Goal: Task Accomplishment & Management: Manage account settings

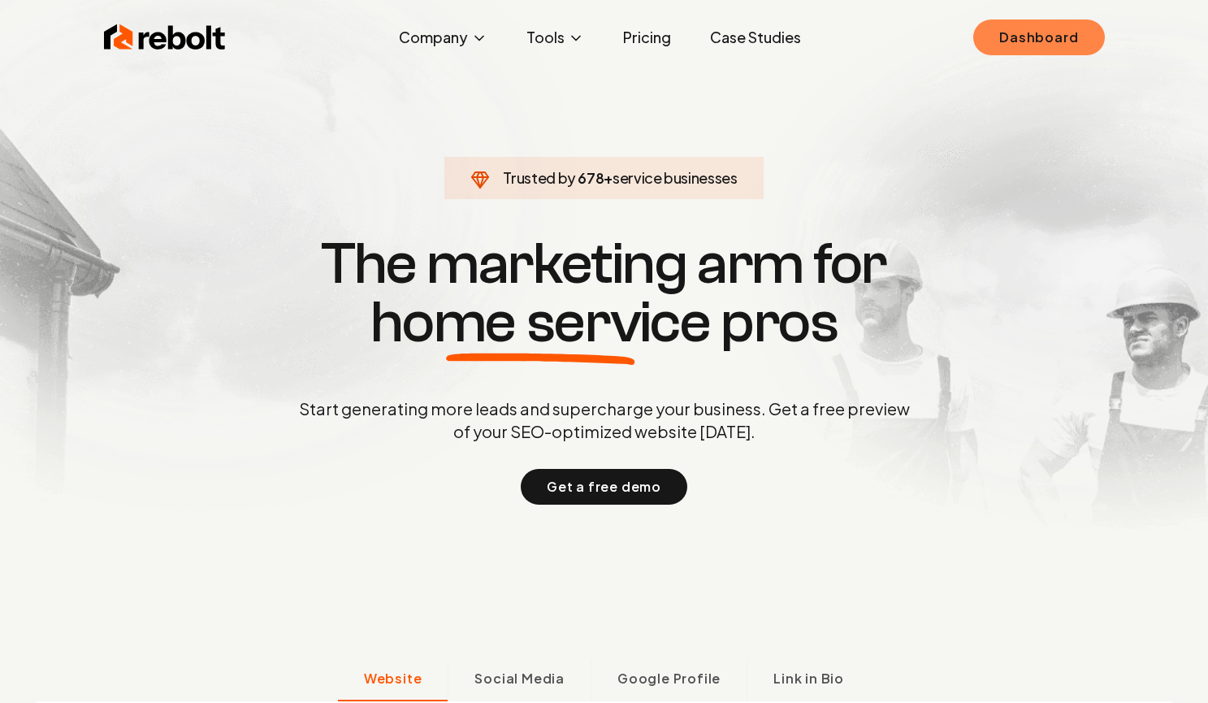
click at [1079, 29] on link "Dashboard" at bounding box center [1038, 37] width 131 height 36
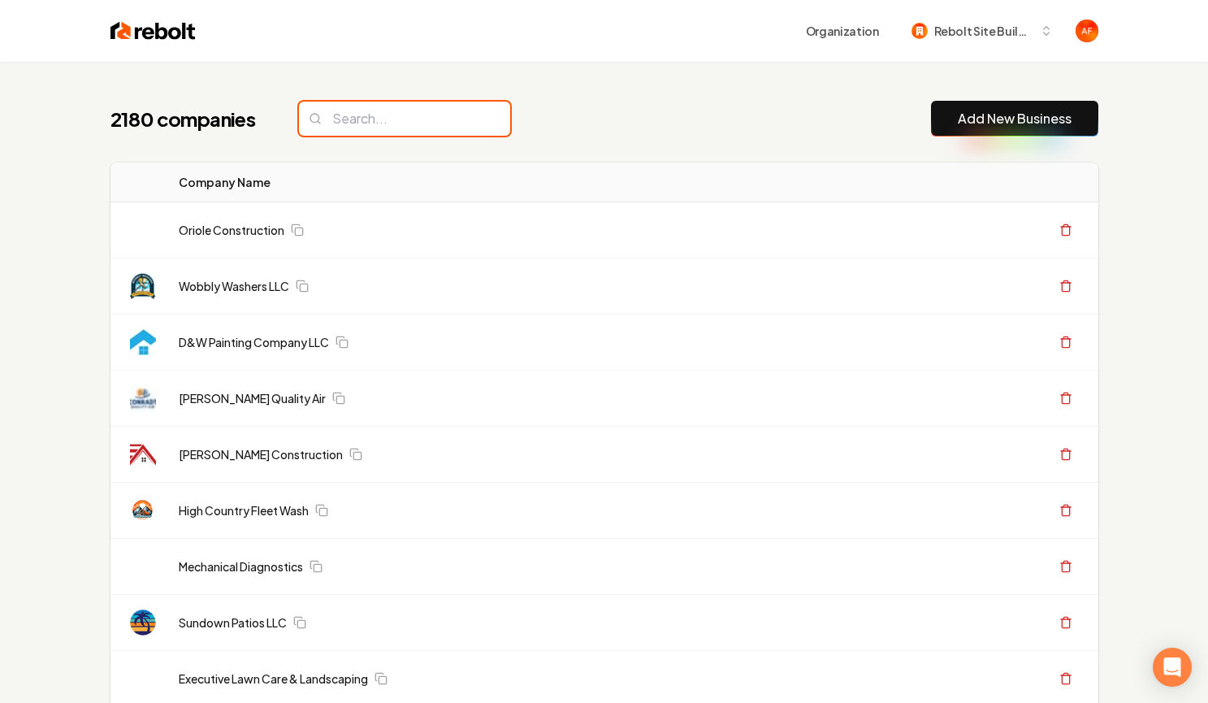
click at [363, 123] on input "search" at bounding box center [404, 119] width 211 height 34
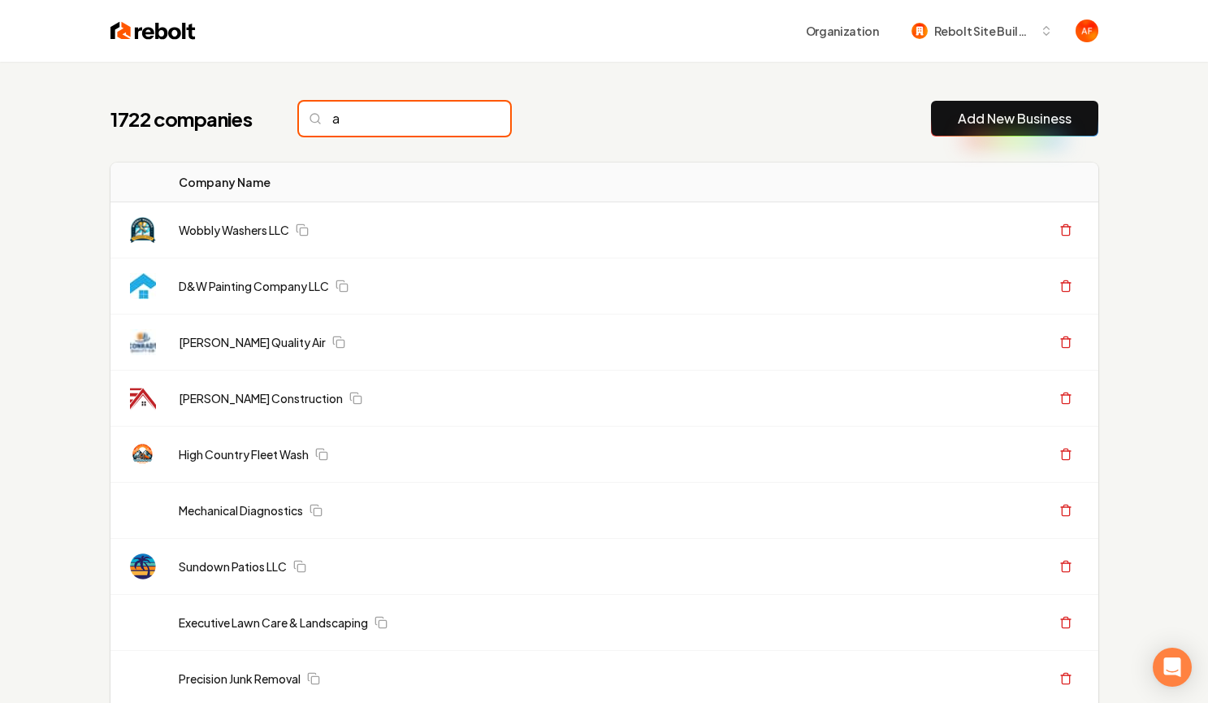
type input "a"
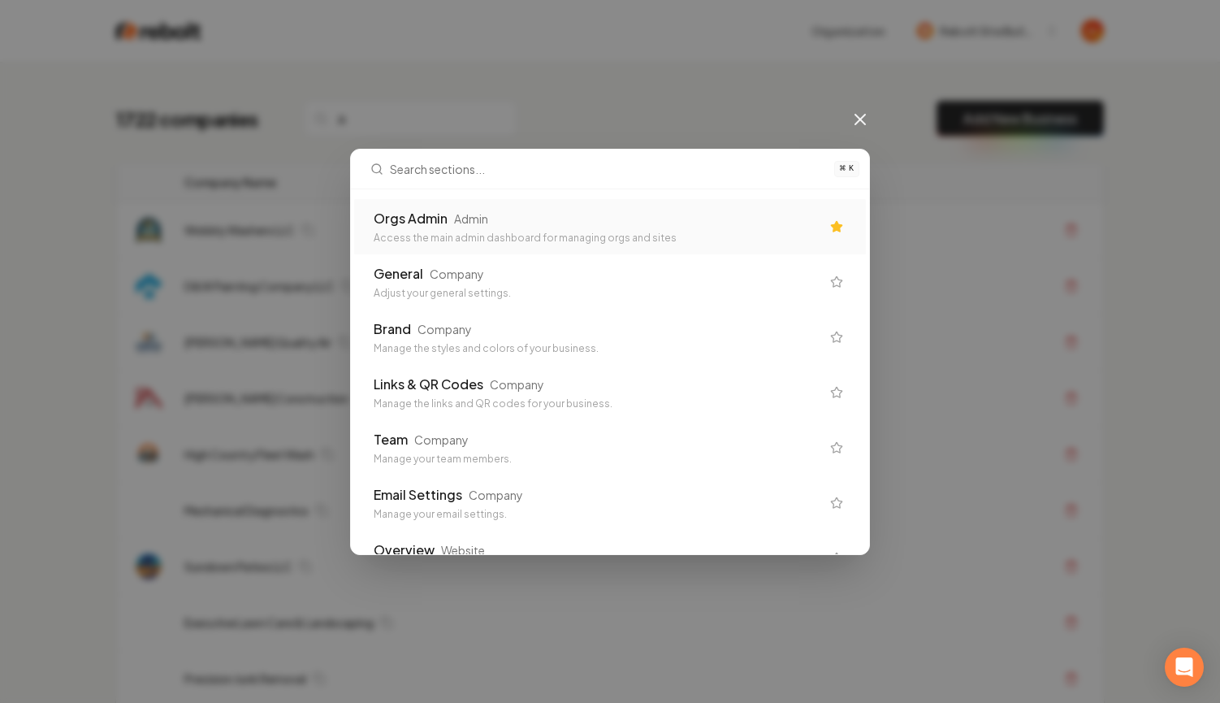
click at [491, 234] on div "Access the main admin dashboard for managing orgs and sites" at bounding box center [597, 238] width 447 height 13
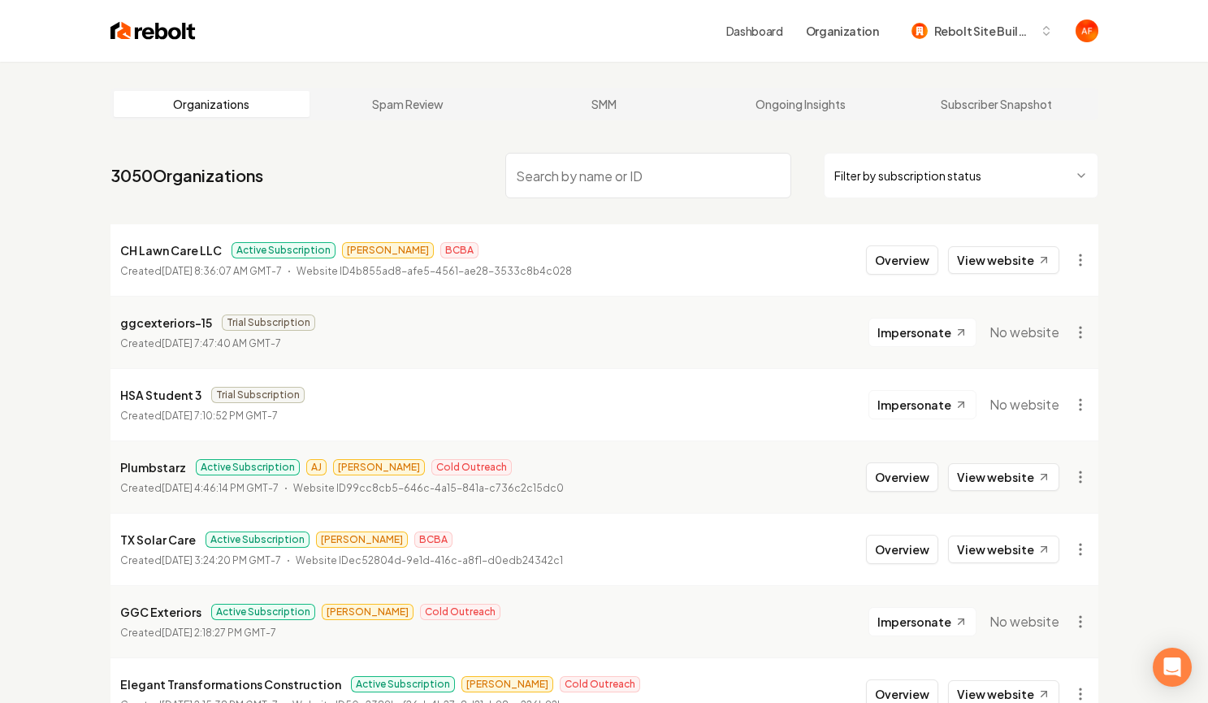
click at [532, 180] on input "search" at bounding box center [648, 175] width 286 height 45
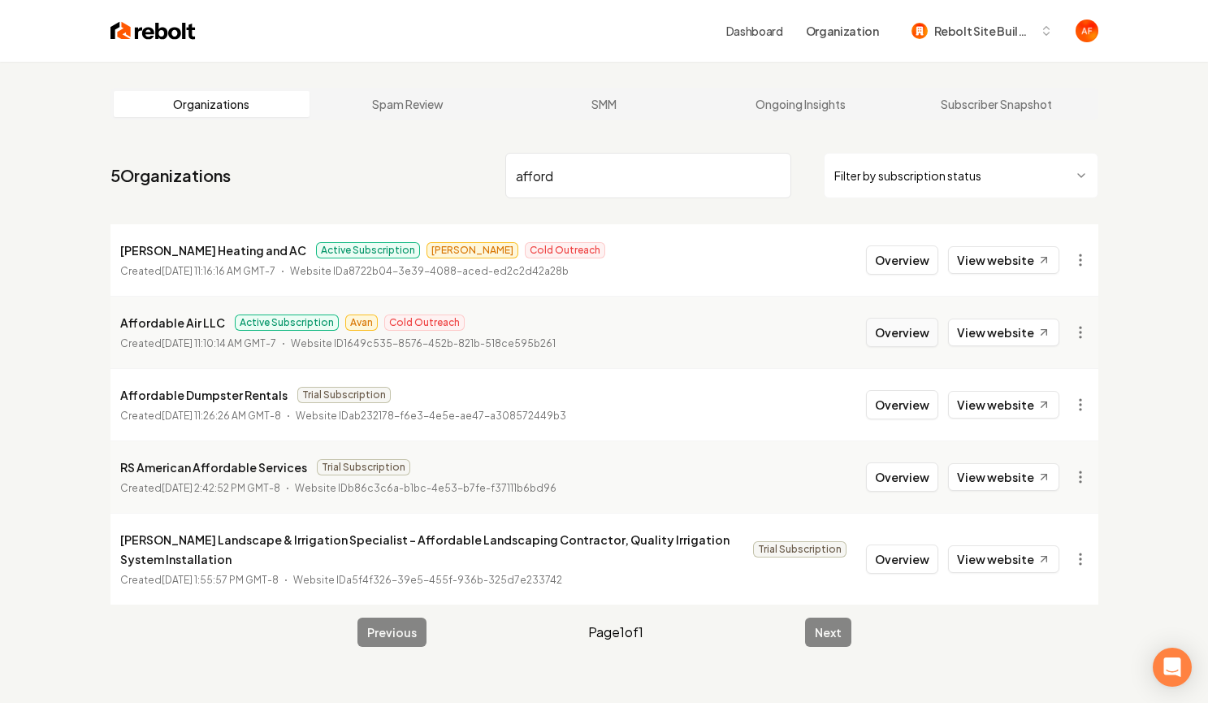
type input "afford"
click at [911, 335] on button "Overview" at bounding box center [902, 332] width 72 height 29
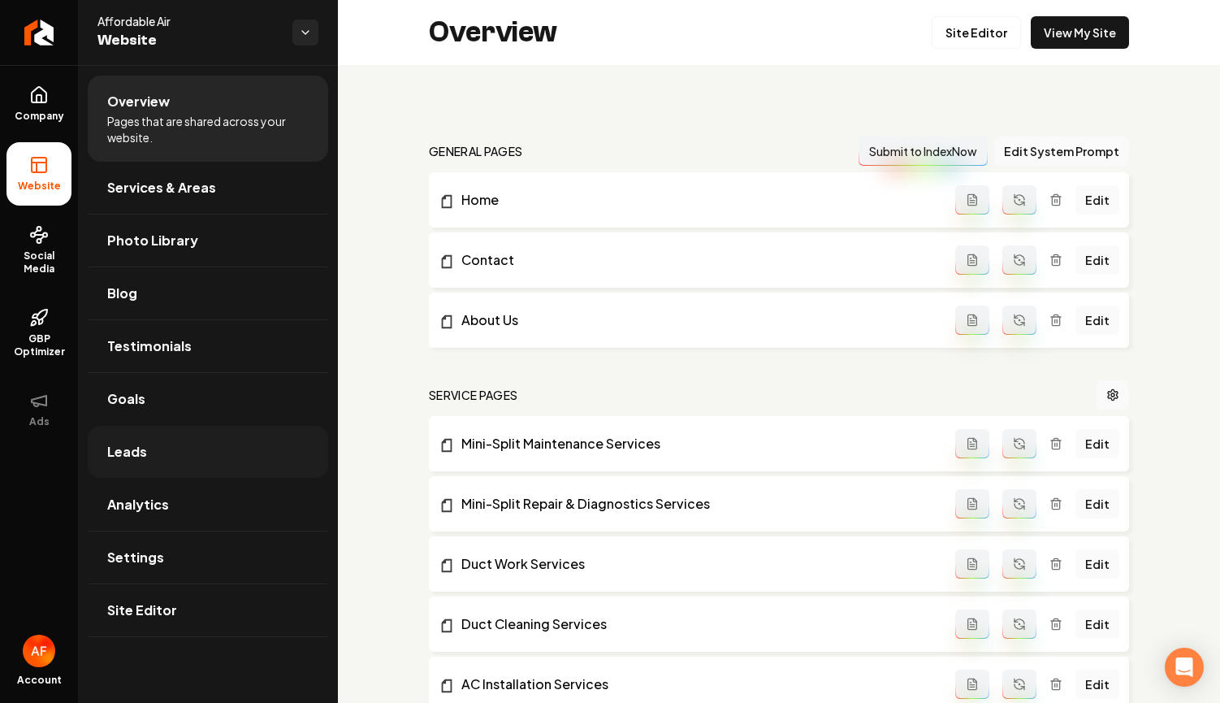
click at [139, 453] on span "Leads" at bounding box center [127, 451] width 40 height 19
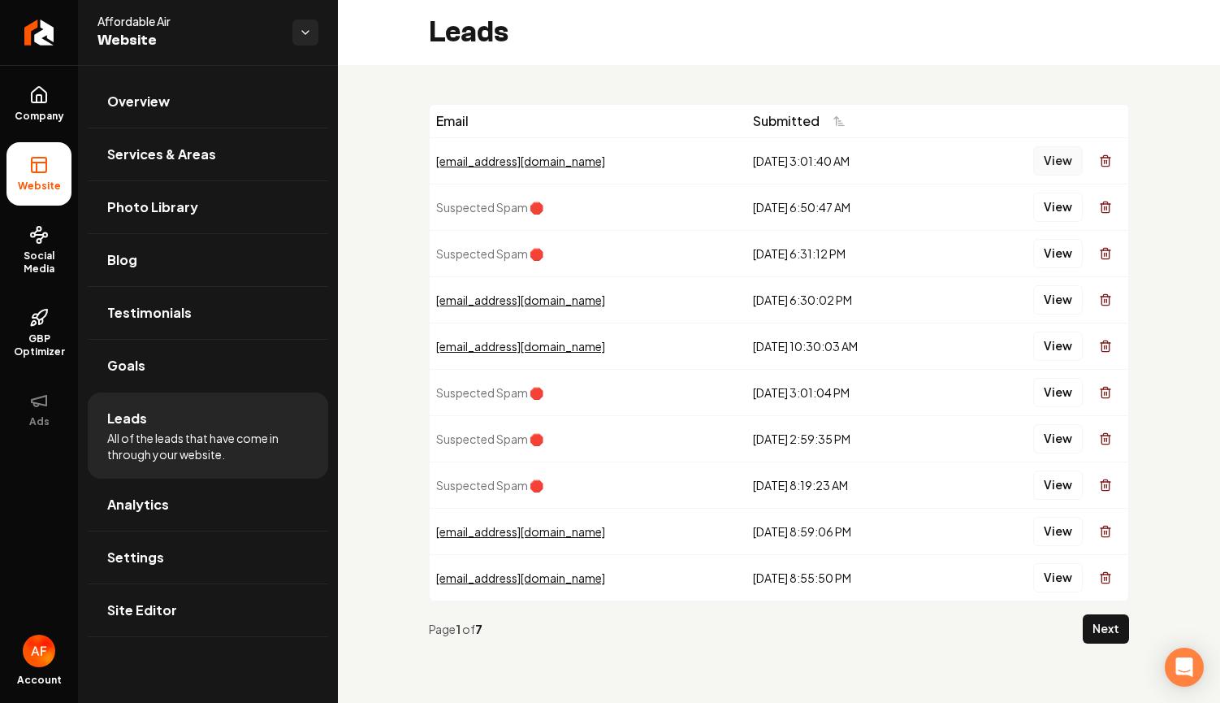
click at [1058, 173] on button "View" at bounding box center [1058, 160] width 50 height 29
click at [1057, 298] on button "View" at bounding box center [1058, 299] width 50 height 29
click at [1057, 340] on button "View" at bounding box center [1058, 345] width 50 height 29
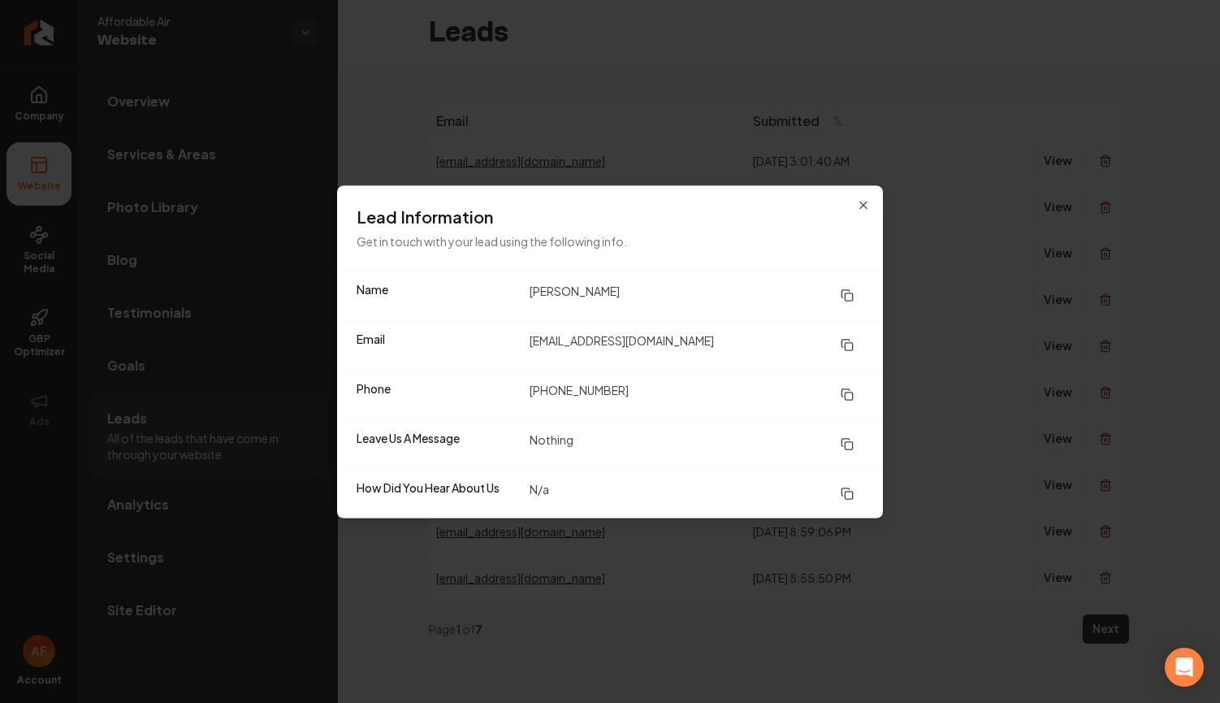
drag, startPoint x: 344, startPoint y: 203, endPoint x: 281, endPoint y: 260, distance: 85.1
click at [344, 203] on div "Lead Information Get in touch with your lead using the following info." at bounding box center [610, 227] width 546 height 84
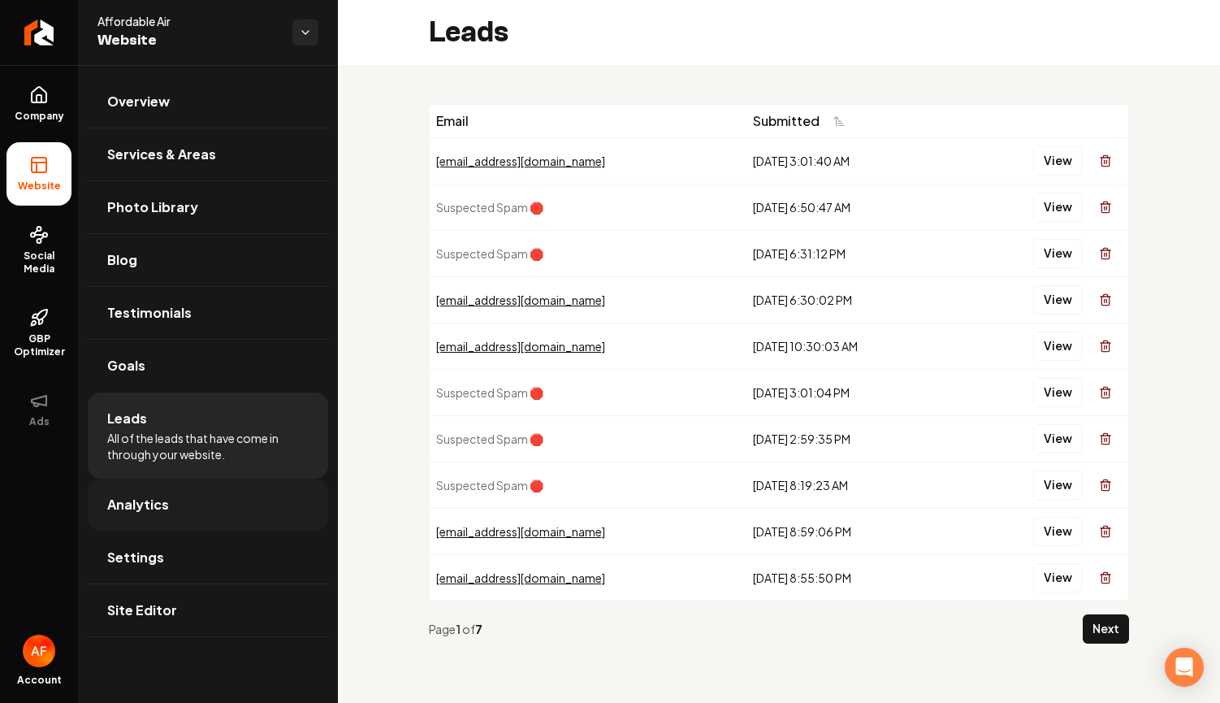
click at [173, 525] on link "Analytics" at bounding box center [208, 504] width 240 height 52
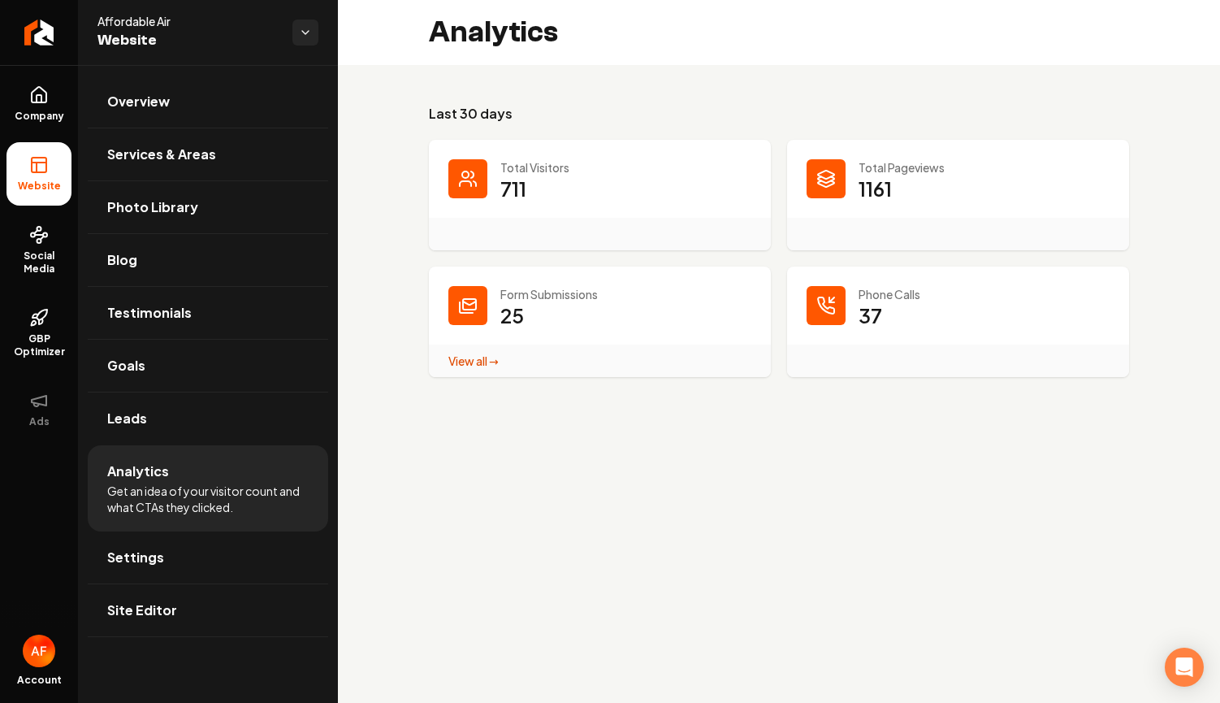
click at [996, 83] on div "Last 30 days Total Visitors 711 Total Pageviews 1161 Form Submissions 25 View a…" at bounding box center [779, 240] width 882 height 351
click at [38, 25] on icon "Return to dashboard" at bounding box center [35, 32] width 7 height 15
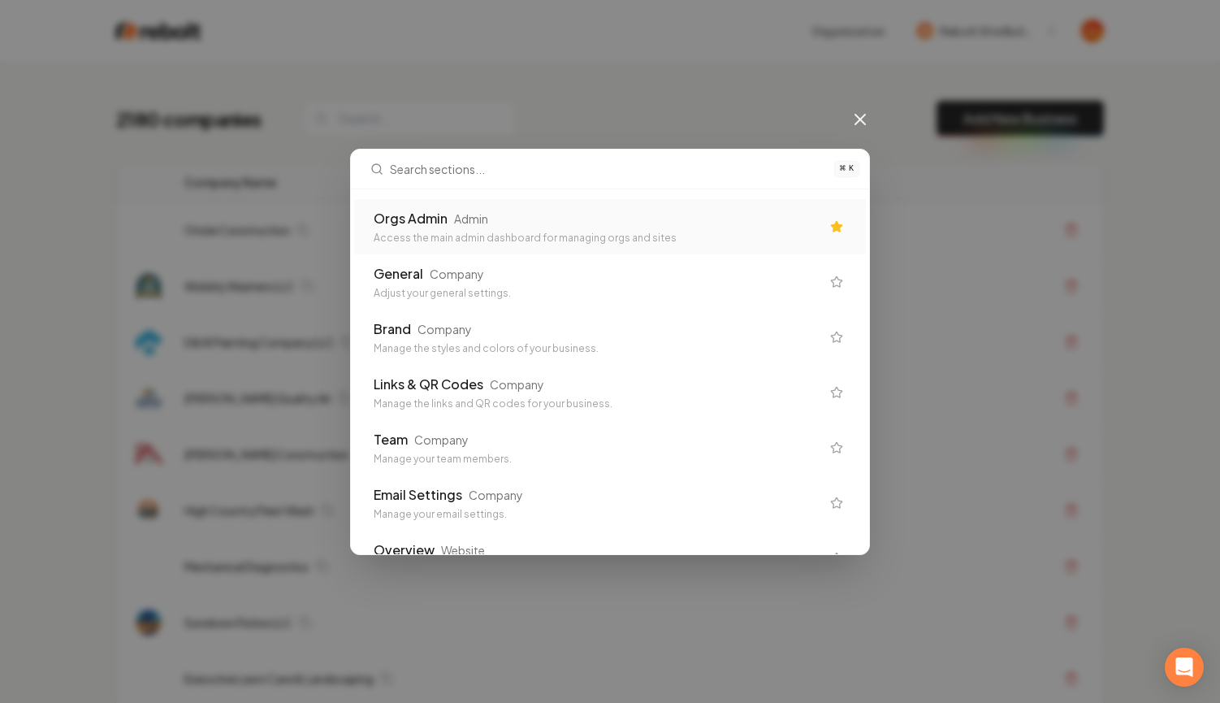
click at [564, 218] on div "Orgs Admin Admin" at bounding box center [597, 218] width 447 height 19
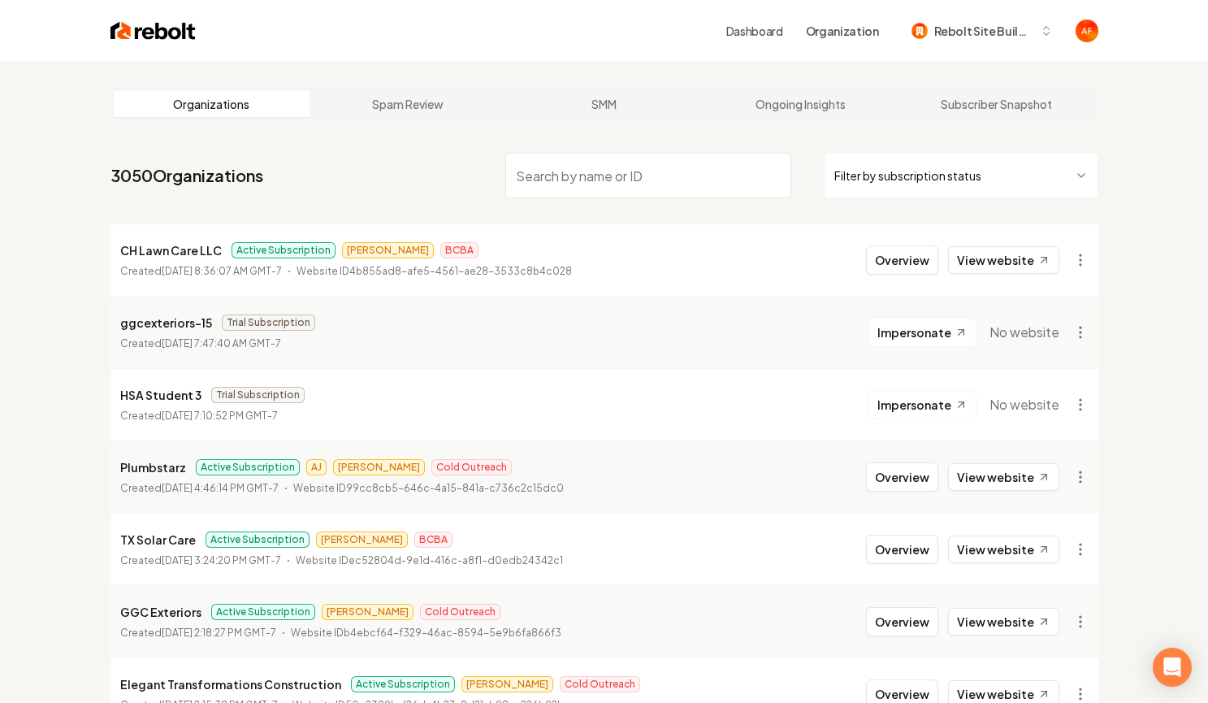
click at [907, 158] on html "Dashboard Organization Rebolt Site Builder Organizations Spam Review SMM Ongoin…" at bounding box center [604, 351] width 1208 height 703
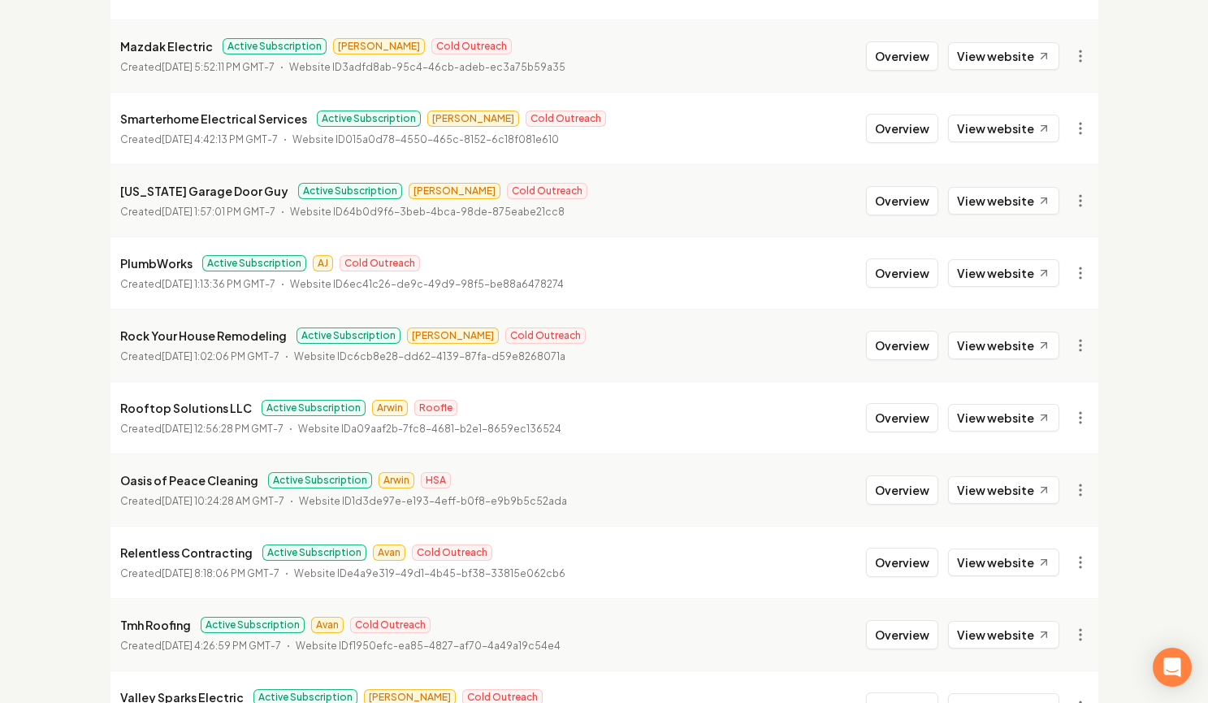
scroll to position [1758, 0]
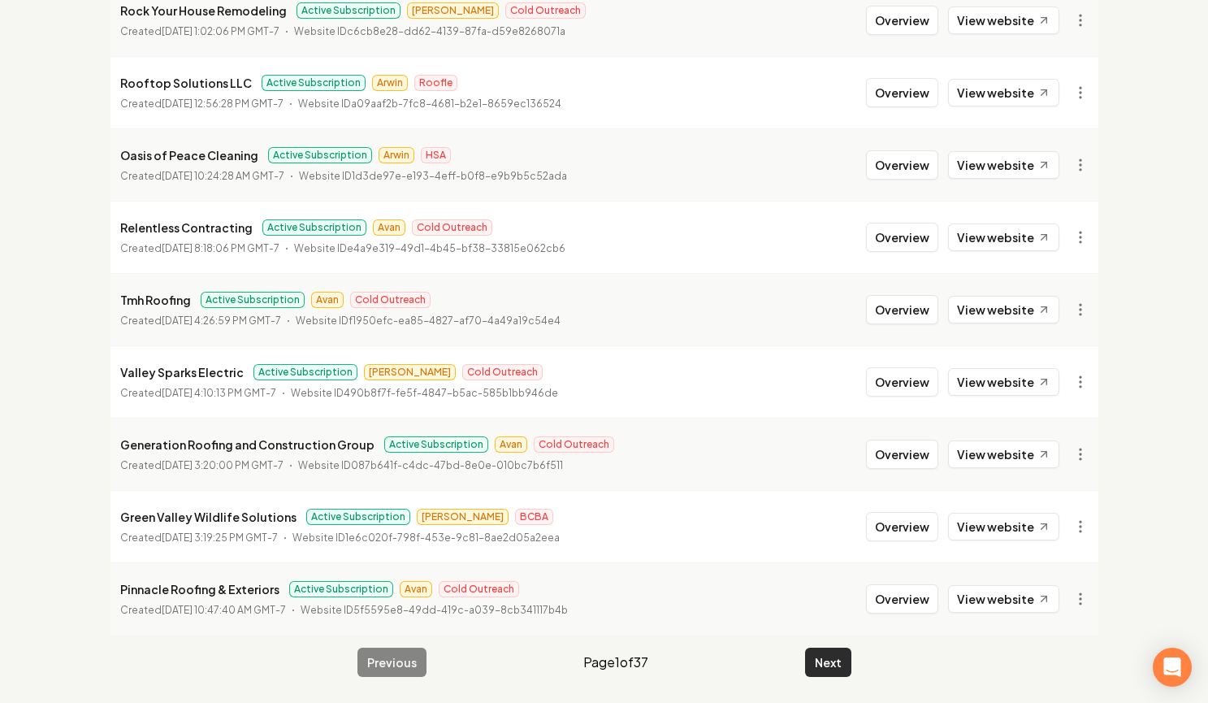
click at [806, 656] on button "Next" at bounding box center [828, 661] width 46 height 29
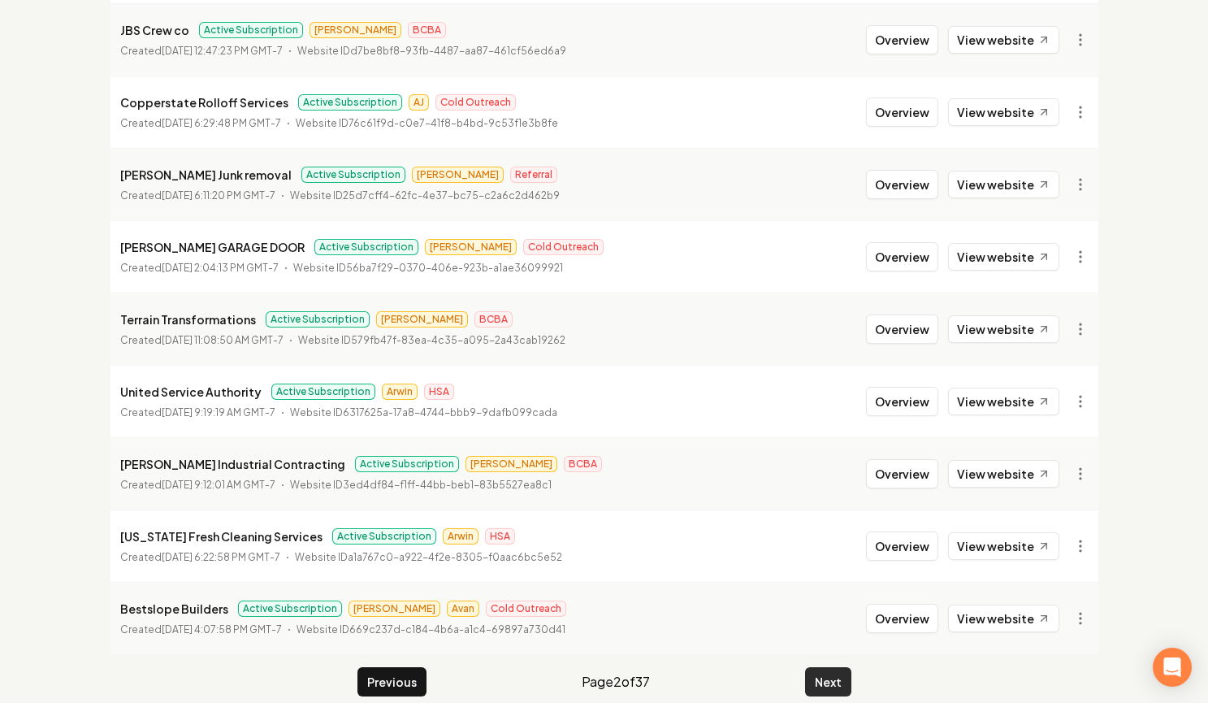
click at [807, 667] on button "Next" at bounding box center [828, 681] width 46 height 29
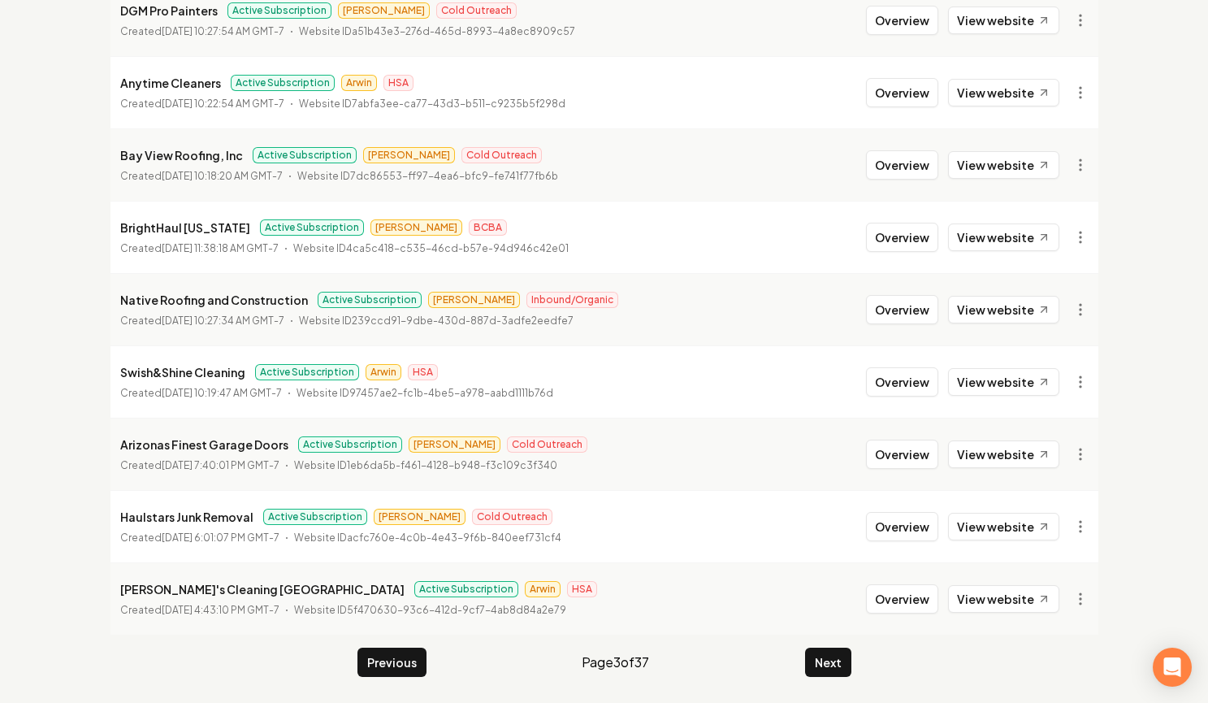
click at [807, 655] on button "Next" at bounding box center [828, 661] width 46 height 29
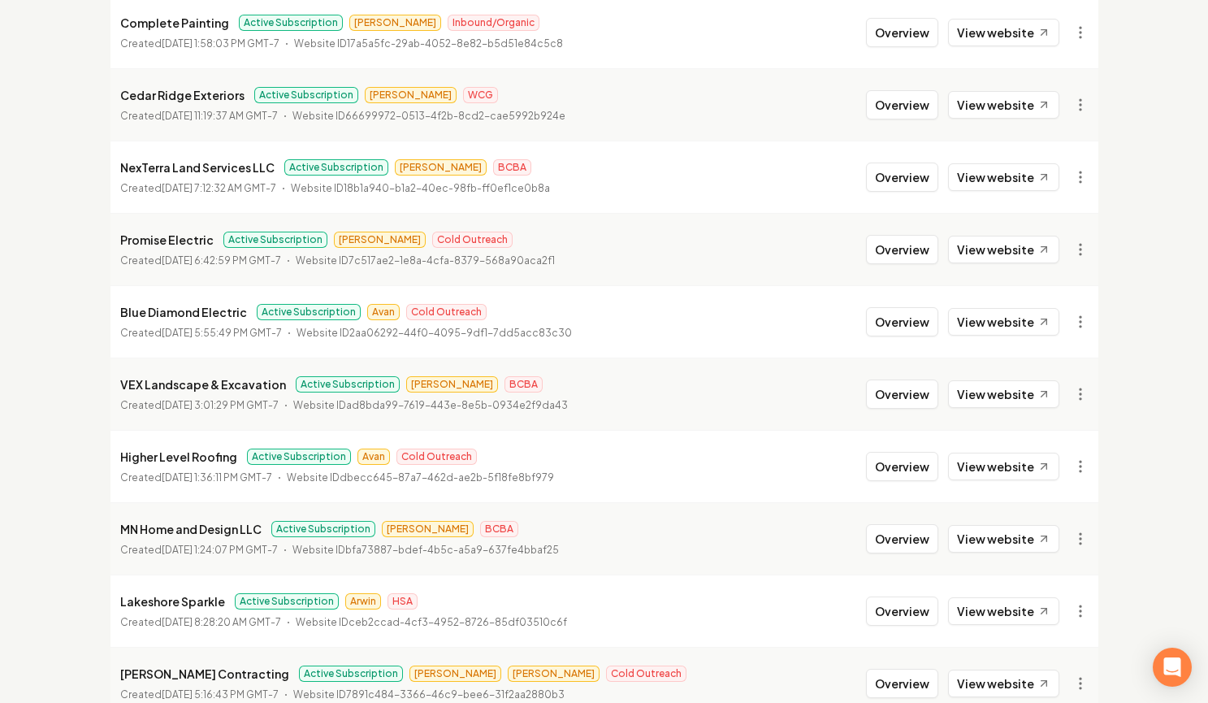
scroll to position [1758, 0]
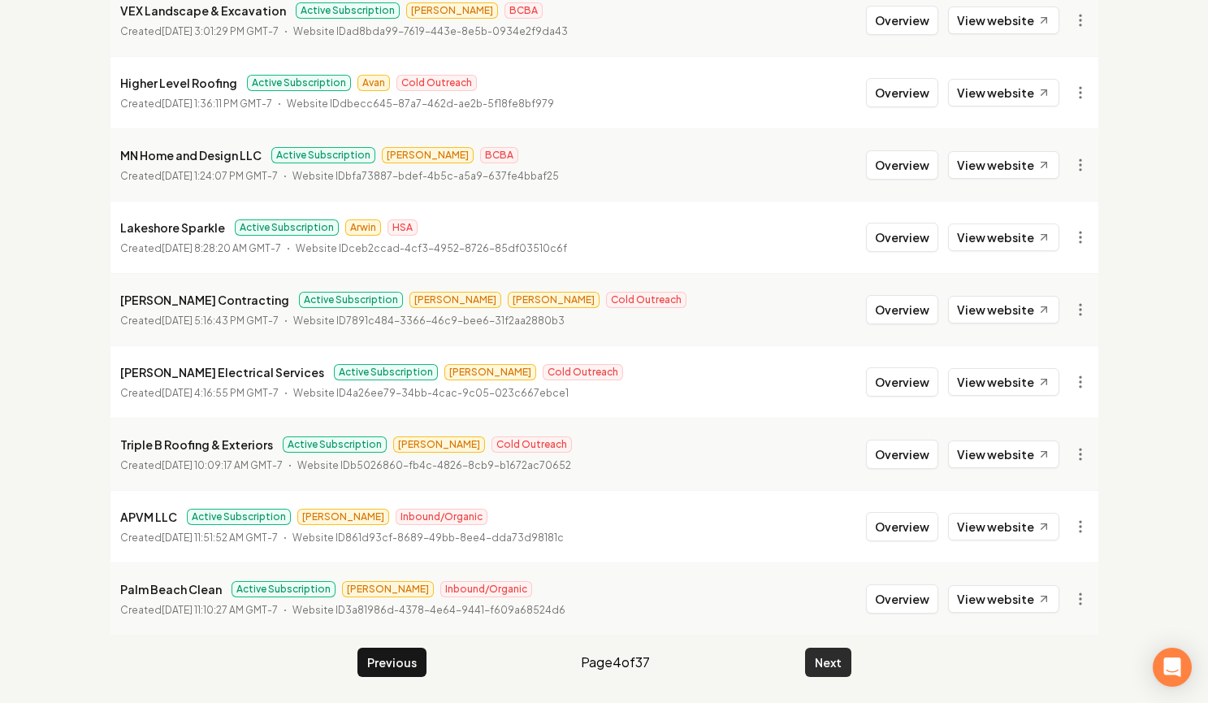
click at [842, 668] on button "Next" at bounding box center [828, 661] width 46 height 29
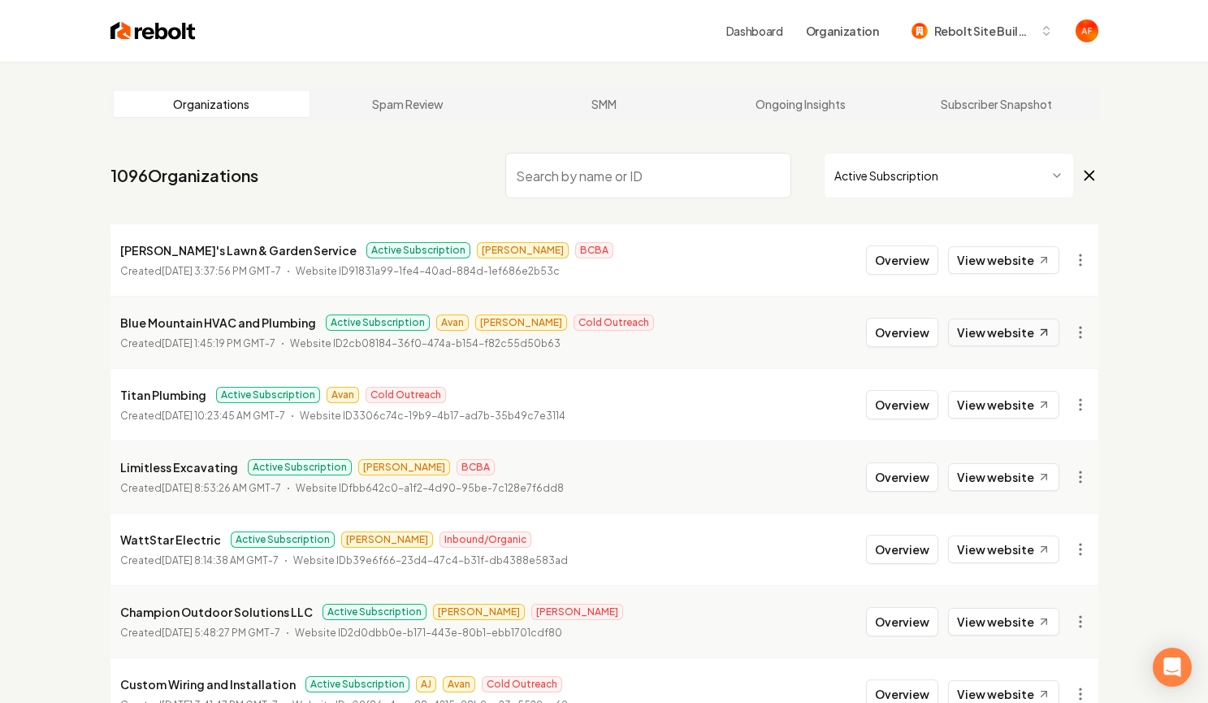
click at [992, 340] on link "View website" at bounding box center [1003, 332] width 111 height 28
click at [885, 333] on button "Overview" at bounding box center [902, 332] width 72 height 29
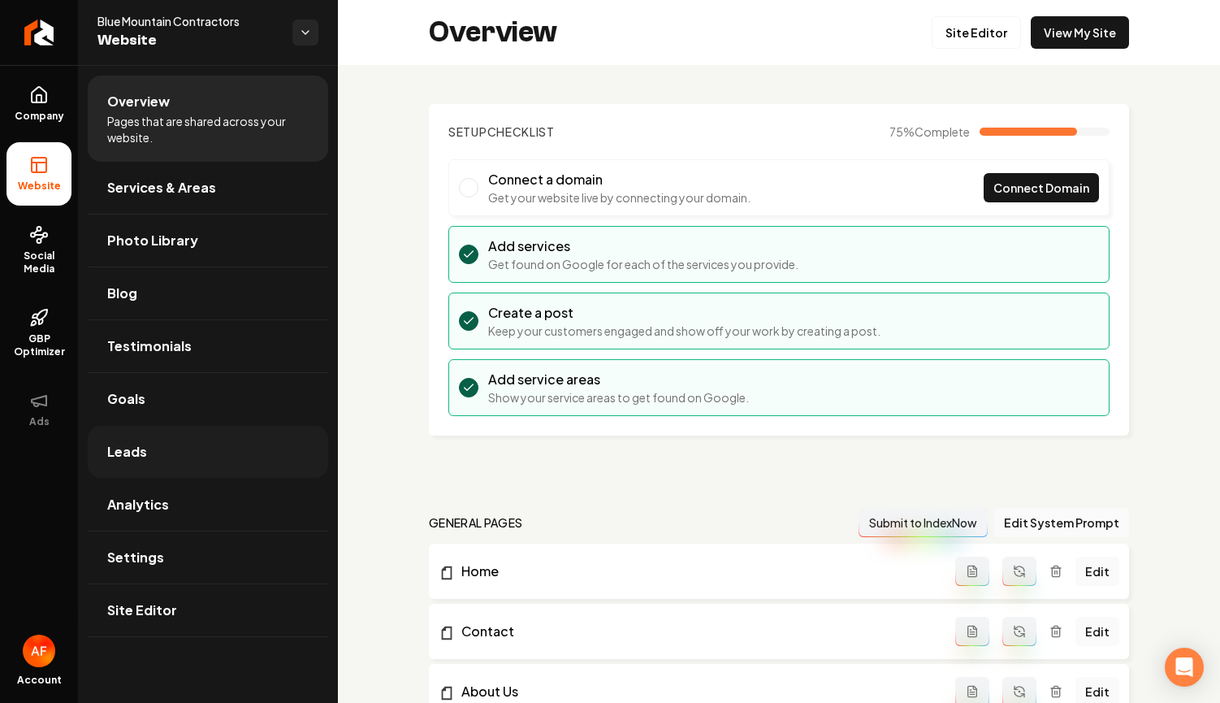
click at [180, 444] on link "Leads" at bounding box center [208, 452] width 240 height 52
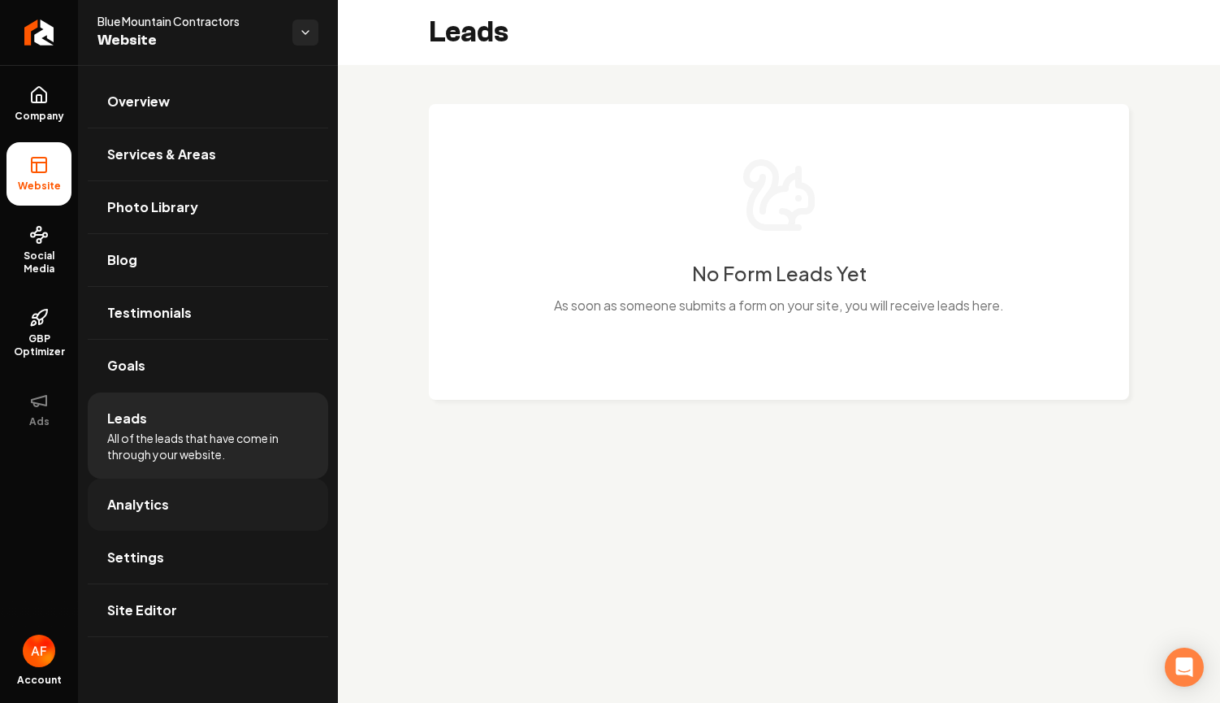
click at [197, 488] on link "Analytics" at bounding box center [208, 504] width 240 height 52
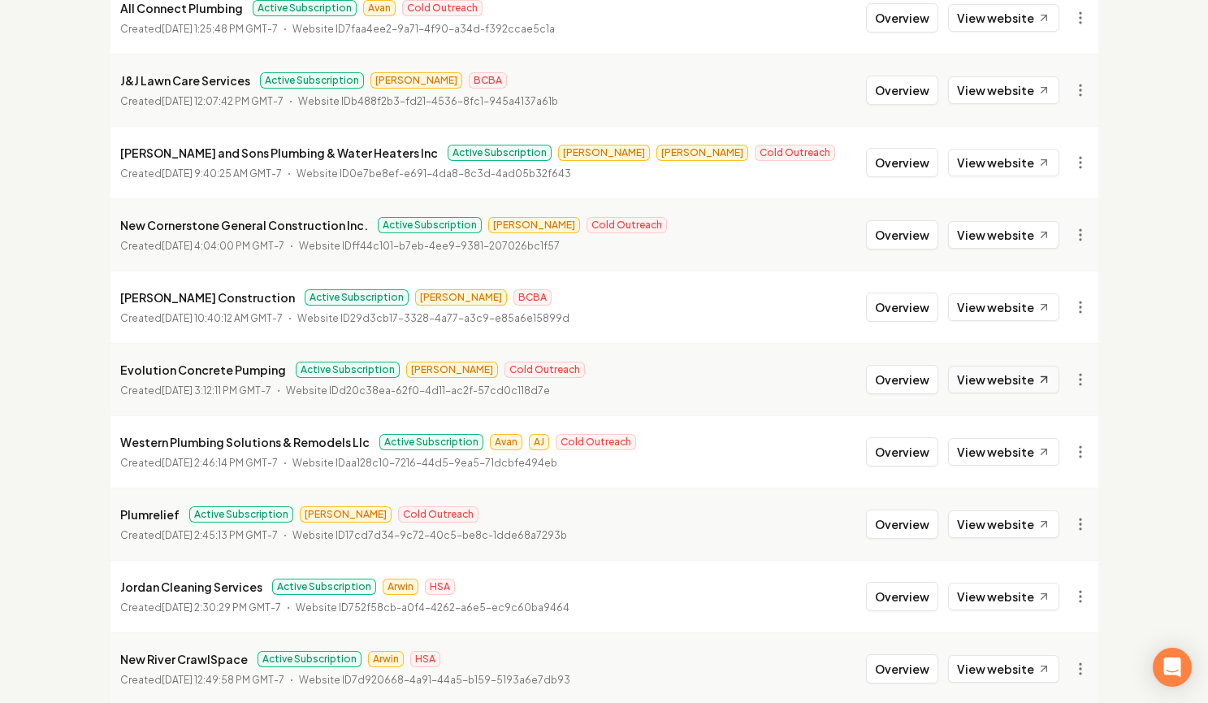
scroll to position [1758, 0]
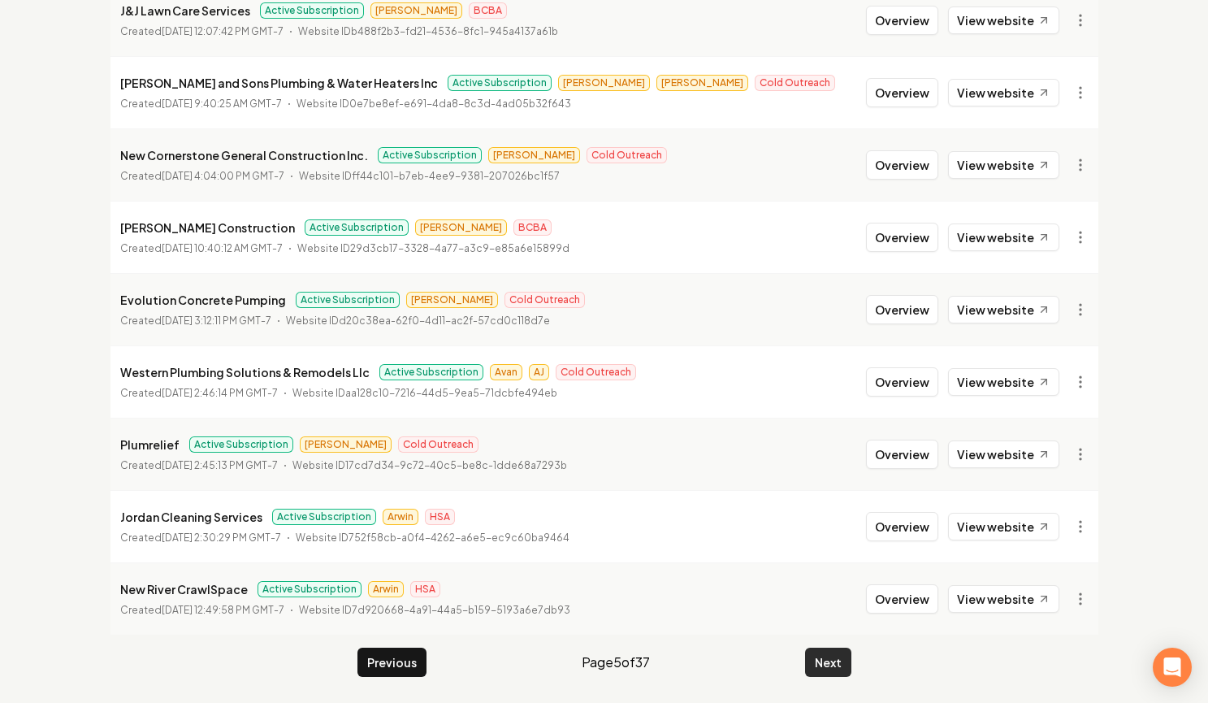
click at [816, 656] on button "Next" at bounding box center [828, 661] width 46 height 29
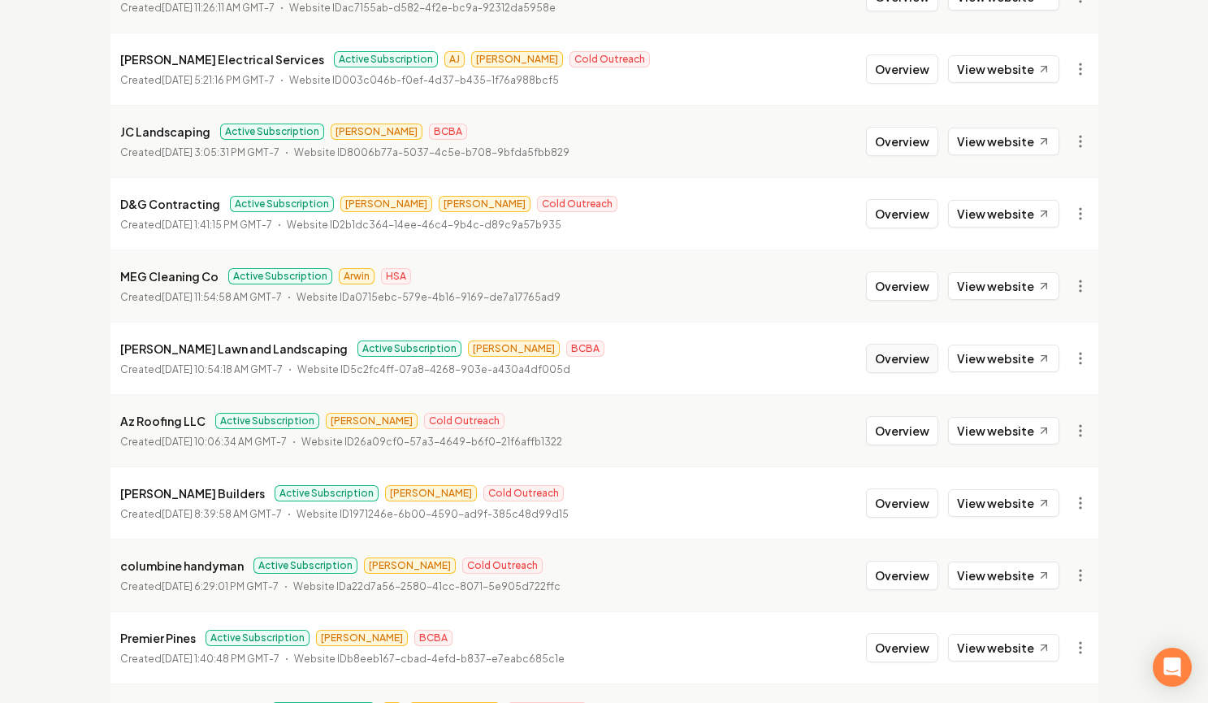
scroll to position [1758, 0]
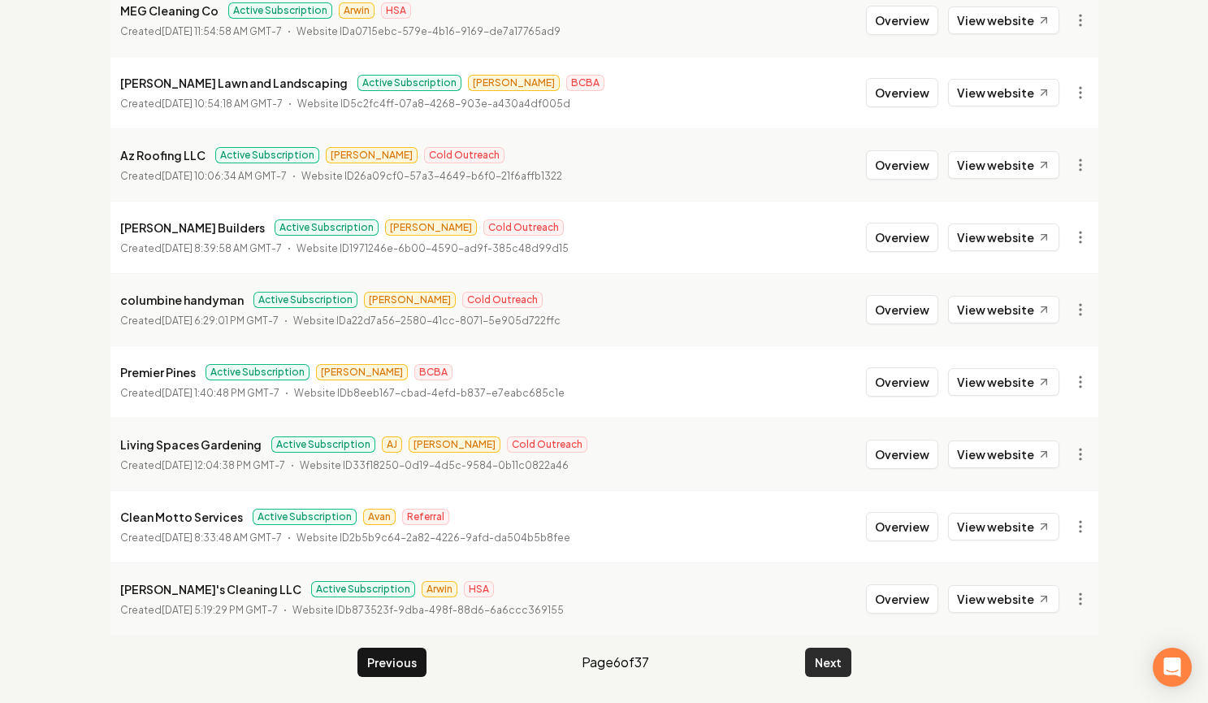
click at [834, 662] on button "Next" at bounding box center [828, 661] width 46 height 29
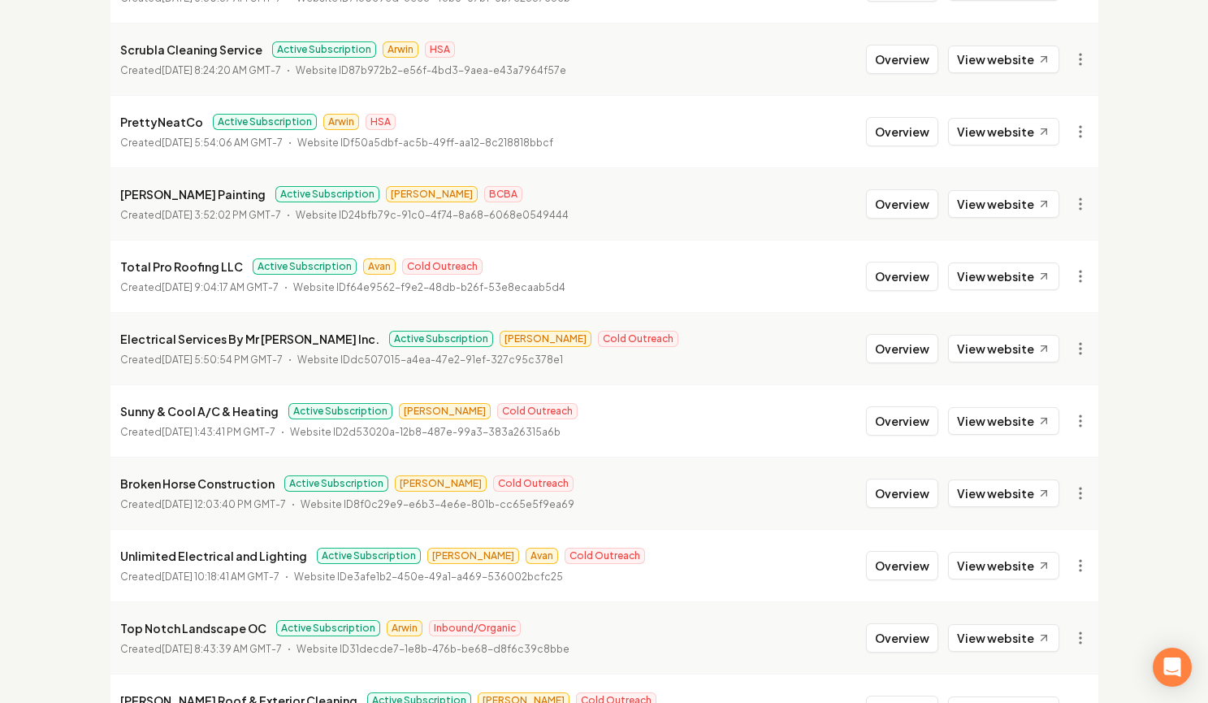
scroll to position [1400, 0]
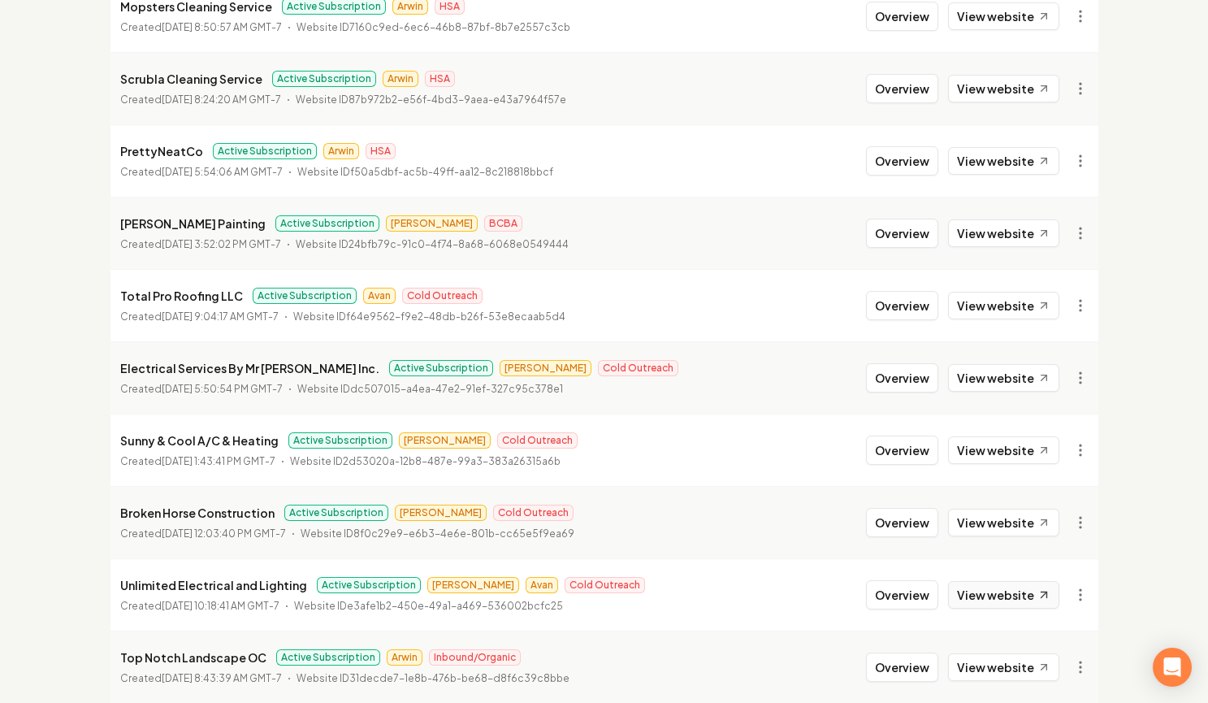
click at [992, 598] on link "View website" at bounding box center [1003, 595] width 111 height 28
click at [916, 308] on button "Overview" at bounding box center [902, 305] width 72 height 29
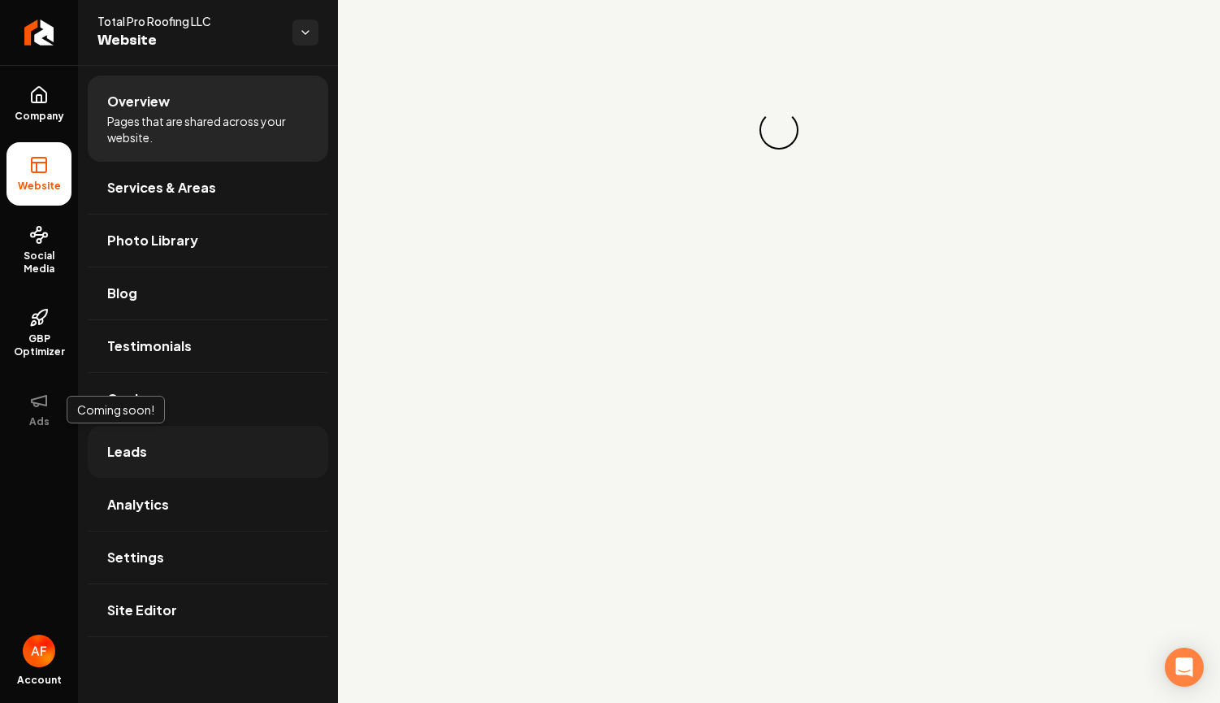
click at [147, 447] on link "Leads" at bounding box center [208, 452] width 240 height 52
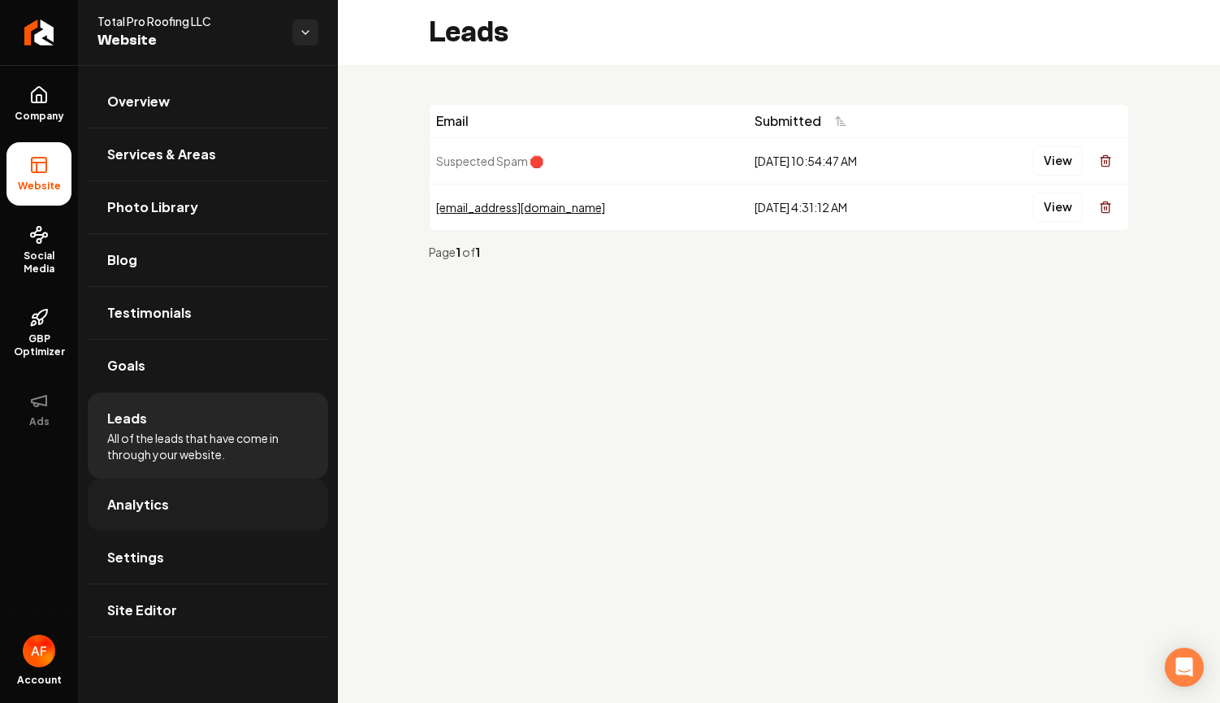
click at [171, 502] on link "Analytics" at bounding box center [208, 504] width 240 height 52
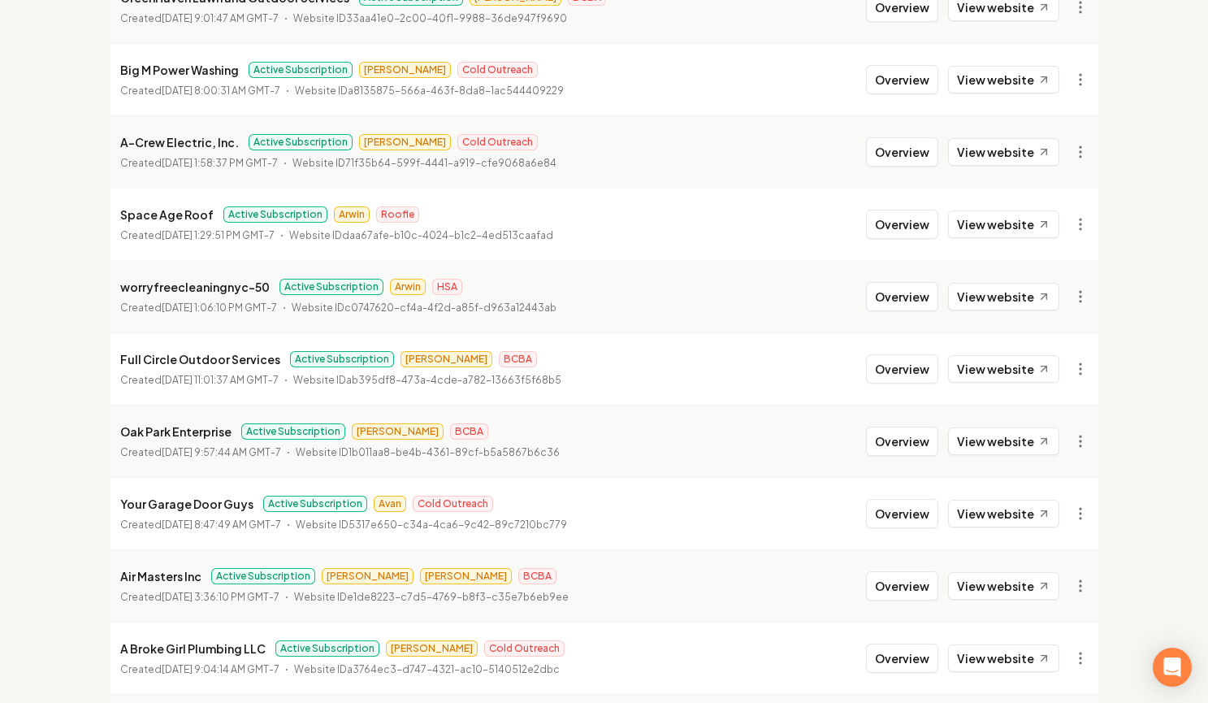
scroll to position [564, 0]
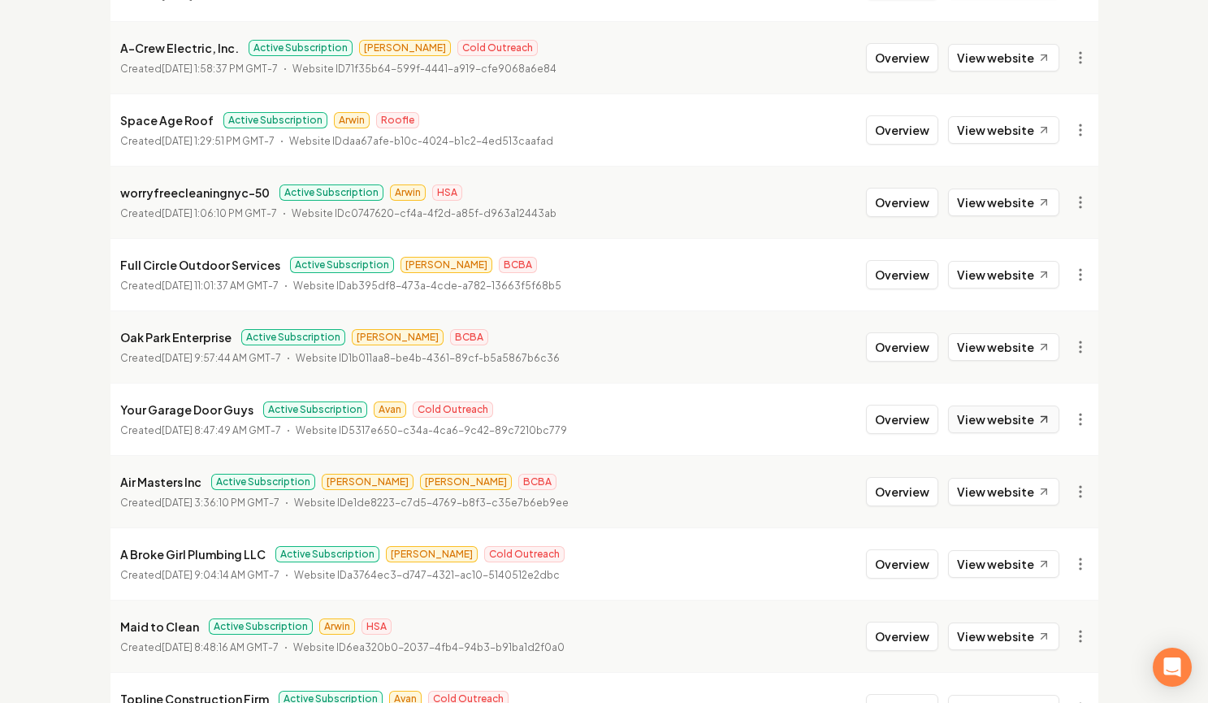
click at [991, 420] on link "View website" at bounding box center [1003, 419] width 111 height 28
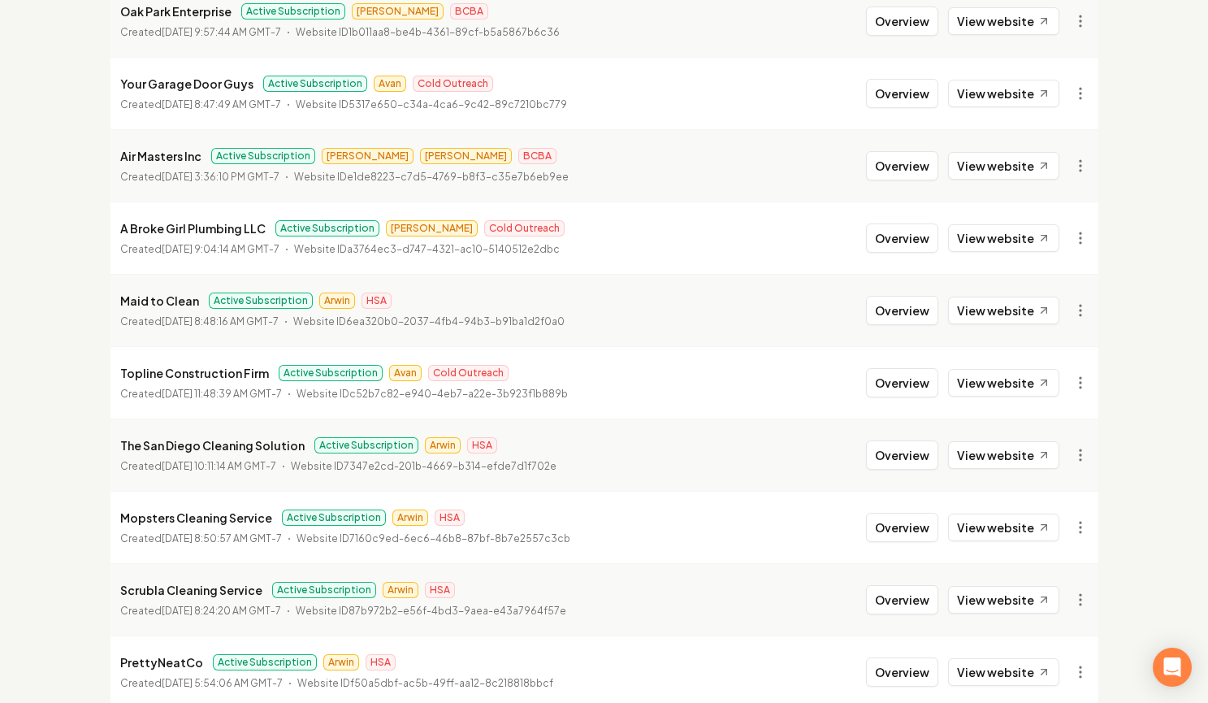
scroll to position [1045, 0]
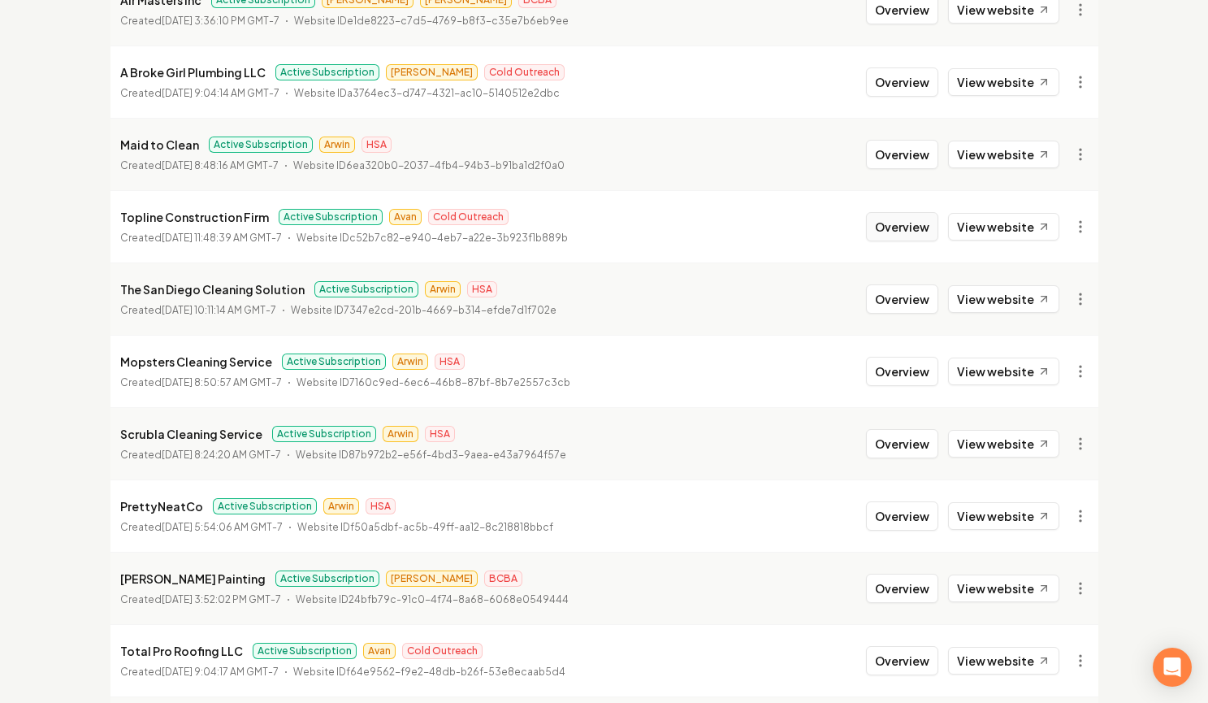
drag, startPoint x: 894, startPoint y: 224, endPoint x: 884, endPoint y: 227, distance: 10.0
click at [893, 224] on button "Overview" at bounding box center [902, 226] width 72 height 29
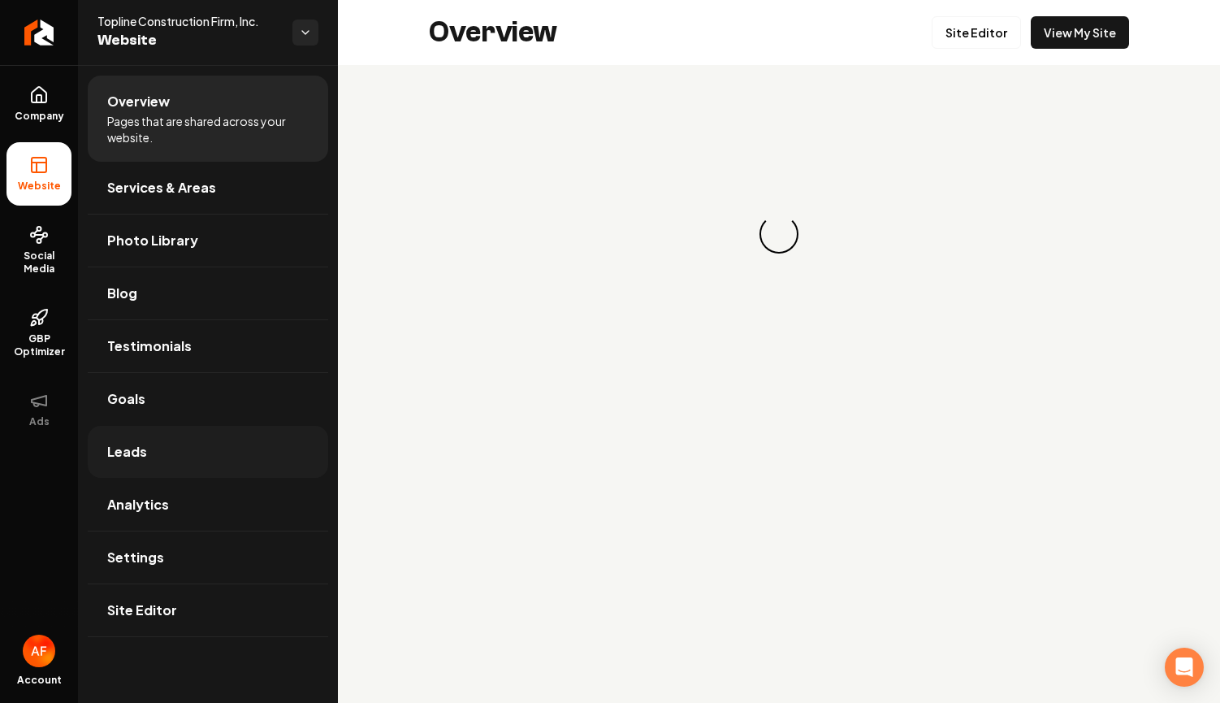
click at [227, 458] on link "Leads" at bounding box center [208, 452] width 240 height 52
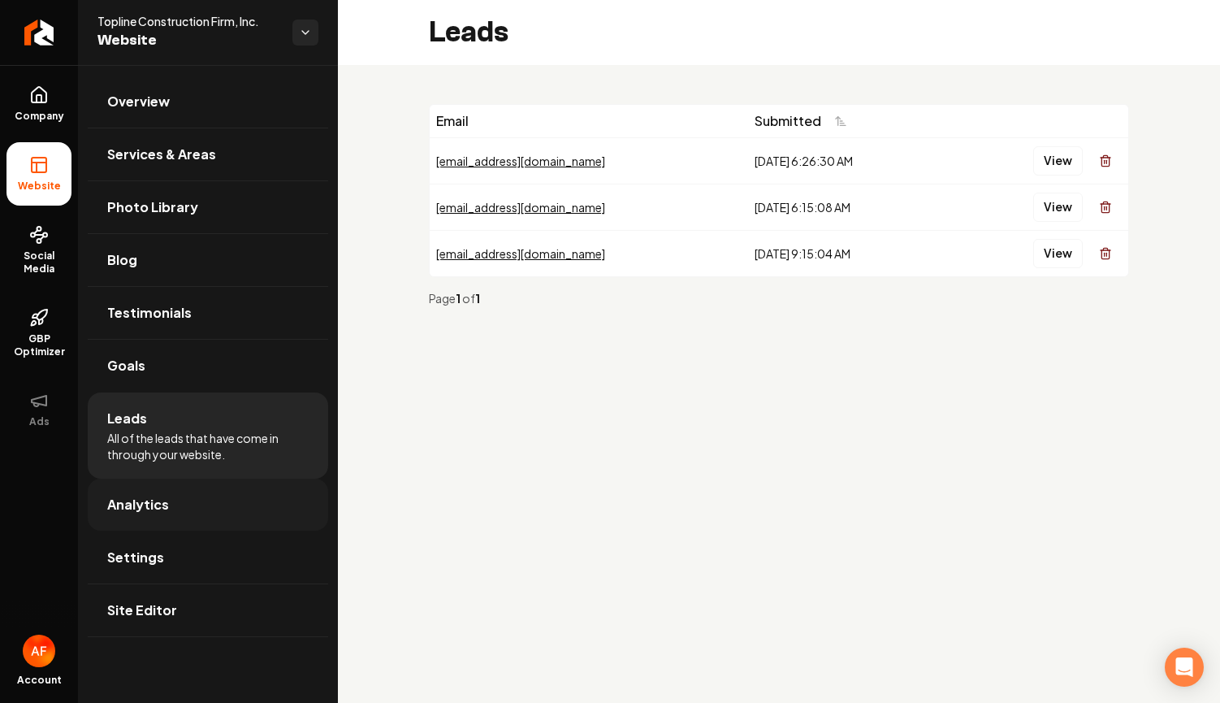
click at [225, 499] on link "Analytics" at bounding box center [208, 504] width 240 height 52
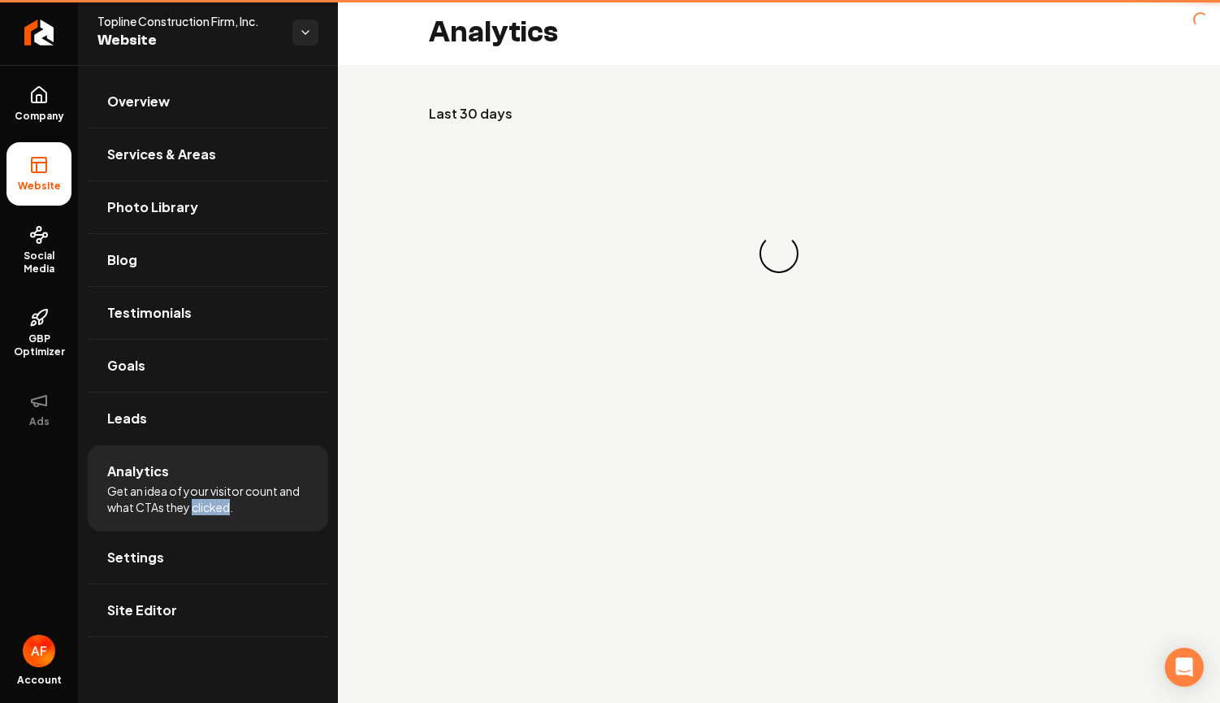
click at [225, 499] on span "Get an idea of your visitor count and what CTAs they clicked." at bounding box center [207, 499] width 201 height 32
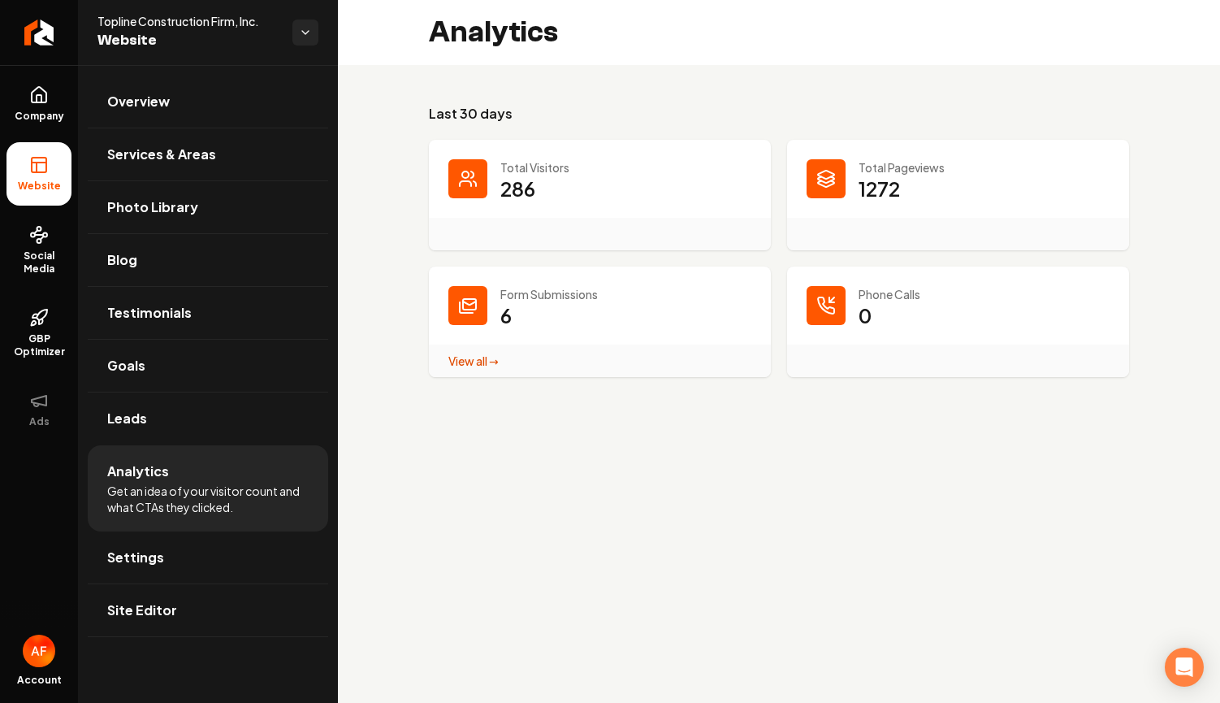
click at [789, 422] on main "Analytics Last 30 days Total Visitors 286 Total Pageviews 1272 Form Submissions…" at bounding box center [779, 351] width 882 height 703
click at [26, 46] on link "Return to dashboard" at bounding box center [39, 32] width 78 height 65
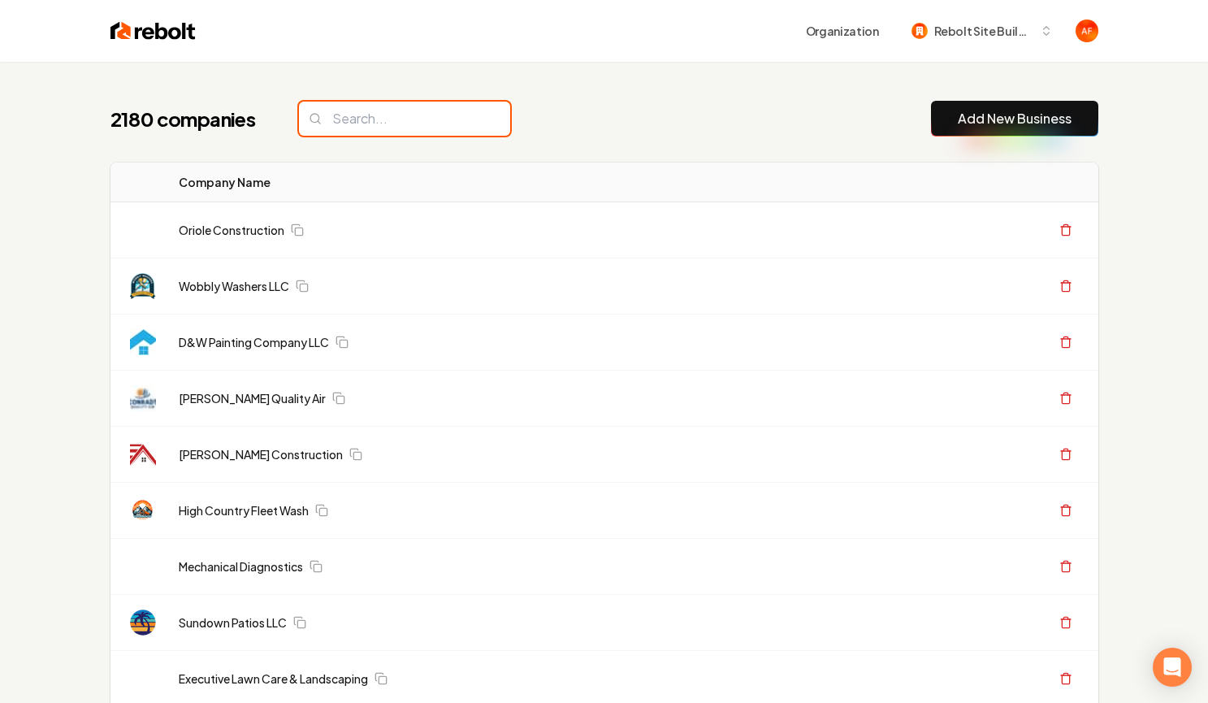
click at [361, 127] on input "search" at bounding box center [404, 119] width 211 height 34
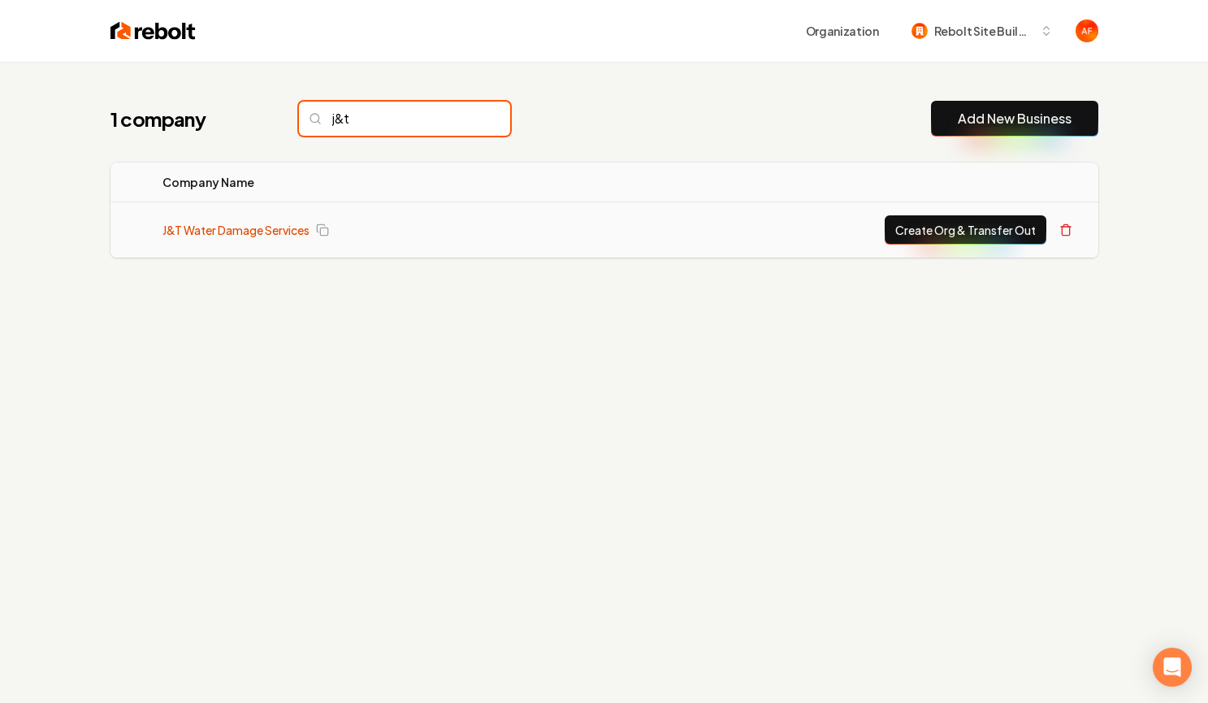
type input "j&t"
click at [245, 229] on link "J&T Water Damage Services" at bounding box center [235, 230] width 147 height 16
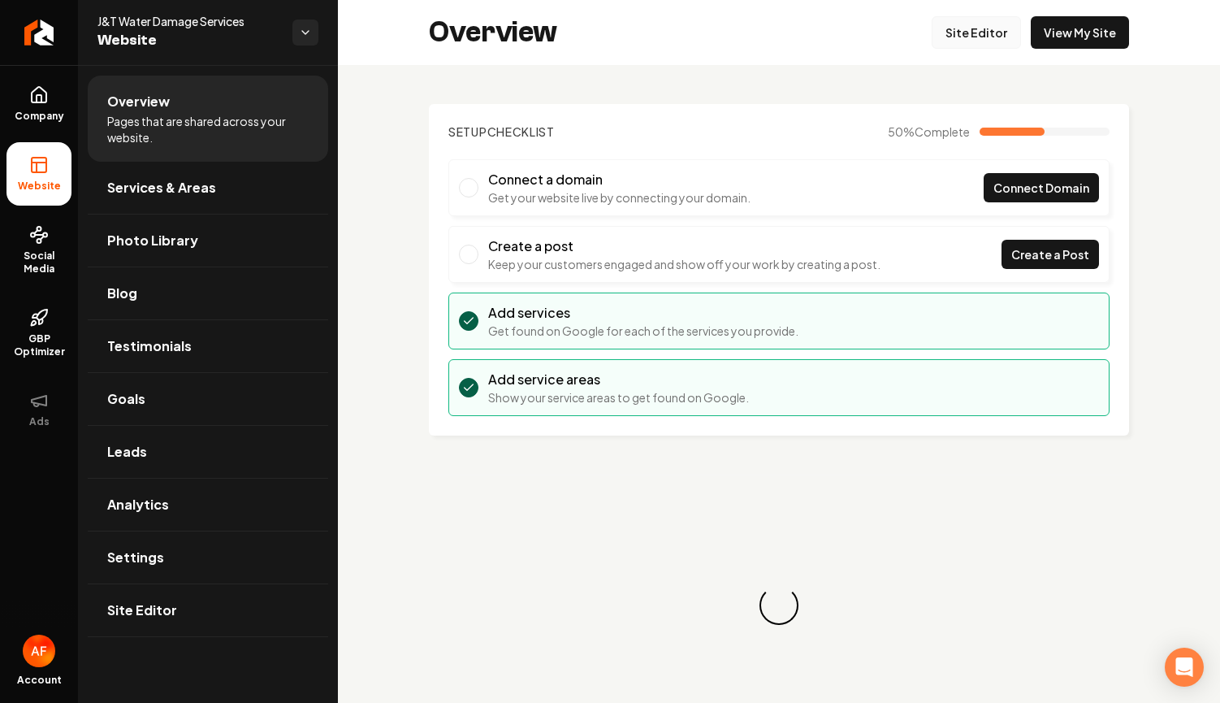
click at [972, 36] on link "Site Editor" at bounding box center [976, 32] width 89 height 32
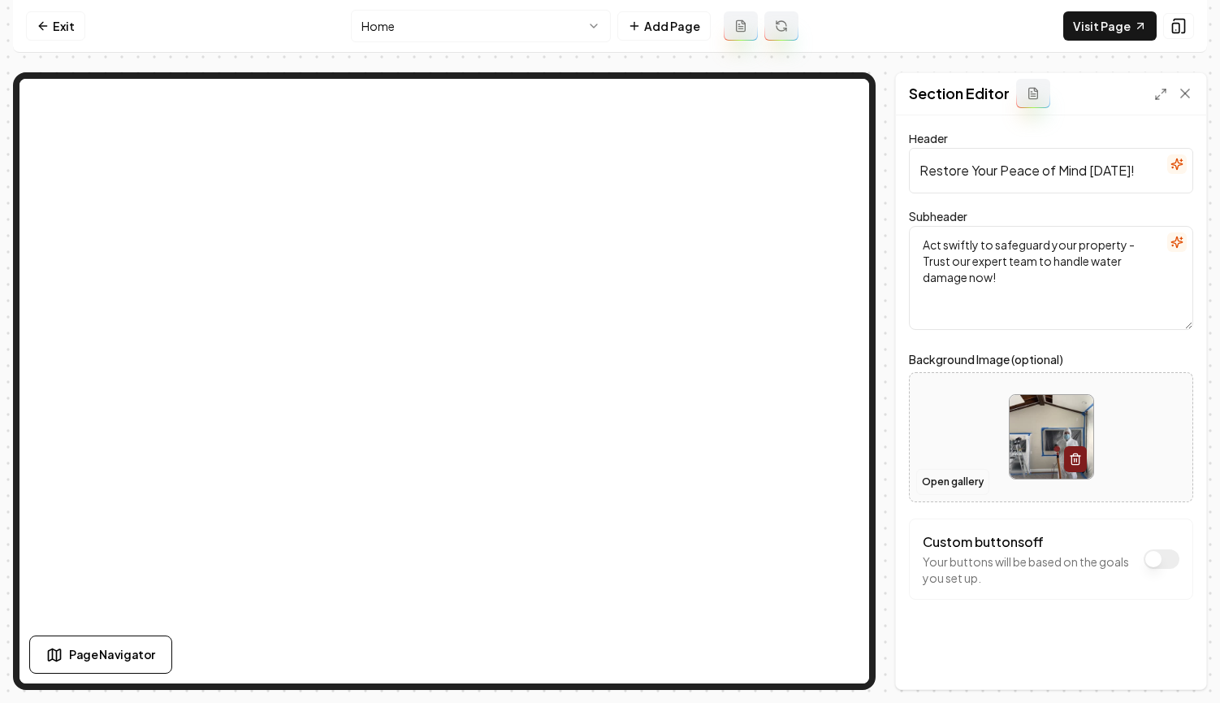
click at [959, 480] on button "Open gallery" at bounding box center [952, 482] width 73 height 26
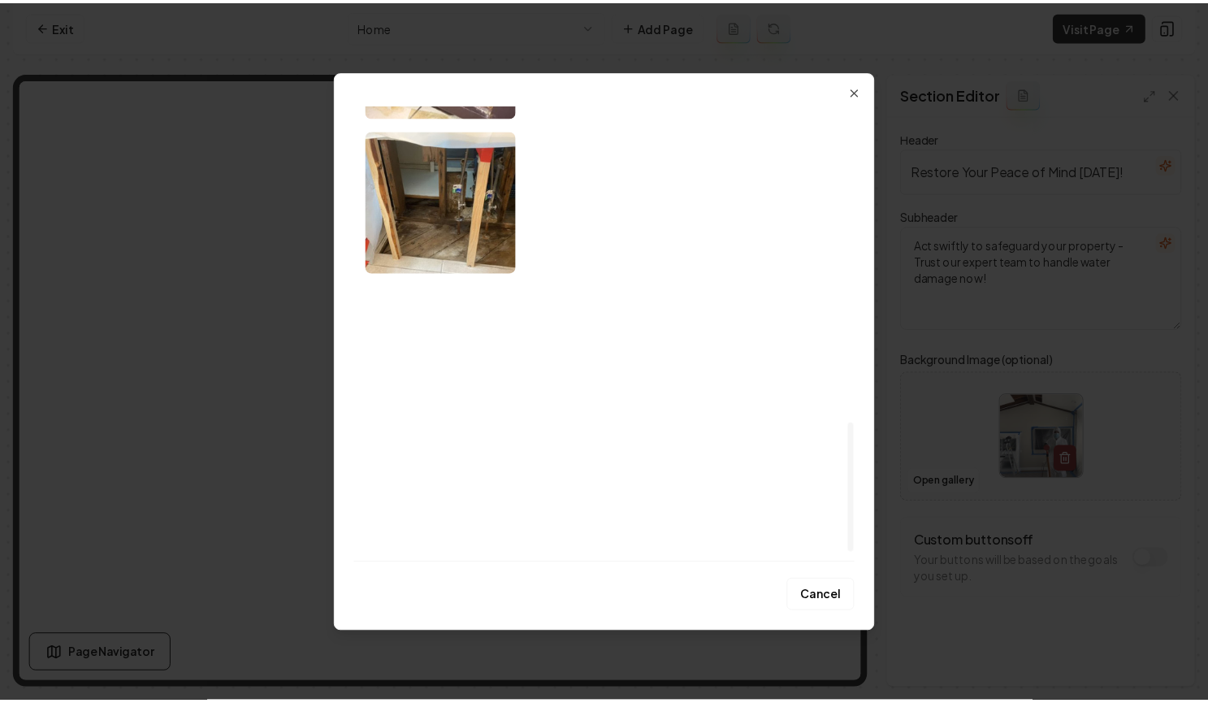
scroll to position [1146, 0]
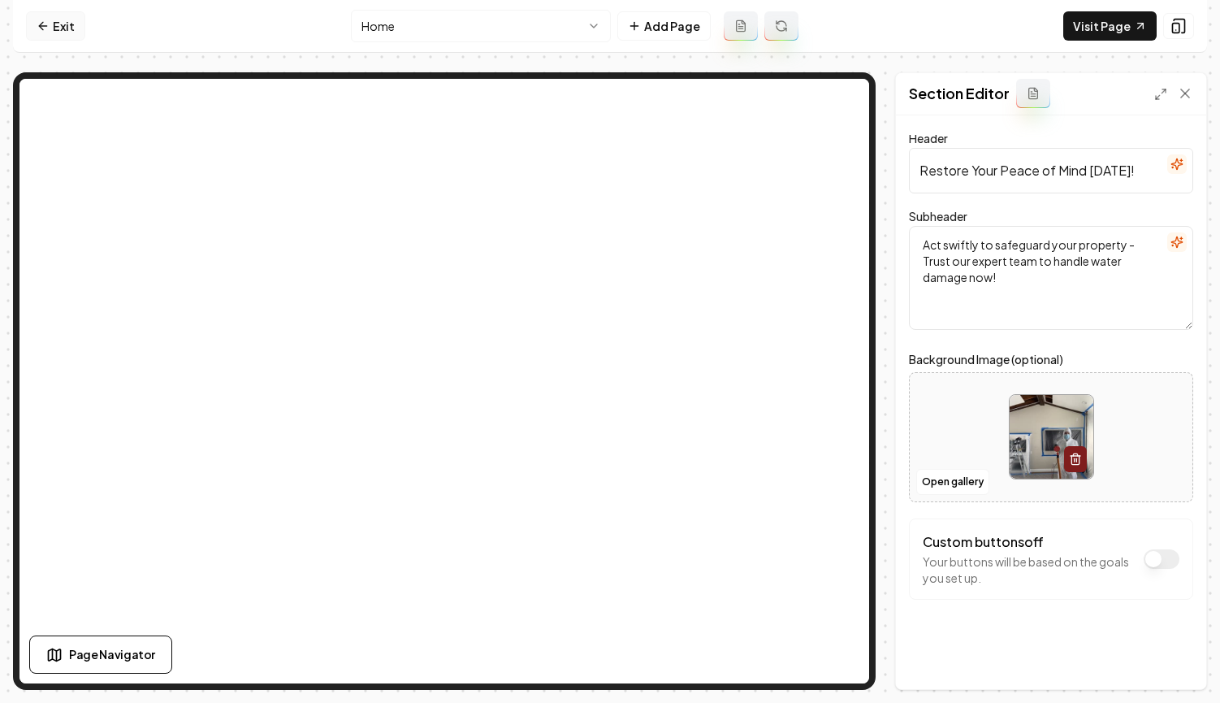
click at [83, 20] on link "Exit" at bounding box center [55, 25] width 59 height 29
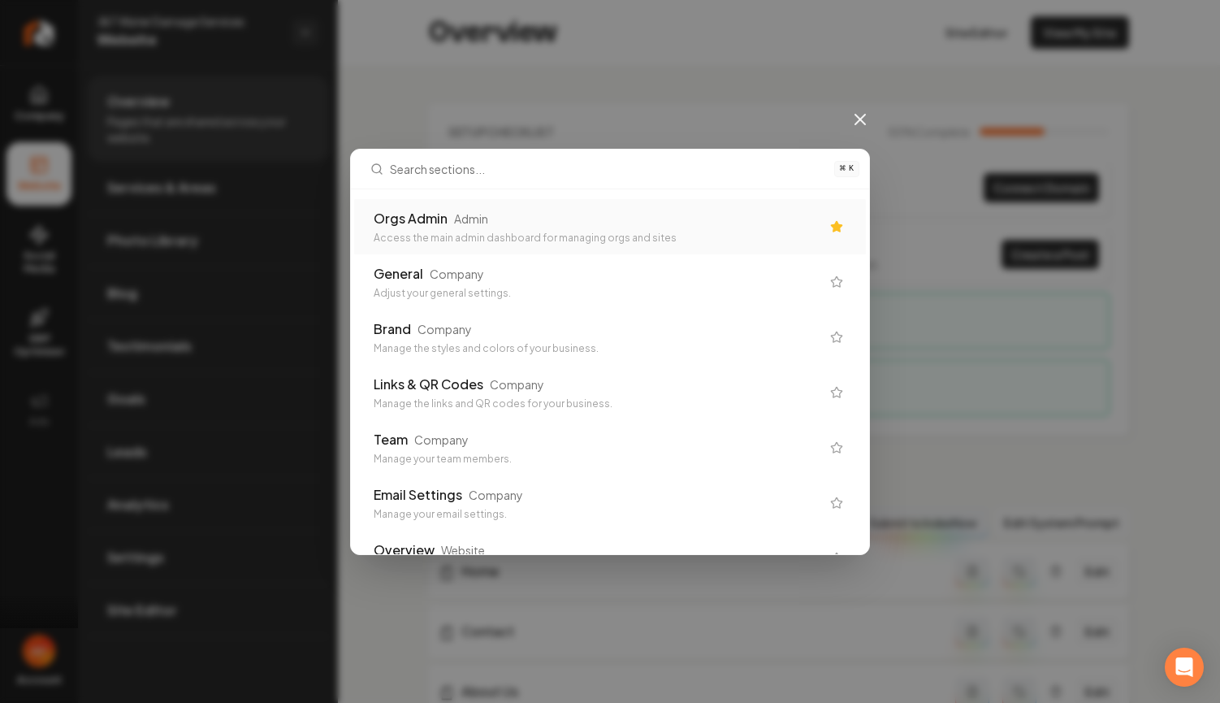
click at [582, 211] on div "Orgs Admin Admin" at bounding box center [597, 218] width 447 height 19
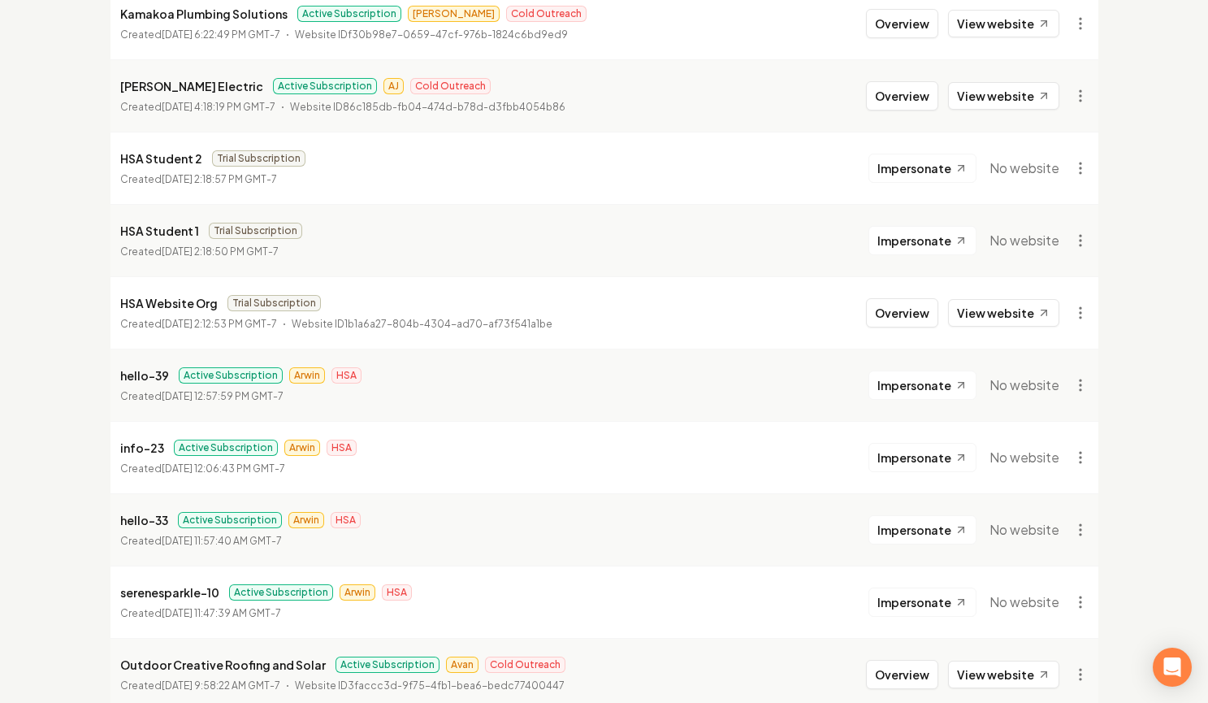
scroll to position [1758, 0]
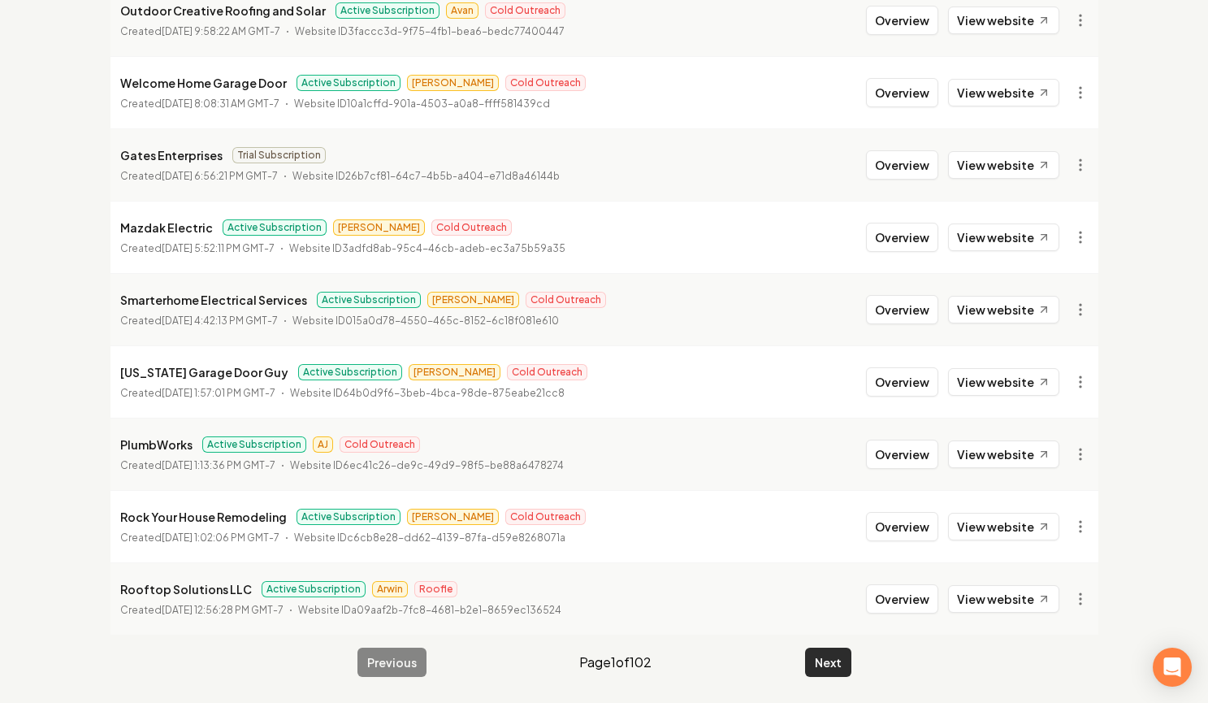
click at [833, 654] on button "Next" at bounding box center [828, 661] width 46 height 29
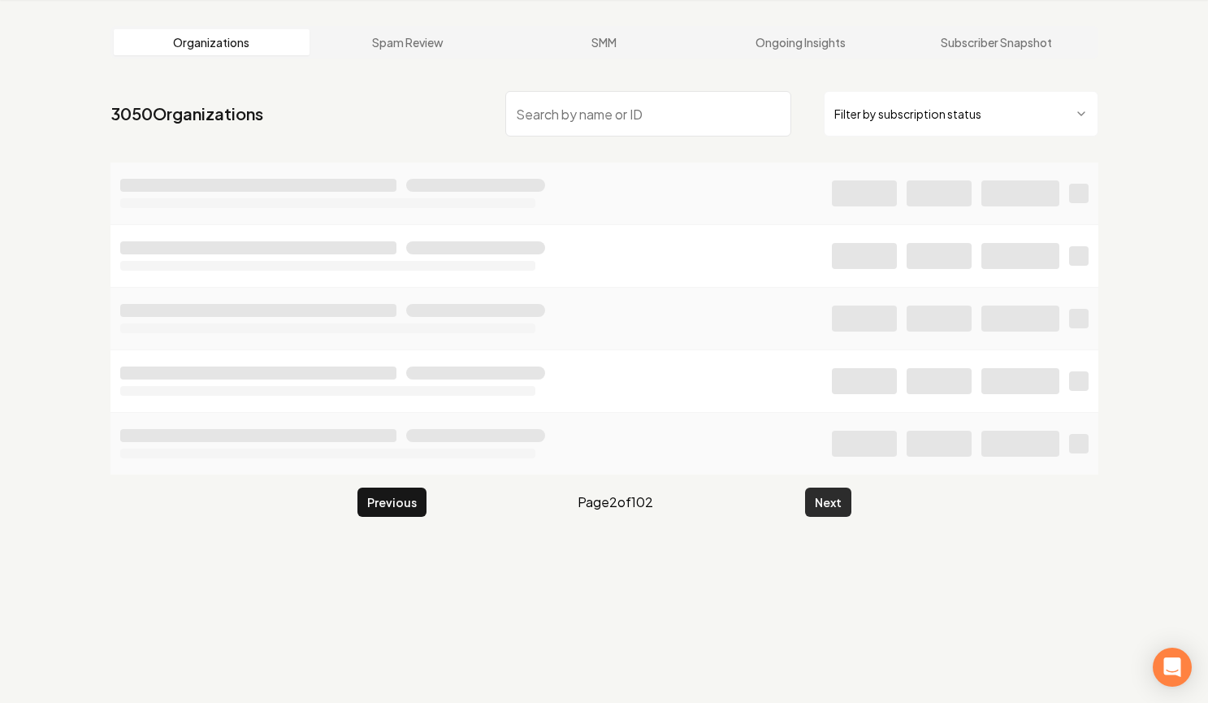
scroll to position [62, 0]
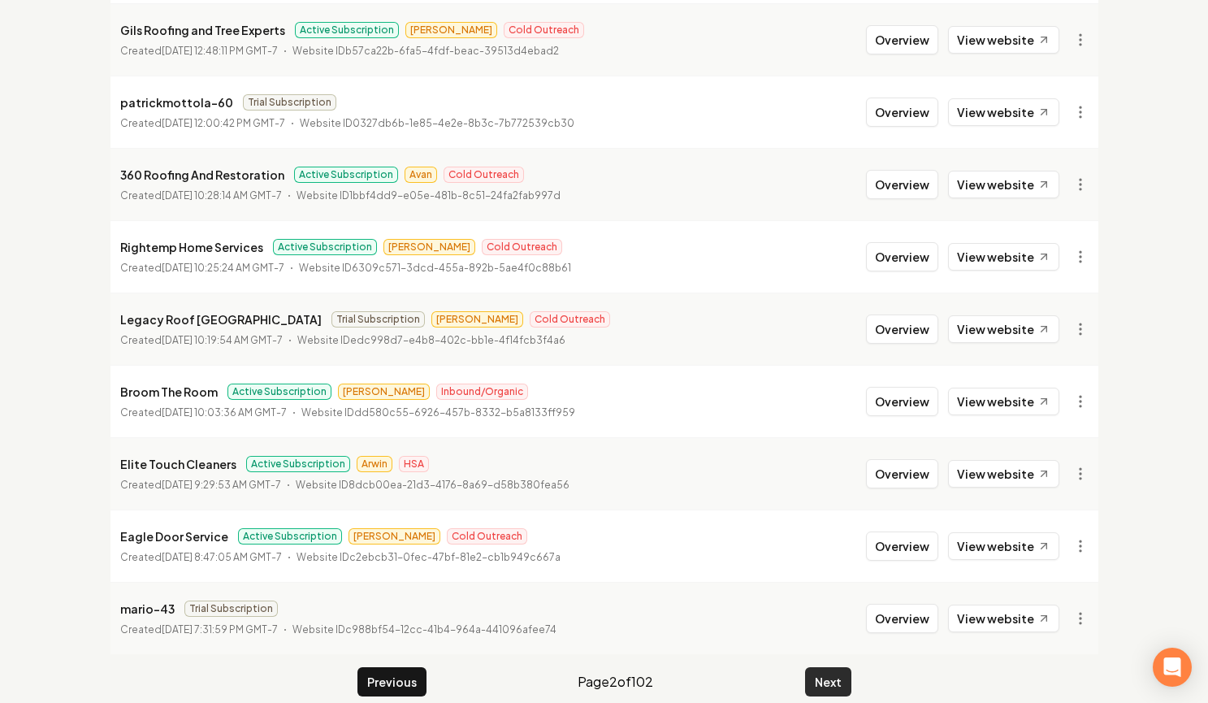
click at [812, 667] on button "Next" at bounding box center [828, 681] width 46 height 29
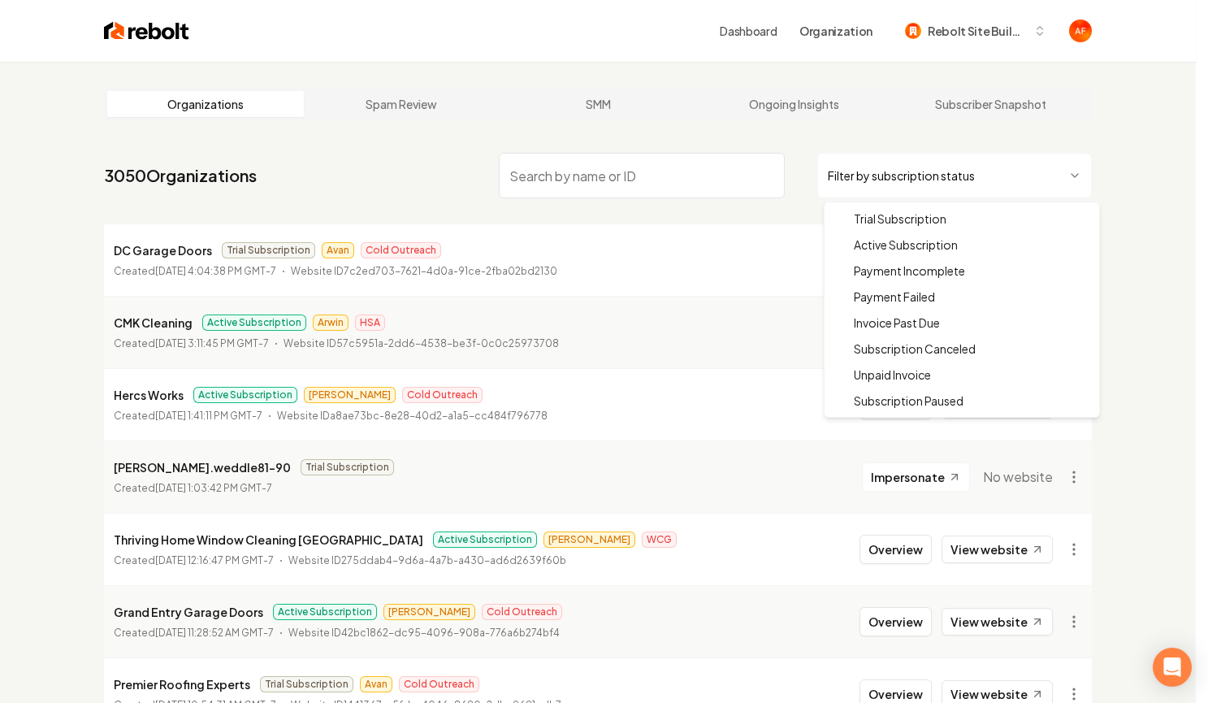
click at [999, 184] on html "Dashboard Organization Rebolt Site Builder Organizations Spam Review SMM Ongoin…" at bounding box center [604, 351] width 1208 height 703
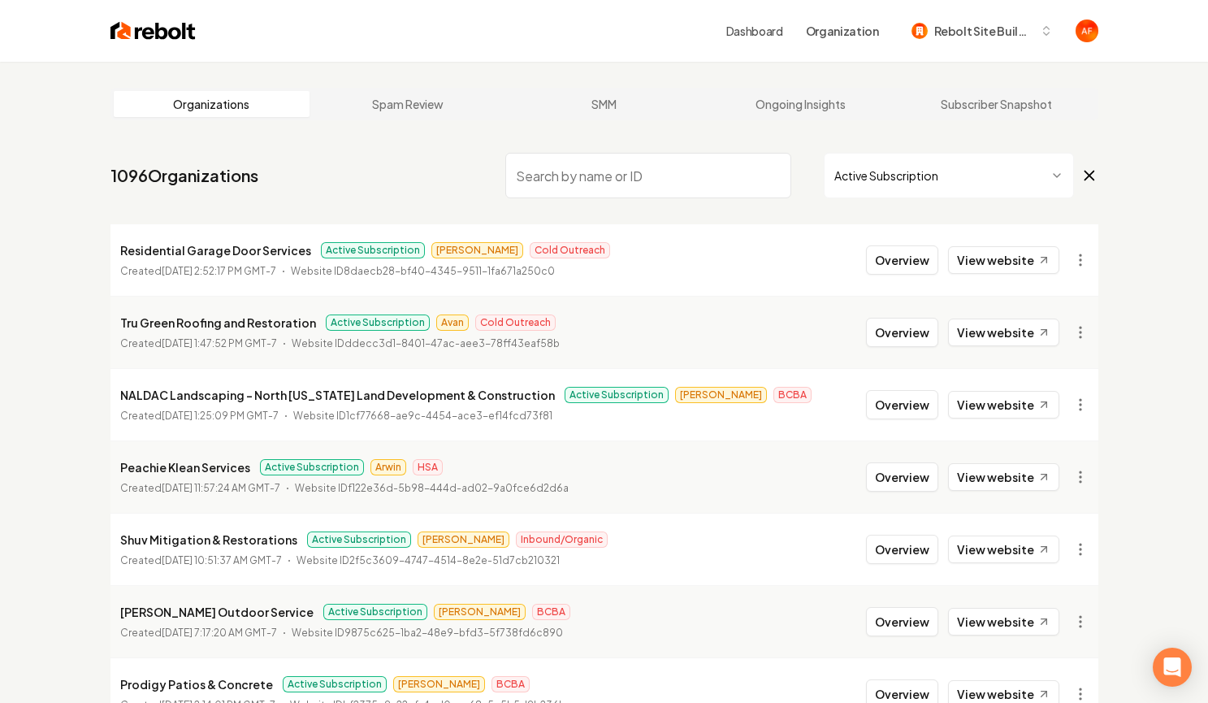
click at [592, 176] on input "search" at bounding box center [648, 175] width 286 height 45
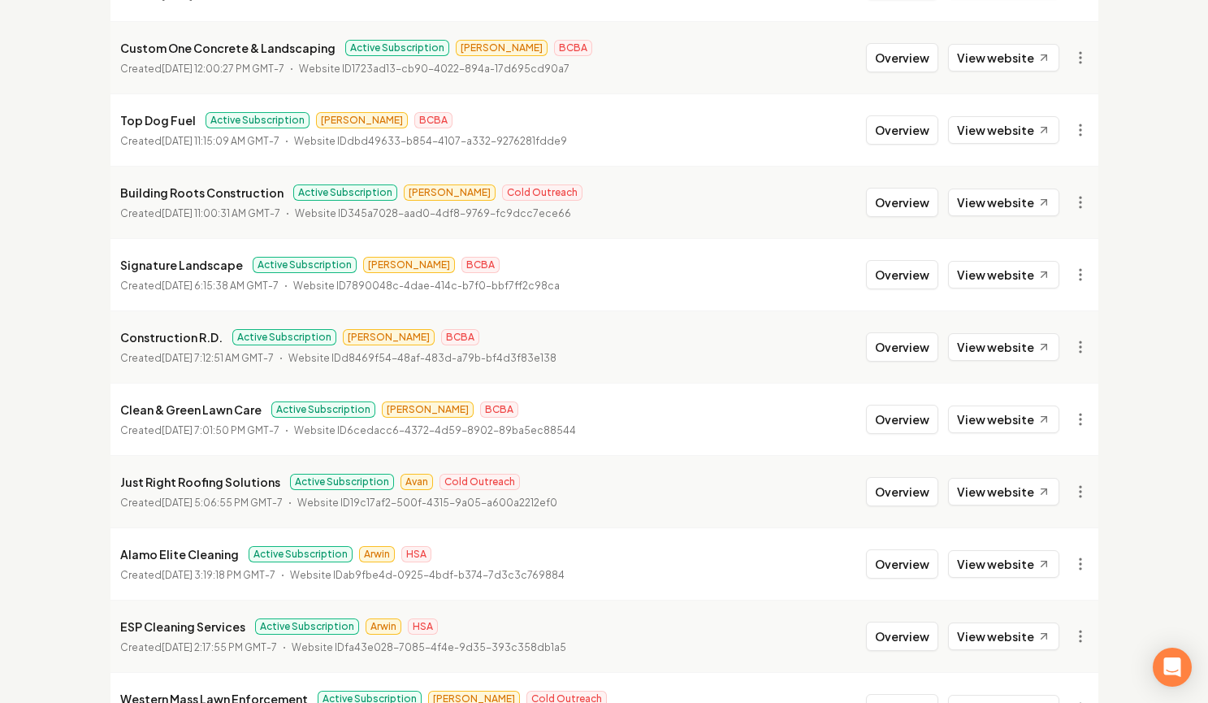
scroll to position [1758, 0]
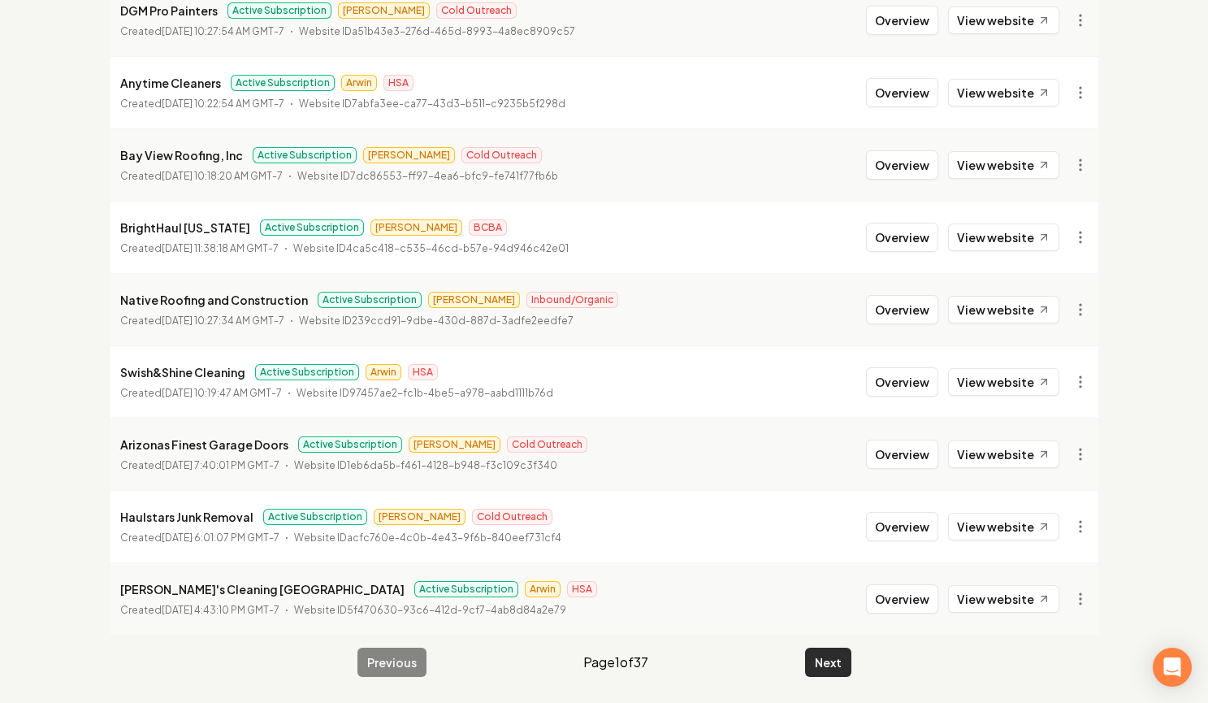
click at [829, 671] on button "Next" at bounding box center [828, 661] width 46 height 29
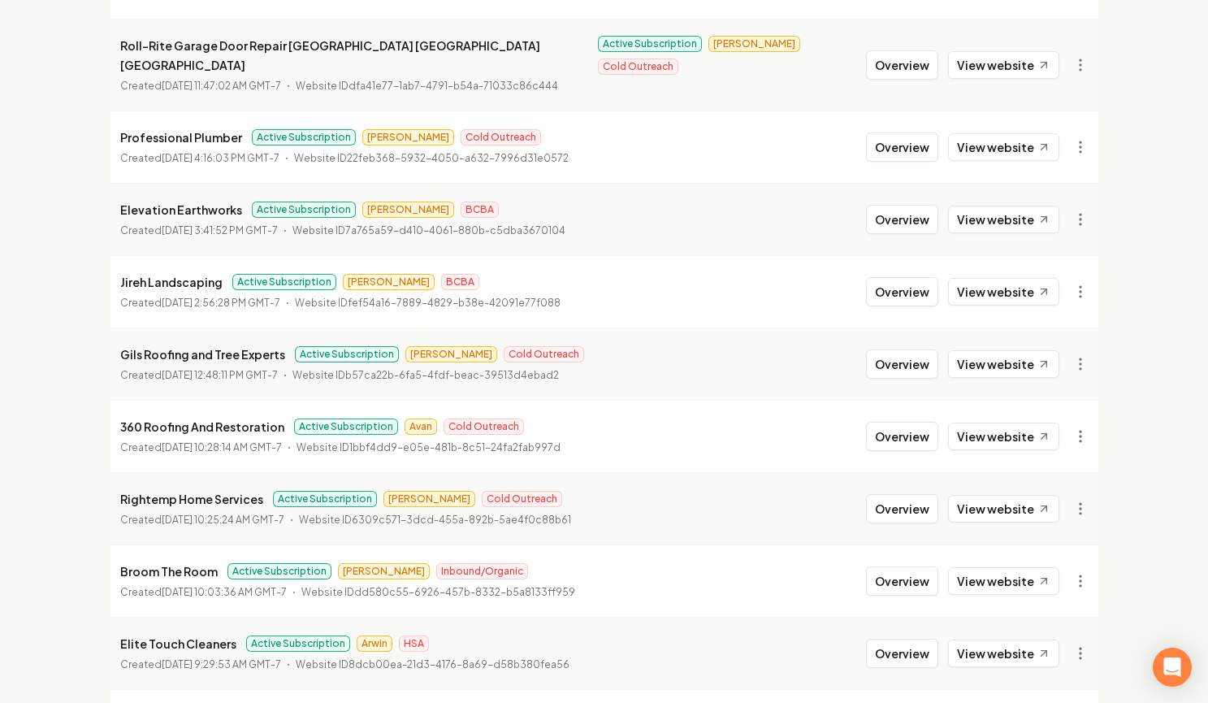
scroll to position [122, 0]
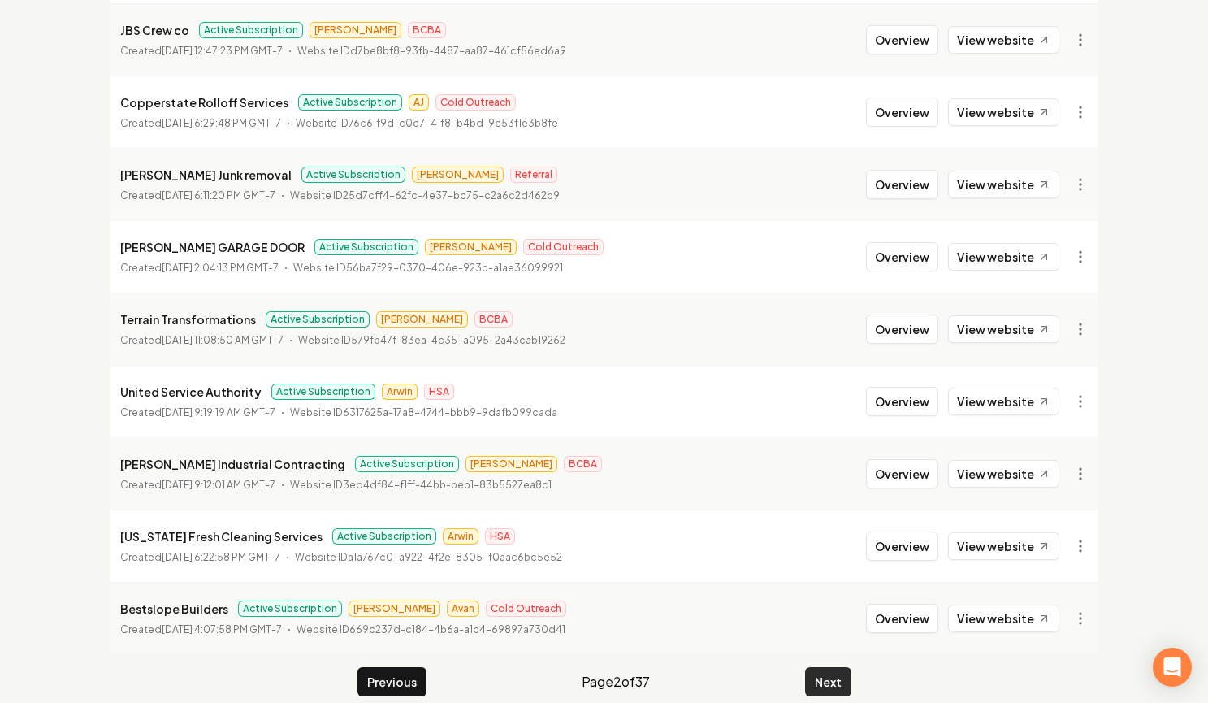
click at [828, 667] on button "Next" at bounding box center [828, 681] width 46 height 29
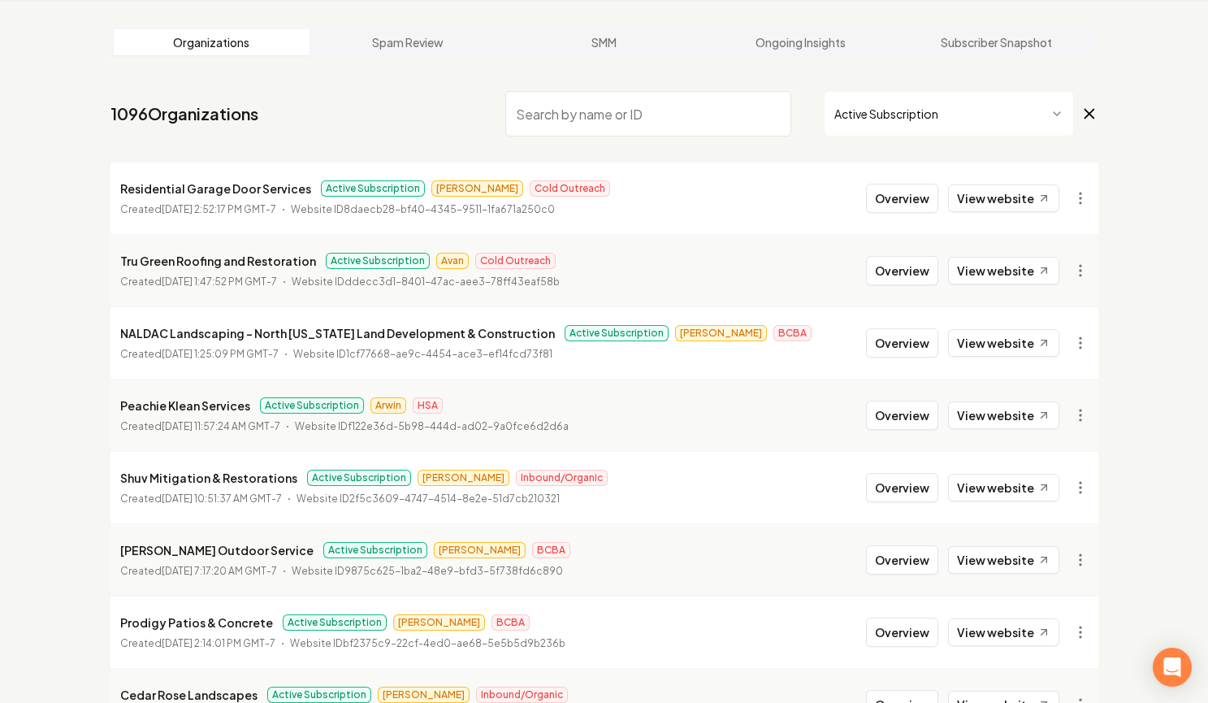
scroll to position [1758, 0]
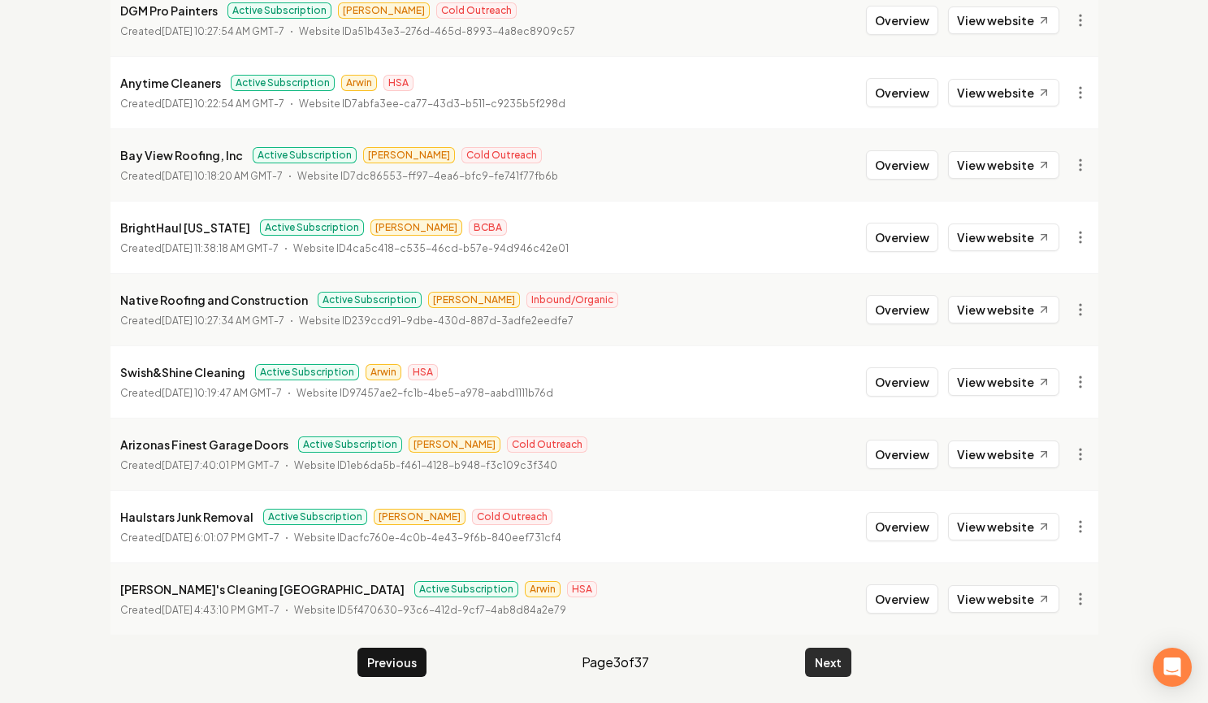
click at [813, 664] on button "Next" at bounding box center [828, 661] width 46 height 29
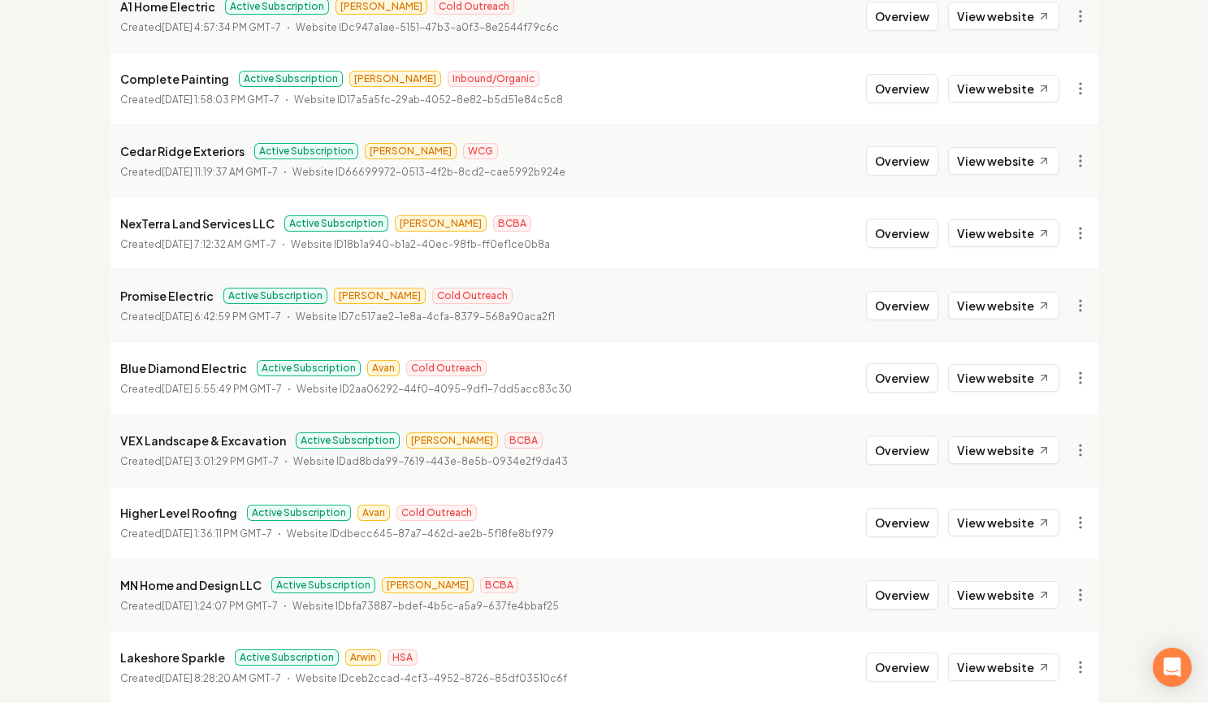
scroll to position [1758, 0]
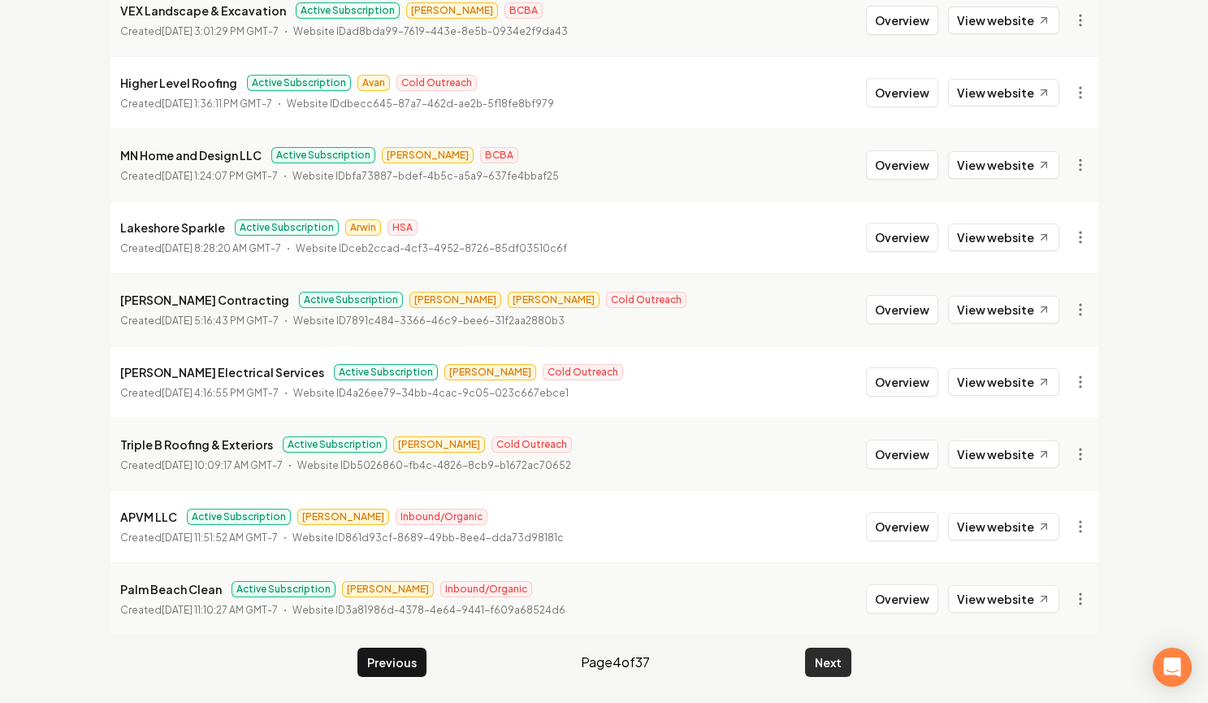
click at [806, 664] on button "Next" at bounding box center [828, 661] width 46 height 29
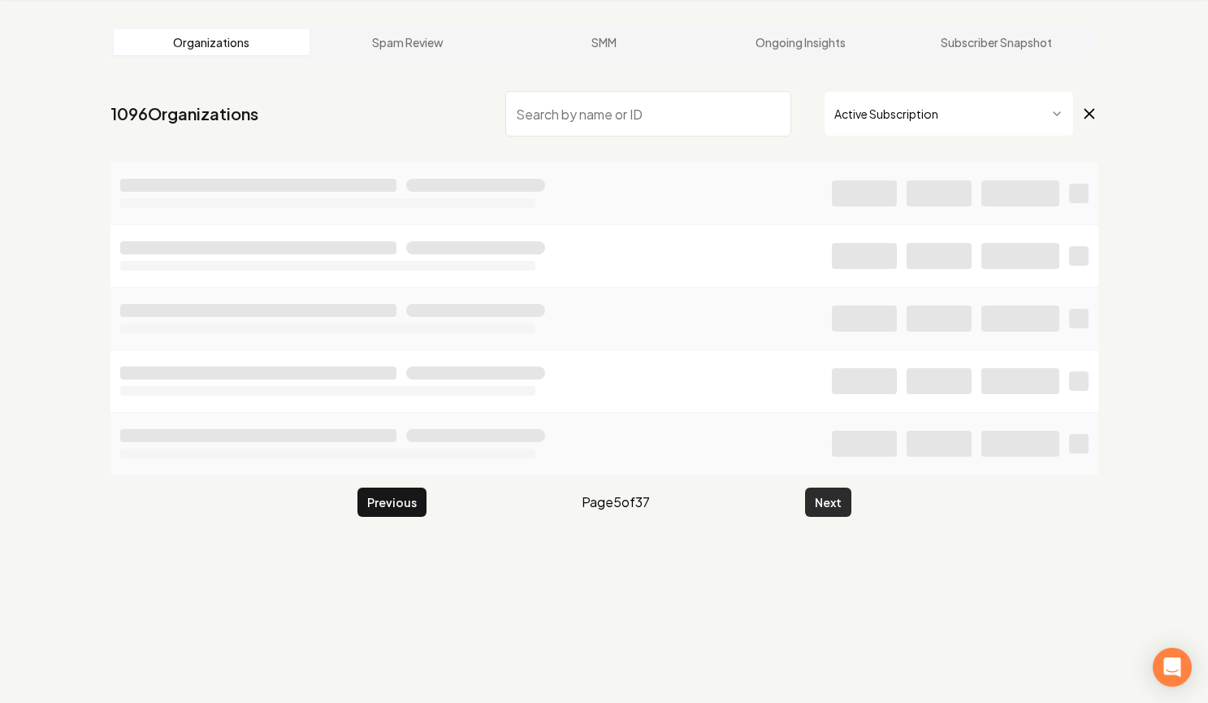
scroll to position [62, 0]
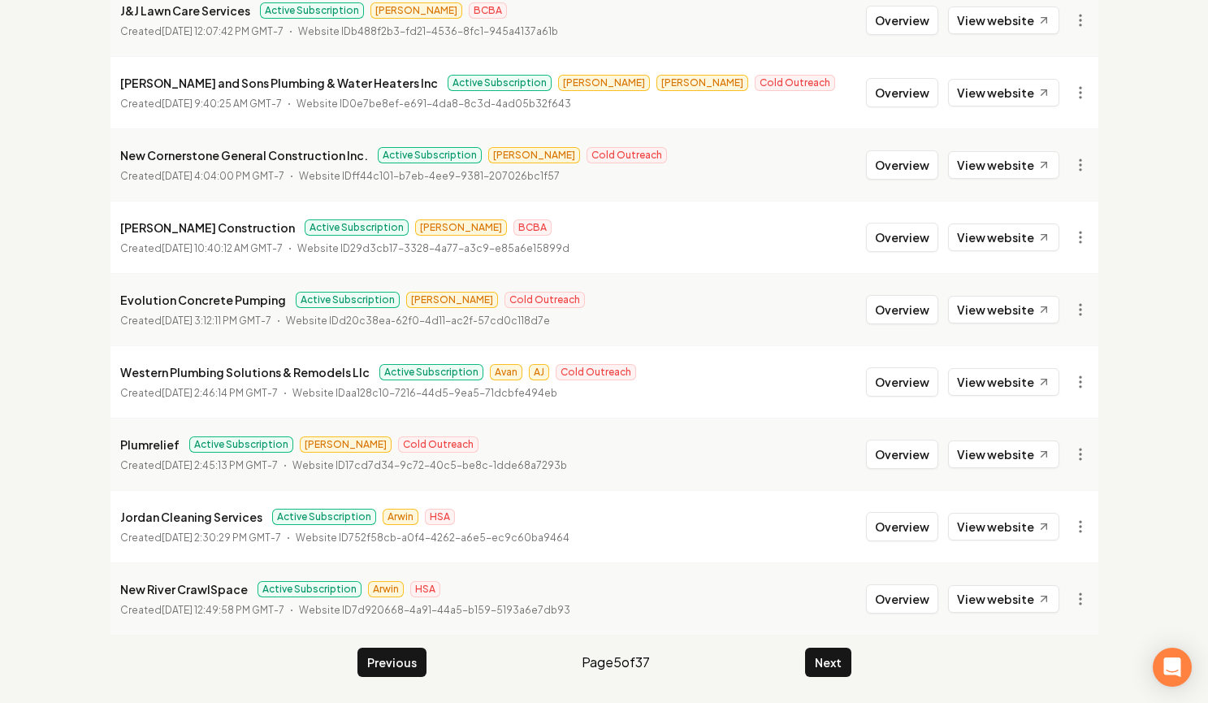
click at [820, 630] on li "New River CrawlSpace Active Subscription Arwin HSA Created July 25, 2025, 12:49…" at bounding box center [604, 598] width 988 height 72
click at [824, 660] on button "Next" at bounding box center [828, 661] width 46 height 29
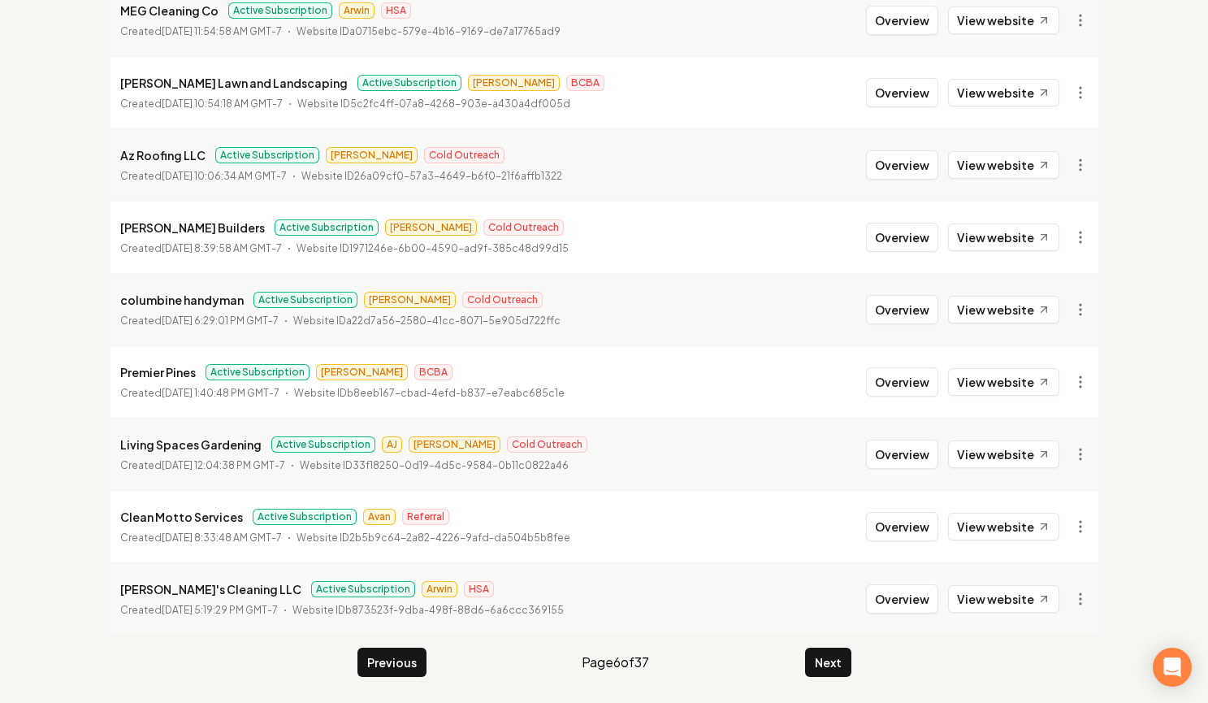
click at [597, 99] on li "Williams Lawn and Landscaping Active Subscription James BCBA Created July 22, 2…" at bounding box center [604, 92] width 988 height 72
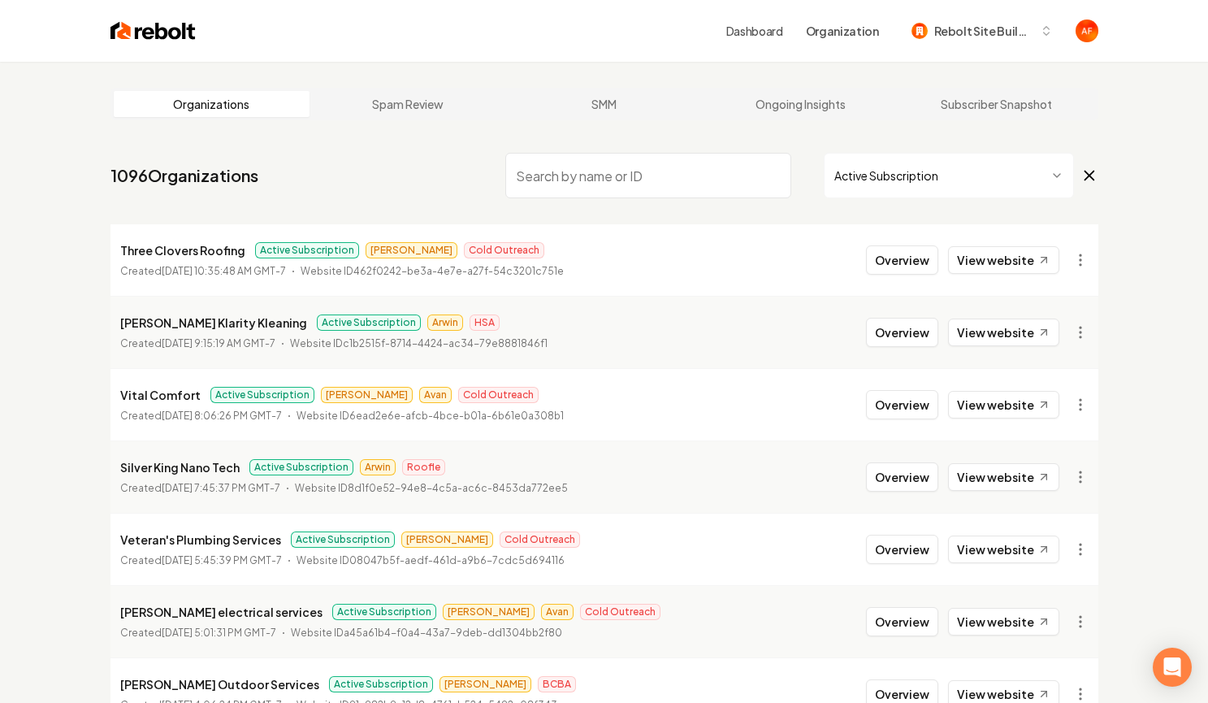
click at [575, 186] on input "search" at bounding box center [648, 175] width 286 height 45
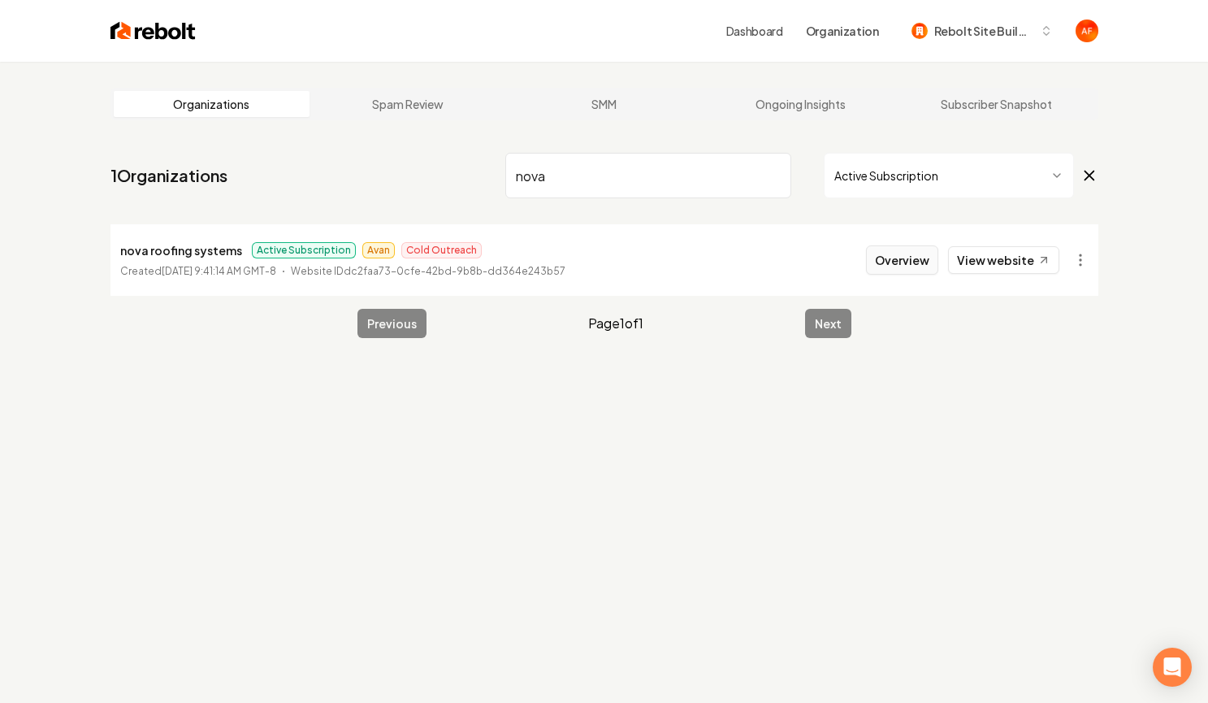
type input "nova"
click at [891, 248] on button "Overview" at bounding box center [902, 259] width 72 height 29
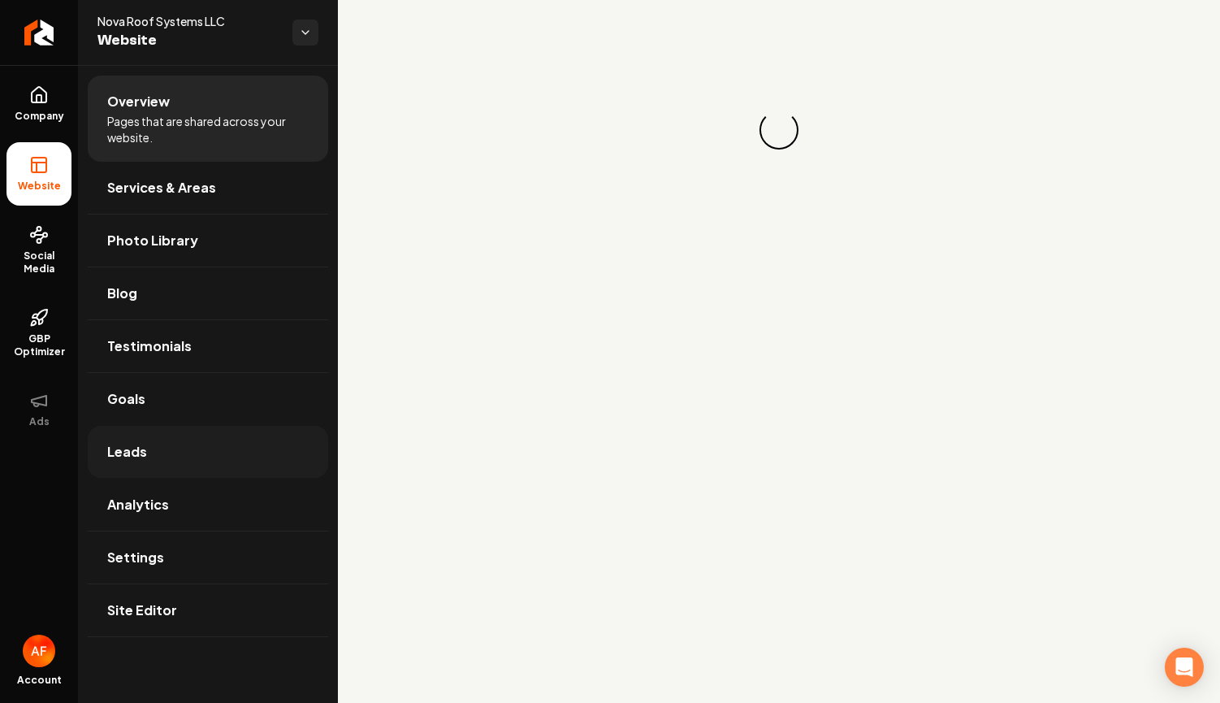
click at [197, 458] on link "Leads" at bounding box center [208, 452] width 240 height 52
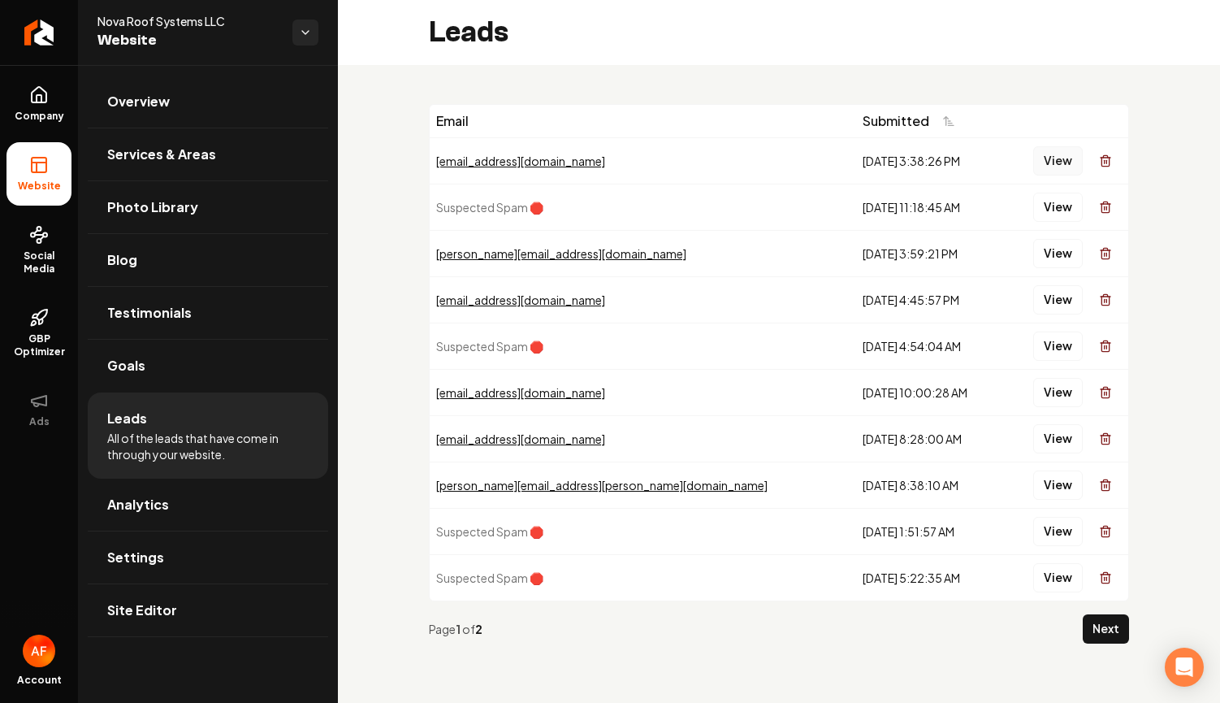
click at [1048, 165] on button "View" at bounding box center [1058, 160] width 50 height 29
click at [1067, 262] on button "View" at bounding box center [1058, 253] width 50 height 29
drag, startPoint x: 1011, startPoint y: 238, endPoint x: 424, endPoint y: 6, distance: 631.6
click at [171, 503] on link "Analytics" at bounding box center [208, 504] width 240 height 52
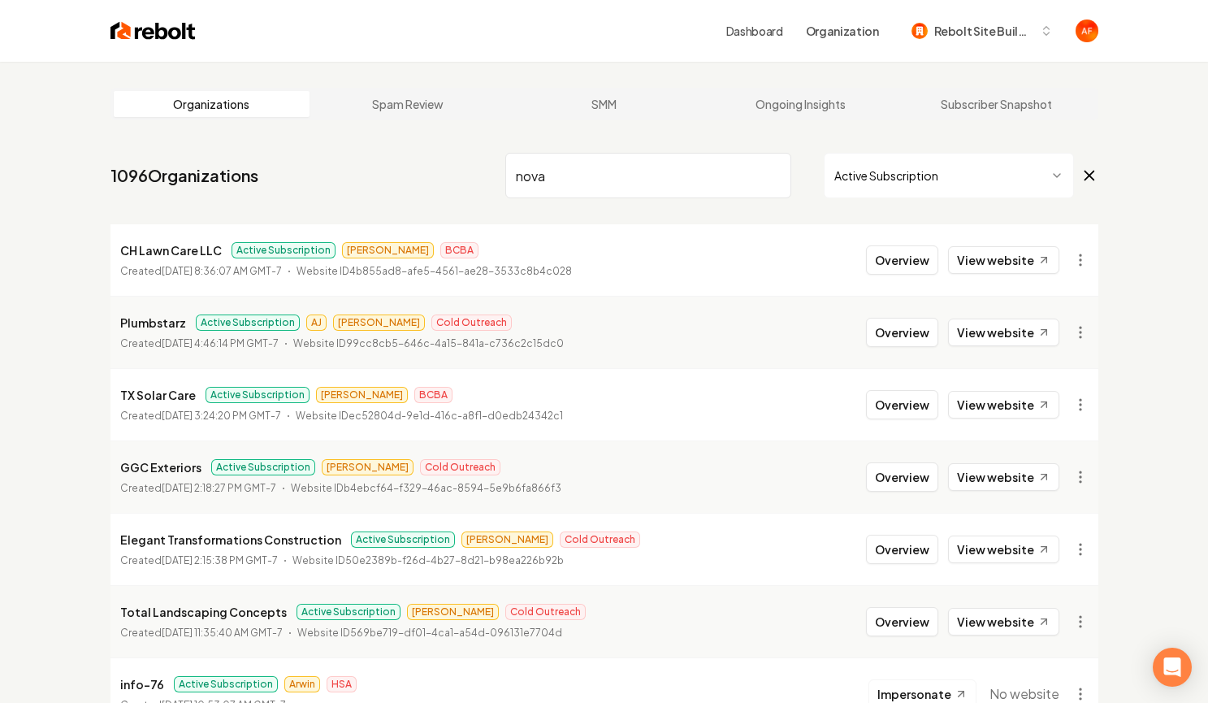
drag, startPoint x: 597, startPoint y: 155, endPoint x: 591, endPoint y: 168, distance: 14.2
click at [597, 159] on input "nova" at bounding box center [648, 175] width 286 height 45
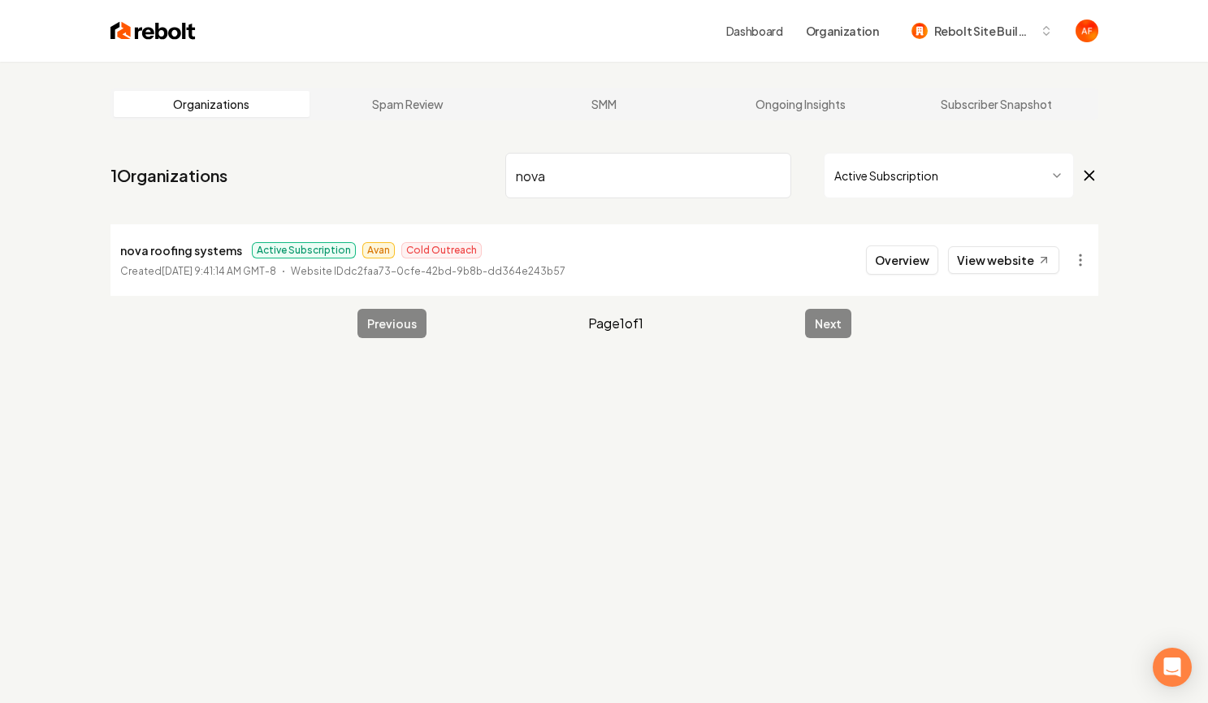
click at [591, 168] on input "nova" at bounding box center [648, 175] width 286 height 45
click at [591, 169] on input "nova" at bounding box center [648, 175] width 286 height 45
type input "tx pl"
click at [898, 254] on button "Overview" at bounding box center [902, 259] width 72 height 29
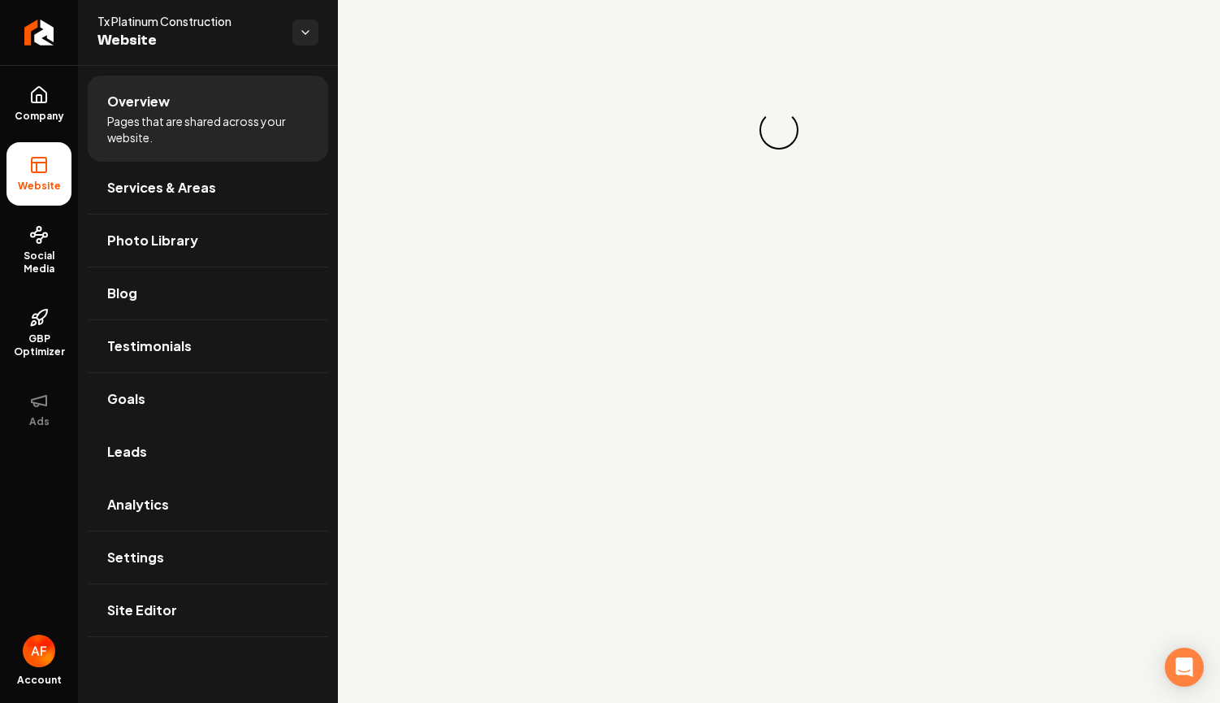
click at [204, 471] on link "Leads" at bounding box center [208, 452] width 240 height 52
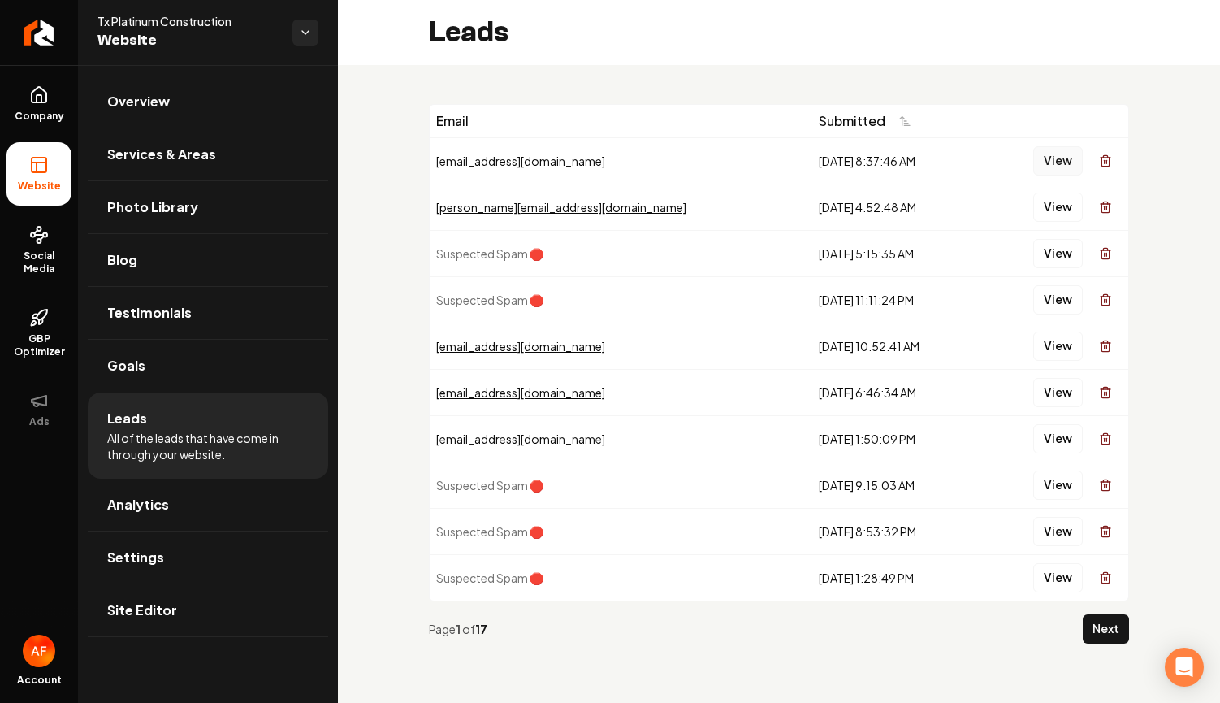
click at [1055, 167] on button "View" at bounding box center [1058, 160] width 50 height 29
drag, startPoint x: 904, startPoint y: 167, endPoint x: 1049, endPoint y: 266, distance: 176.4
click at [1049, 266] on tbody "frankcsnidow866@gmail.com 8/18/2025, 8:37:46 AM View jerry@gmail.com 8/18/2025,…" at bounding box center [779, 368] width 699 height 463
click at [52, 37] on link "Return to dashboard" at bounding box center [39, 32] width 78 height 65
click at [1045, 208] on button "View" at bounding box center [1058, 207] width 50 height 29
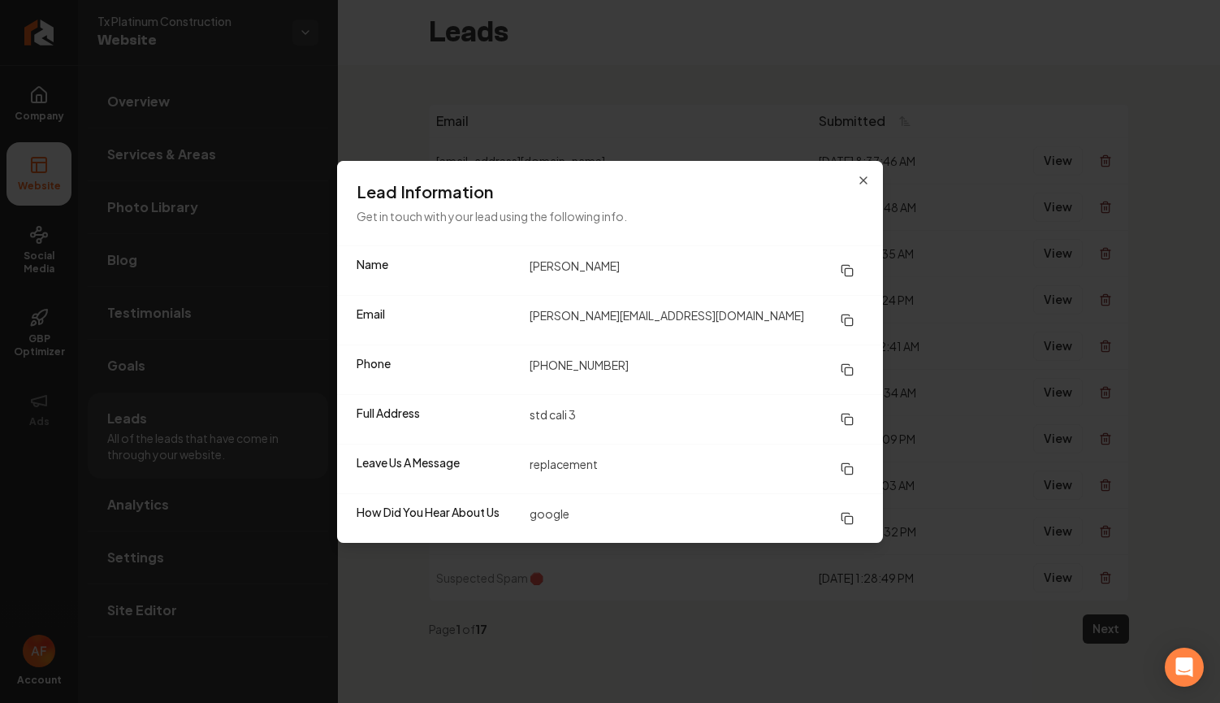
click at [872, 163] on div "Lead Information Get in touch with your lead using the following info." at bounding box center [610, 203] width 546 height 84
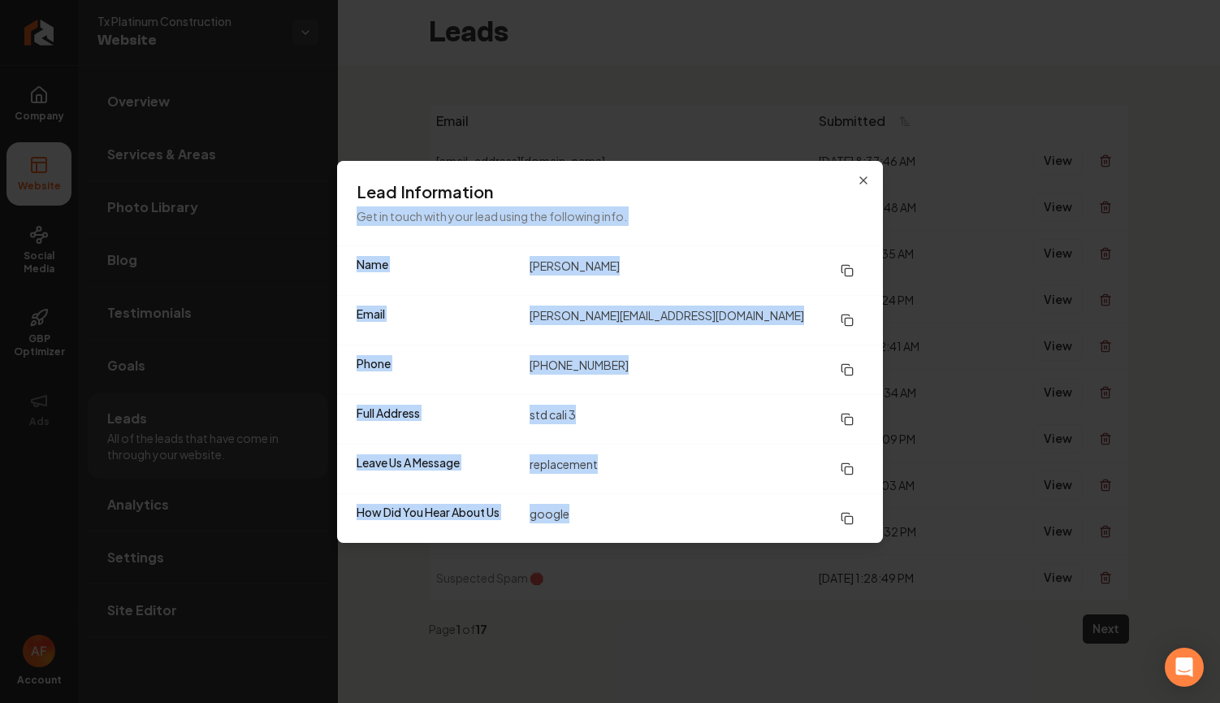
drag, startPoint x: 855, startPoint y: 183, endPoint x: 1171, endPoint y: 183, distance: 316.0
click at [859, 183] on div "Lead Information Get in touch with your lead using the following info. Name jer…" at bounding box center [610, 352] width 546 height 382
drag, startPoint x: 868, startPoint y: 181, endPoint x: 1172, endPoint y: 195, distance: 304.1
click at [877, 181] on div "Lead Information Get in touch with your lead using the following info. Name jer…" at bounding box center [610, 352] width 546 height 382
click at [873, 179] on div "Lead Information Get in touch with your lead using the following info. Name jer…" at bounding box center [610, 352] width 546 height 382
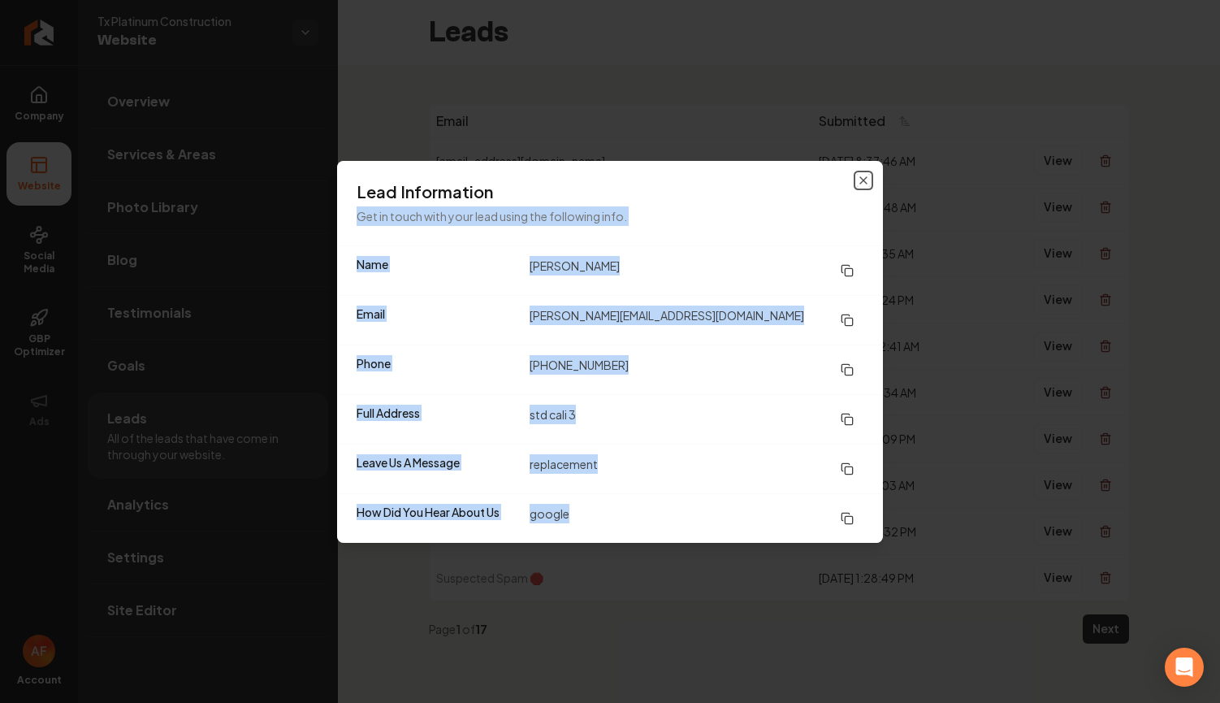
drag, startPoint x: 861, startPoint y: 175, endPoint x: 951, endPoint y: 173, distance: 90.2
click at [864, 177] on icon "button" at bounding box center [863, 180] width 13 height 13
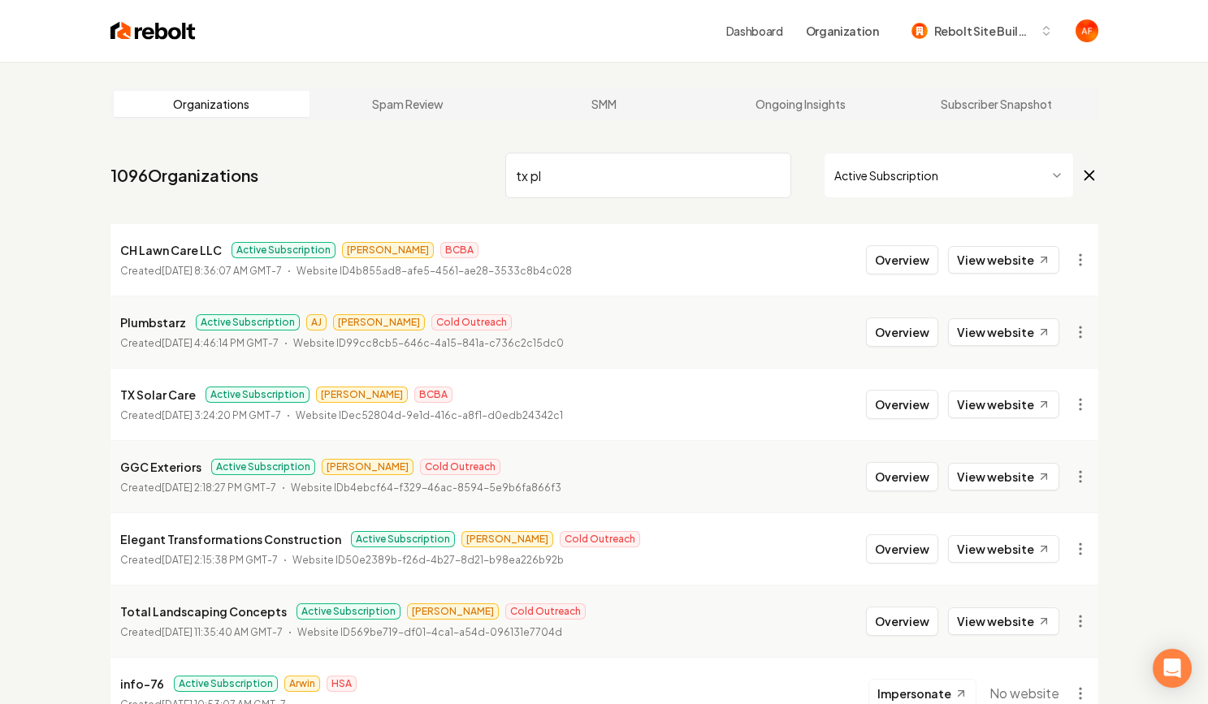
click at [770, 174] on input "tx pl" at bounding box center [648, 175] width 286 height 45
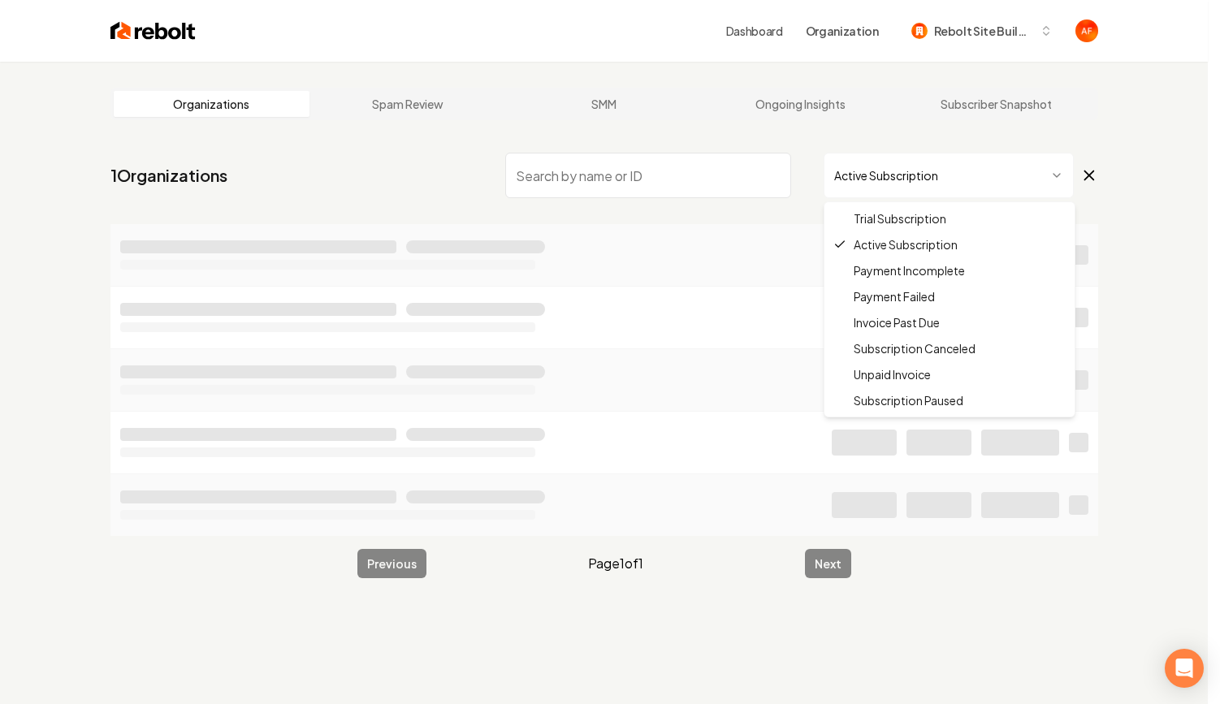
click at [964, 192] on html "Dashboard Organization Rebolt Site Builder Organizations Spam Review SMM Ongoin…" at bounding box center [610, 352] width 1220 height 704
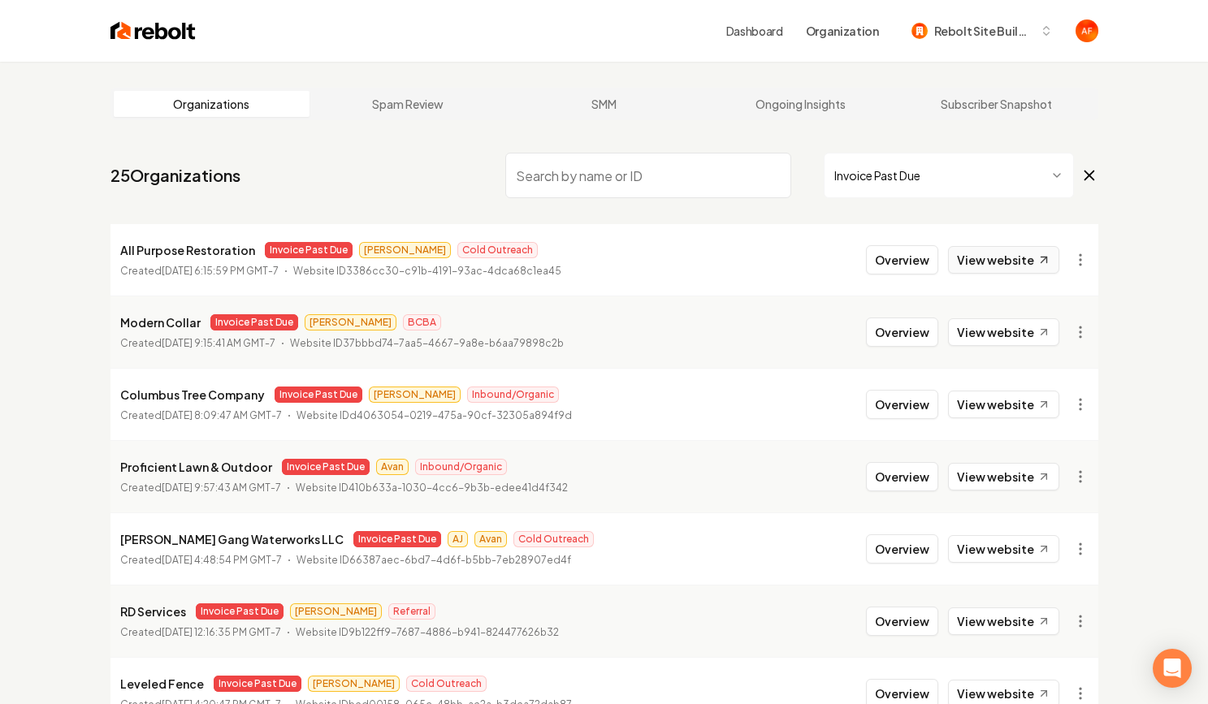
click at [985, 258] on link "View website" at bounding box center [1003, 260] width 111 height 28
click at [119, 45] on div "Dashboard Organization Rebolt Site Builder" at bounding box center [604, 31] width 1040 height 62
click at [119, 37] on img at bounding box center [152, 30] width 85 height 23
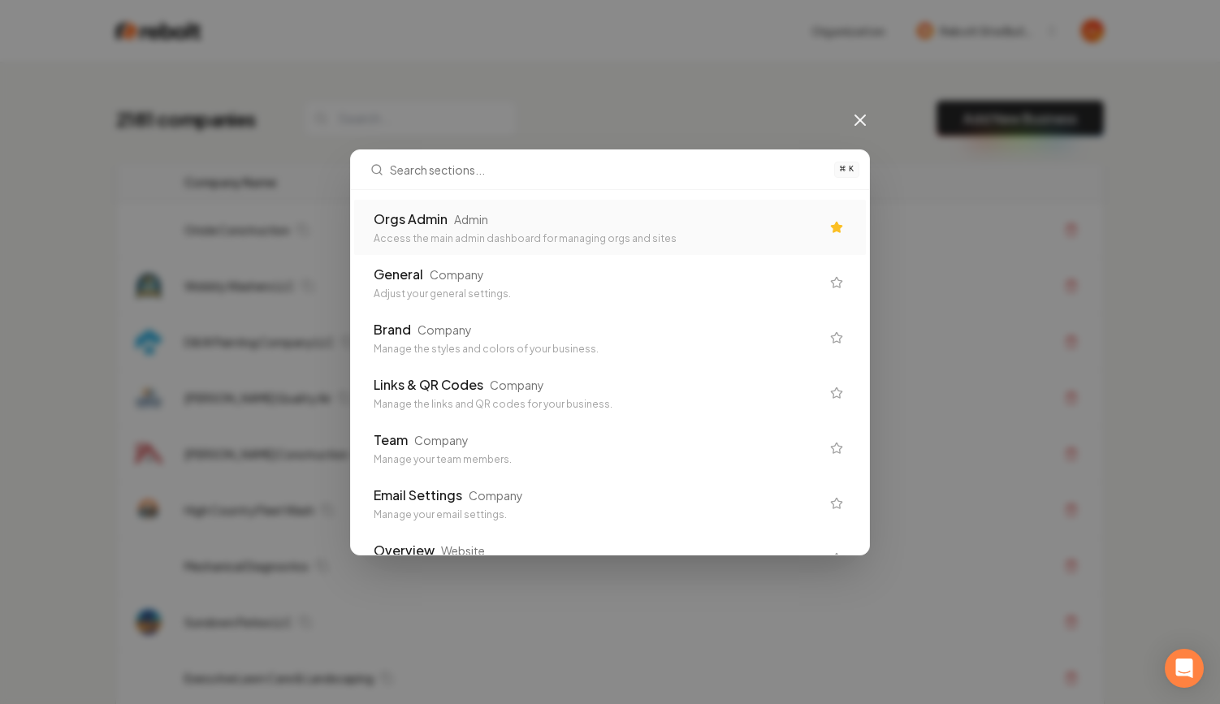
click at [689, 224] on div "Orgs Admin Admin" at bounding box center [597, 219] width 447 height 19
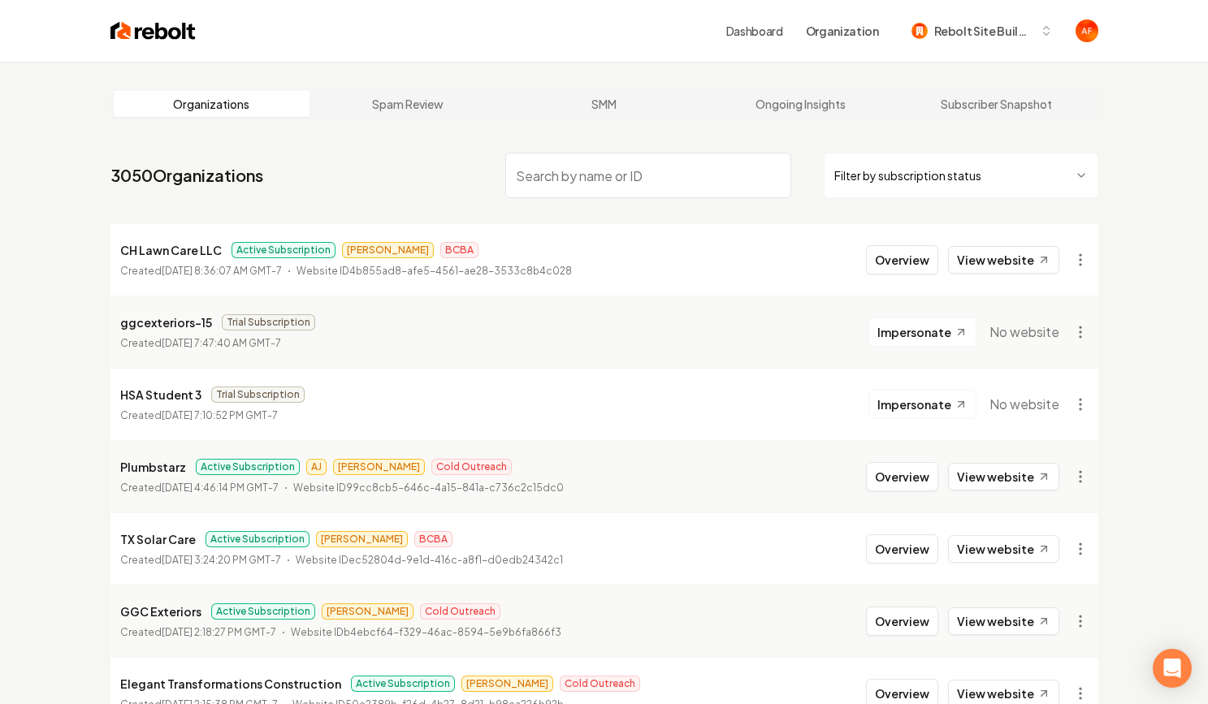
click at [1036, 182] on html "Dashboard Organization Rebolt Site Builder Organizations Spam Review SMM Ongoin…" at bounding box center [604, 352] width 1208 height 704
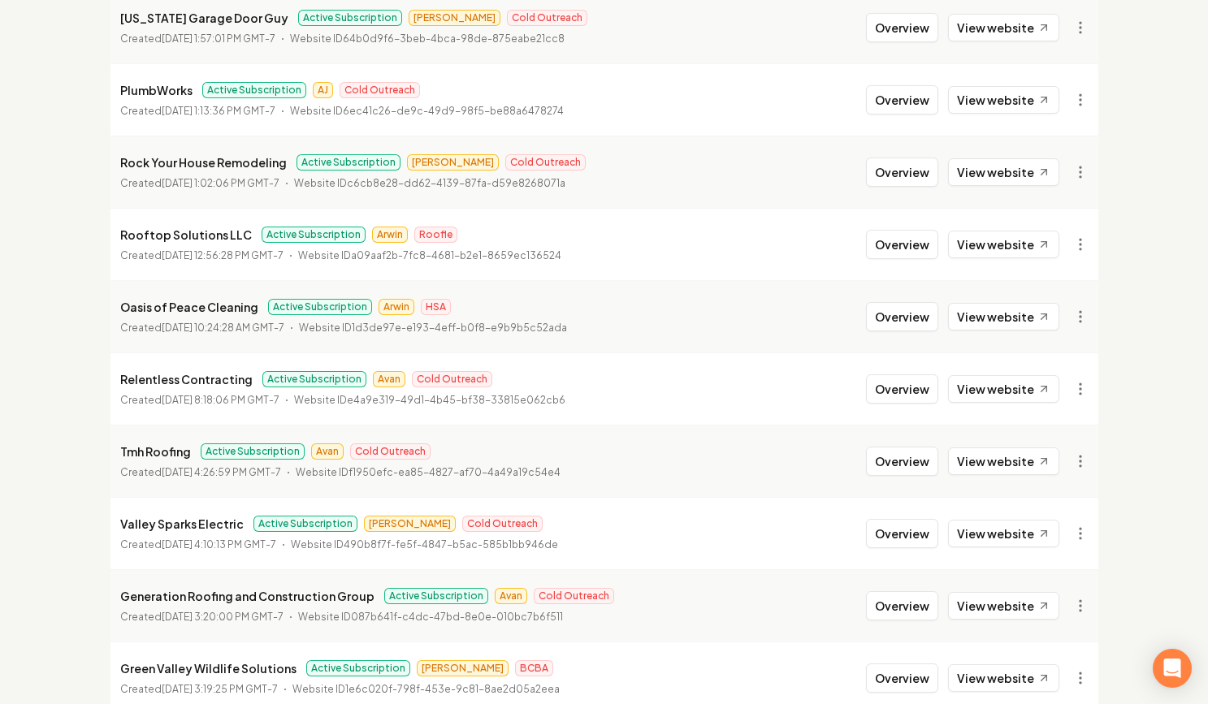
scroll to position [1756, 0]
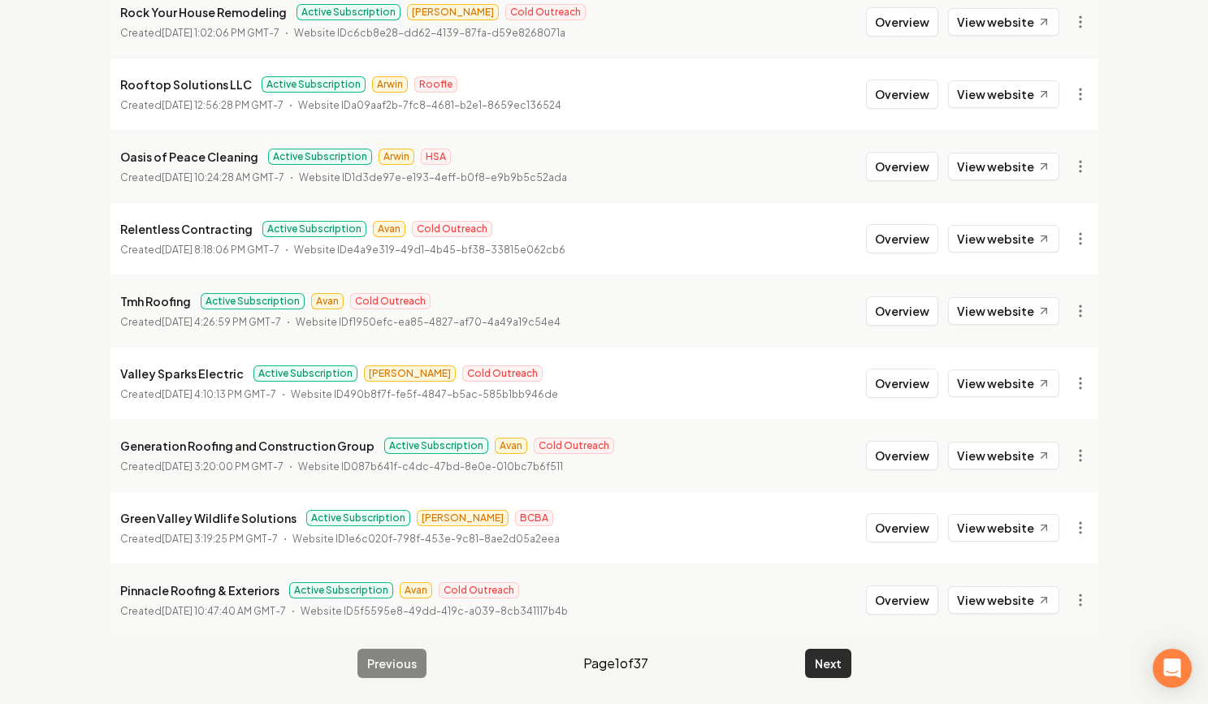
click at [842, 667] on button "Next" at bounding box center [828, 663] width 46 height 29
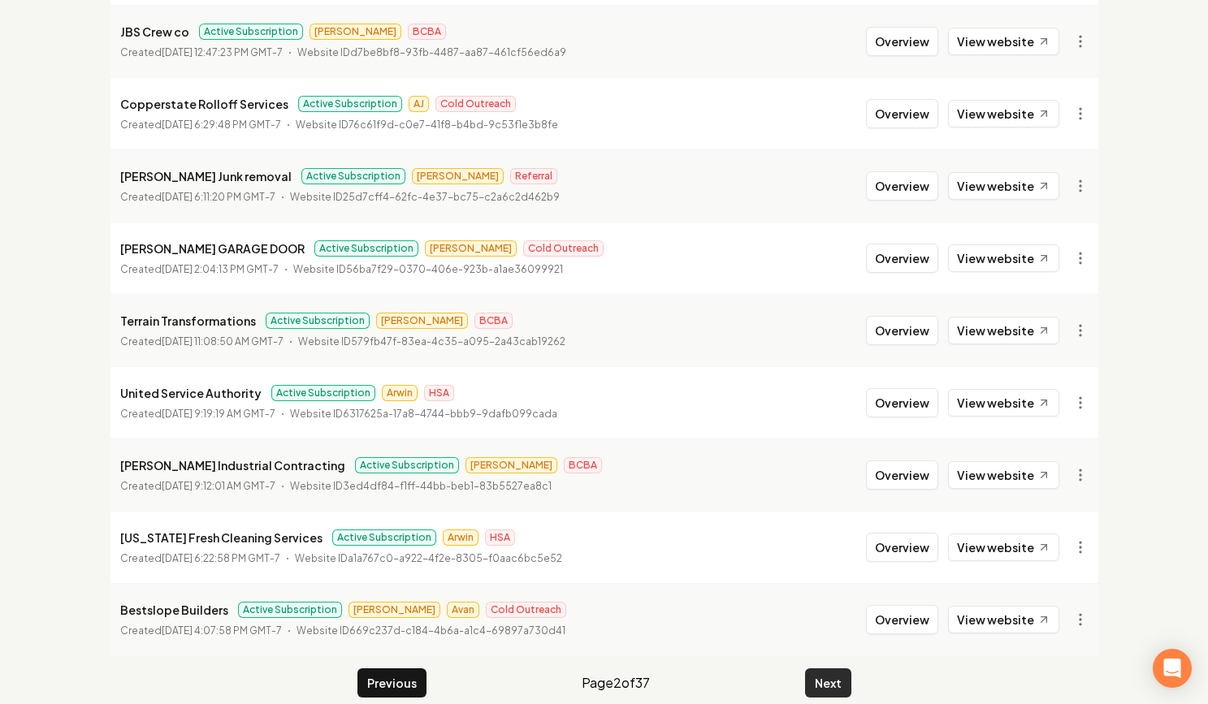
click at [842, 669] on button "Next" at bounding box center [828, 683] width 46 height 29
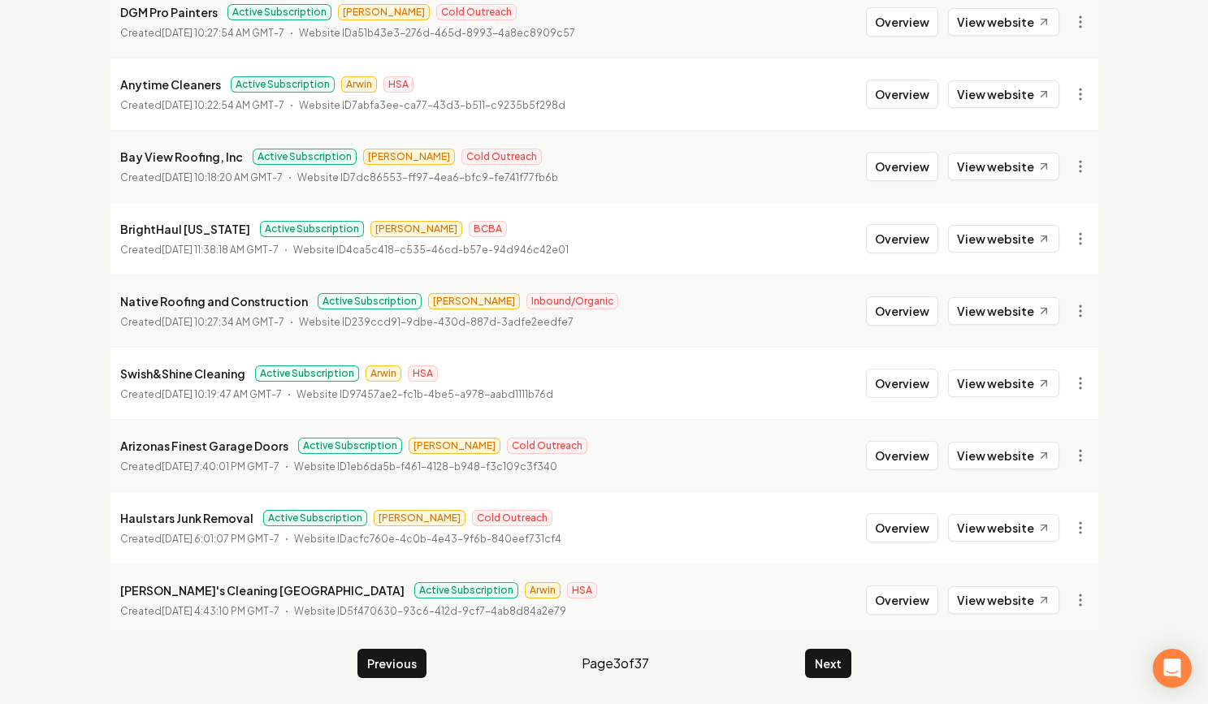
click at [842, 667] on button "Next" at bounding box center [828, 663] width 46 height 29
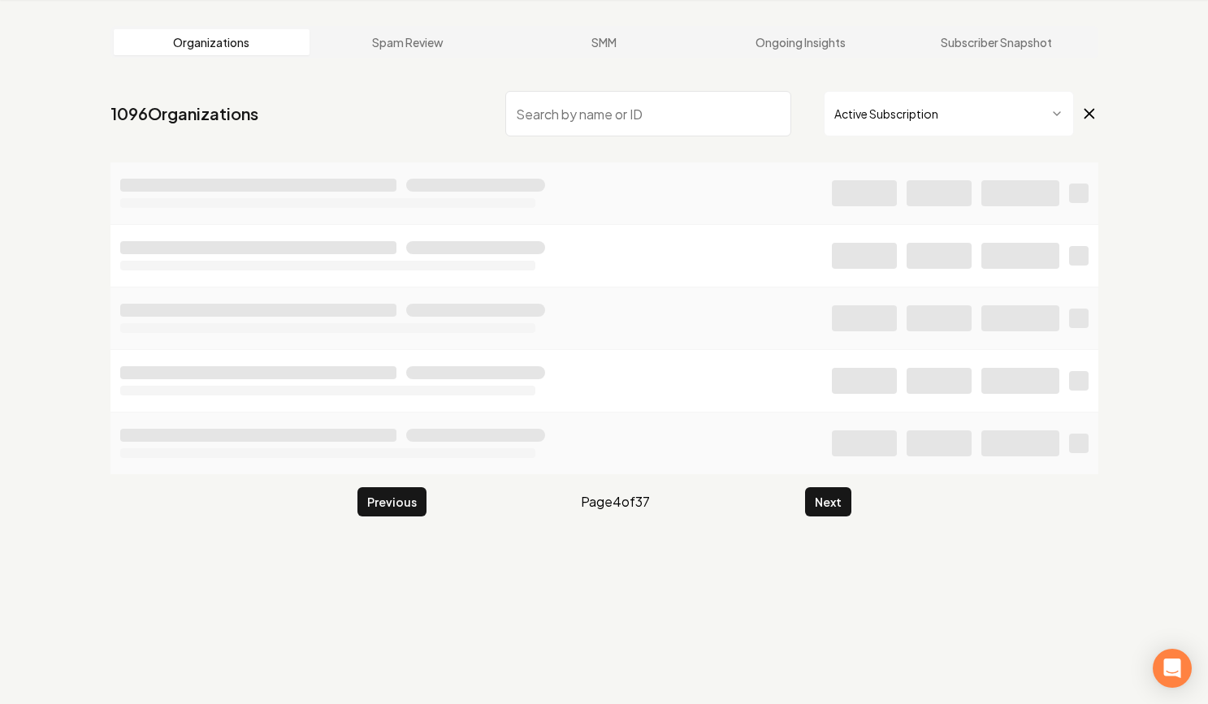
click at [842, 667] on div "Organizations Spam Review SMM Ongoing Insights Subscriber Snapshot 1096 Organiz…" at bounding box center [604, 352] width 1208 height 704
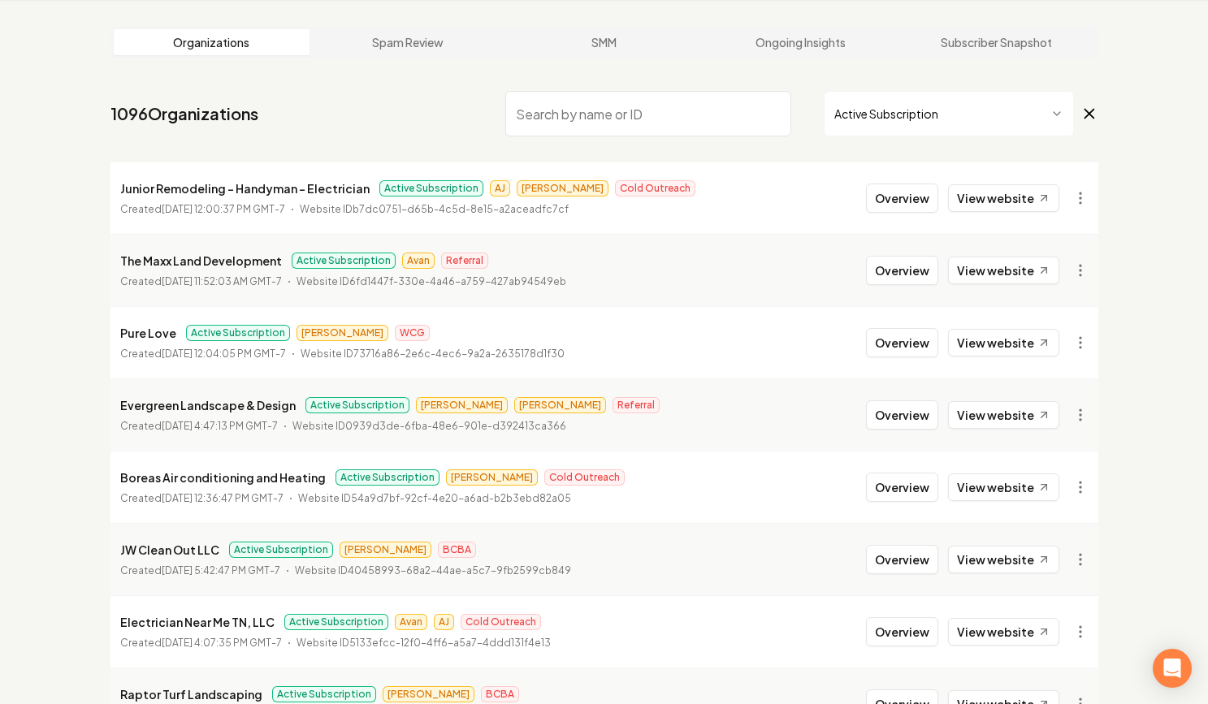
click at [842, 668] on li "Raptor Turf Landscaping Active Subscription James BCBA Created August 8, 2025, …" at bounding box center [604, 704] width 988 height 72
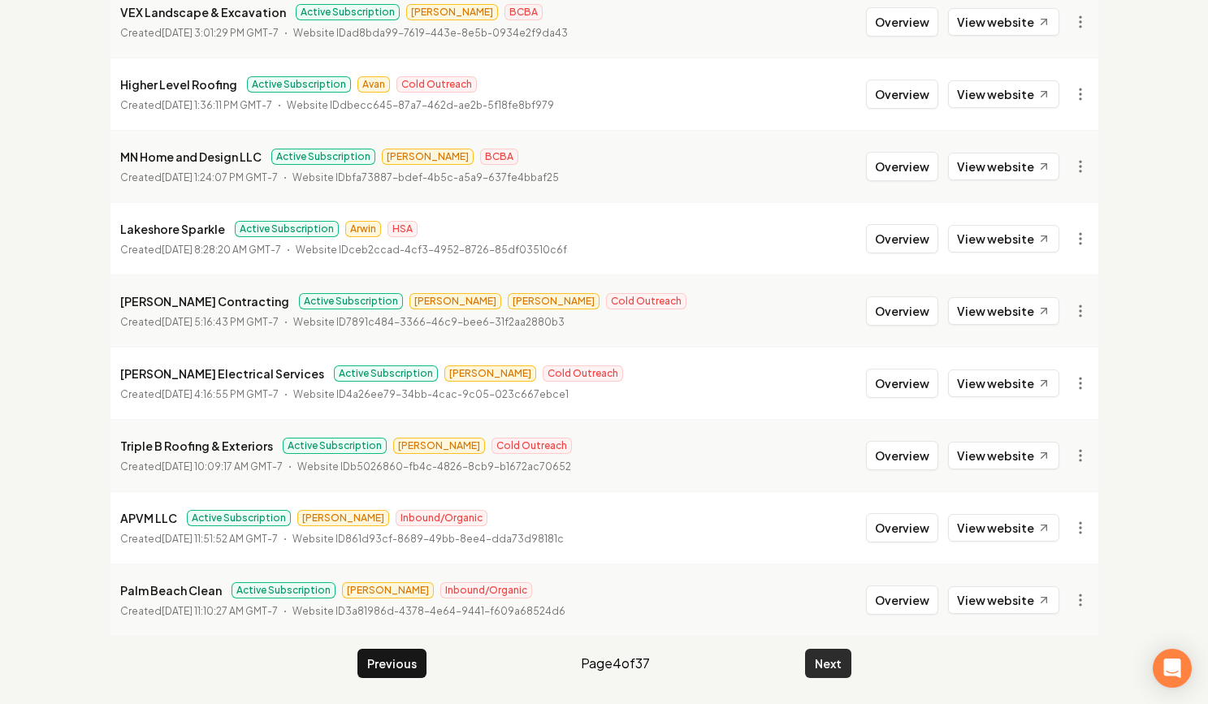
click at [842, 667] on button "Next" at bounding box center [828, 663] width 46 height 29
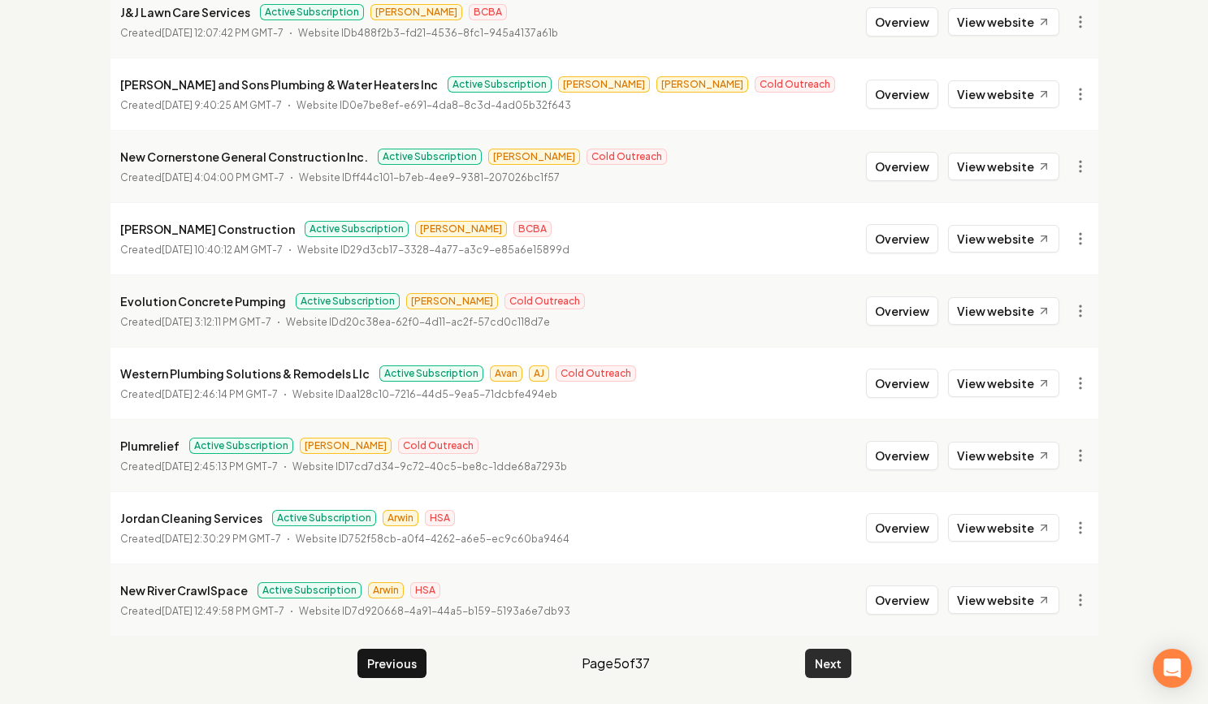
click at [842, 667] on button "Next" at bounding box center [828, 663] width 46 height 29
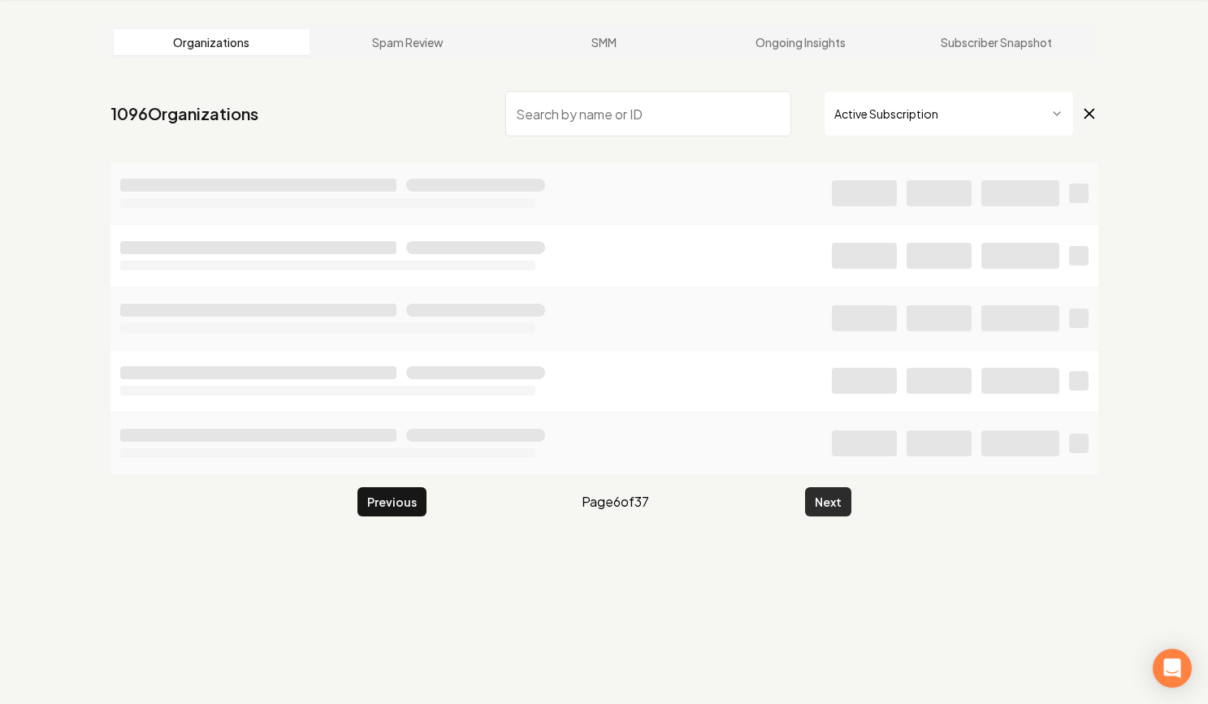
scroll to position [62, 0]
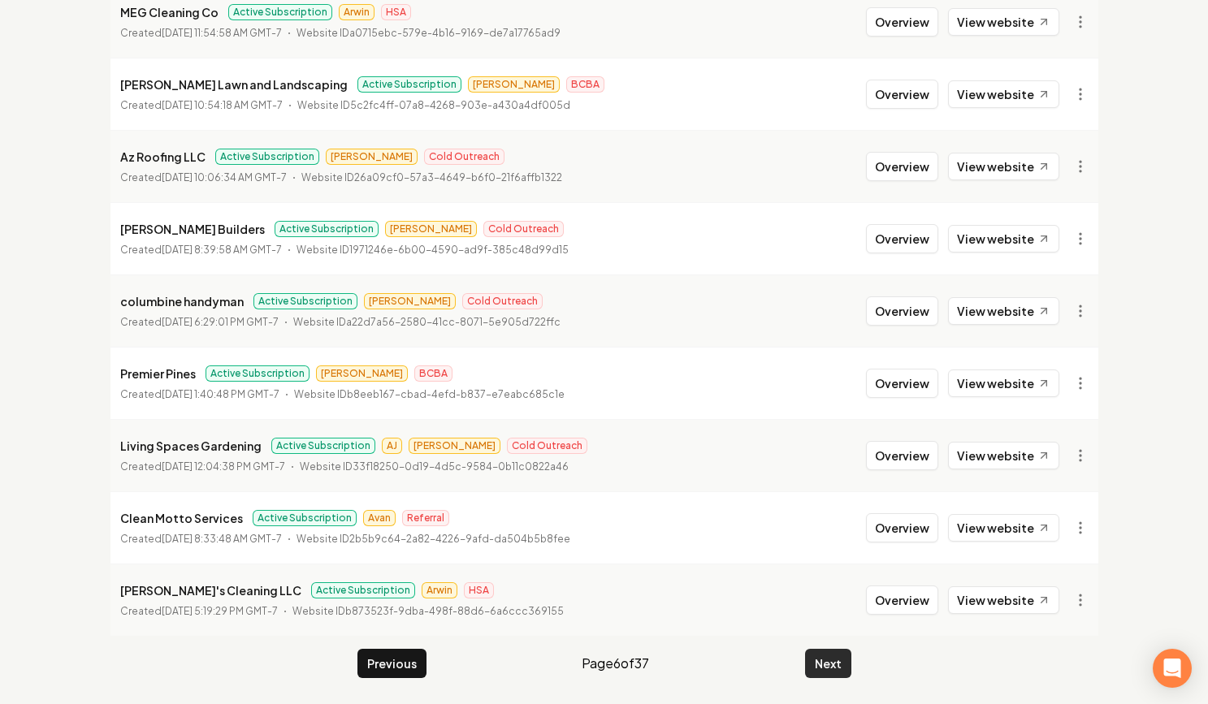
click at [842, 667] on button "Next" at bounding box center [828, 663] width 46 height 29
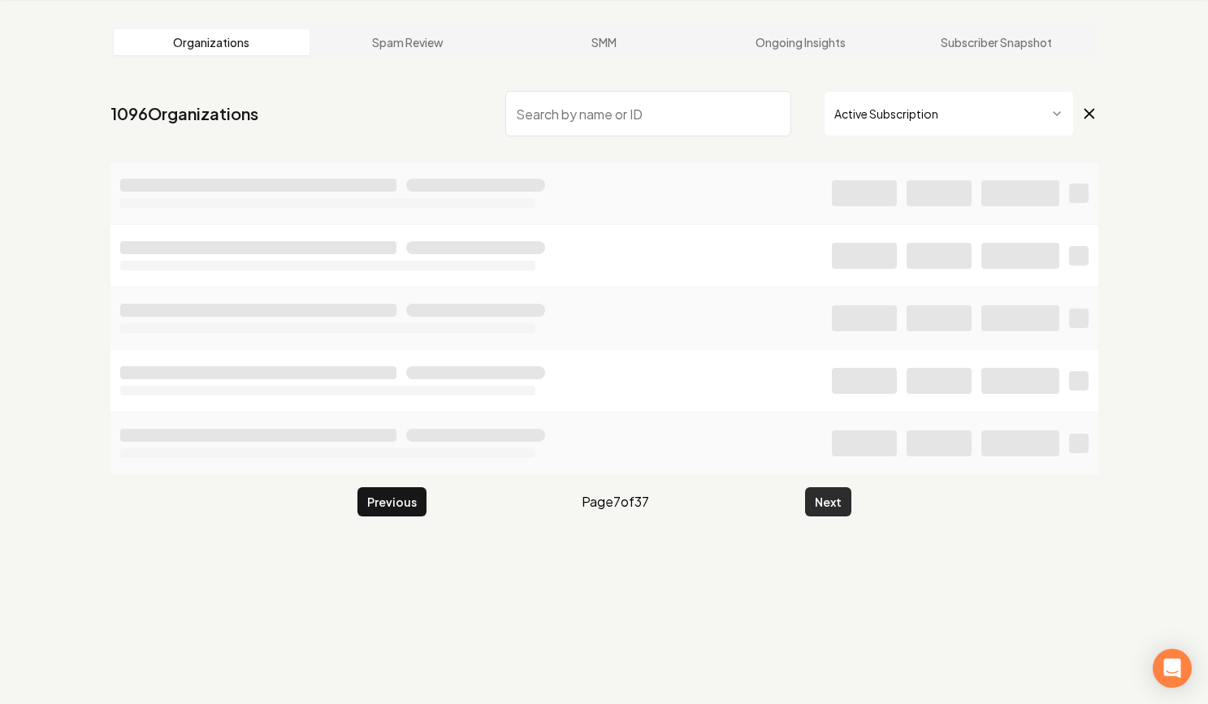
scroll to position [1756, 0]
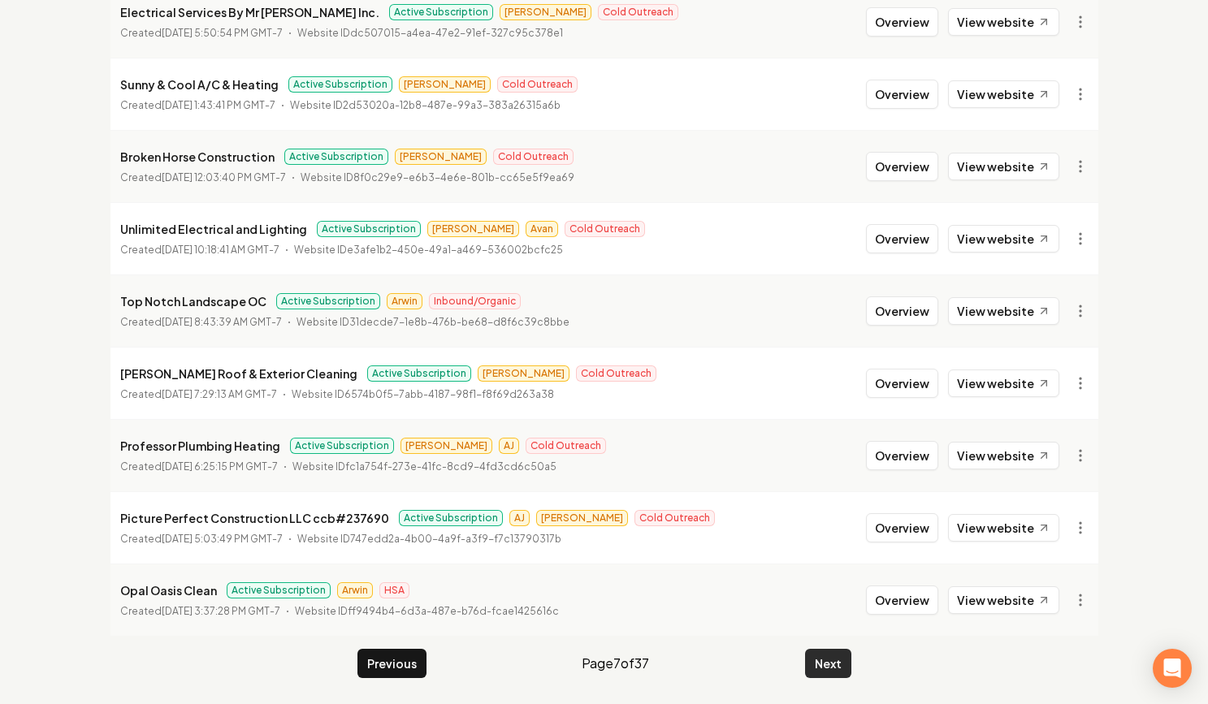
click at [842, 667] on button "Next" at bounding box center [828, 663] width 46 height 29
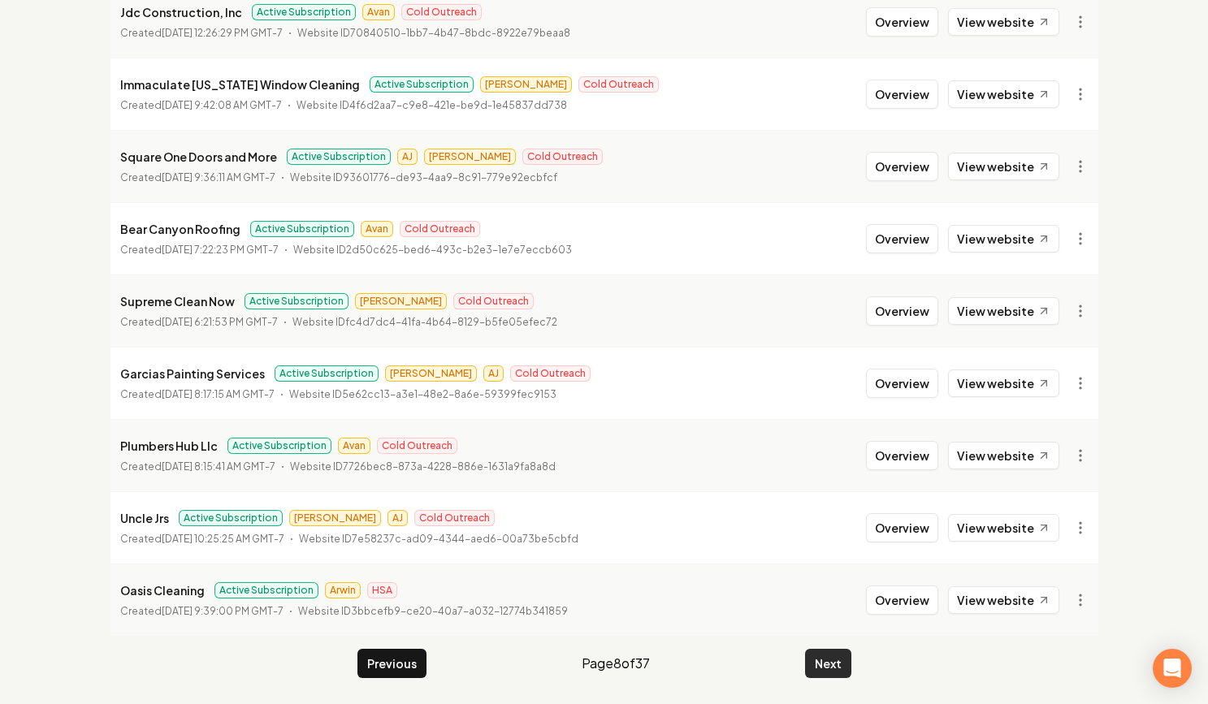
click at [842, 667] on button "Next" at bounding box center [828, 663] width 46 height 29
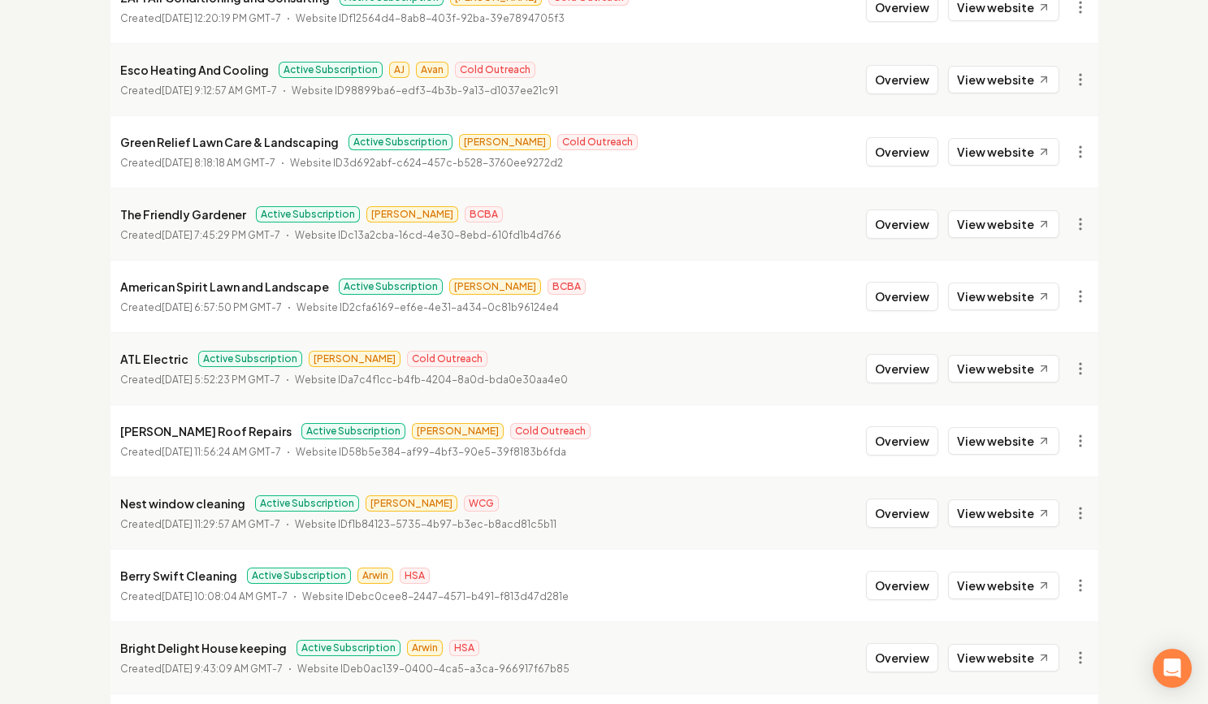
scroll to position [1756, 0]
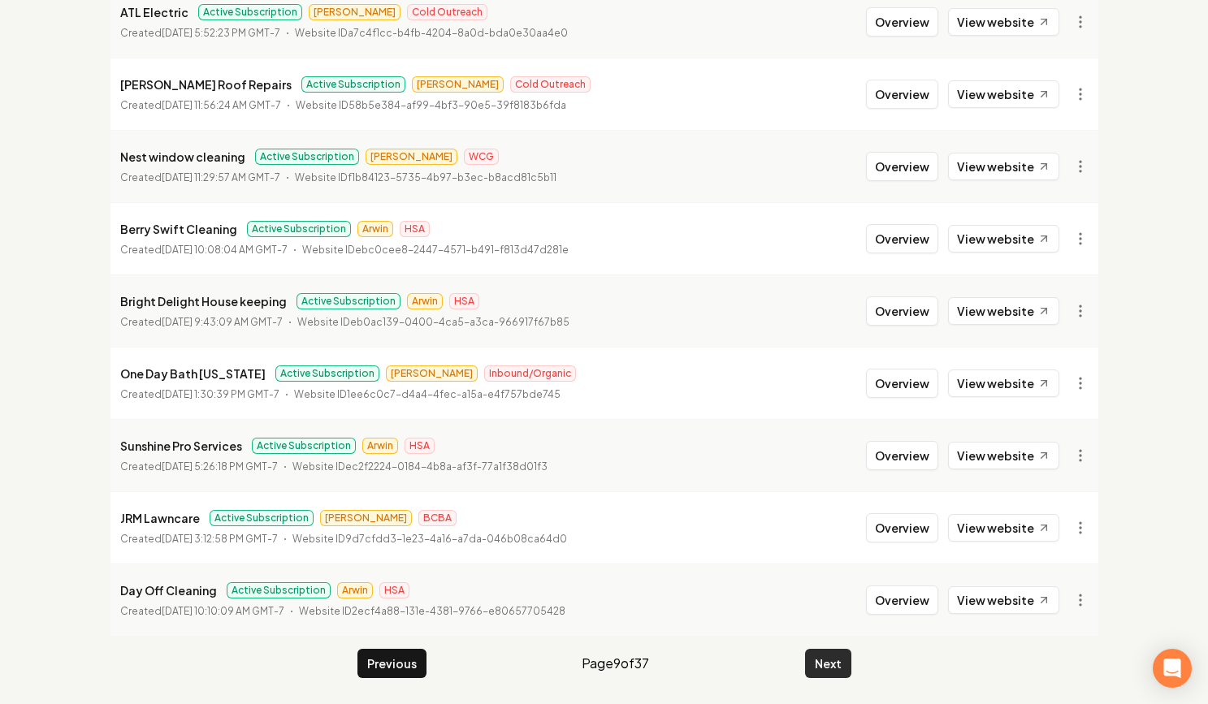
click at [816, 656] on button "Next" at bounding box center [828, 663] width 46 height 29
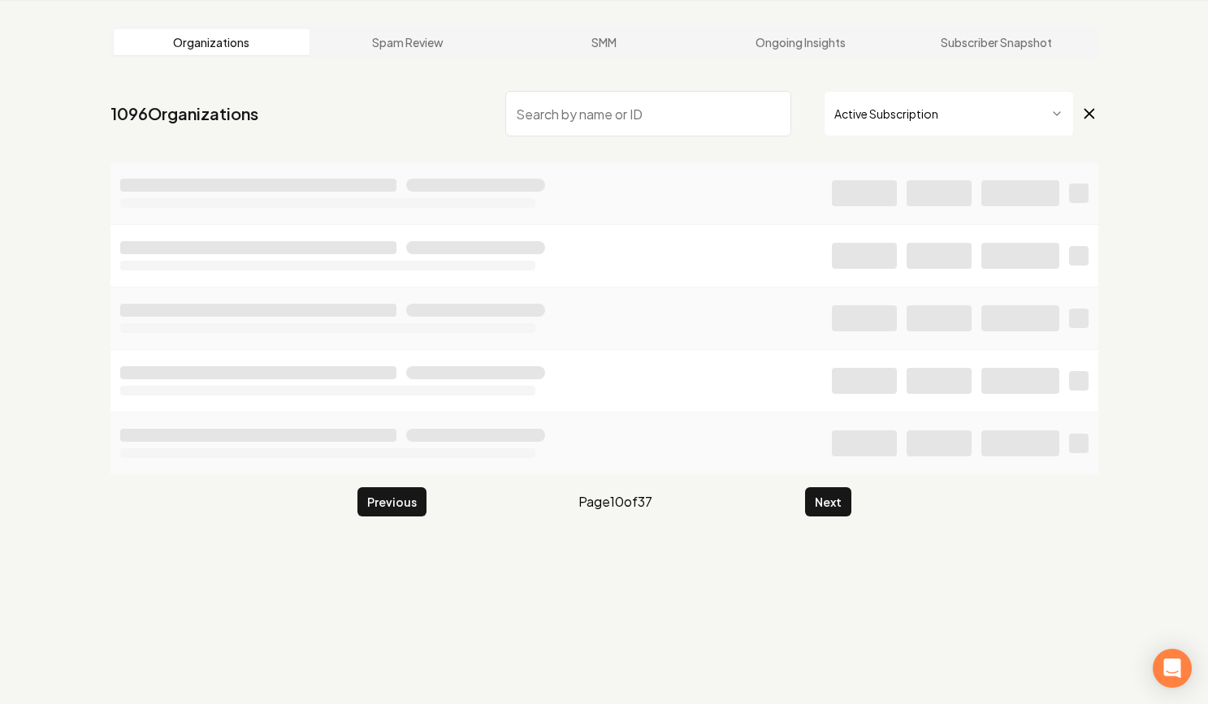
scroll to position [1756, 0]
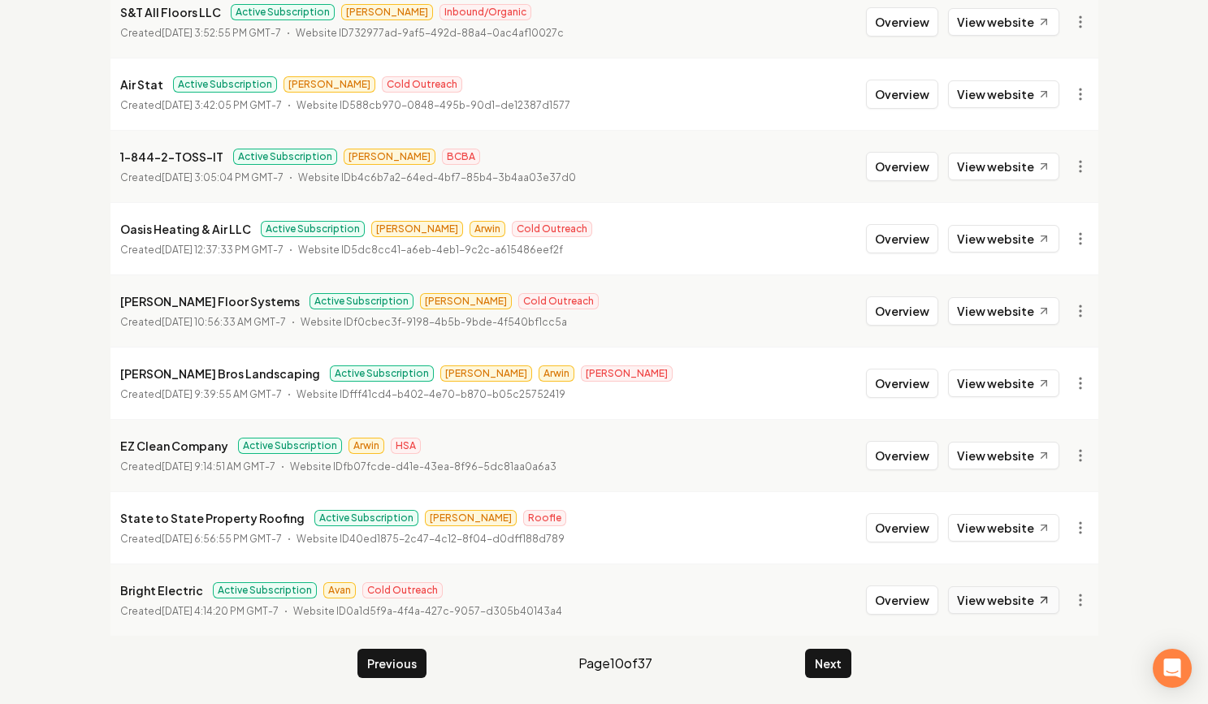
click at [999, 593] on link "View website" at bounding box center [1003, 600] width 111 height 28
click at [136, 593] on p "Bright Electric" at bounding box center [161, 590] width 83 height 19
copy p "Bright Electric"
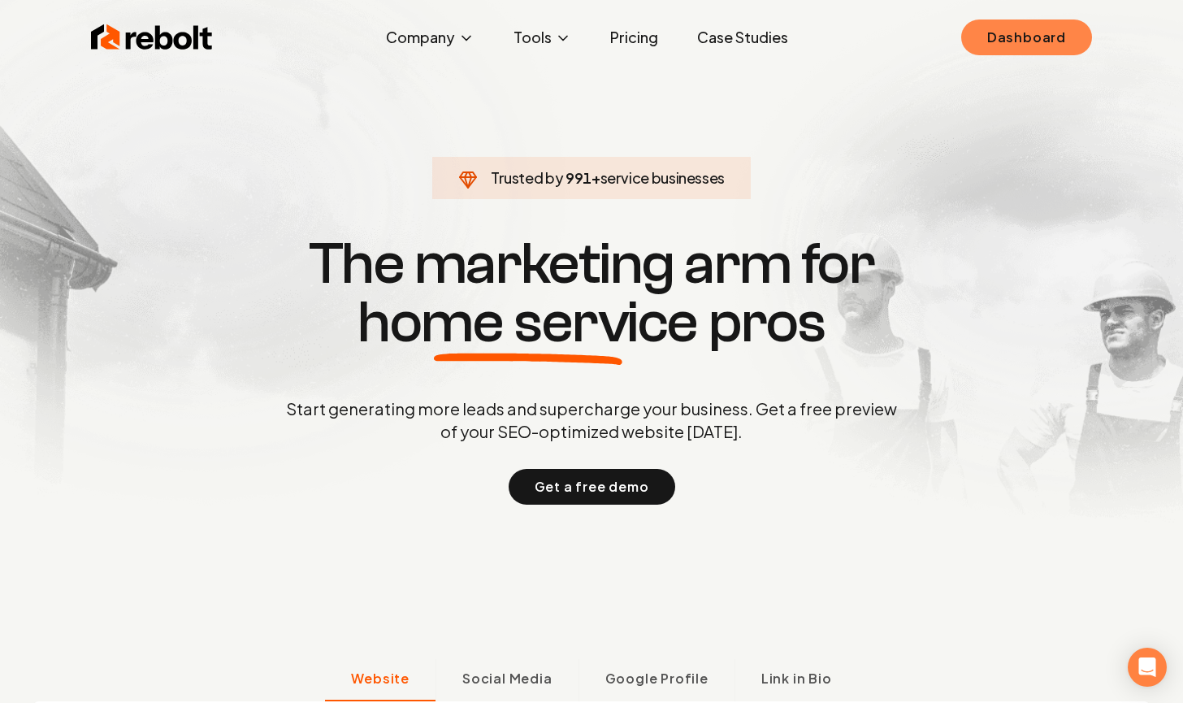
click at [1019, 37] on link "Dashboard" at bounding box center [1026, 37] width 131 height 36
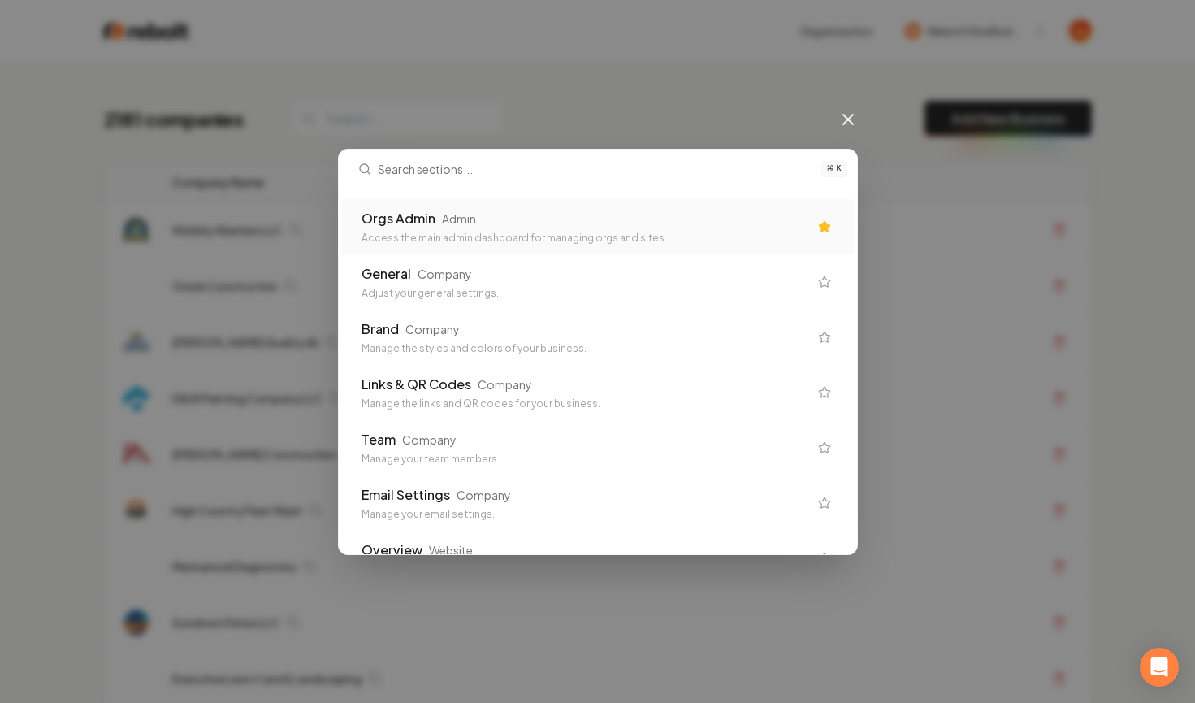
click at [554, 121] on div "⌘ K Orgs Admin Admin Access the main admin dashboard for managing orgs and site…" at bounding box center [597, 351] width 1195 height 703
click at [842, 123] on icon at bounding box center [847, 119] width 19 height 19
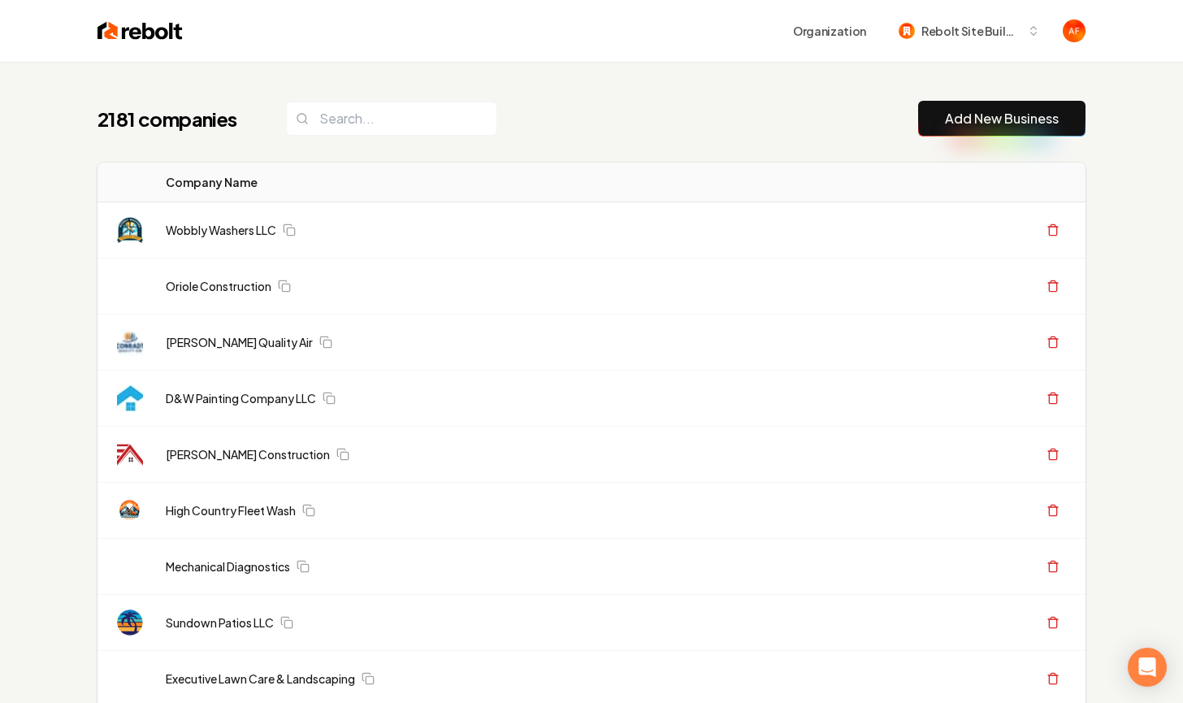
click at [1019, 135] on button "Add New Business" at bounding box center [1001, 119] width 167 height 36
click at [996, 115] on link "Add New Business" at bounding box center [1002, 118] width 114 height 19
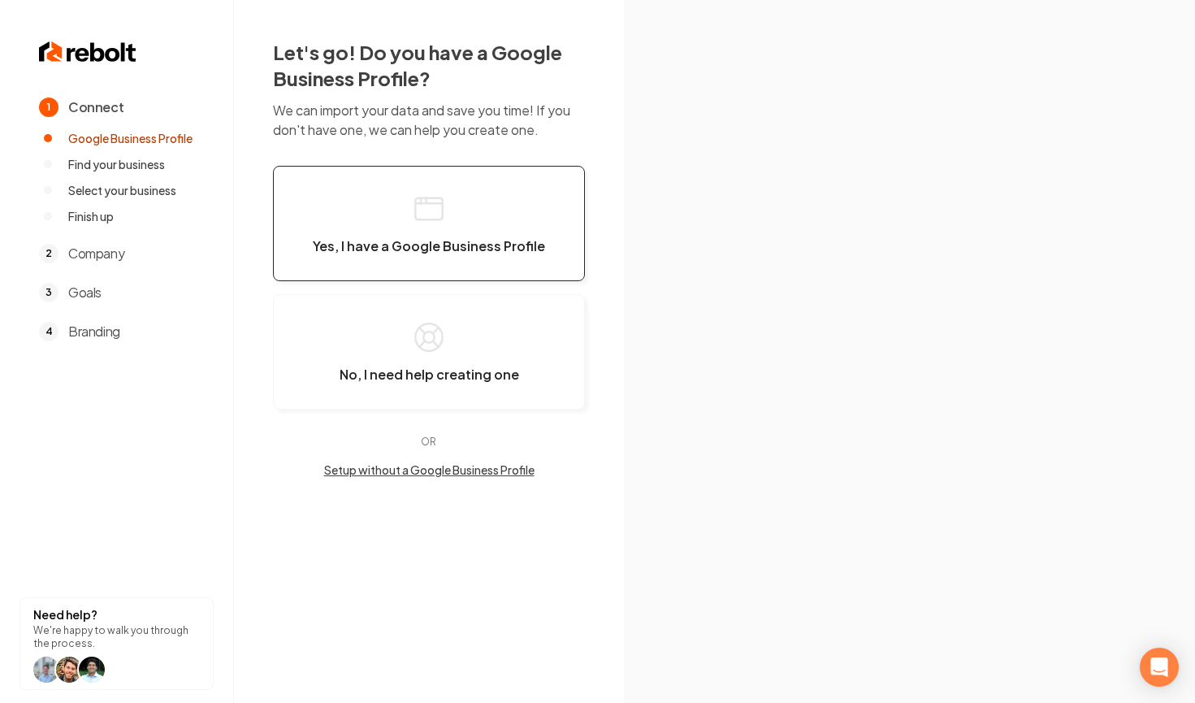
click at [346, 232] on button "Yes, I have a Google Business Profile" at bounding box center [429, 223] width 312 height 115
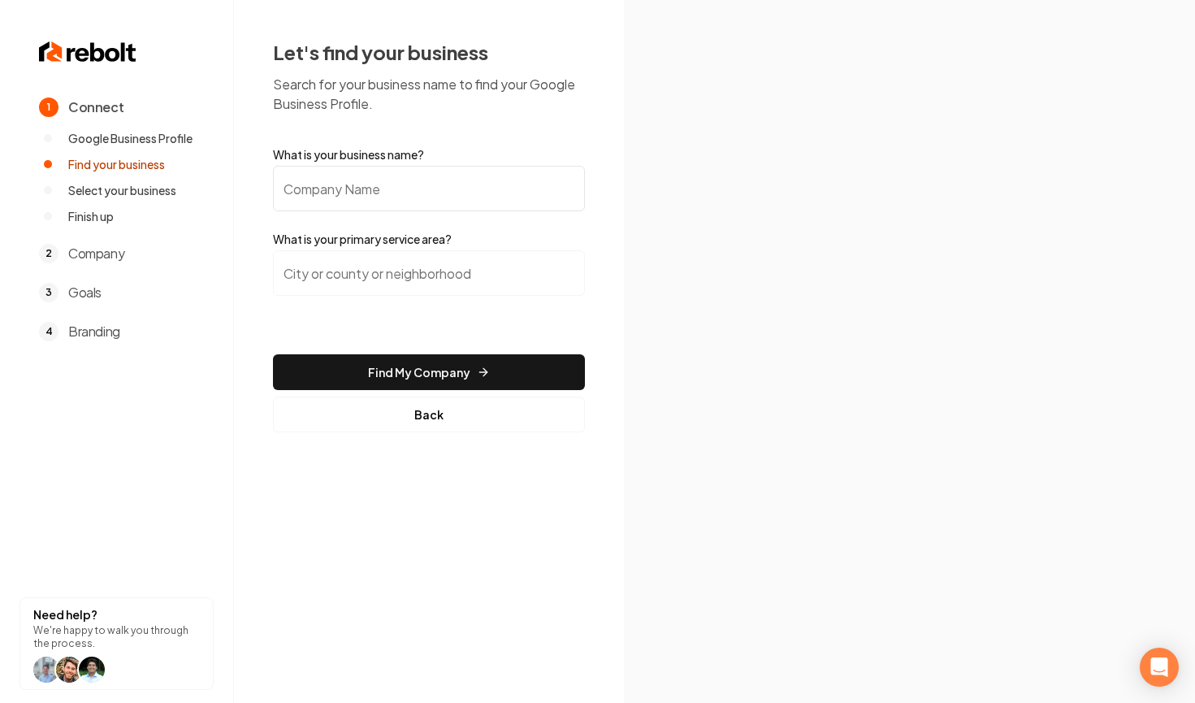
click at [384, 180] on input "What is your business name?" at bounding box center [429, 188] width 312 height 45
type input "Home Redone"
click at [392, 276] on input "search" at bounding box center [429, 272] width 312 height 45
click at [273, 354] on button "Find My Company" at bounding box center [429, 372] width 312 height 36
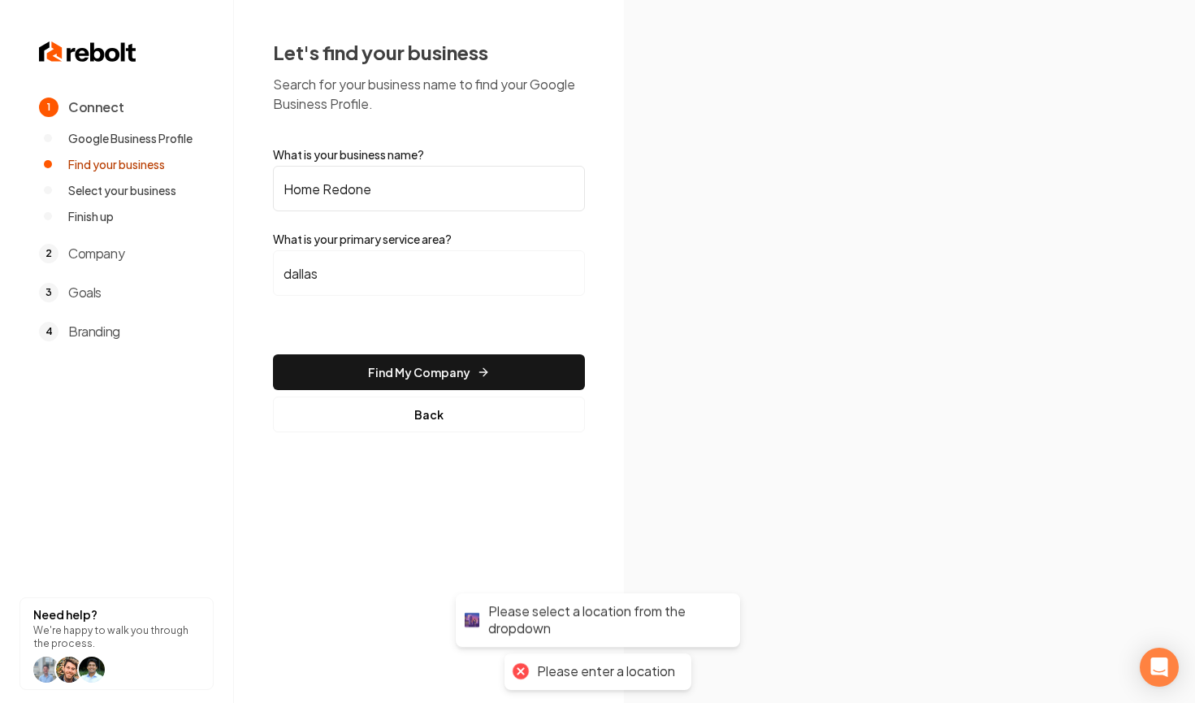
click at [410, 273] on input "dallas" at bounding box center [429, 272] width 312 height 45
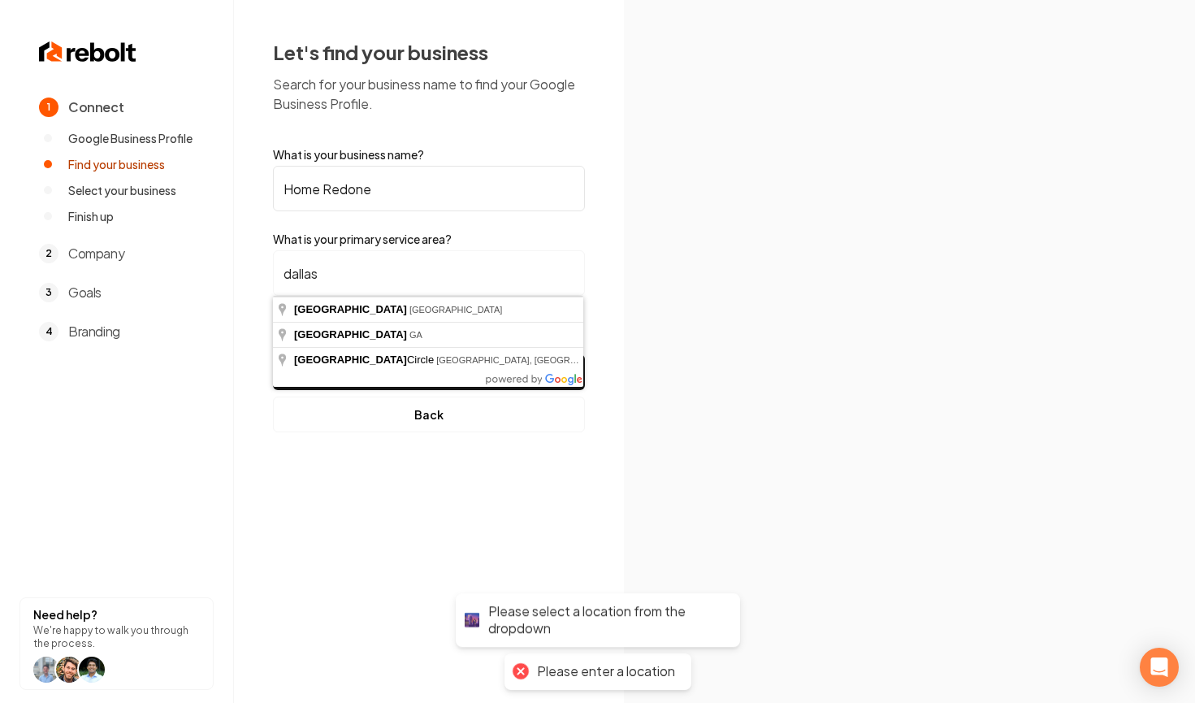
type input "Dallas, TX"
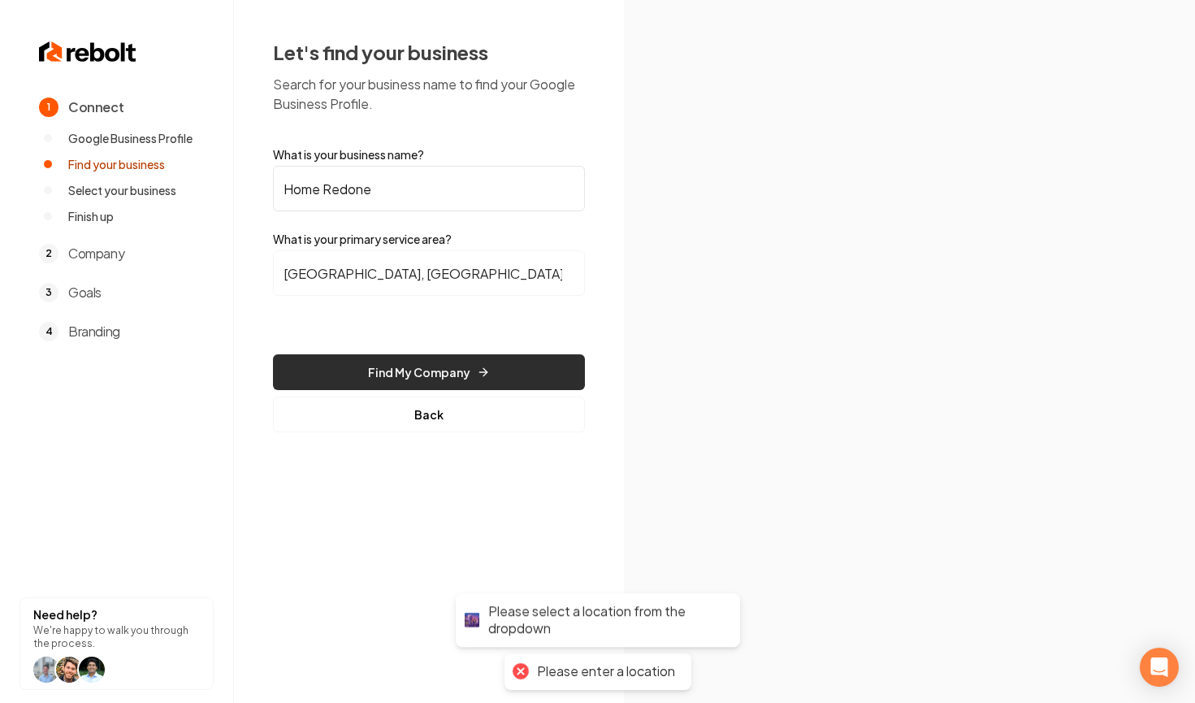
click at [383, 371] on button "Find My Company" at bounding box center [429, 372] width 312 height 36
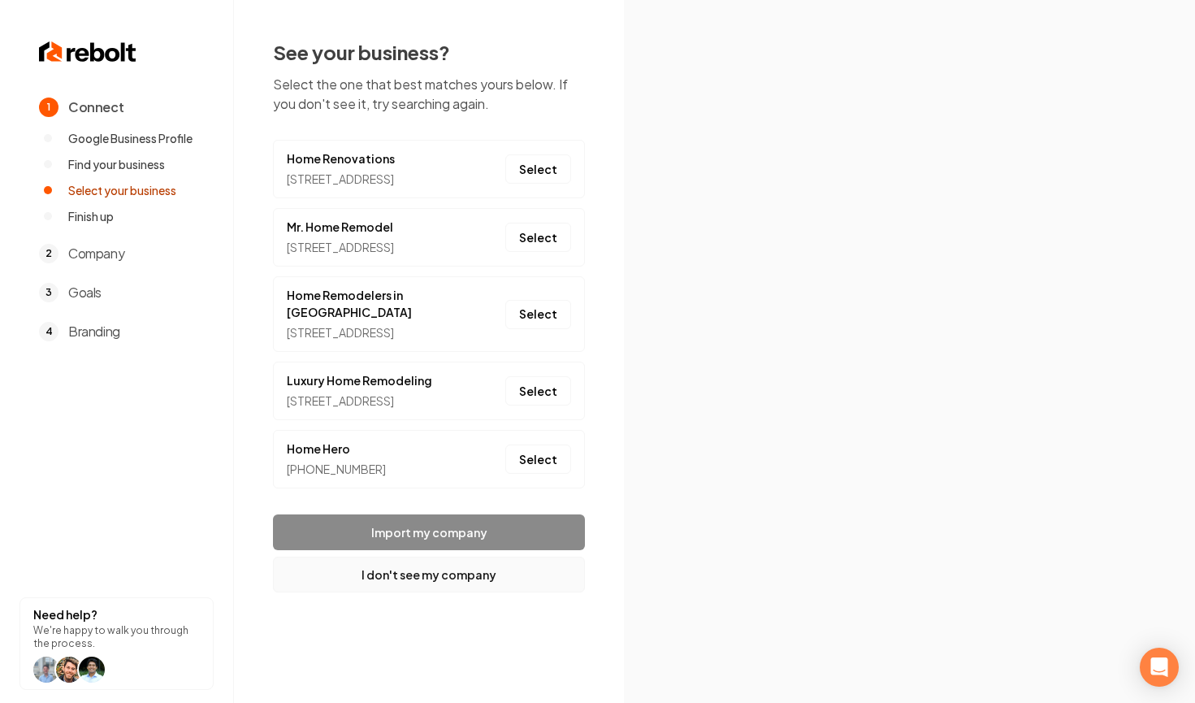
click at [445, 592] on button "I don't see my company" at bounding box center [429, 574] width 312 height 36
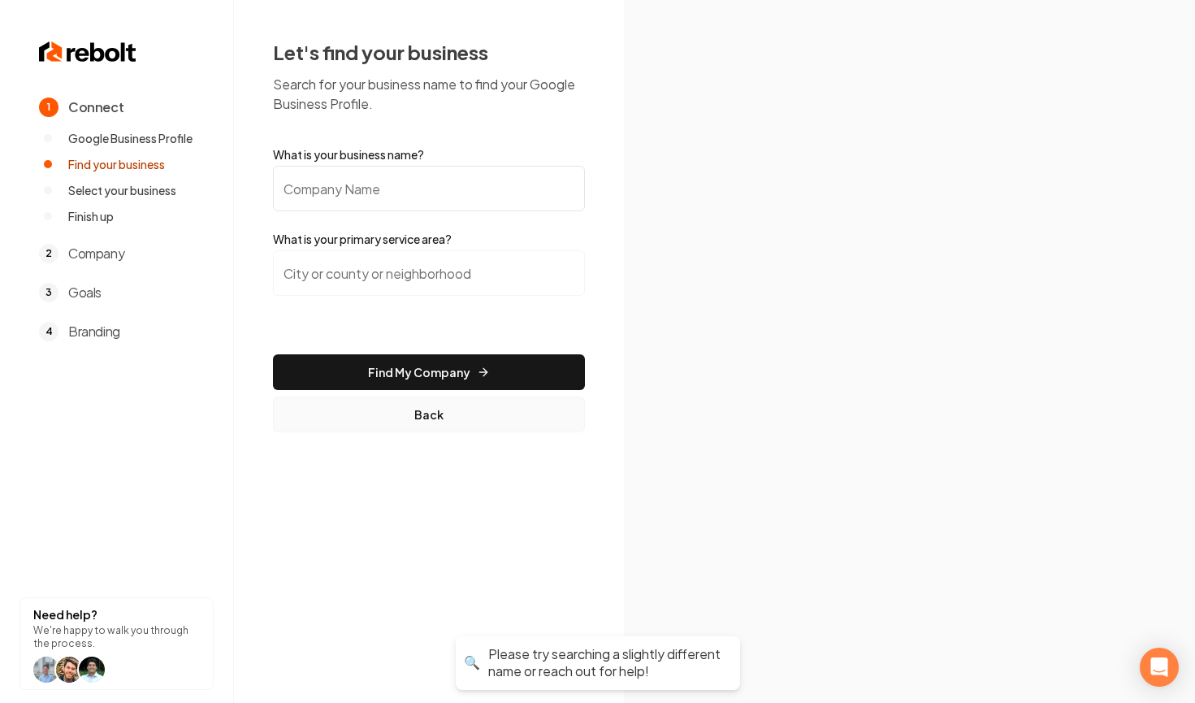
click at [414, 410] on button "Back" at bounding box center [429, 414] width 312 height 36
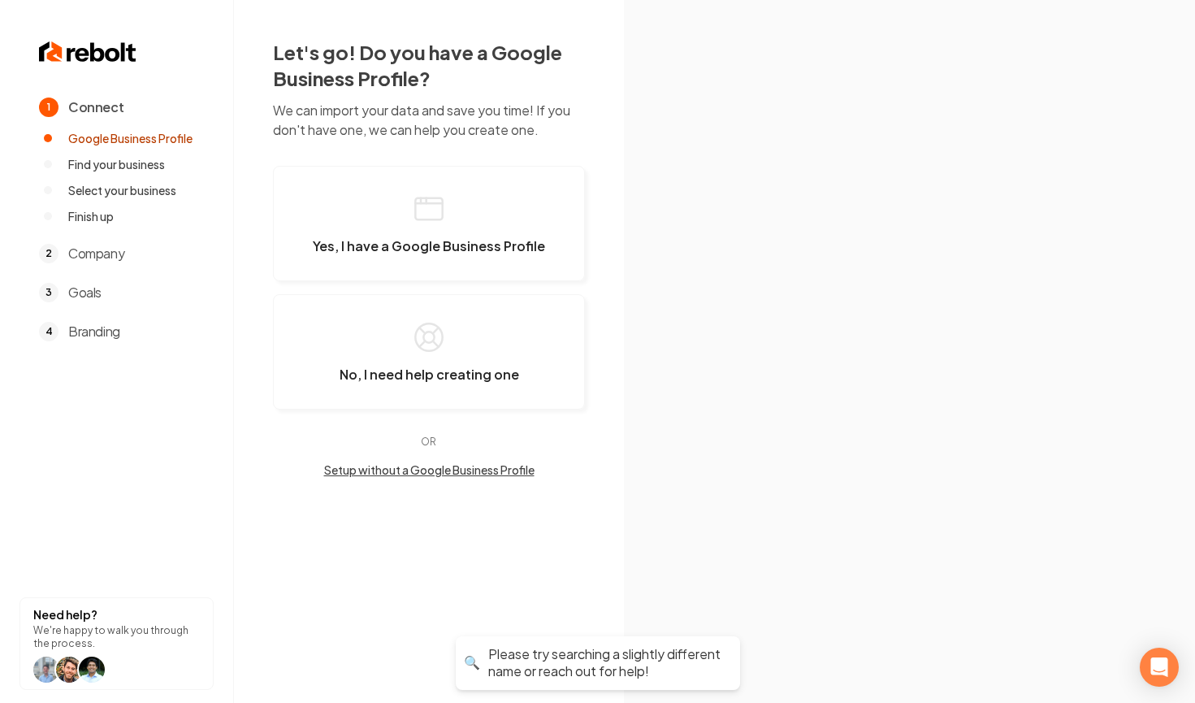
click at [438, 466] on button "Setup without a Google Business Profile" at bounding box center [429, 469] width 312 height 16
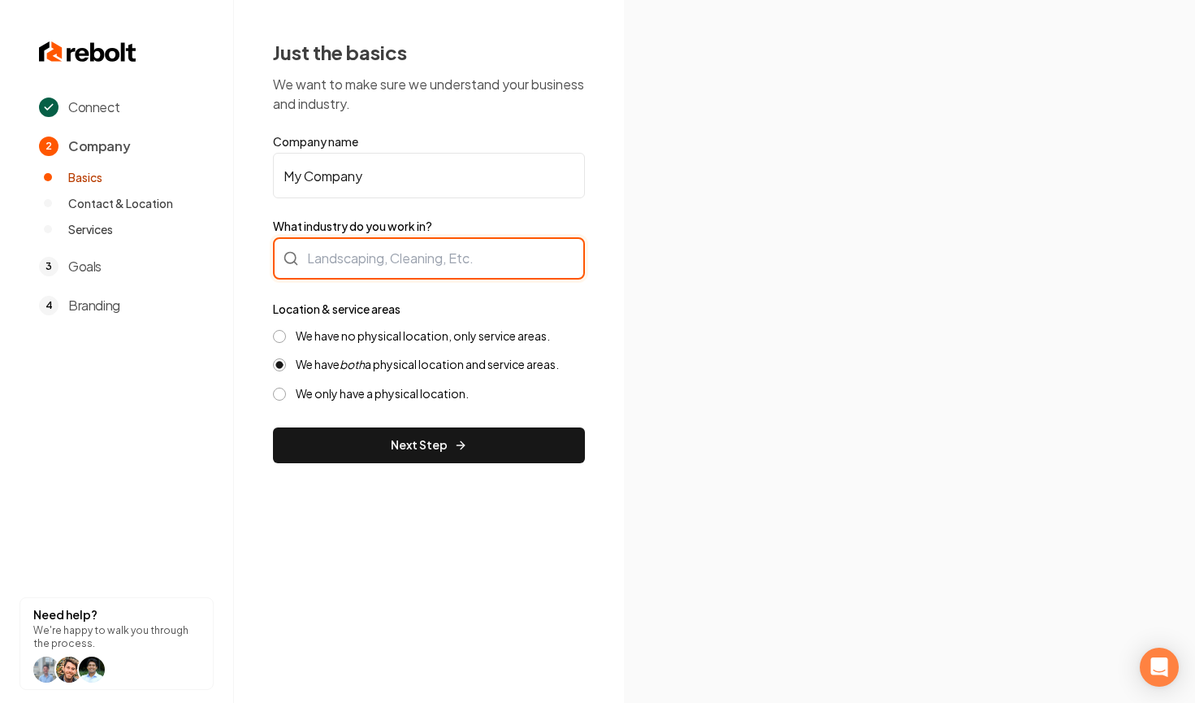
click at [385, 266] on div at bounding box center [429, 258] width 312 height 42
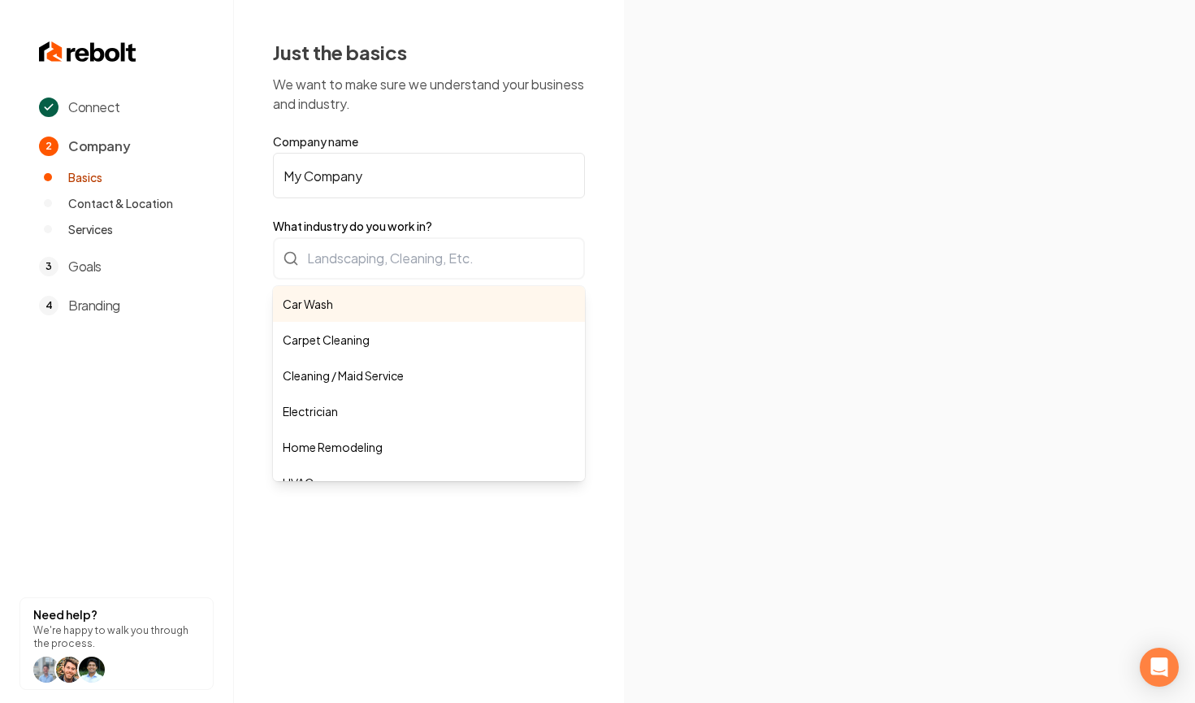
click at [381, 191] on form "Company name My Company What industry do you work in? Car Wash Carpet Cleaning …" at bounding box center [429, 298] width 312 height 330
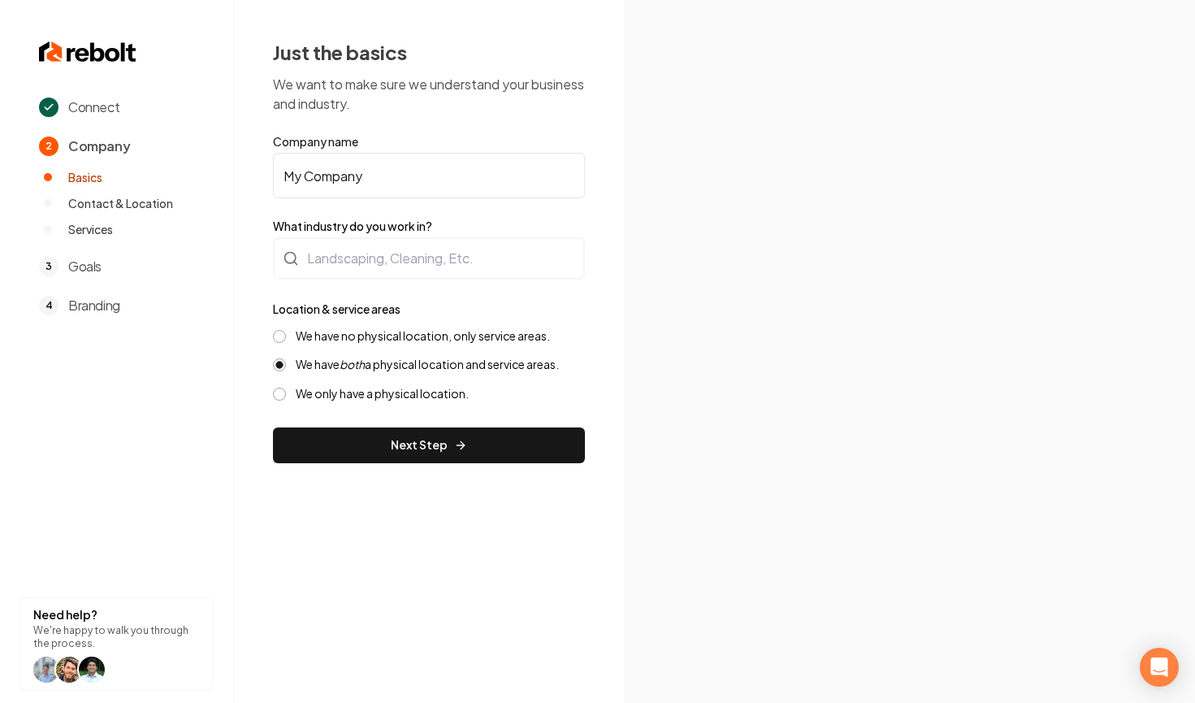
click at [381, 191] on input "My Company" at bounding box center [429, 175] width 312 height 45
type input "Home Redone"
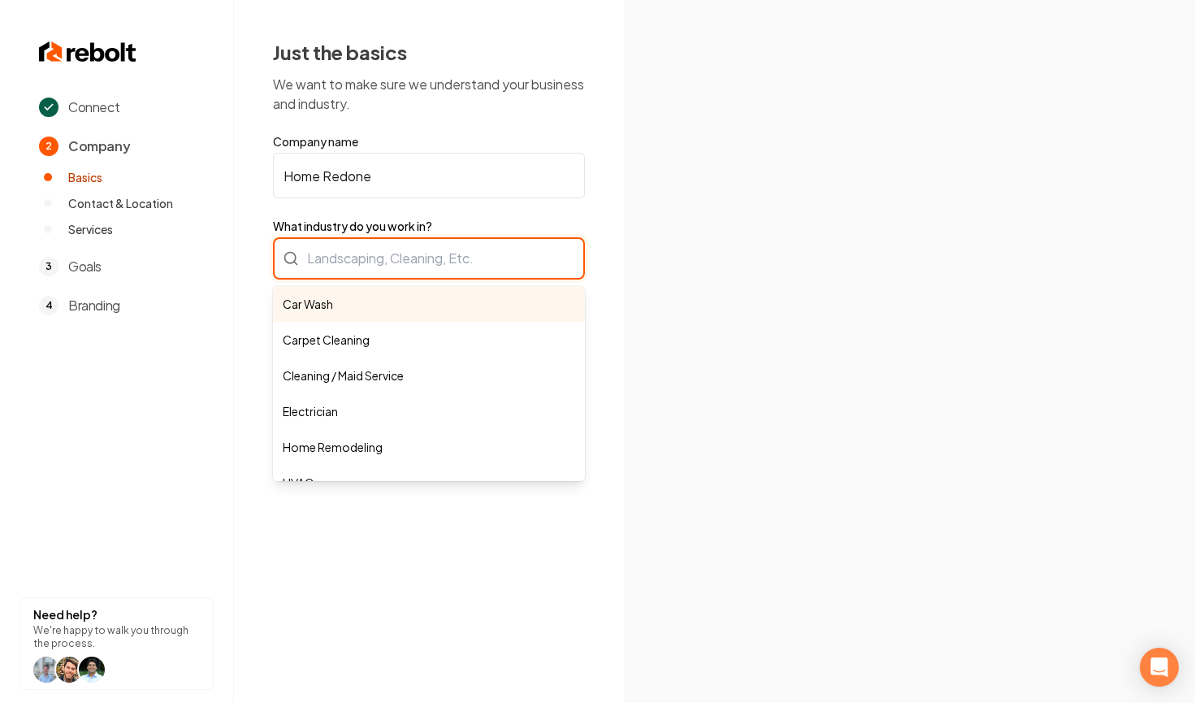
click at [405, 256] on div "Car Wash Carpet Cleaning Cleaning / Maid Service Electrician Home Remodeling HV…" at bounding box center [429, 258] width 312 height 42
click at [374, 266] on div "Car Wash Carpet Cleaning Cleaning / Maid Service Electrician Home Remodeling HV…" at bounding box center [429, 258] width 312 height 42
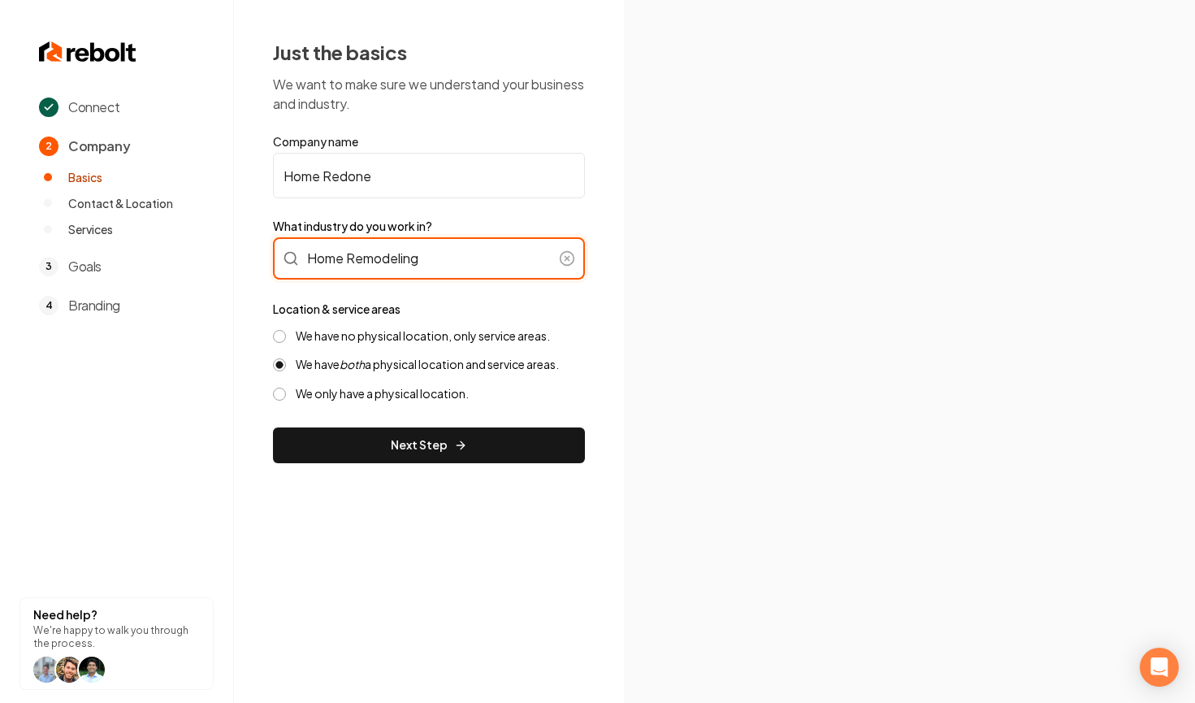
type input "Home Remodeling"
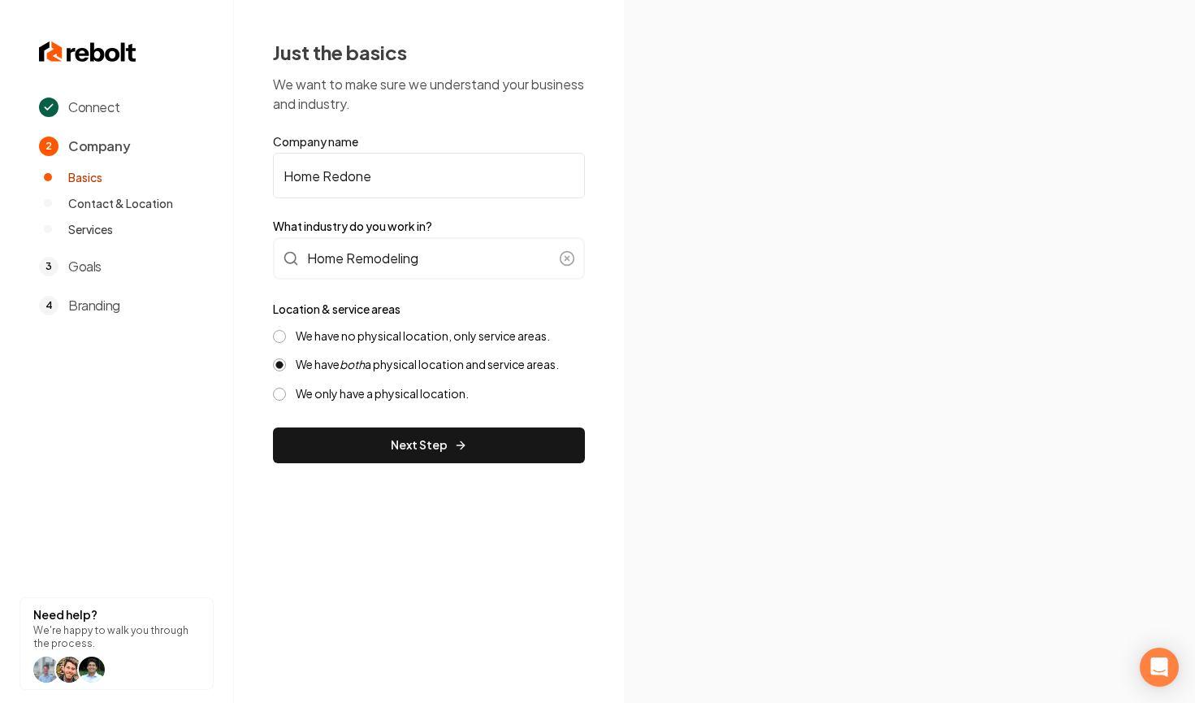
click at [351, 340] on label "We have no physical location, only service areas." at bounding box center [423, 335] width 254 height 15
click at [286, 340] on button "We have no physical location, only service areas." at bounding box center [279, 336] width 13 height 13
click at [418, 448] on button "Next Step" at bounding box center [429, 445] width 312 height 36
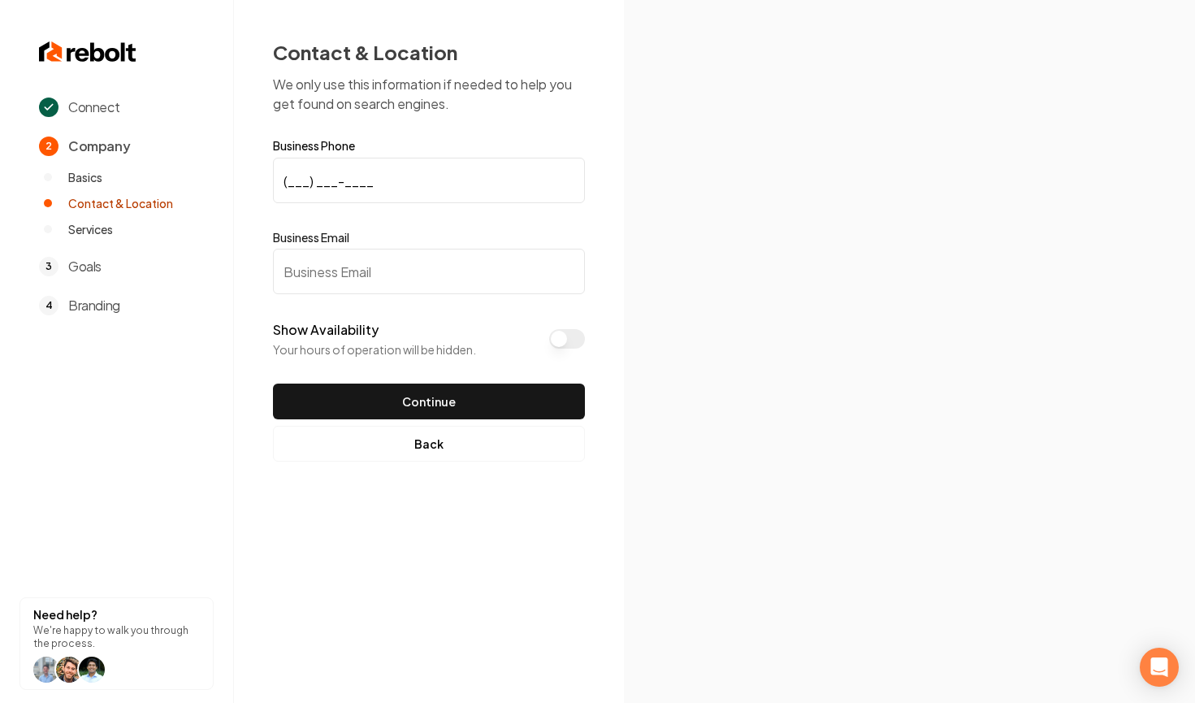
click at [287, 179] on input "(___) ___-____" at bounding box center [429, 180] width 312 height 45
paste input "197) 284-9205"
click at [714, 259] on img at bounding box center [910, 351] width 476 height 255
drag, startPoint x: 410, startPoint y: 174, endPoint x: 160, endPoint y: 174, distance: 250.2
click at [159, 173] on div "Connect 2 Company Basics Contact & Location Services 3 Goals 4 Branding Need he…" at bounding box center [597, 351] width 1195 height 703
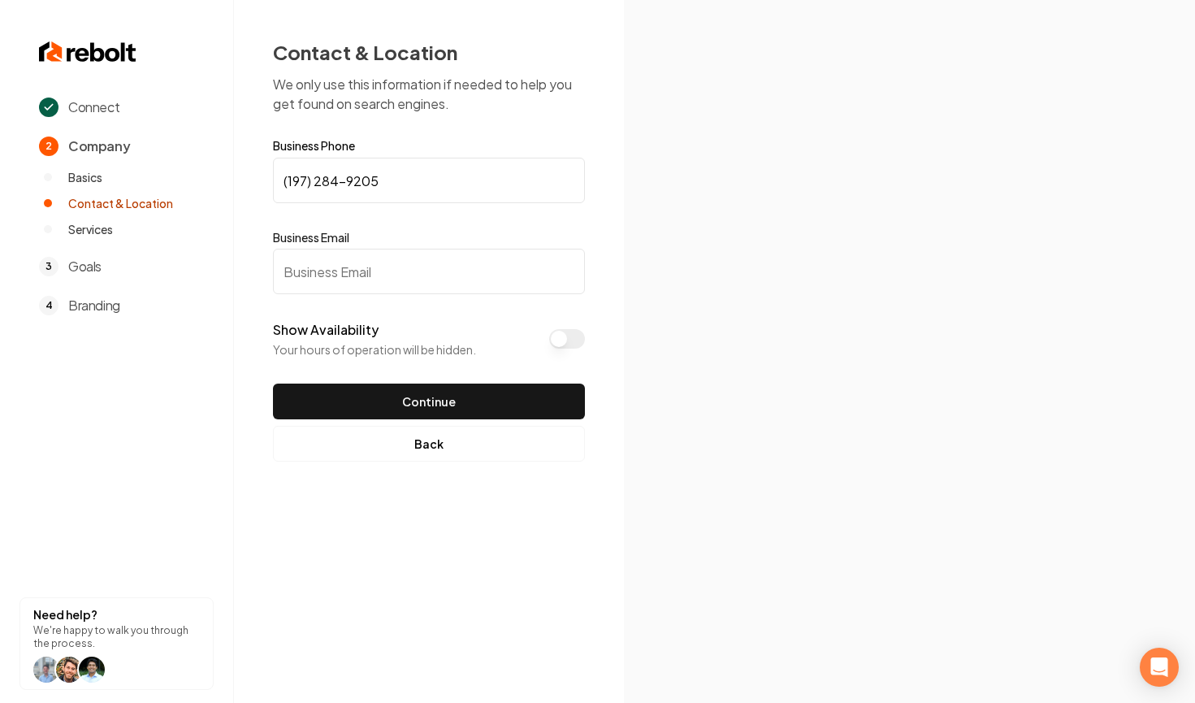
paste input
click at [291, 175] on input "(197) 284-9205" at bounding box center [429, 180] width 312 height 45
drag, startPoint x: 385, startPoint y: 180, endPoint x: 298, endPoint y: 175, distance: 87.1
click at [298, 175] on input "(_97) 284-9205" at bounding box center [429, 180] width 312 height 45
click at [288, 177] on input "(___) ___-____" at bounding box center [429, 180] width 312 height 45
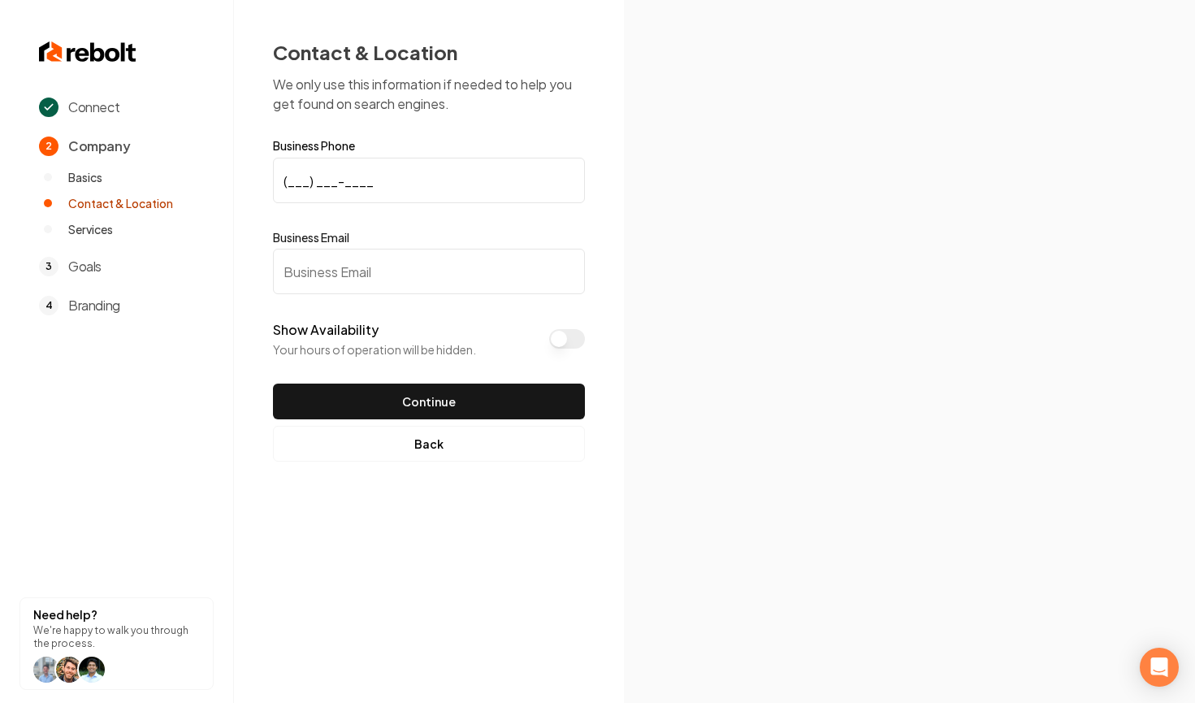
paste input "972) 849-205"
click at [457, 198] on input "(972) 849-205_" at bounding box center [429, 180] width 312 height 45
type input "(972) 849-2059"
click at [312, 259] on input "Business Email" at bounding box center [429, 271] width 312 height 45
click at [324, 291] on input "Business Email" at bounding box center [429, 271] width 312 height 45
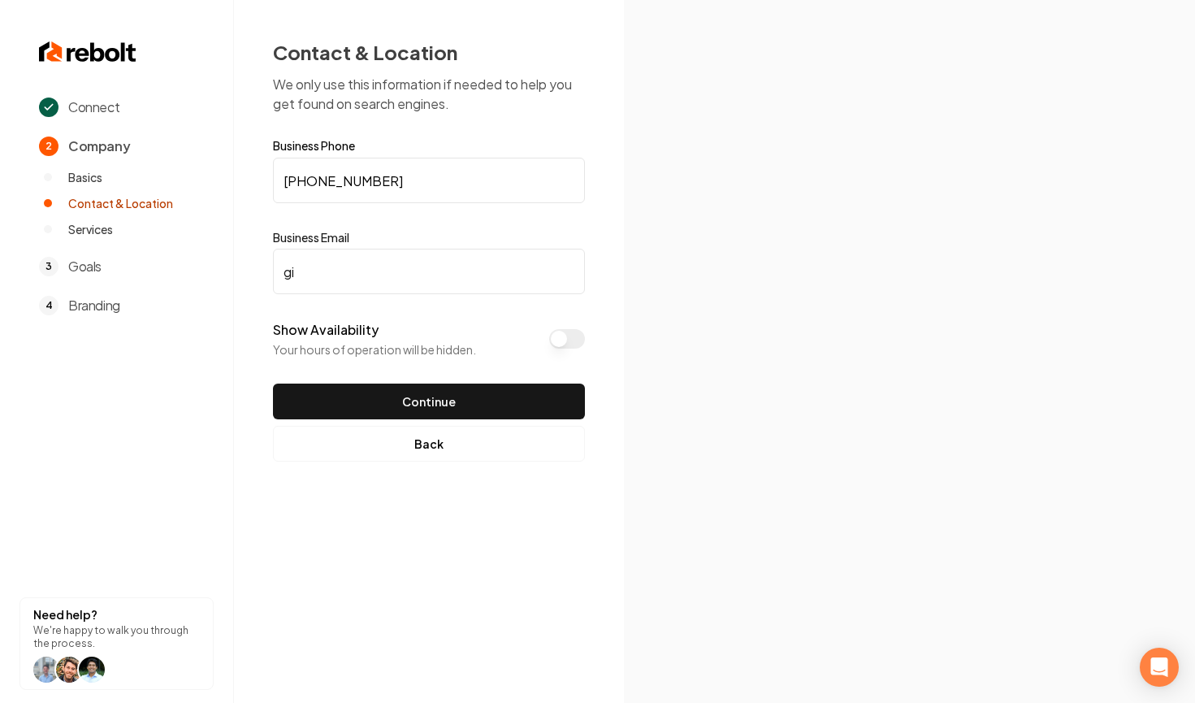
type input "g"
click at [339, 275] on input "SergioPAvon@gmail.com" at bounding box center [429, 271] width 312 height 45
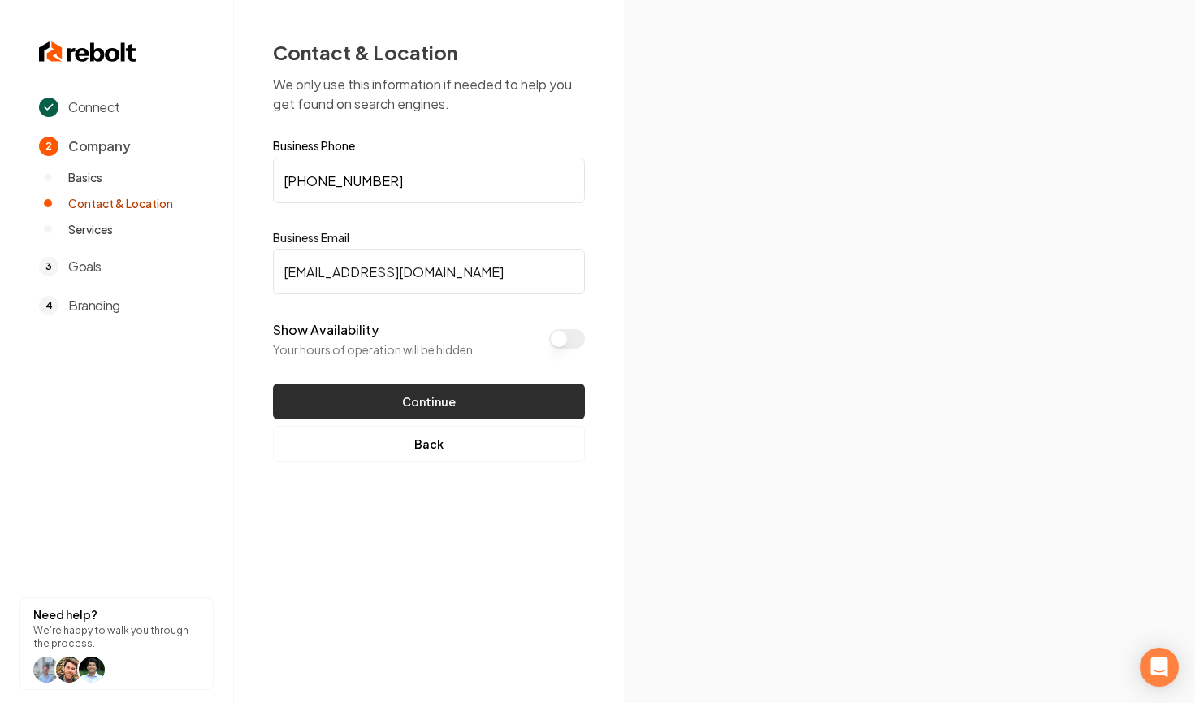
type input "SergioPavon@gmail.com"
click at [492, 391] on button "Continue" at bounding box center [429, 401] width 312 height 36
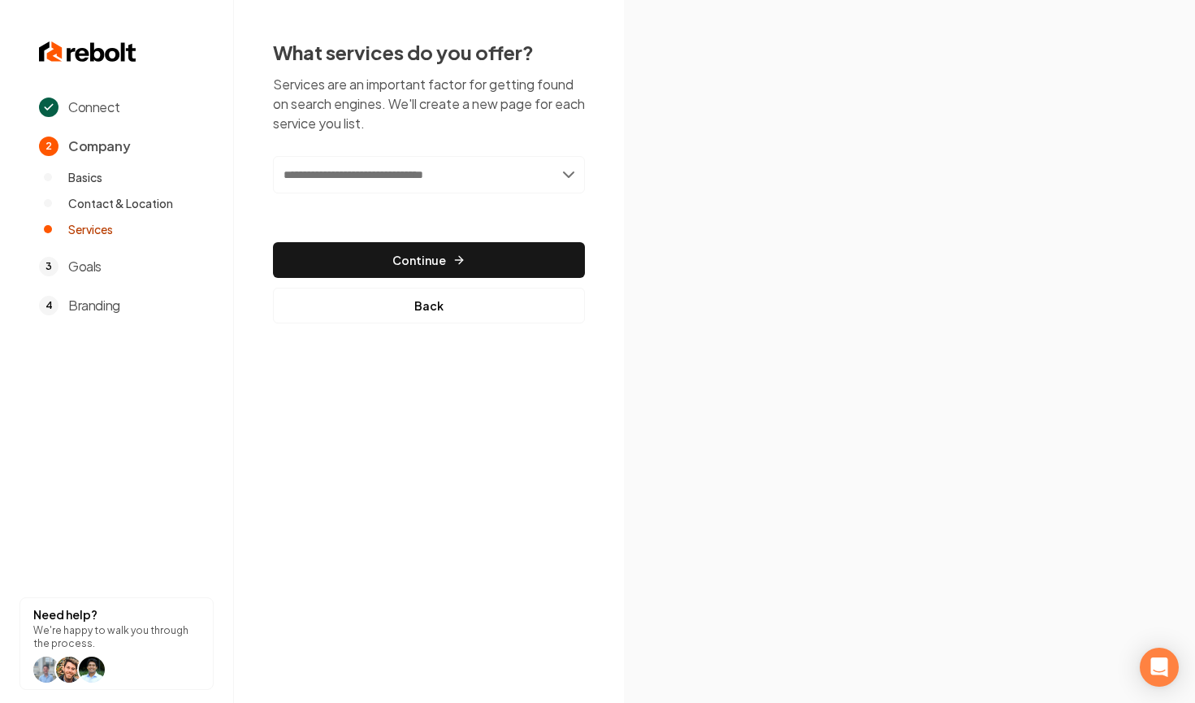
click at [457, 175] on input "text" at bounding box center [429, 174] width 312 height 37
click at [533, 178] on input "text" at bounding box center [429, 174] width 312 height 37
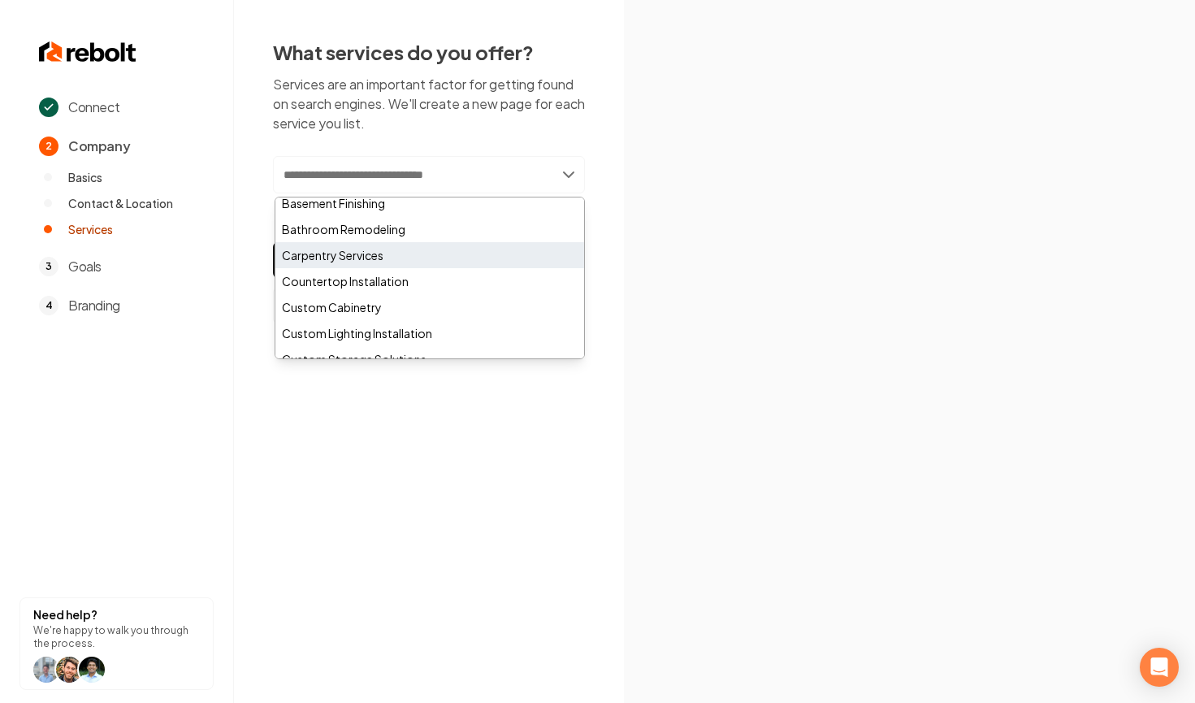
scroll to position [83, 0]
click at [379, 229] on div "Bathroom Remodeling" at bounding box center [429, 232] width 309 height 26
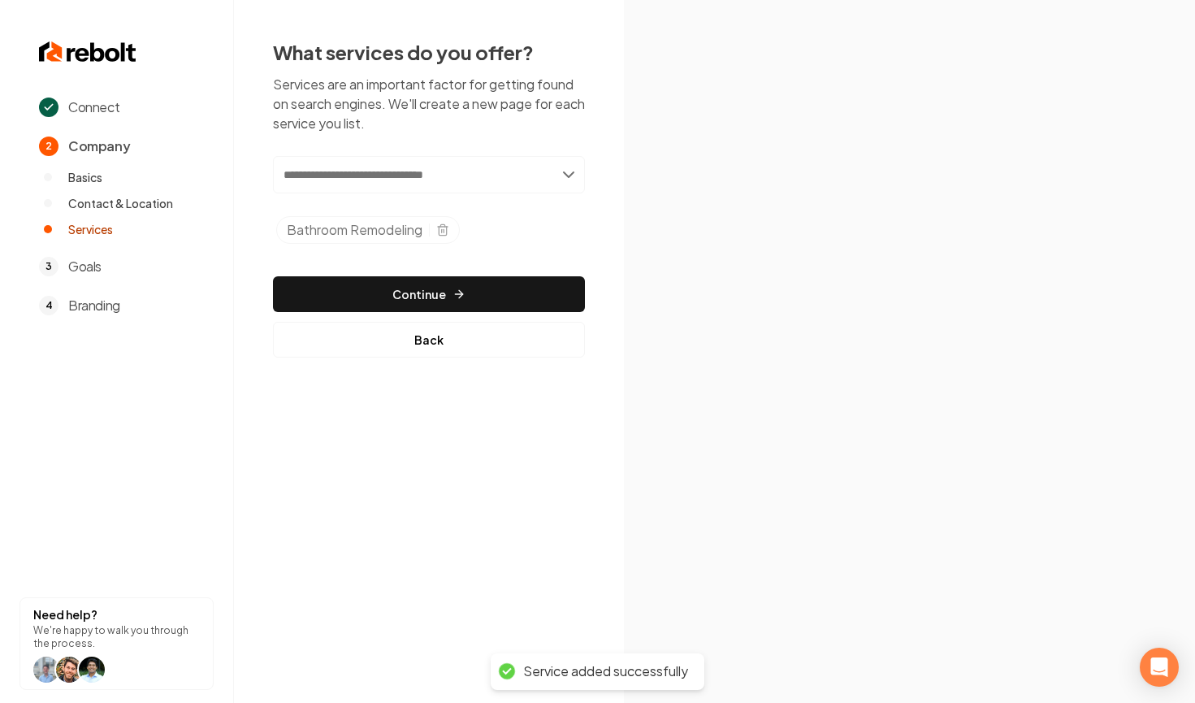
click at [483, 175] on input "text" at bounding box center [429, 174] width 312 height 37
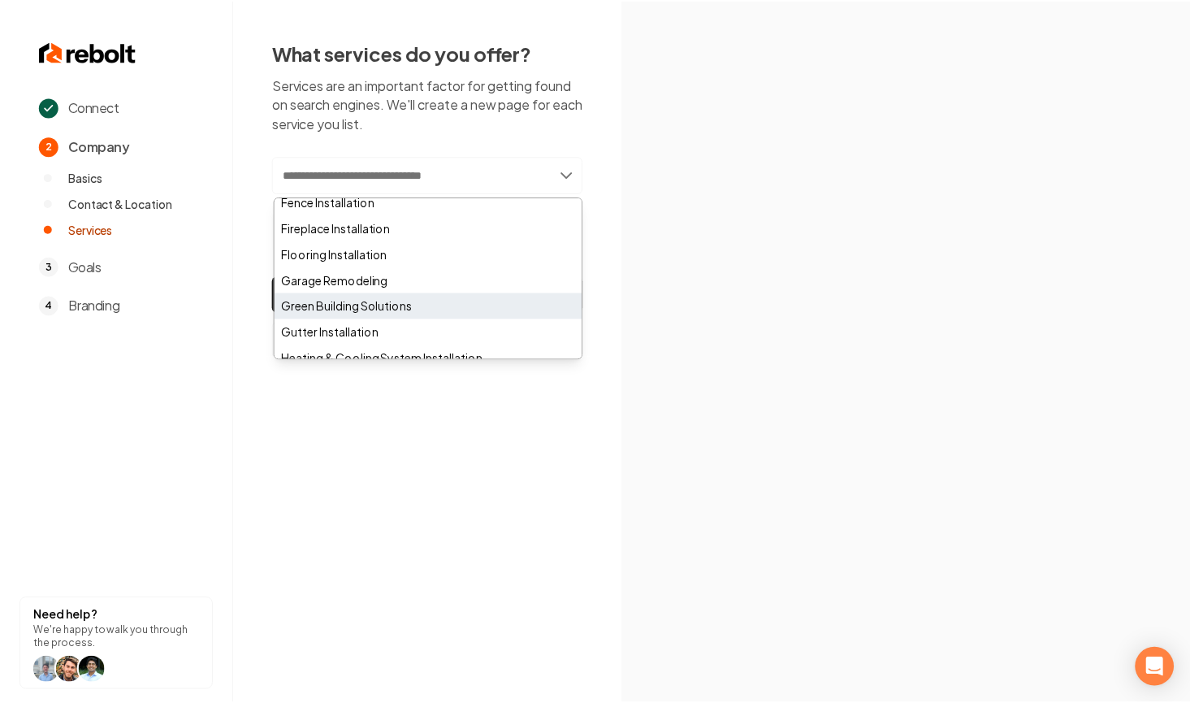
scroll to position [429, 0]
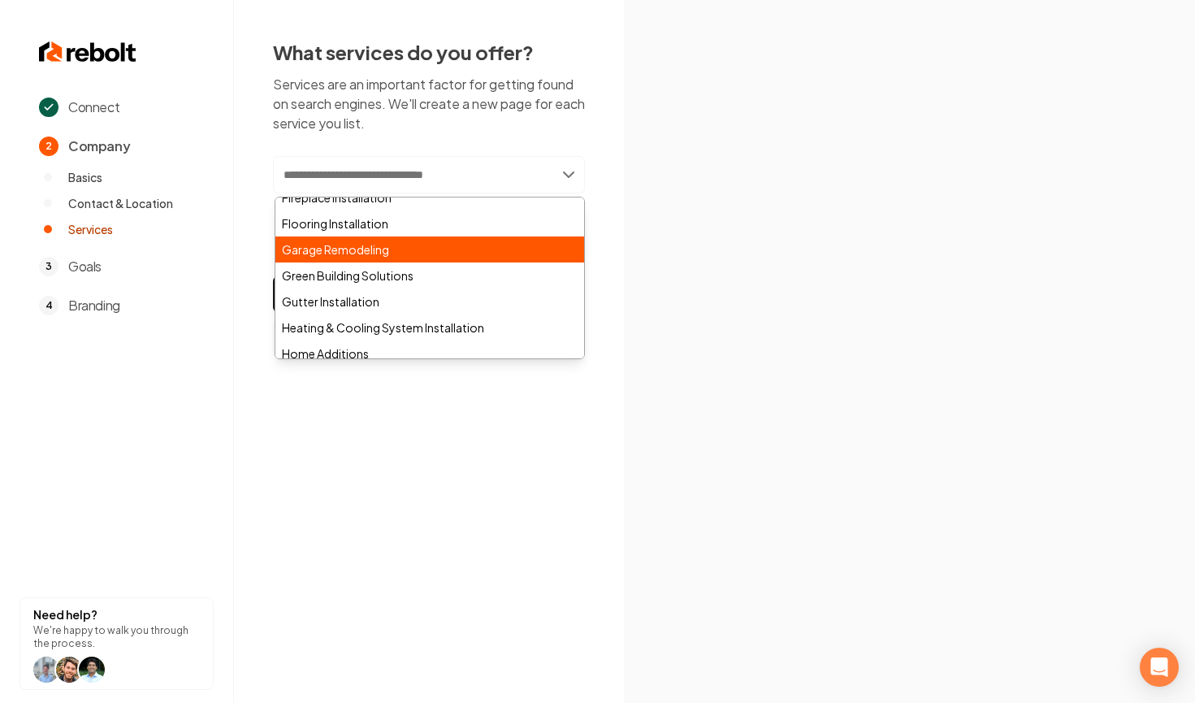
click at [331, 248] on div "Garage Remodeling" at bounding box center [429, 249] width 309 height 26
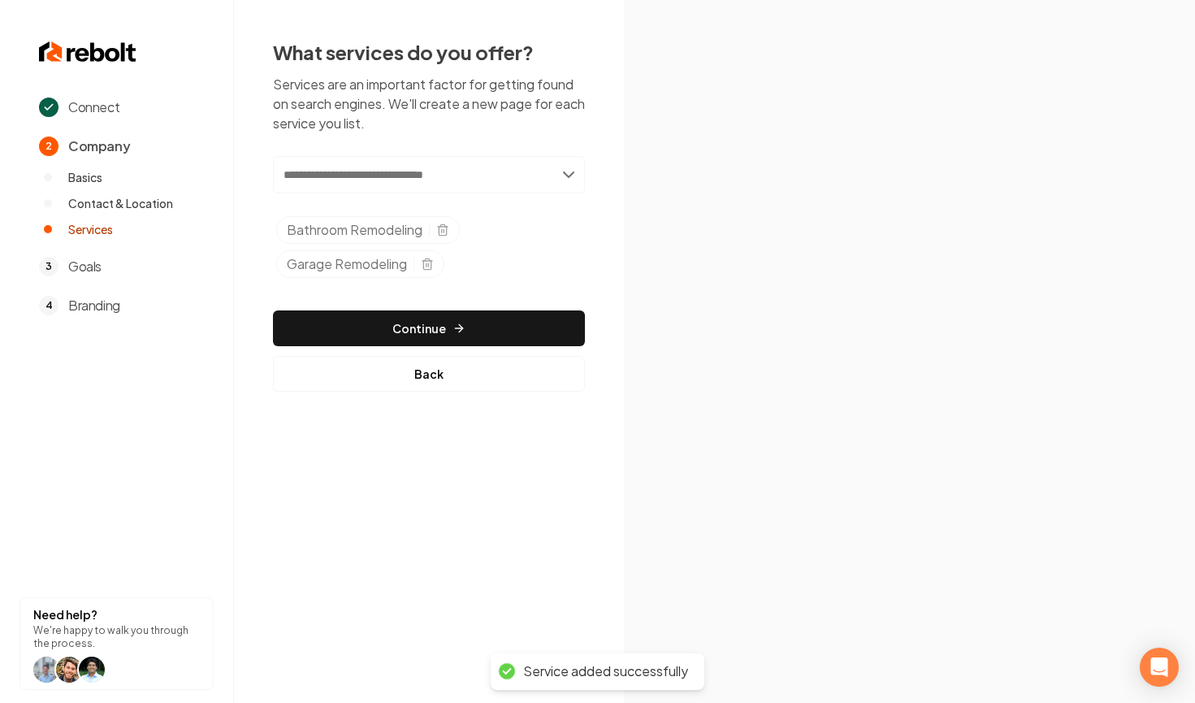
click at [437, 170] on input "text" at bounding box center [429, 174] width 312 height 37
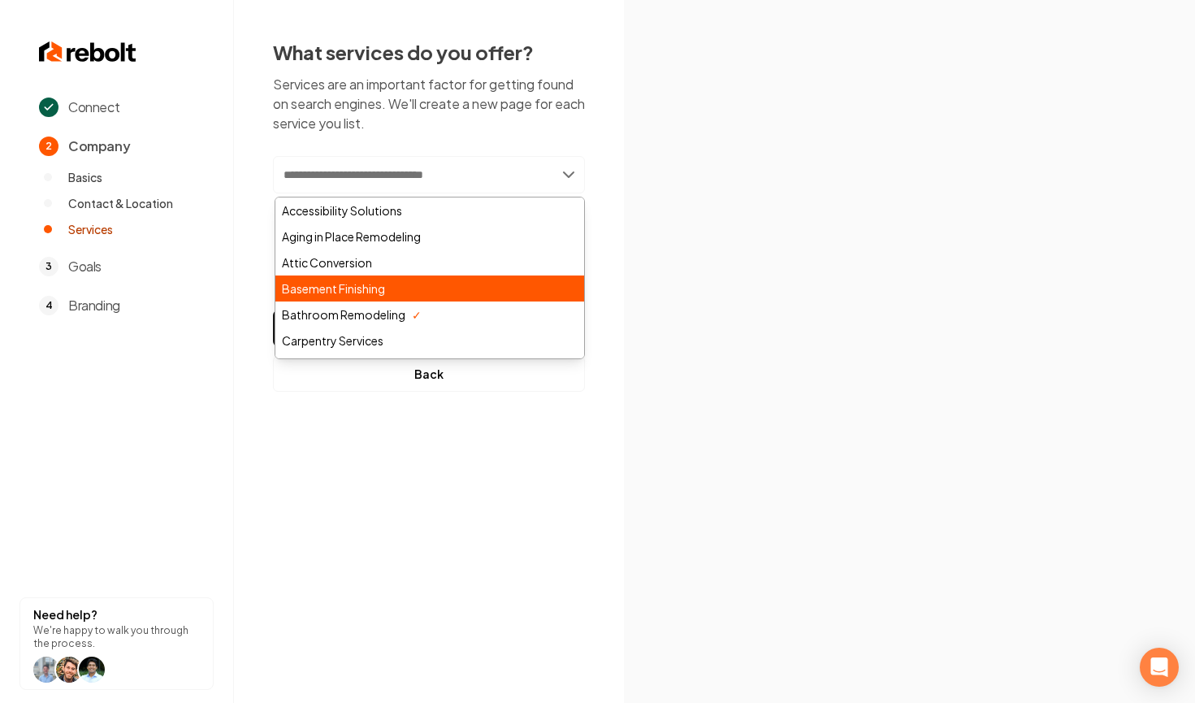
click at [431, 288] on div "Basement Finishing" at bounding box center [429, 288] width 309 height 26
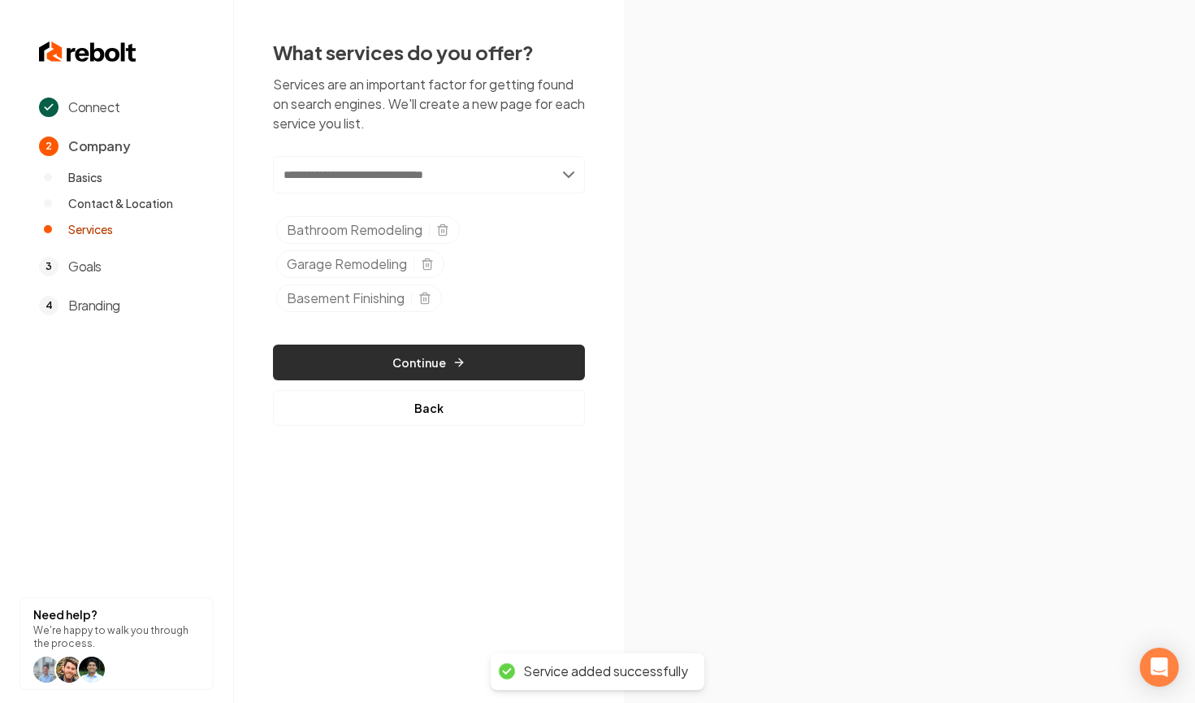
drag, startPoint x: 449, startPoint y: 357, endPoint x: 448, endPoint y: 366, distance: 9.1
click at [448, 366] on button "Continue" at bounding box center [429, 362] width 312 height 36
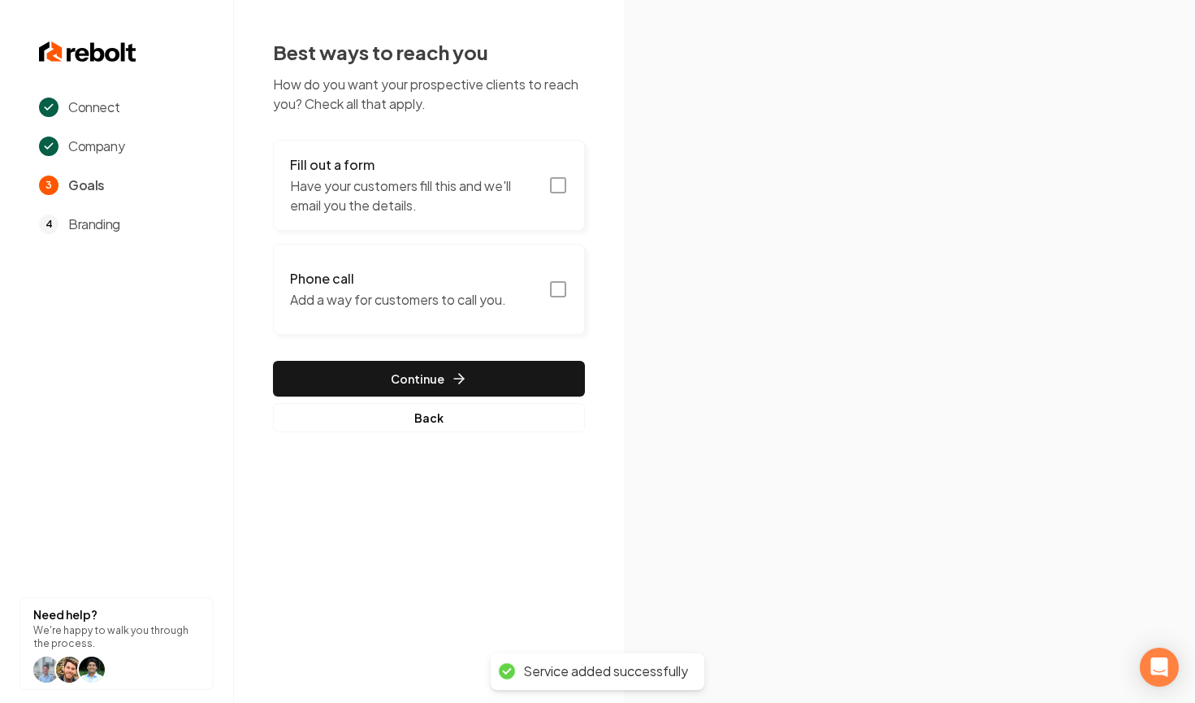
click at [436, 180] on p "Have your customers fill this and we'll email you the details." at bounding box center [414, 195] width 249 height 39
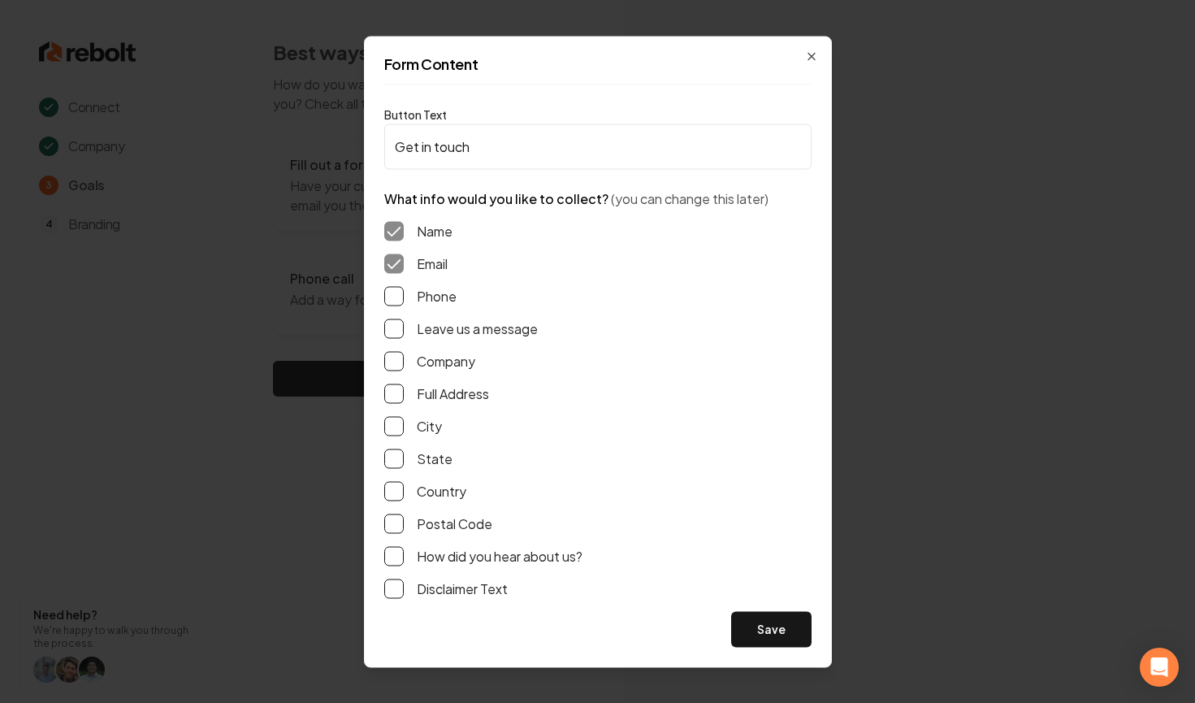
click at [413, 303] on div "Phone" at bounding box center [597, 295] width 427 height 19
click at [400, 296] on button "Phone" at bounding box center [393, 295] width 19 height 19
click at [386, 330] on button "Leave us a message" at bounding box center [393, 327] width 19 height 19
click at [391, 554] on button "How did you hear about us?" at bounding box center [393, 555] width 19 height 19
click at [396, 398] on button "Full Address" at bounding box center [393, 392] width 19 height 19
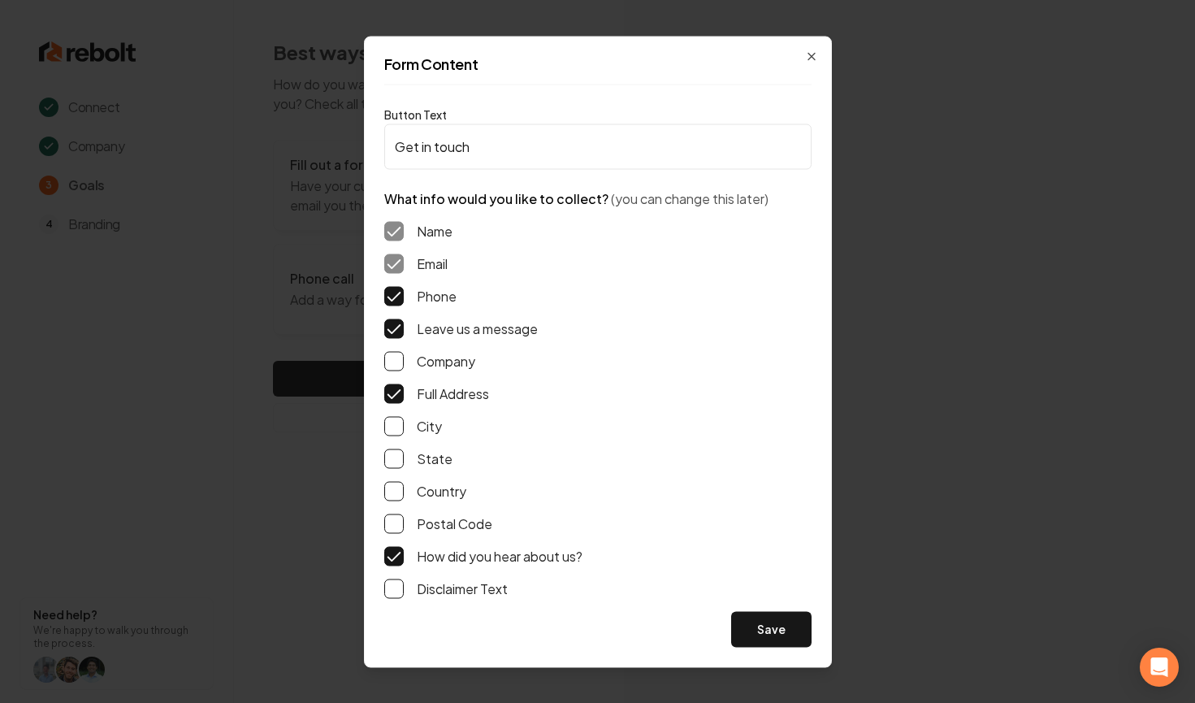
drag, startPoint x: 770, startPoint y: 623, endPoint x: 734, endPoint y: 604, distance: 40.3
click at [770, 623] on button "Save" at bounding box center [771, 629] width 80 height 36
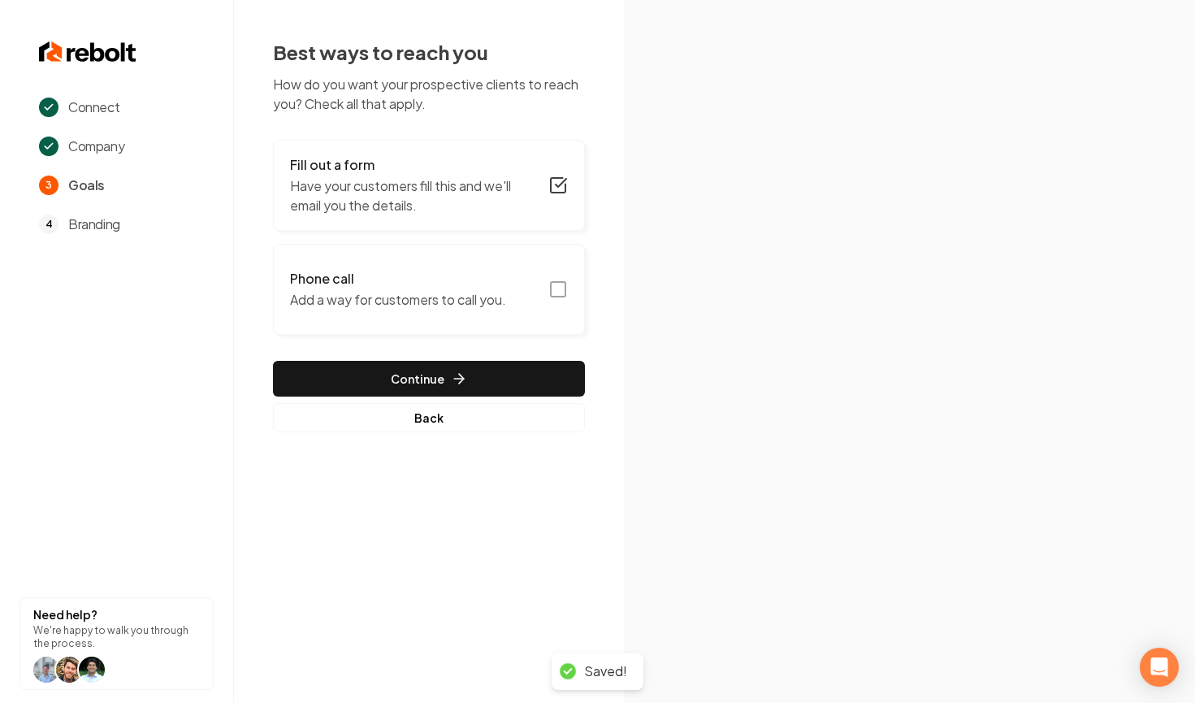
click at [337, 294] on p "Add a way for customers to call you." at bounding box center [398, 299] width 216 height 19
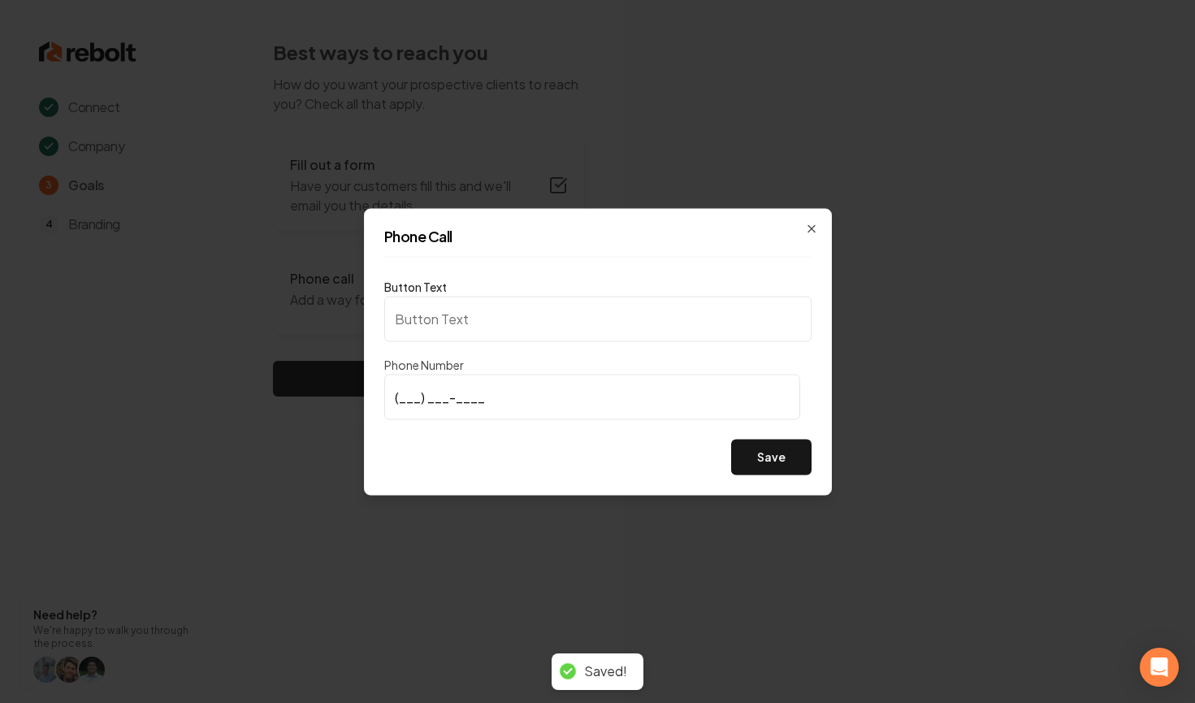
type input "Call us"
type input "(972) 849-2059"
click at [785, 481] on div "Phone Call Button Text Call us Phone Number (972) 849-2059 Save Close" at bounding box center [598, 351] width 468 height 287
click at [782, 474] on button "Save" at bounding box center [771, 457] width 80 height 36
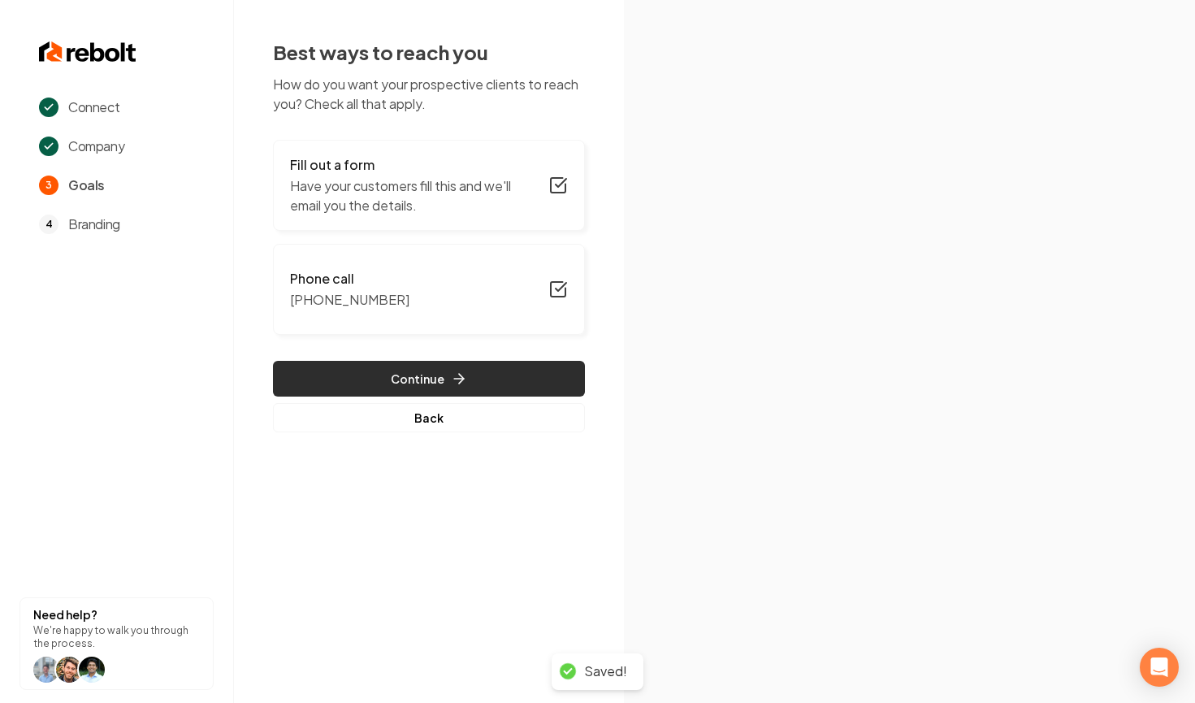
click at [479, 380] on button "Continue" at bounding box center [429, 379] width 312 height 36
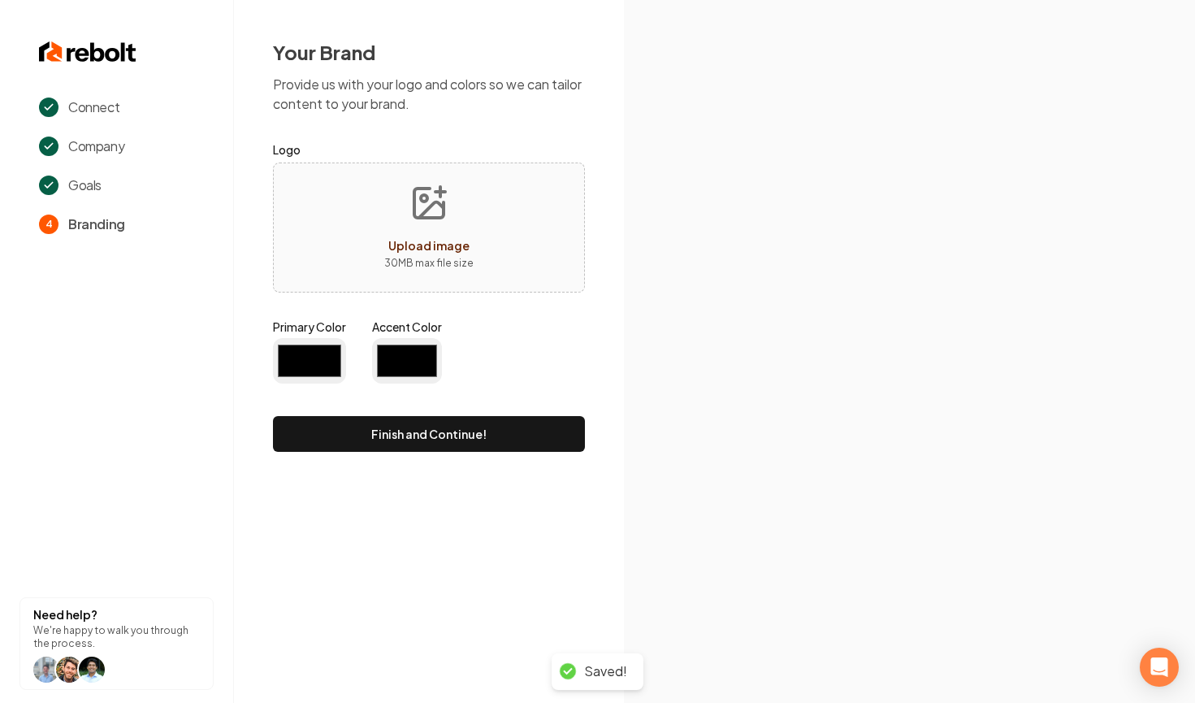
type input "#194d33"
type input "#70be00"
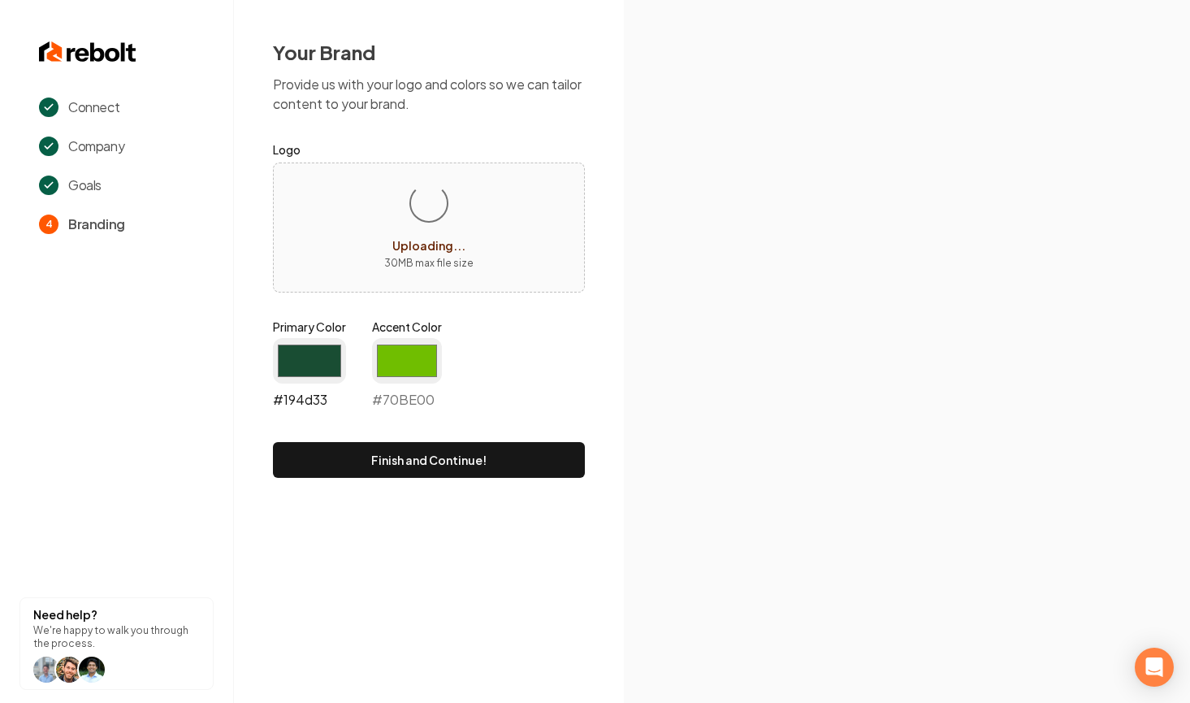
click at [294, 347] on input "#194d33" at bounding box center [309, 360] width 73 height 45
type input "#0b4172"
click at [408, 357] on input "#70be00" at bounding box center [407, 360] width 70 height 45
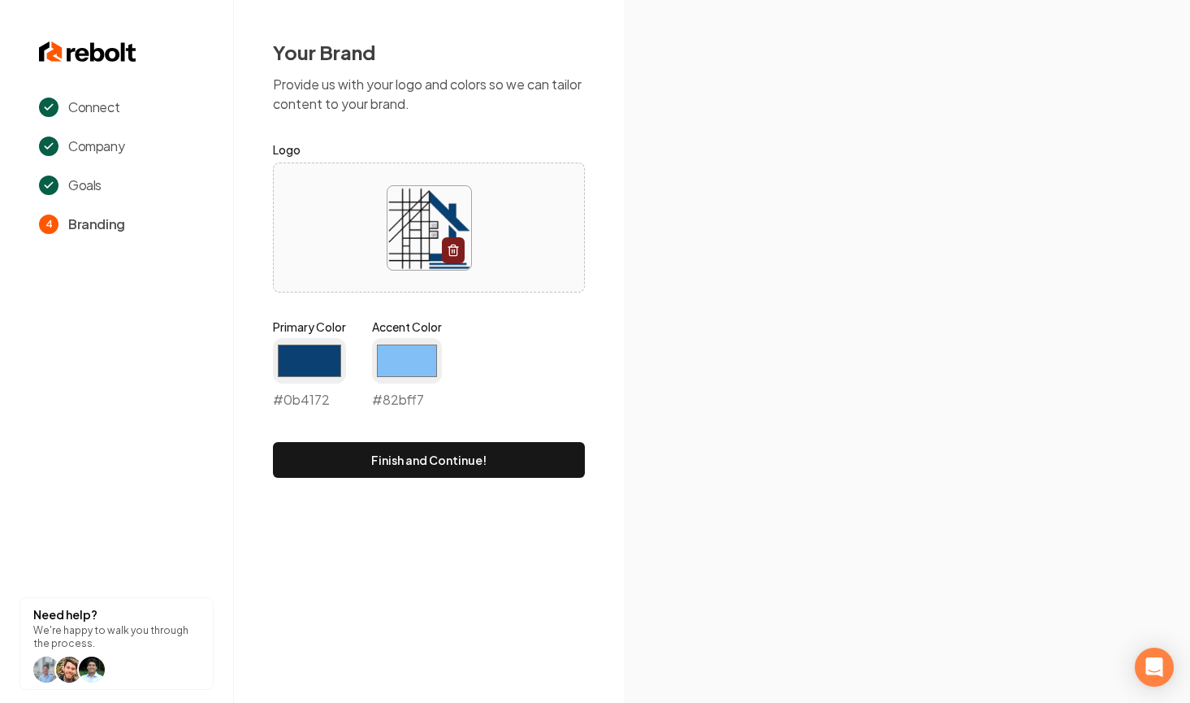
type input "#82bff7"
click at [498, 339] on div "Primary Color #0b4172 #0b4172 Accent Color #82bff7 #82bff7" at bounding box center [429, 366] width 312 height 97
click at [532, 449] on button "Finish and Continue!" at bounding box center [429, 460] width 312 height 36
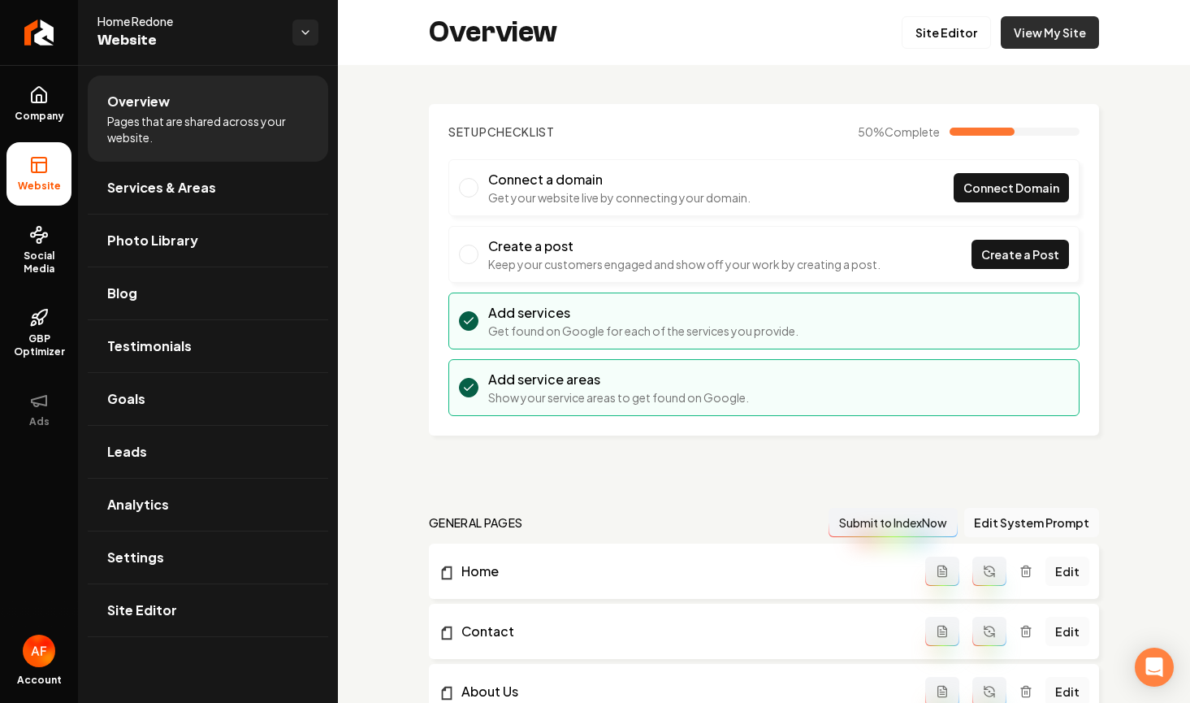
click at [1036, 27] on link "View My Site" at bounding box center [1050, 32] width 98 height 32
click at [59, 34] on link "Return to dashboard" at bounding box center [39, 32] width 78 height 65
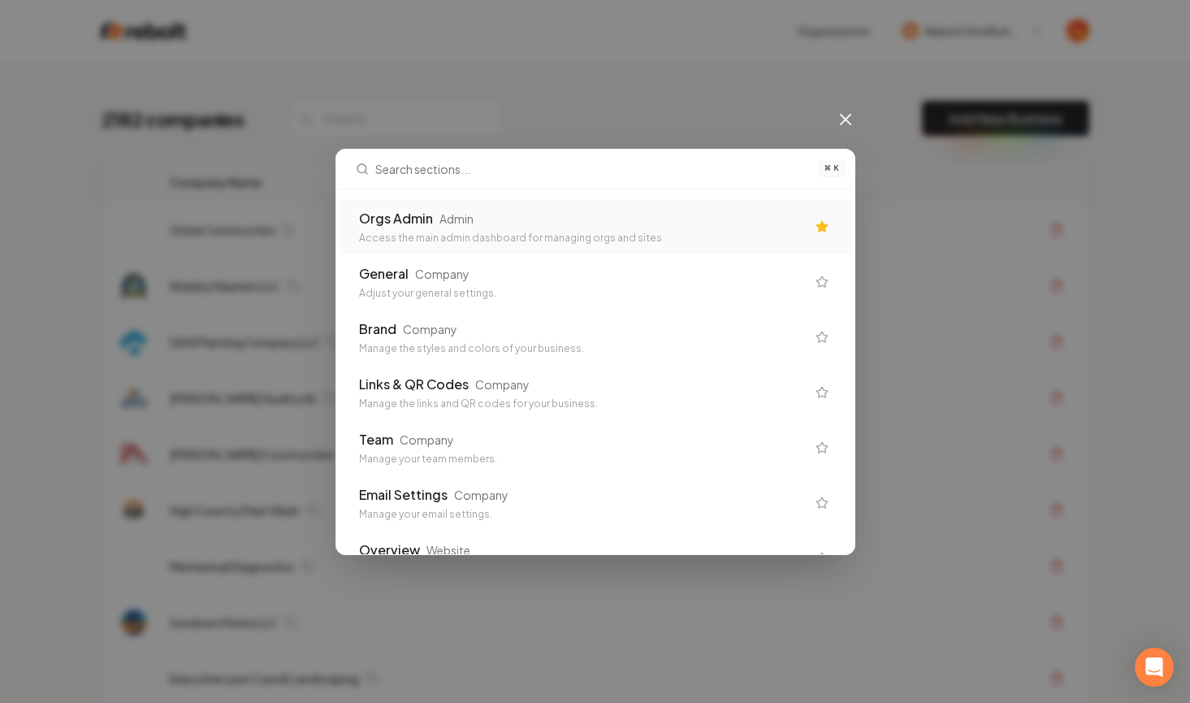
drag, startPoint x: 667, startPoint y: 63, endPoint x: 811, endPoint y: 141, distance: 163.6
click at [667, 63] on div "⌘ K Orgs Admin Admin Access the main admin dashboard for managing orgs and site…" at bounding box center [595, 351] width 1190 height 703
click at [843, 128] on div "⌘ K Orgs Admin Admin Access the main admin dashboard for managing orgs and site…" at bounding box center [595, 351] width 1190 height 703
click at [845, 124] on icon at bounding box center [845, 119] width 19 height 19
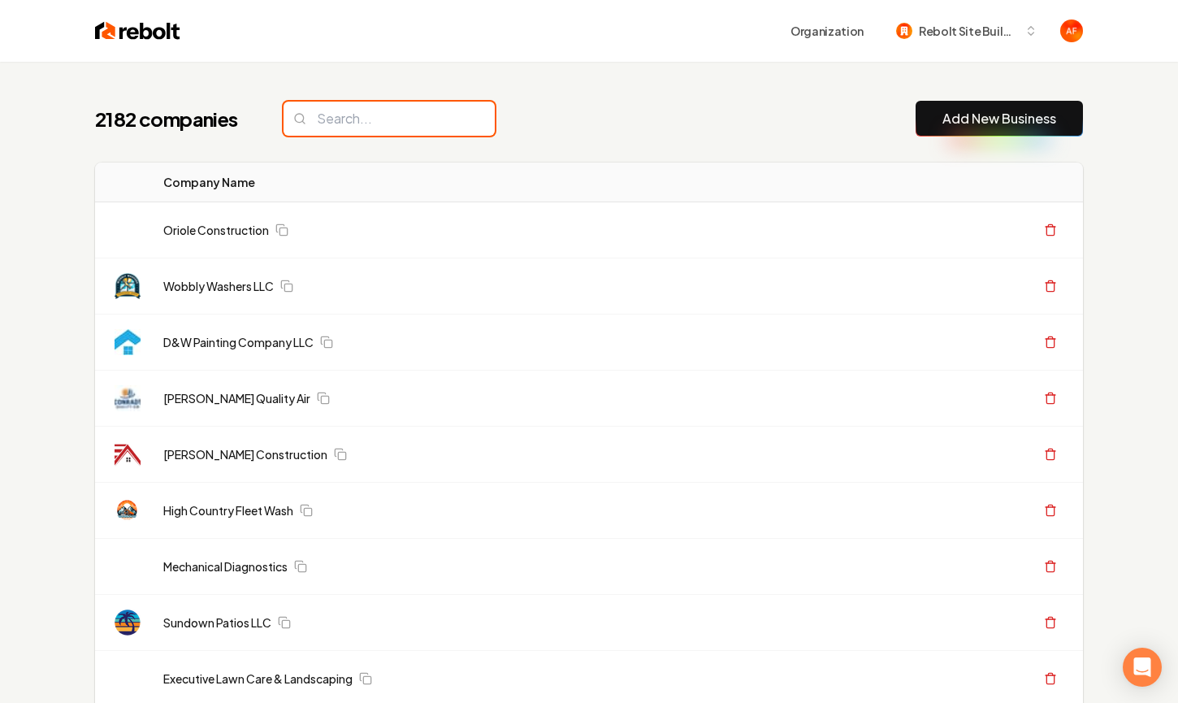
click at [366, 114] on input "search" at bounding box center [388, 119] width 211 height 34
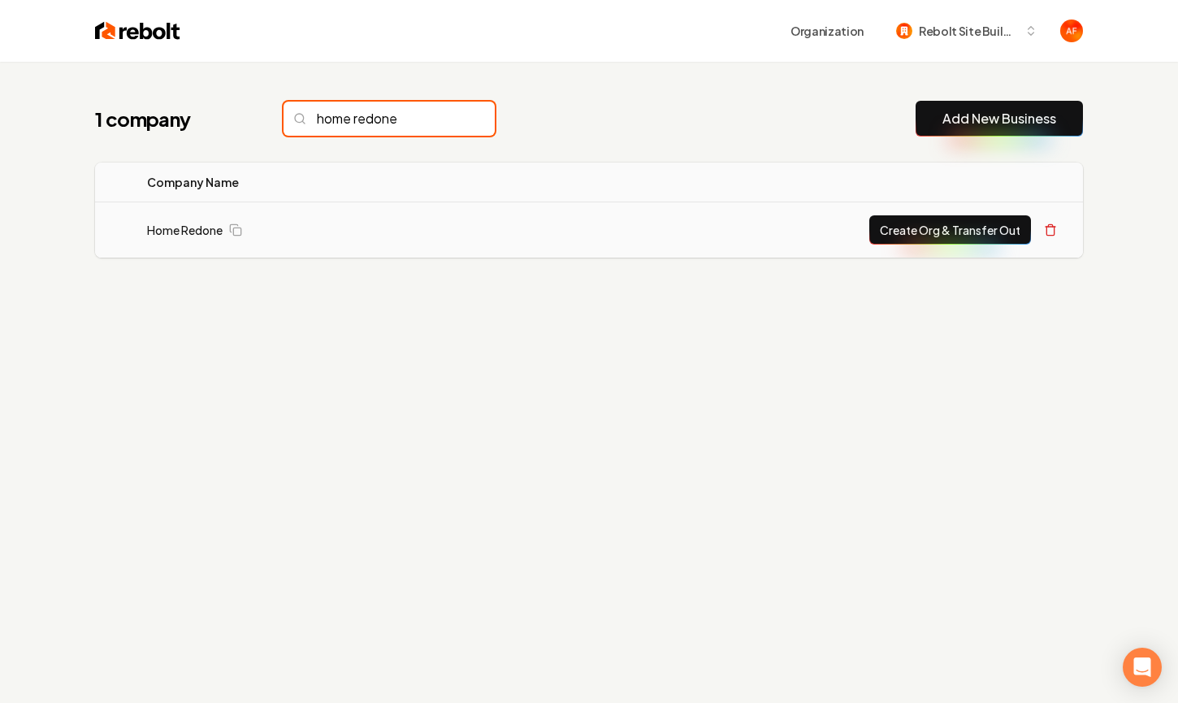
type input "home redone"
click at [951, 221] on button "Create Org & Transfer Out" at bounding box center [950, 229] width 162 height 29
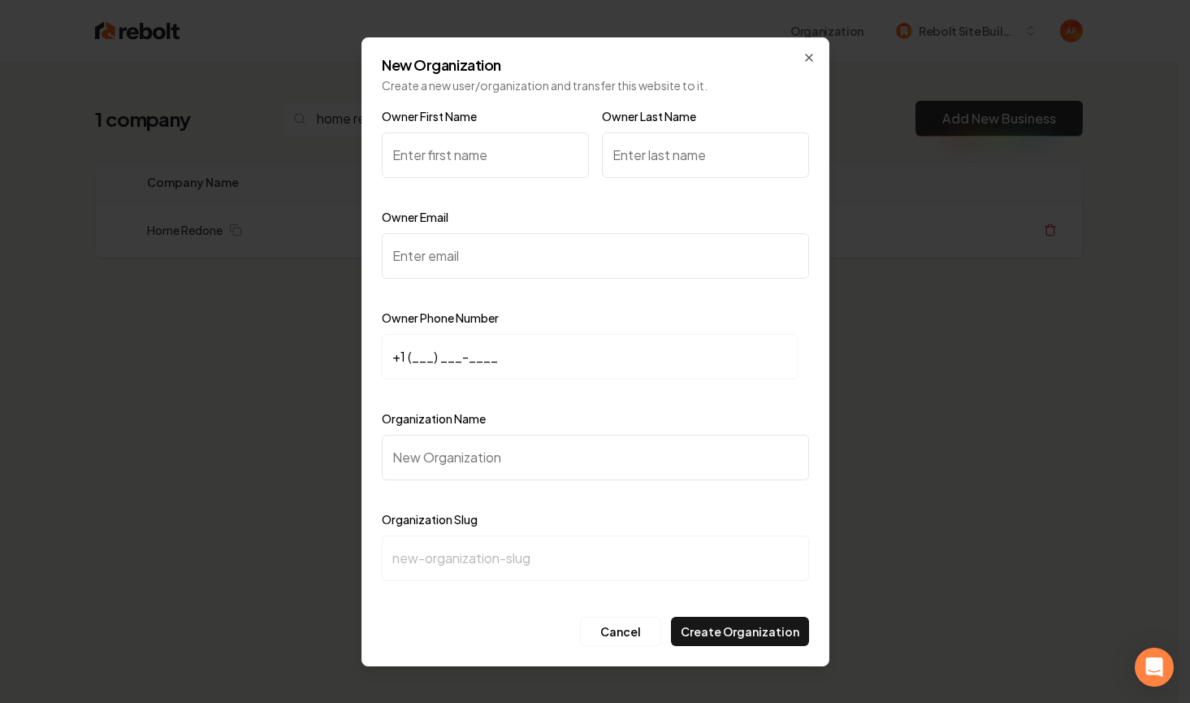
click at [474, 140] on input "Owner First Name" at bounding box center [485, 154] width 207 height 45
type input "Sergio"
click at [663, 158] on input "Owner Last Name" at bounding box center [705, 154] width 207 height 45
click at [630, 155] on input "PAvon" at bounding box center [705, 154] width 207 height 45
type input "Pavon"
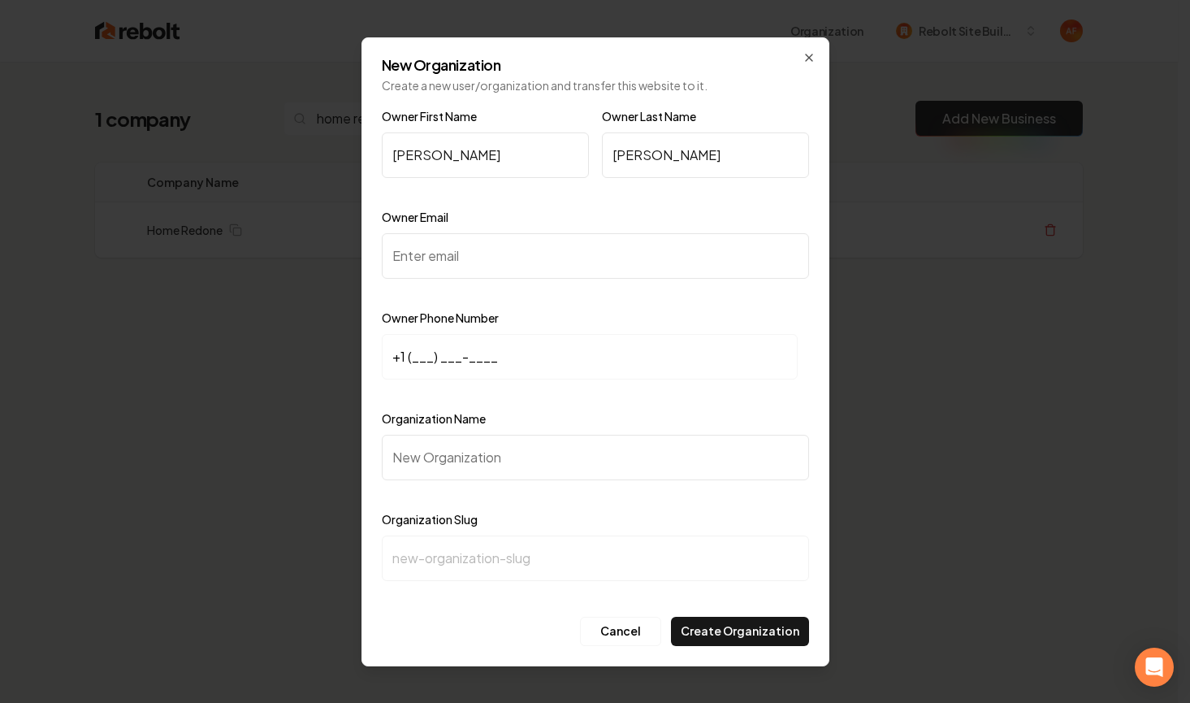
click at [474, 246] on input "Owner Email" at bounding box center [595, 255] width 427 height 45
type input "SergioPavon"
click at [412, 362] on input "+1 (___) ___-____" at bounding box center [590, 356] width 416 height 45
paste input "197) 284-9205"
type input "+1 (197) 284-9205"
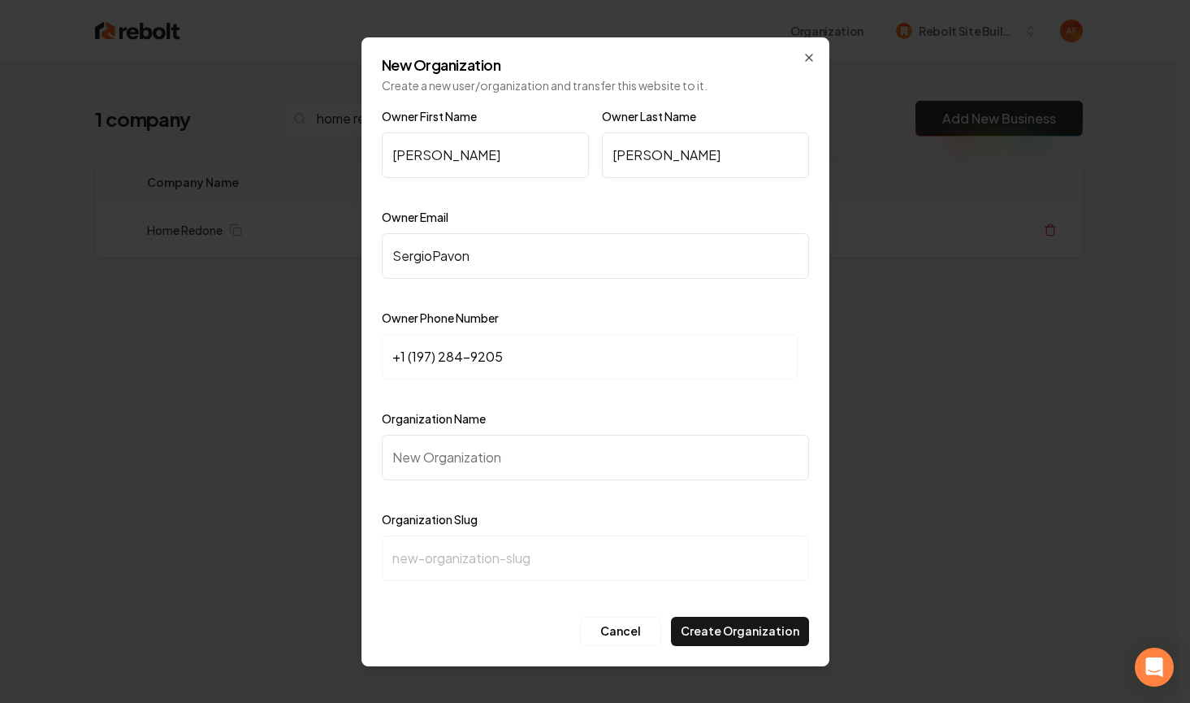
click at [443, 461] on input "Organization Name" at bounding box center [595, 457] width 427 height 45
paste input "Home Redone"
type input "Home Redone"
type input "home-redone"
type input "Home Redone"
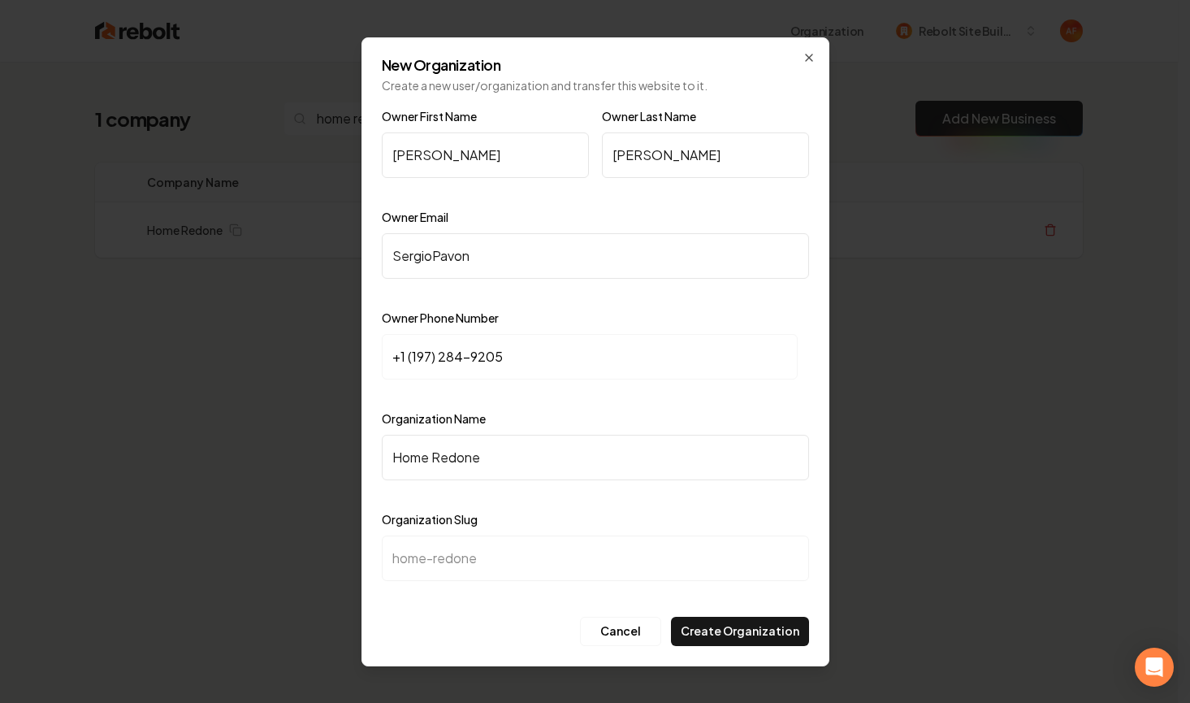
click at [597, 395] on div at bounding box center [595, 394] width 427 height 16
click at [414, 355] on input "+1 (197) 284-9205" at bounding box center [590, 356] width 416 height 45
drag, startPoint x: 521, startPoint y: 364, endPoint x: 387, endPoint y: 358, distance: 134.2
click at [387, 358] on input "+1 (_97) 284-9205" at bounding box center [590, 356] width 416 height 45
drag, startPoint x: 566, startPoint y: 363, endPoint x: 331, endPoint y: 349, distance: 236.0
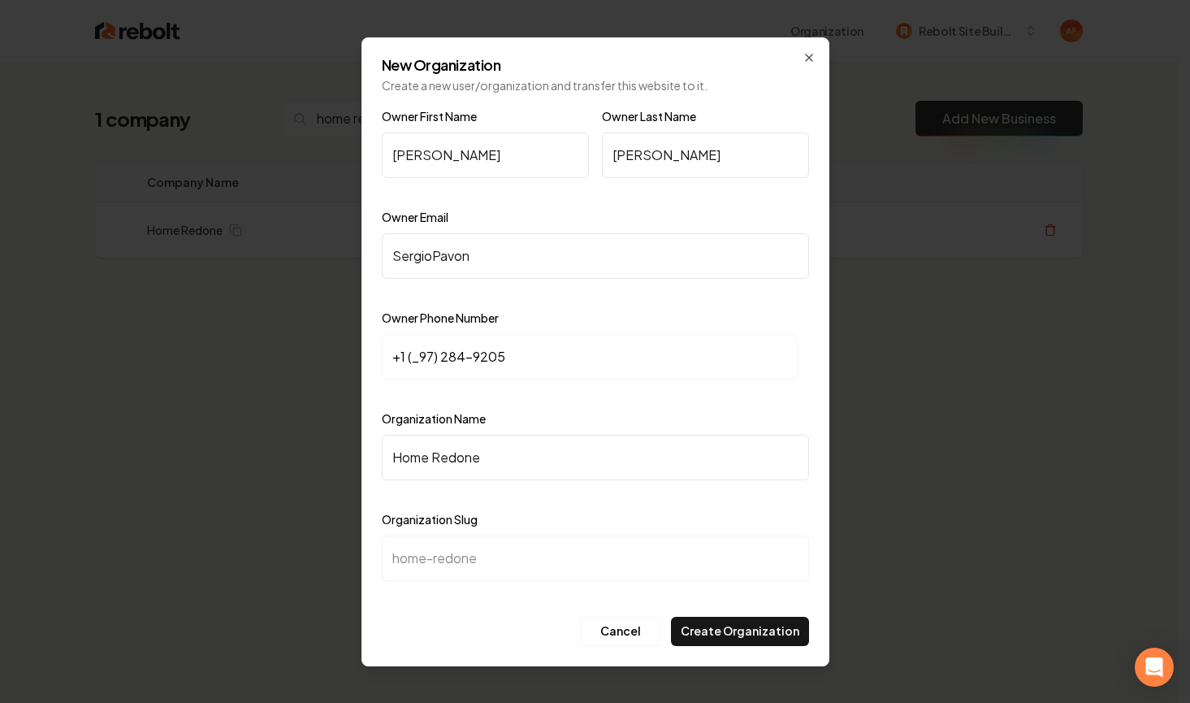
click at [332, 348] on body "Organization Rebolt Site Builder 1 company home redone Add New Business Logo Co…" at bounding box center [589, 351] width 1178 height 703
paste input "972) 849-2059"
click at [526, 352] on input "+1 (972) 849-2059" at bounding box center [590, 356] width 416 height 45
type input "+1 (972) 849-2059"
click at [554, 320] on div "Owner Phone Number +1 (972) 849-2059" at bounding box center [595, 355] width 427 height 94
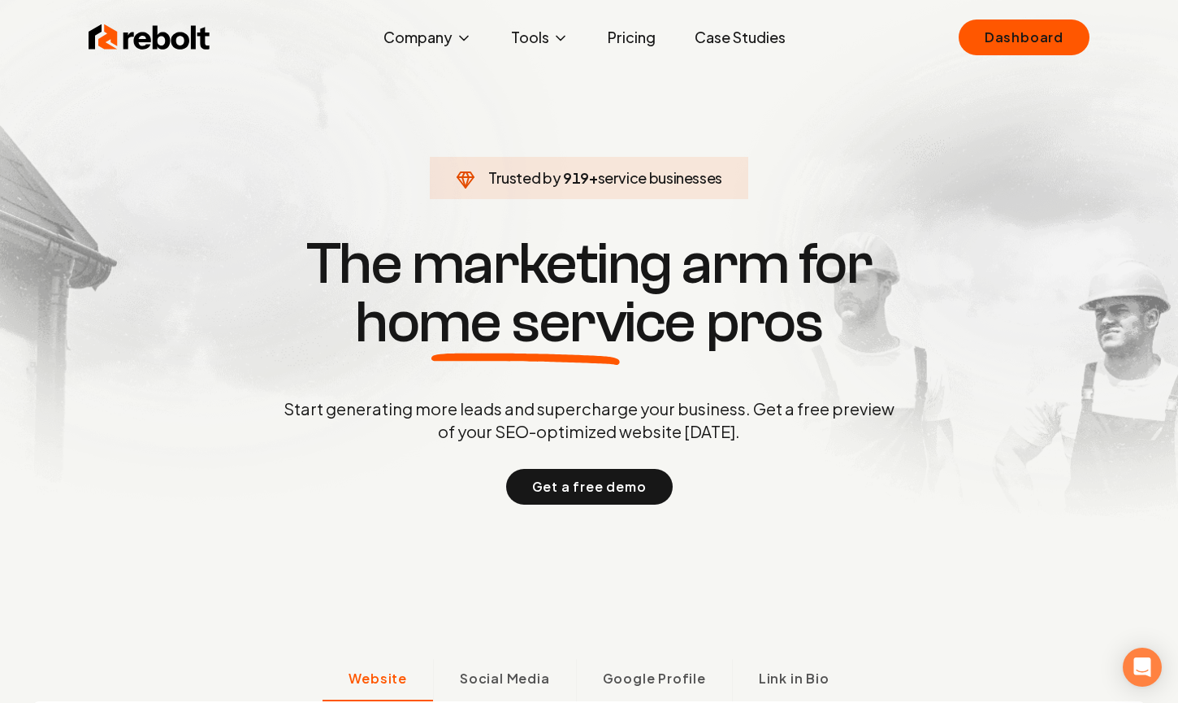
click at [631, 28] on link "Pricing" at bounding box center [632, 37] width 74 height 32
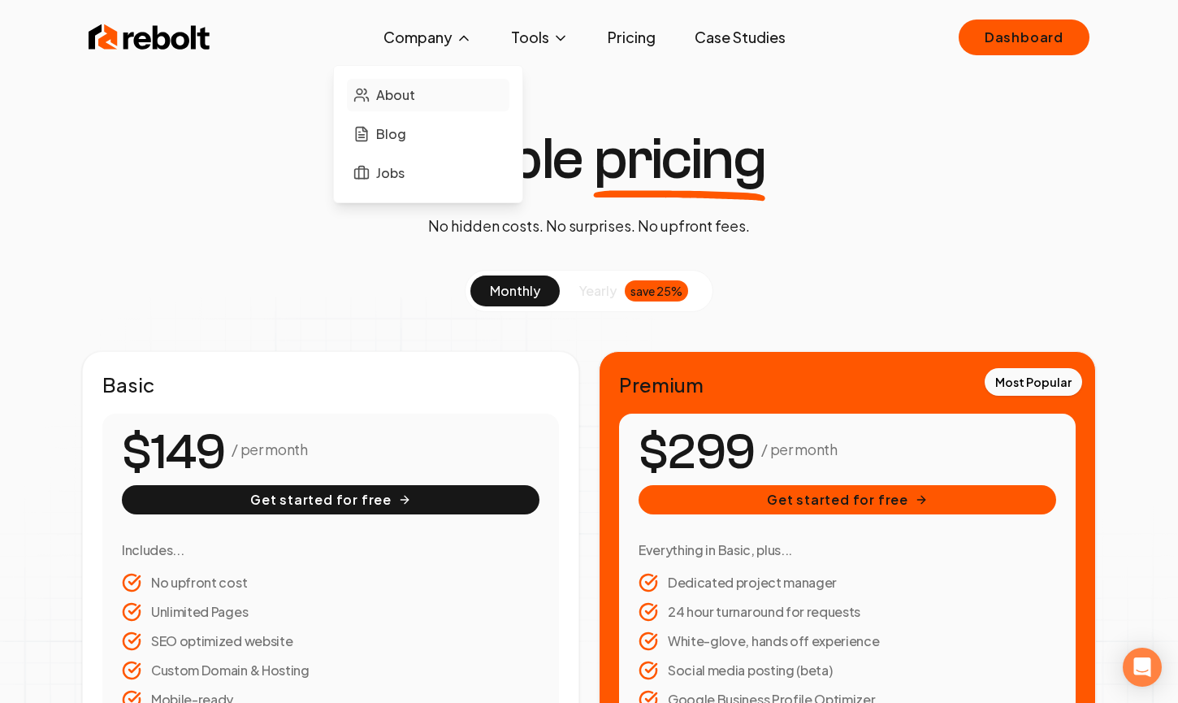
click at [396, 89] on span "About" at bounding box center [395, 94] width 39 height 19
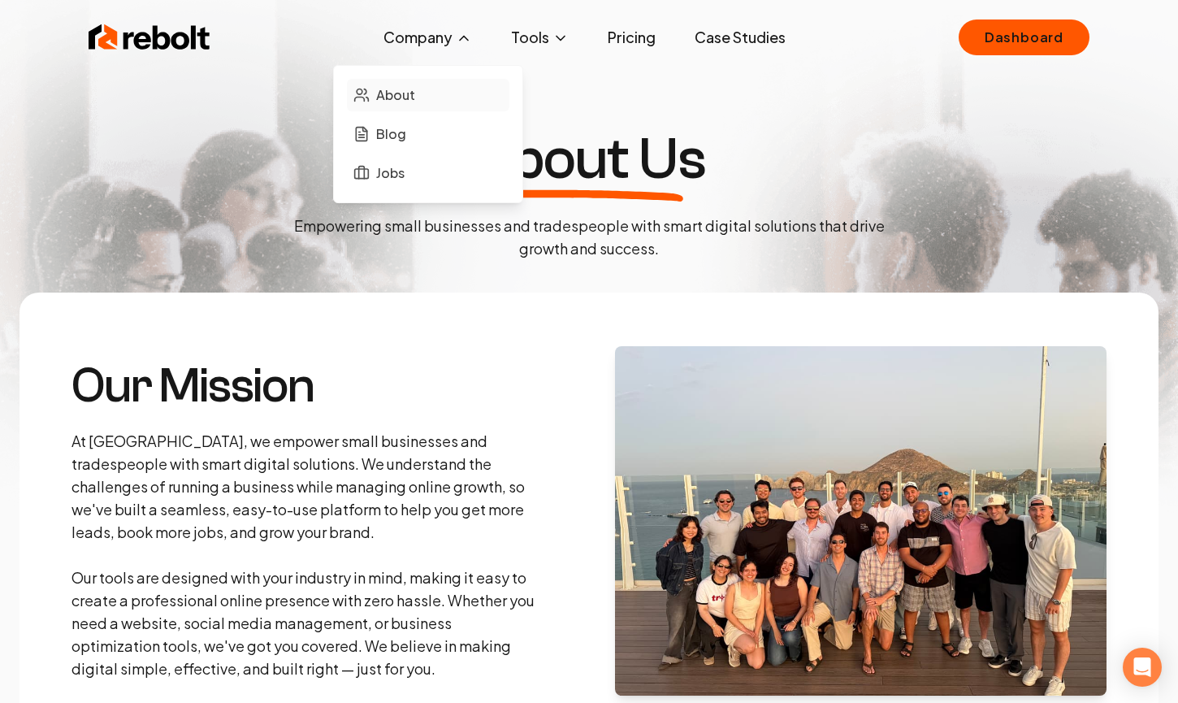
click at [395, 97] on span "About" at bounding box center [395, 94] width 39 height 19
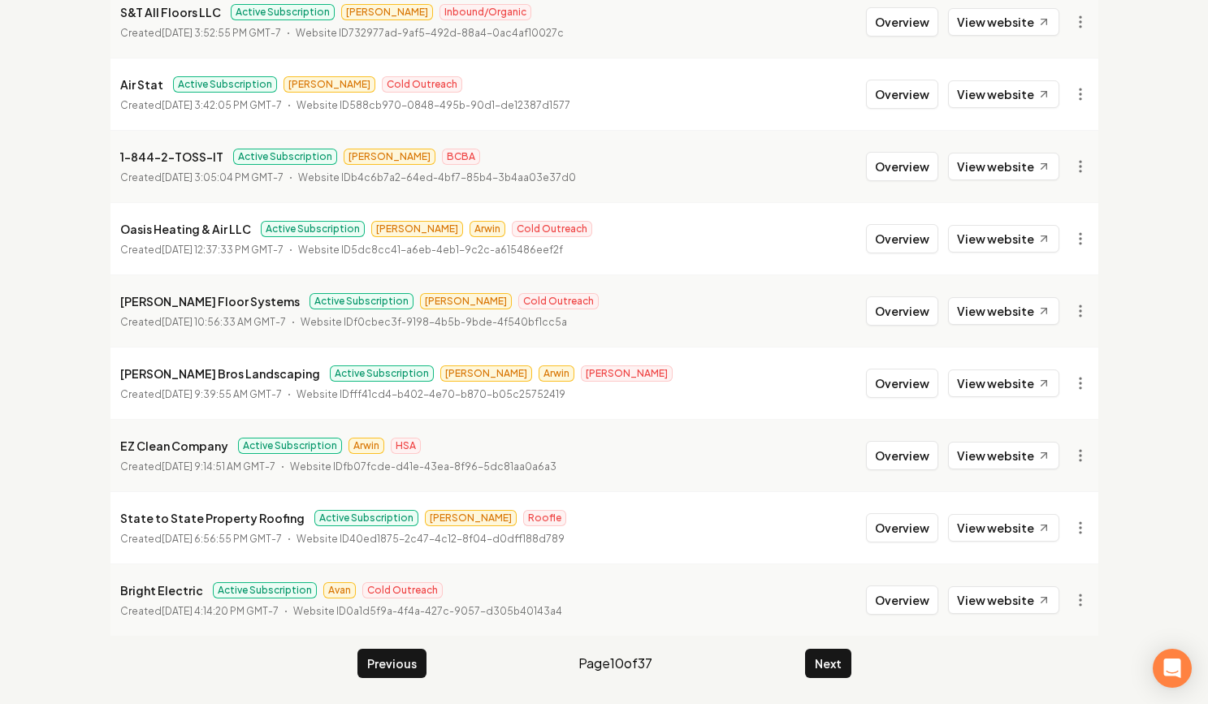
click at [491, 180] on p "Website ID b4c6b7a2-64ed-4bf7-85b4-3b4aa03e37d0" at bounding box center [437, 178] width 278 height 16
click at [820, 660] on button "Next" at bounding box center [828, 663] width 46 height 29
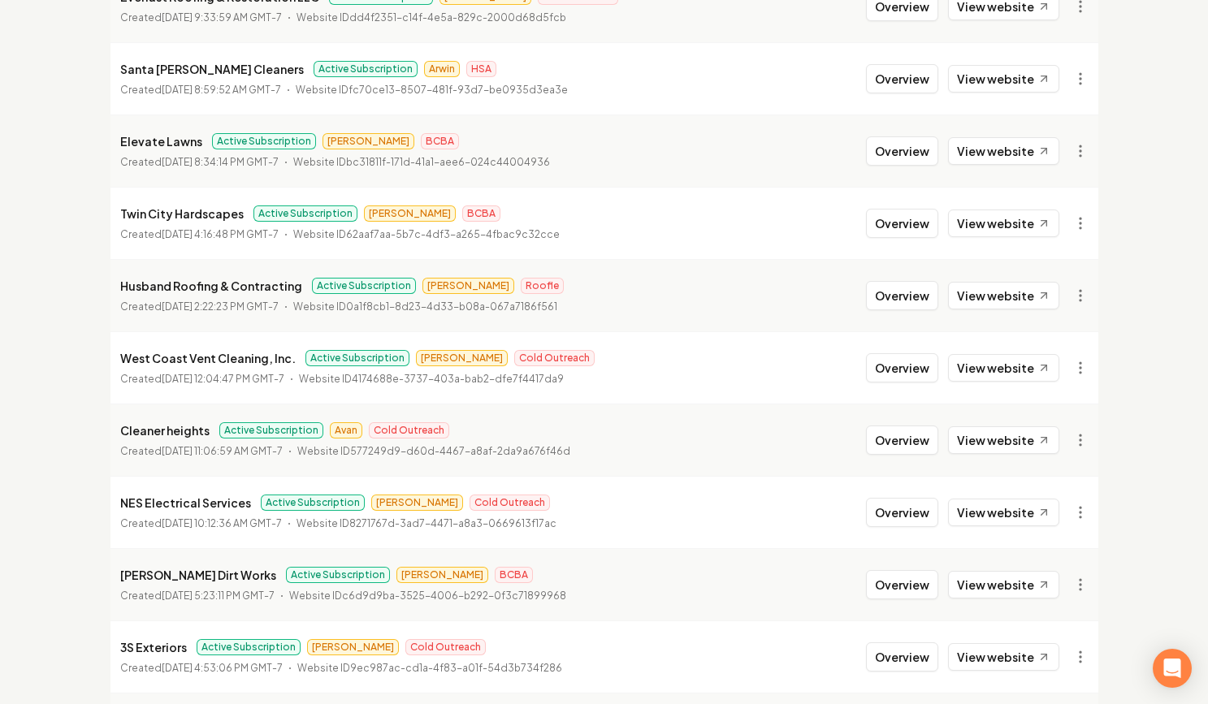
scroll to position [148, 0]
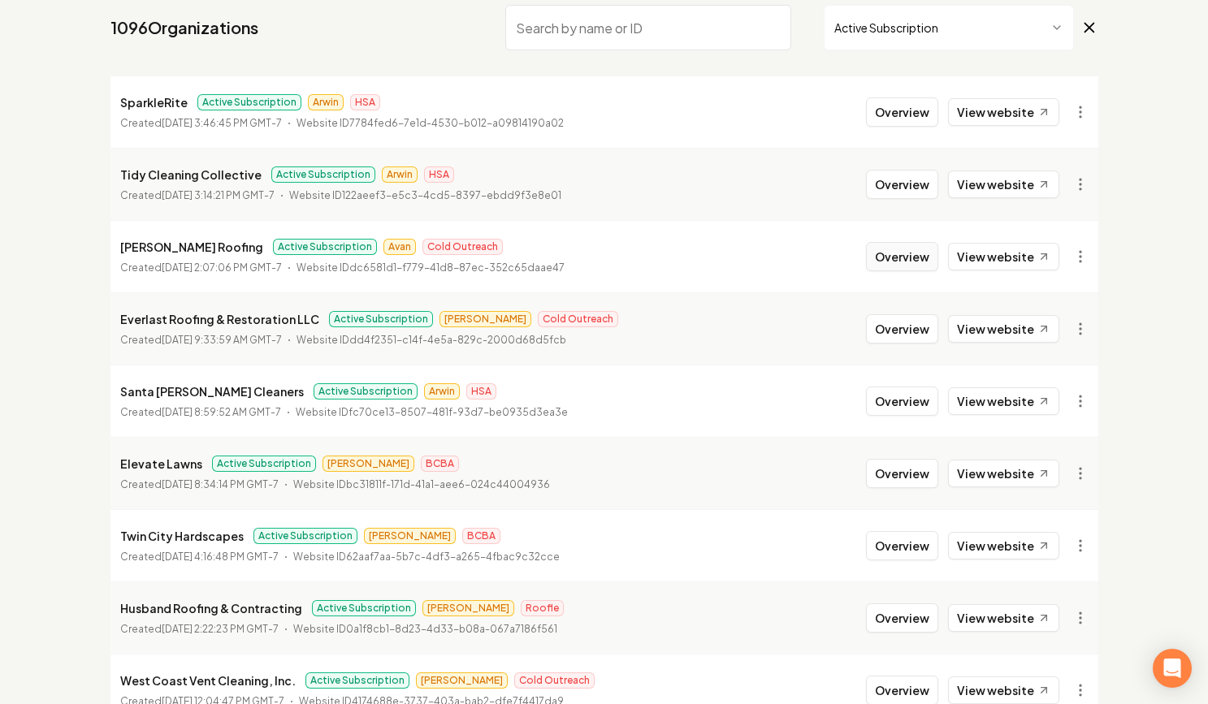
click at [915, 246] on button "Overview" at bounding box center [902, 256] width 72 height 29
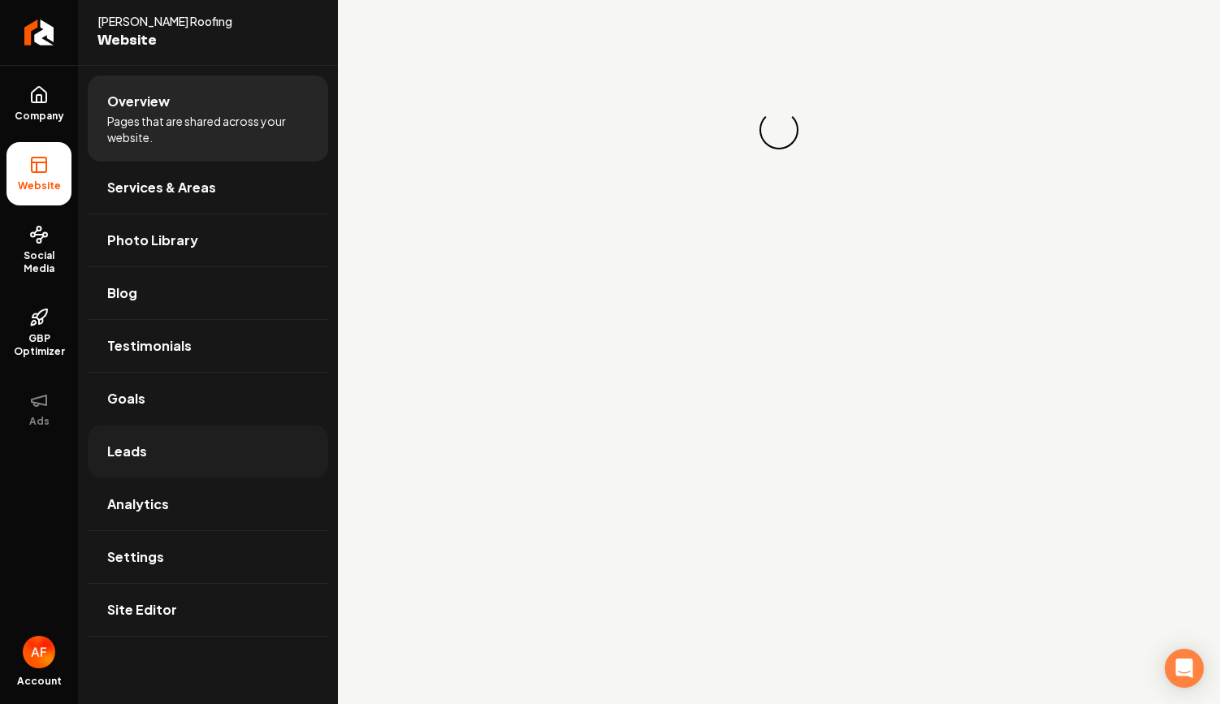
click at [270, 442] on link "Leads" at bounding box center [208, 452] width 240 height 52
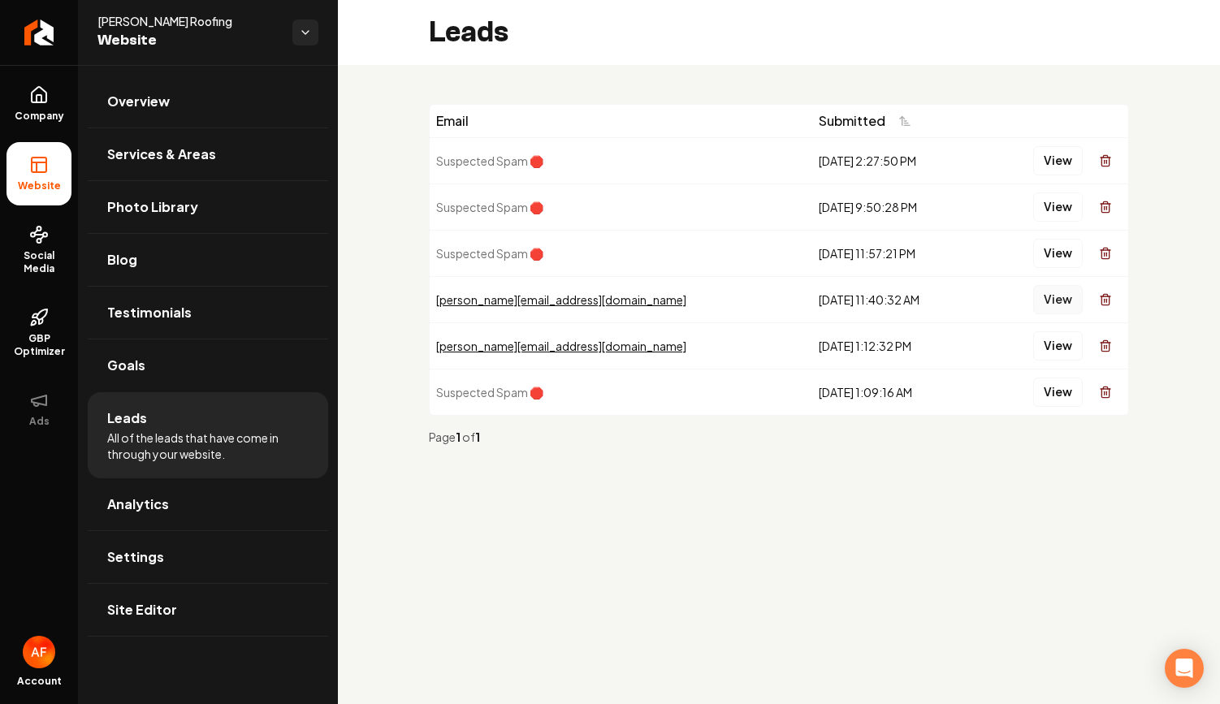
click at [1049, 285] on button "View" at bounding box center [1058, 299] width 50 height 29
click at [149, 505] on span "Analytics" at bounding box center [138, 504] width 62 height 19
click at [54, 268] on span "Social Media" at bounding box center [38, 262] width 65 height 26
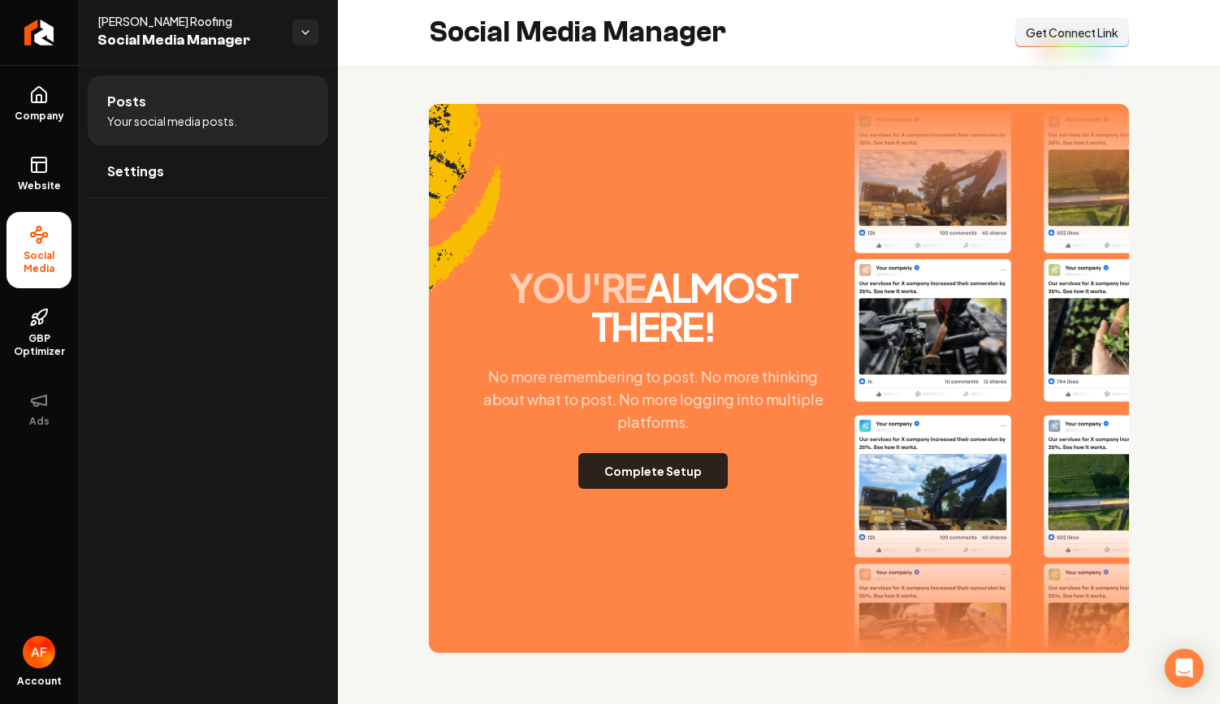
click at [699, 462] on button "Complete Setup" at bounding box center [652, 471] width 149 height 36
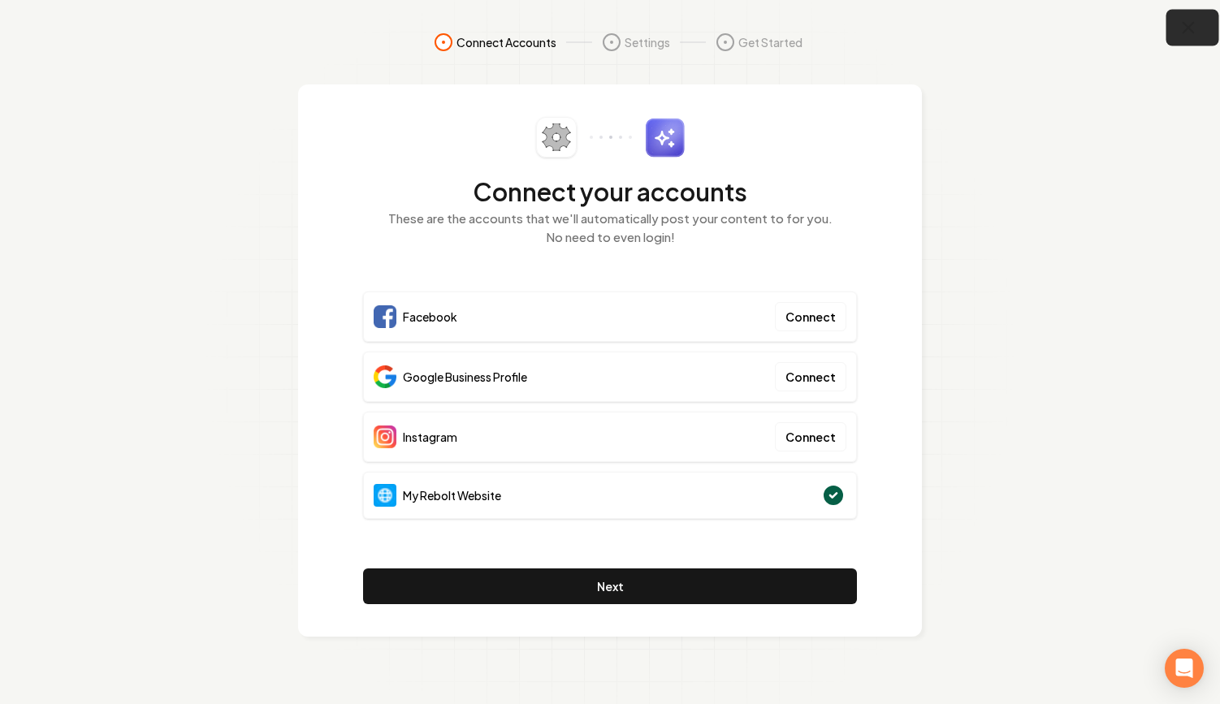
click at [1179, 19] on icon "button" at bounding box center [1189, 28] width 20 height 20
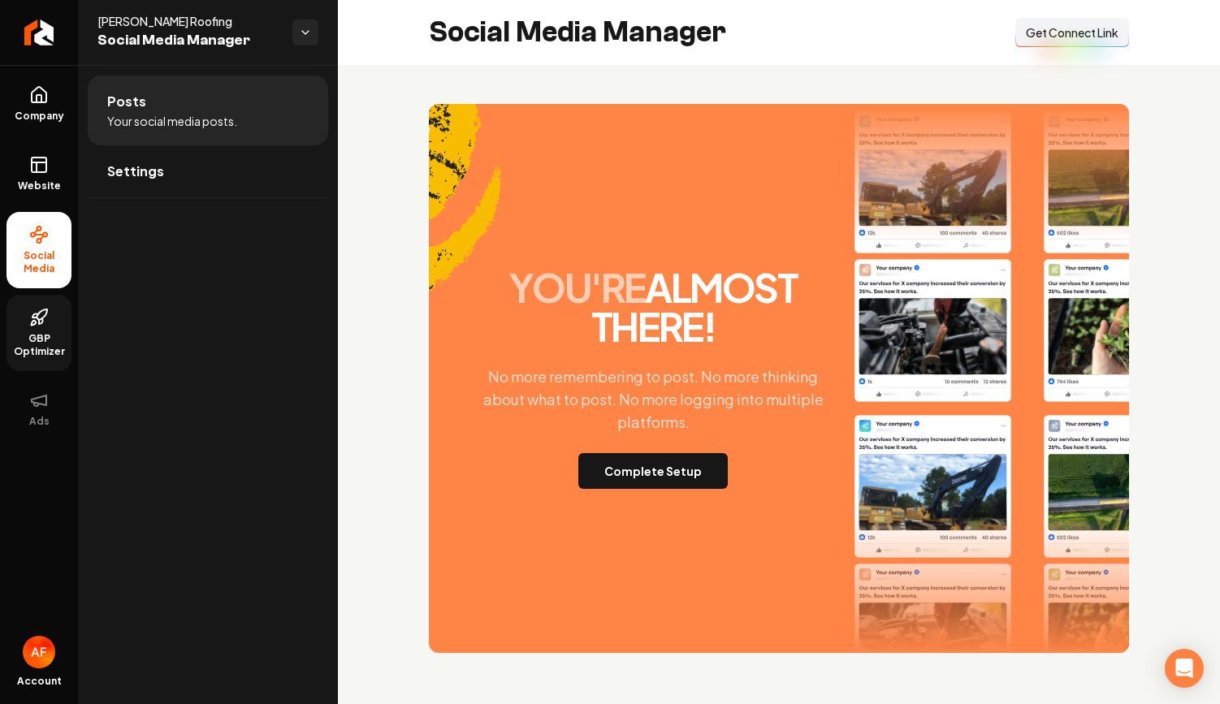
click at [33, 304] on link "GBP Optimizer" at bounding box center [38, 333] width 65 height 76
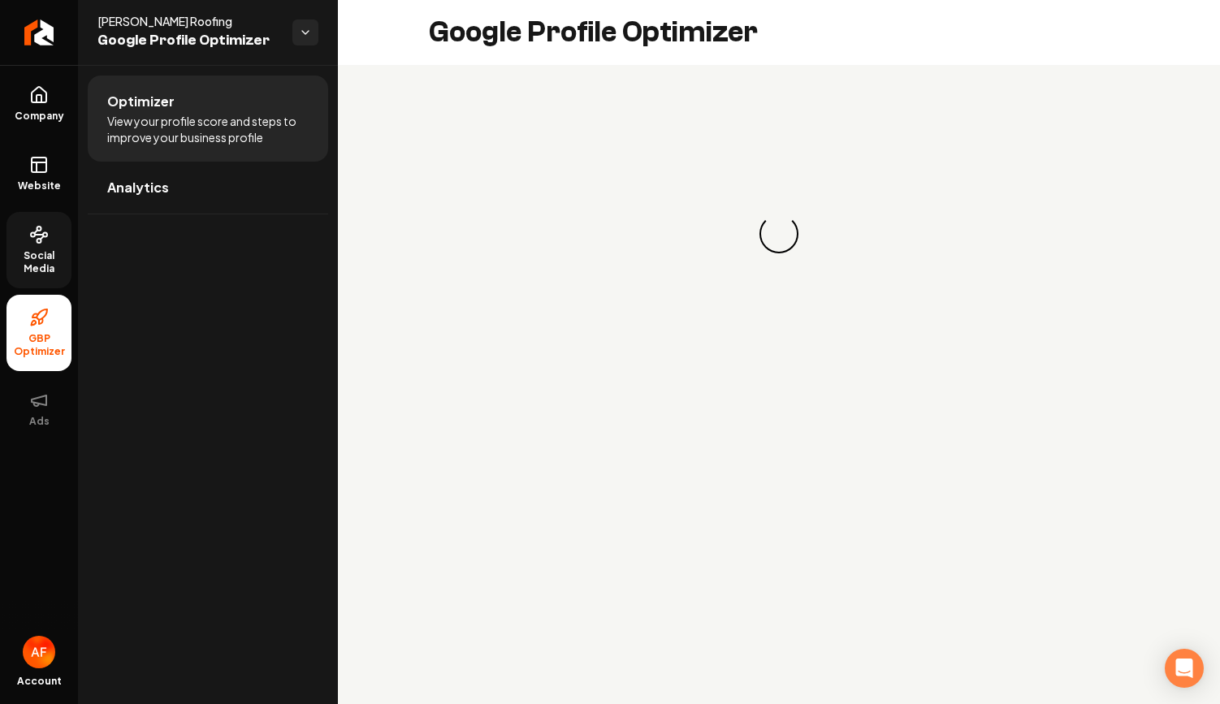
click at [24, 249] on span "Social Media" at bounding box center [38, 262] width 65 height 26
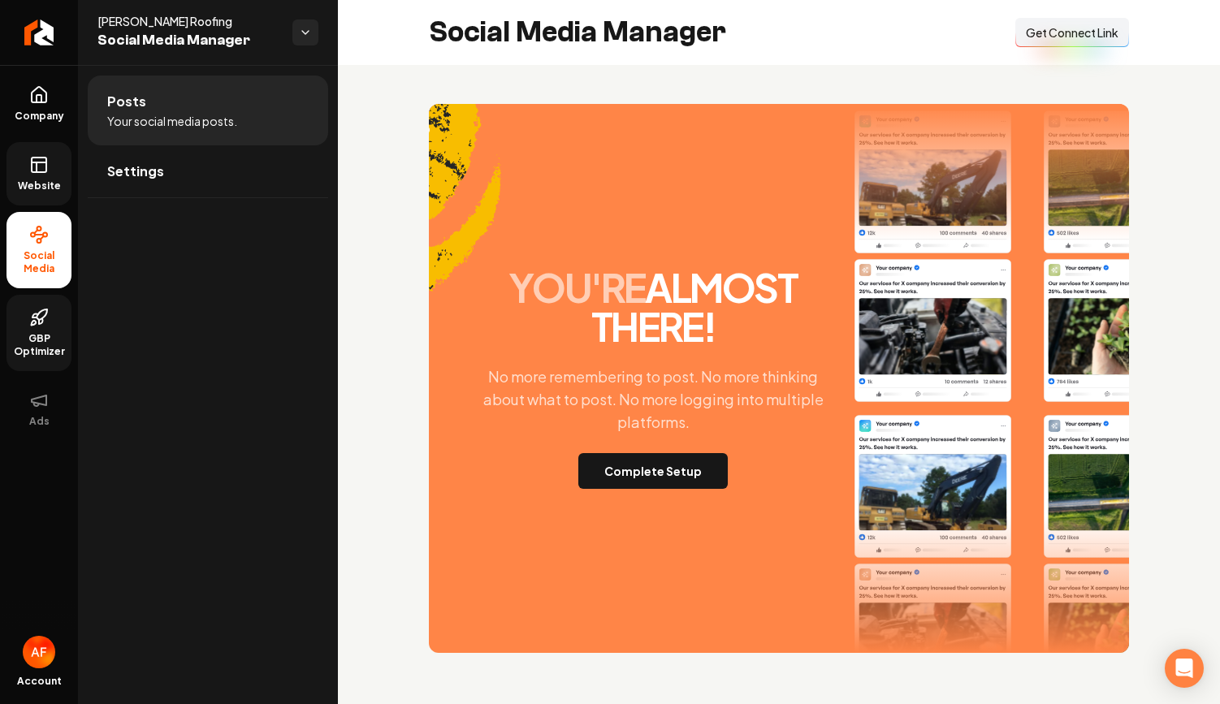
click at [30, 180] on span "Website" at bounding box center [39, 186] width 56 height 13
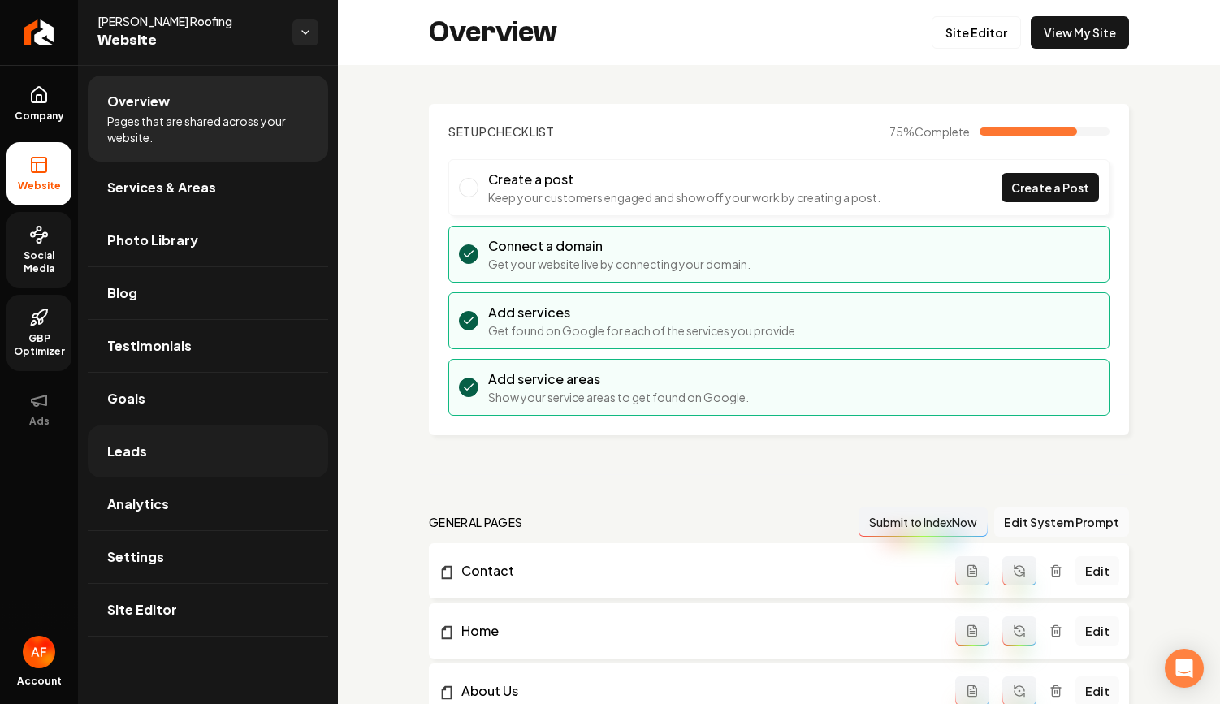
click at [161, 450] on link "Leads" at bounding box center [208, 452] width 240 height 52
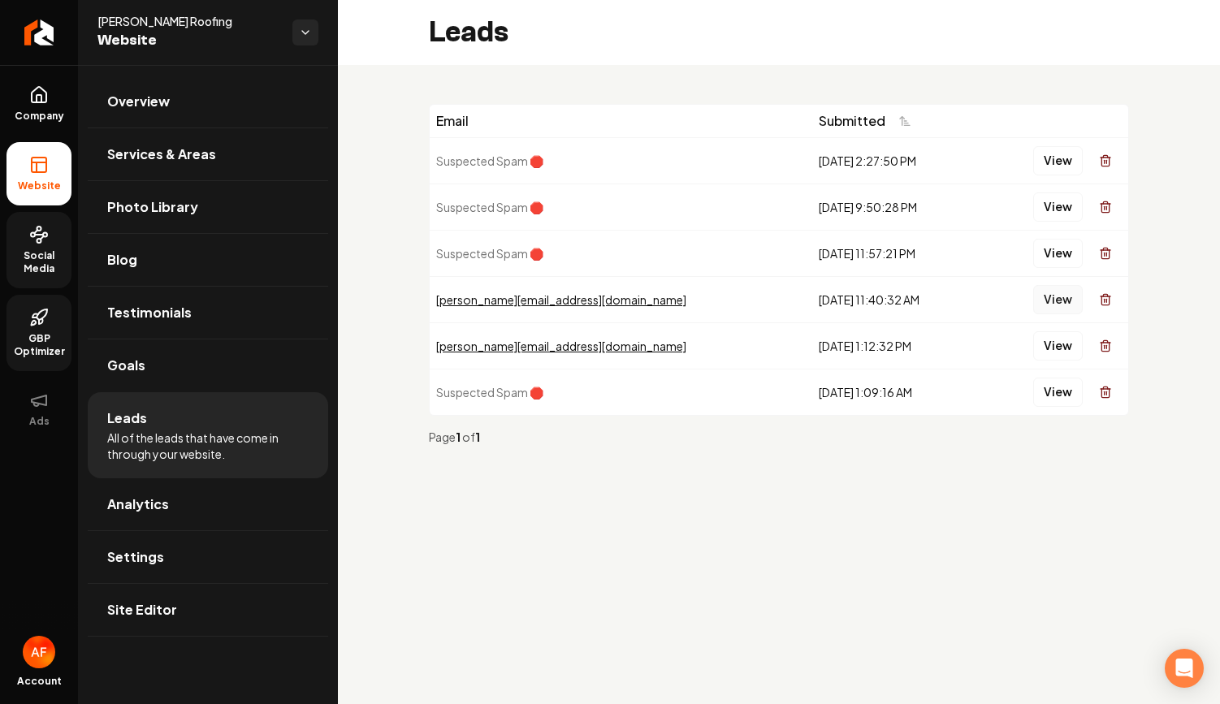
click at [1061, 309] on button "View" at bounding box center [1058, 299] width 50 height 29
click at [1063, 339] on button "View" at bounding box center [1058, 345] width 50 height 29
click at [191, 488] on link "Analytics" at bounding box center [208, 504] width 240 height 52
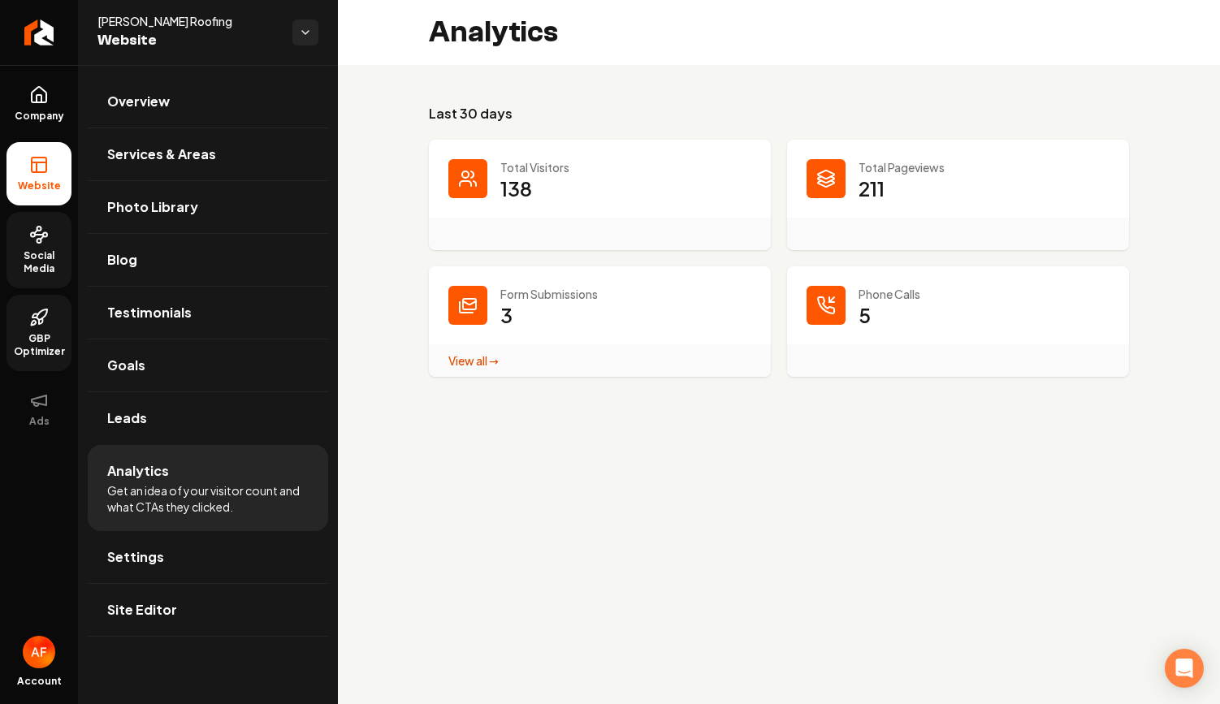
click at [42, 240] on icon at bounding box center [38, 234] width 19 height 19
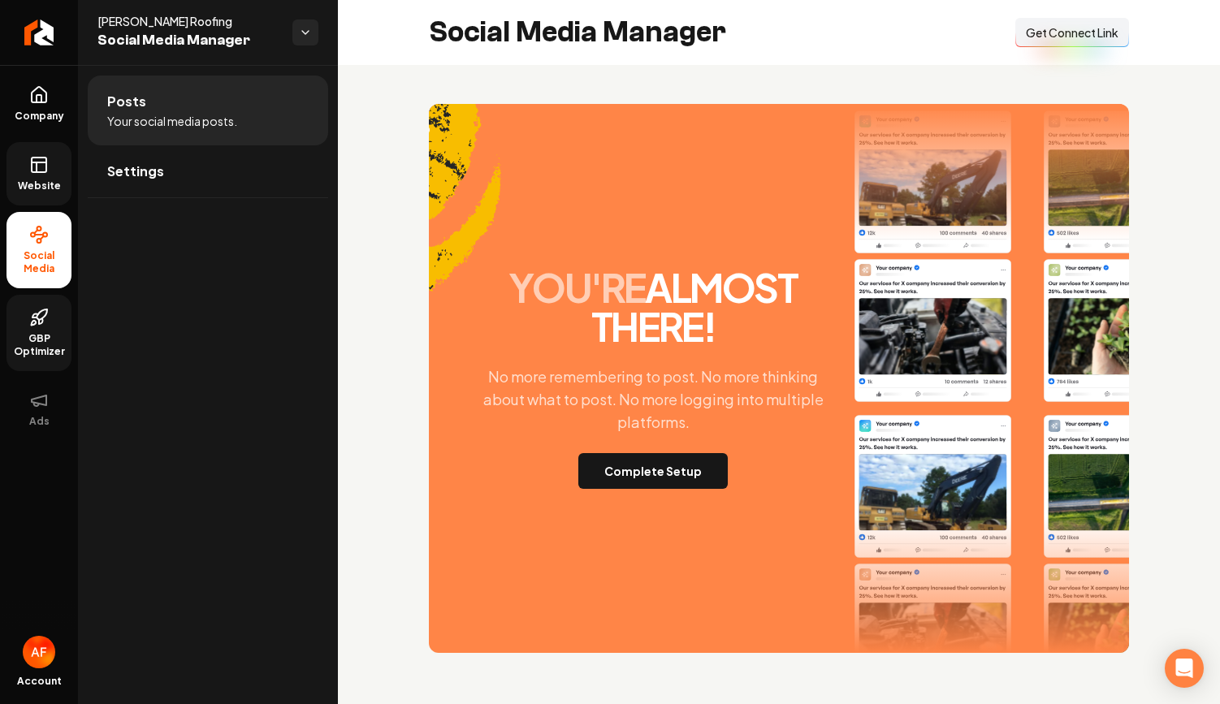
click at [1083, 35] on span "Get Connect Link" at bounding box center [1072, 32] width 93 height 16
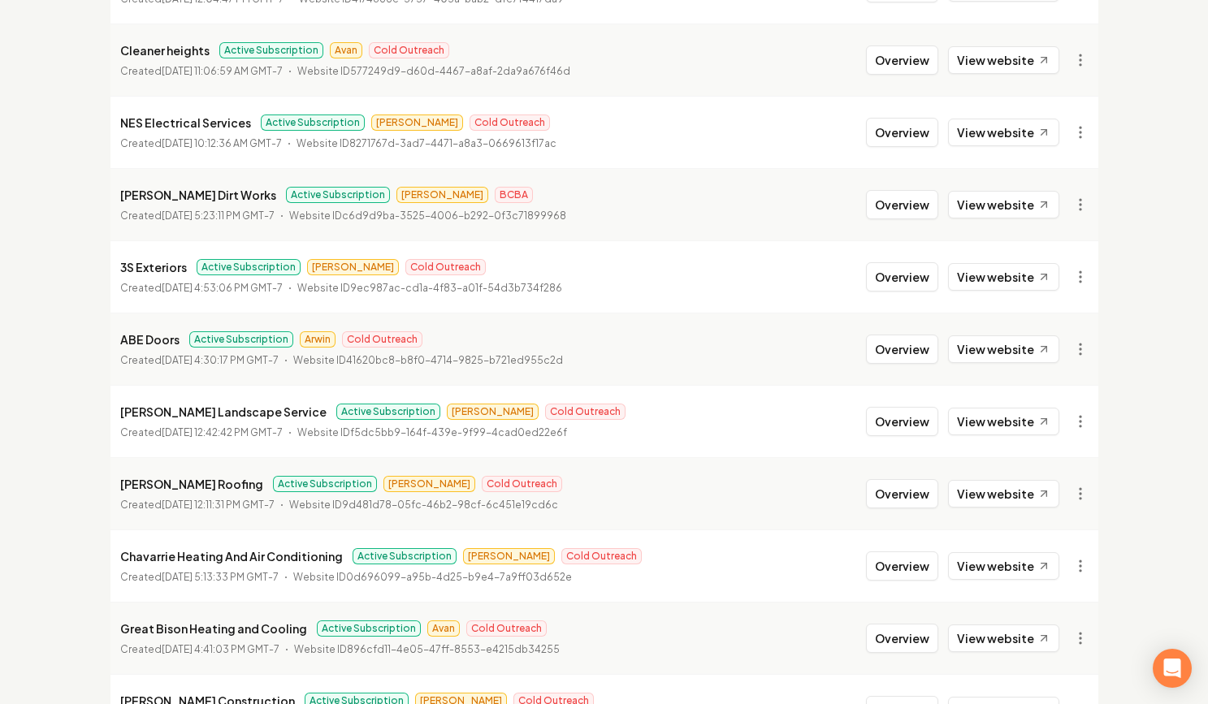
scroll to position [1756, 0]
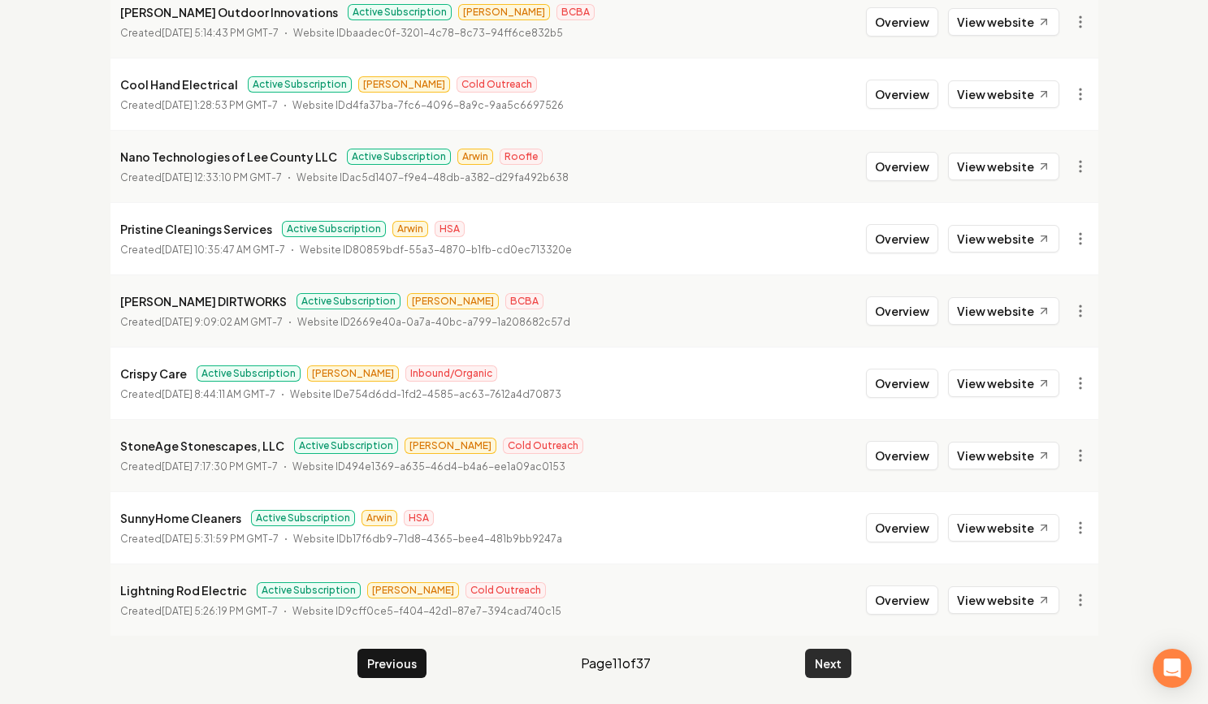
click at [841, 664] on button "Next" at bounding box center [828, 663] width 46 height 29
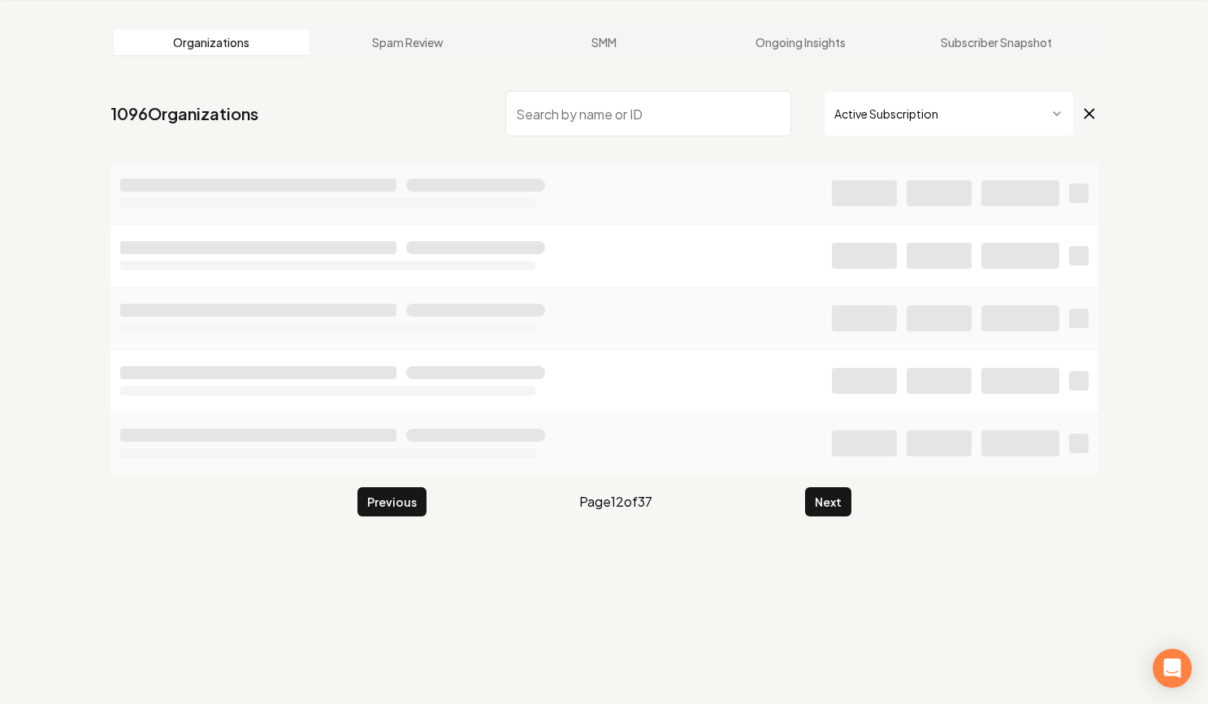
scroll to position [1756, 0]
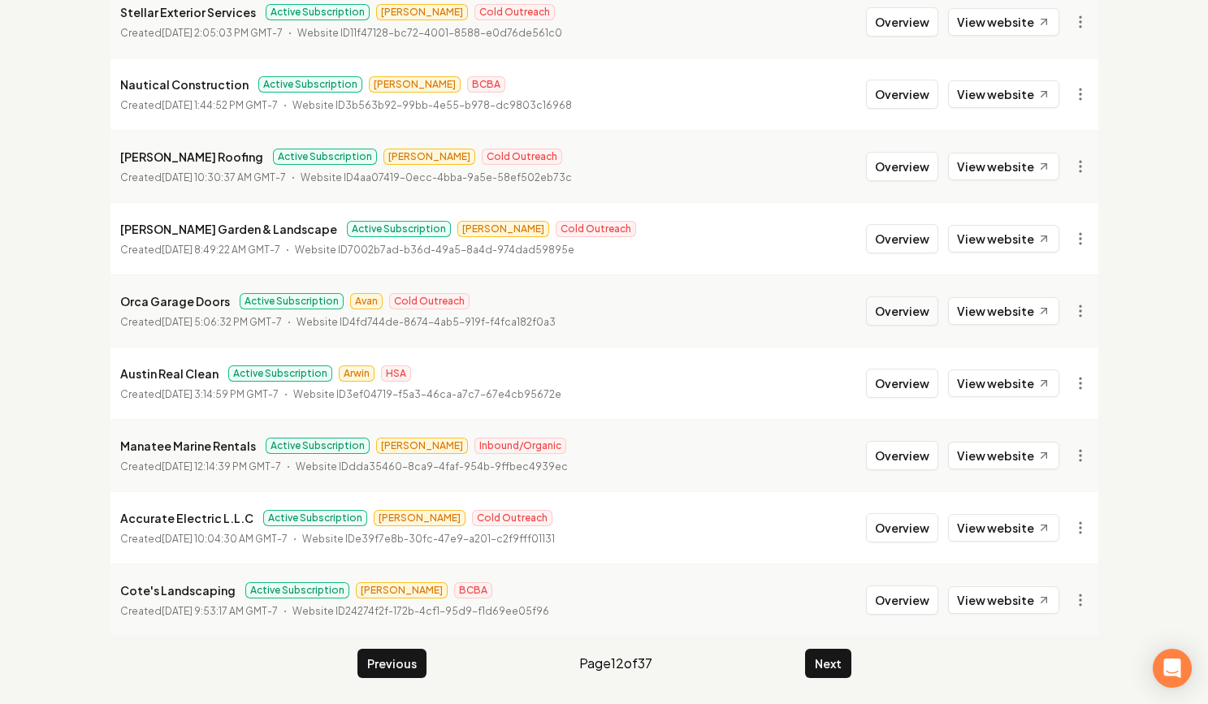
click at [910, 324] on button "Overview" at bounding box center [902, 310] width 72 height 29
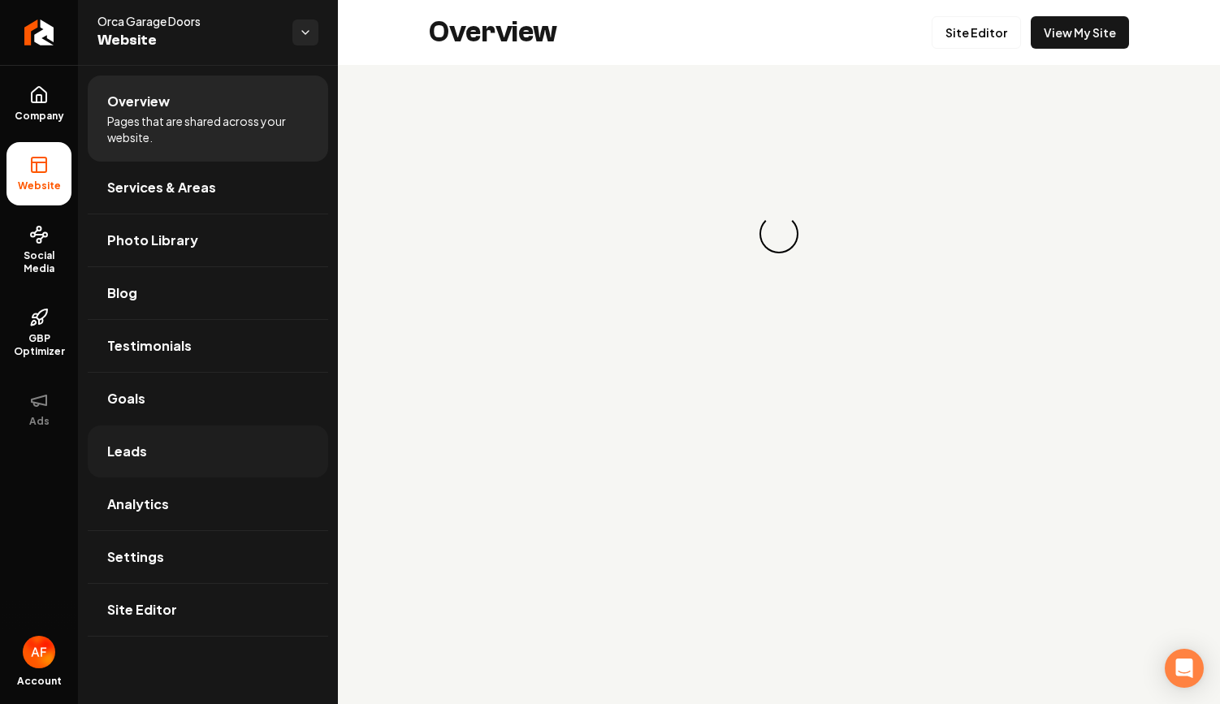
click at [158, 470] on link "Leads" at bounding box center [208, 452] width 240 height 52
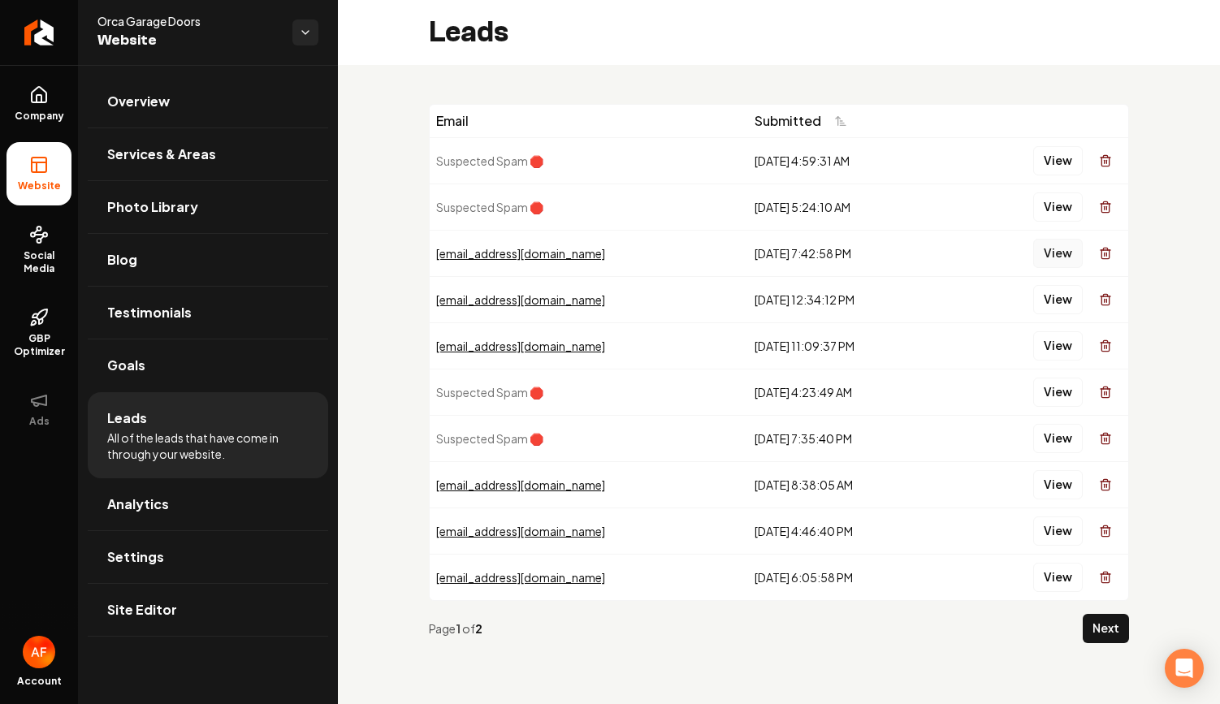
click at [1057, 262] on button "View" at bounding box center [1058, 253] width 50 height 29
click at [1050, 293] on button "View" at bounding box center [1058, 299] width 50 height 29
click at [128, 502] on span "Analytics" at bounding box center [138, 504] width 62 height 19
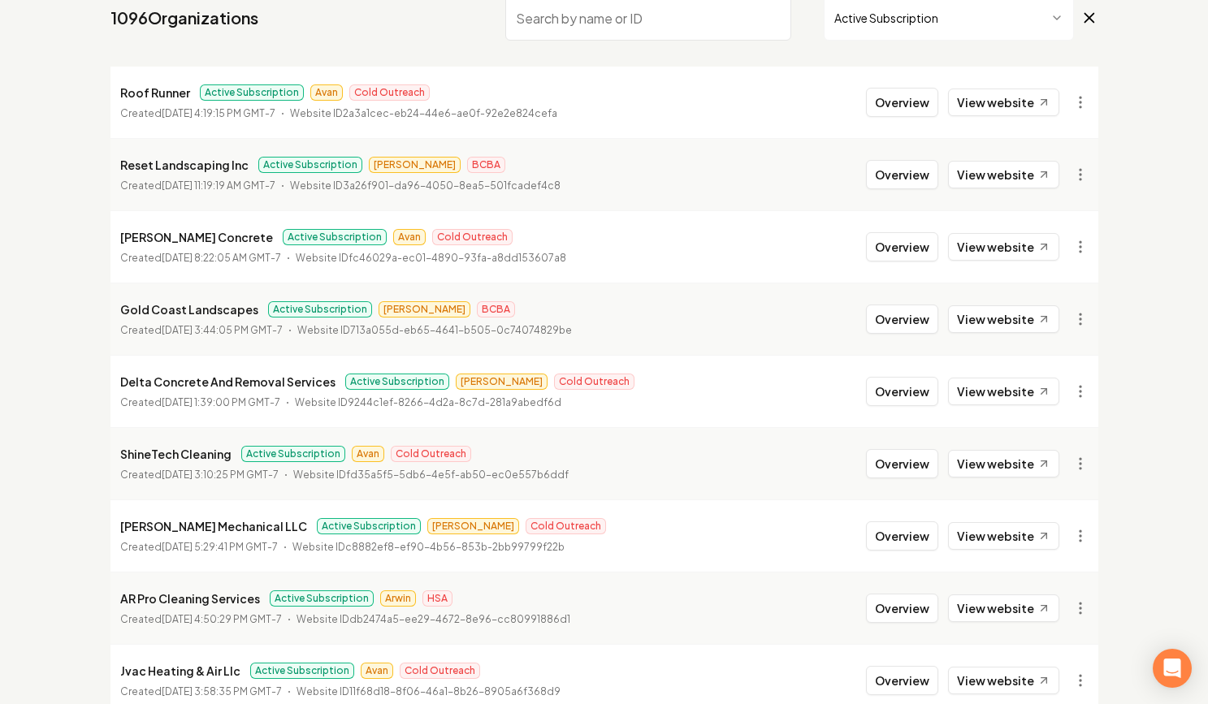
scroll to position [159, 0]
click at [920, 93] on button "Overview" at bounding box center [902, 100] width 72 height 29
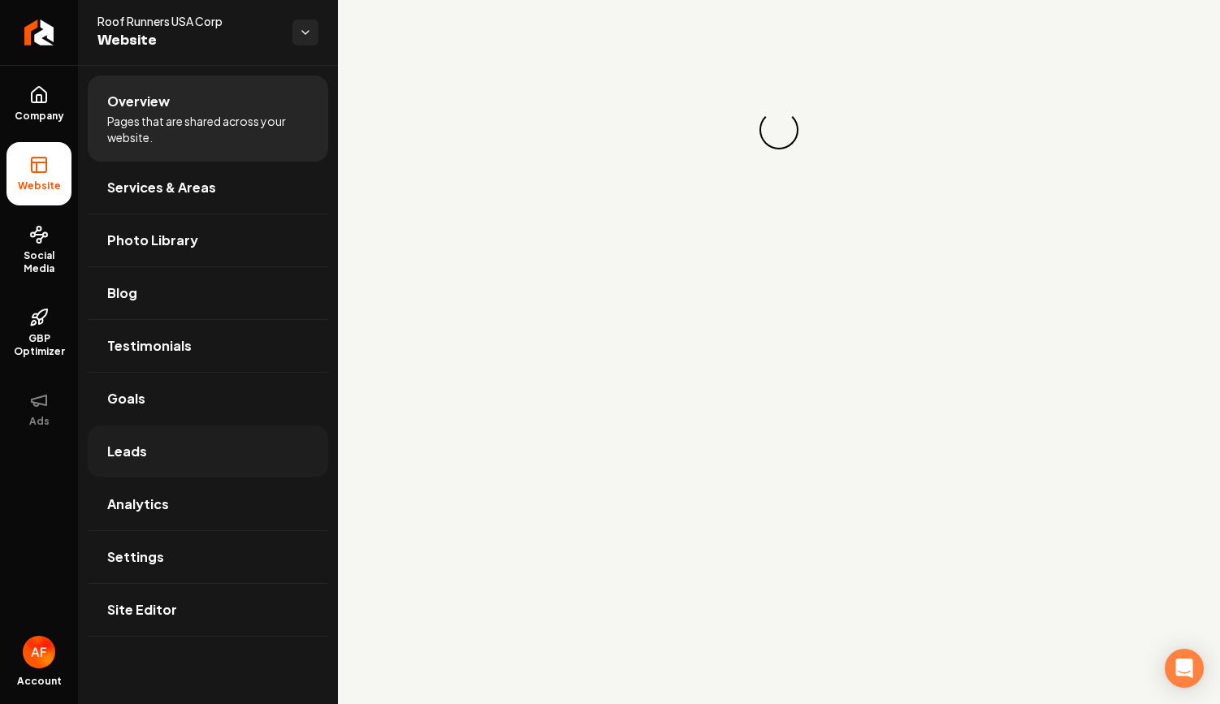
click at [256, 458] on link "Leads" at bounding box center [208, 452] width 240 height 52
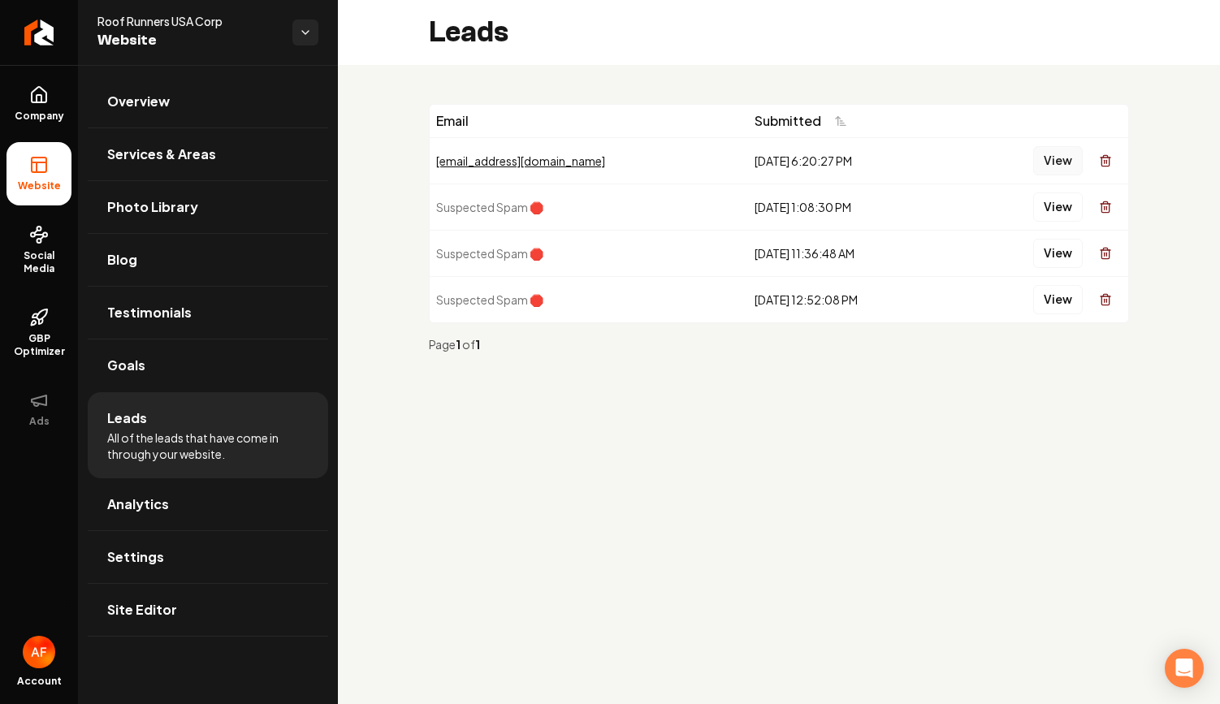
click at [1041, 167] on button "View" at bounding box center [1058, 160] width 50 height 29
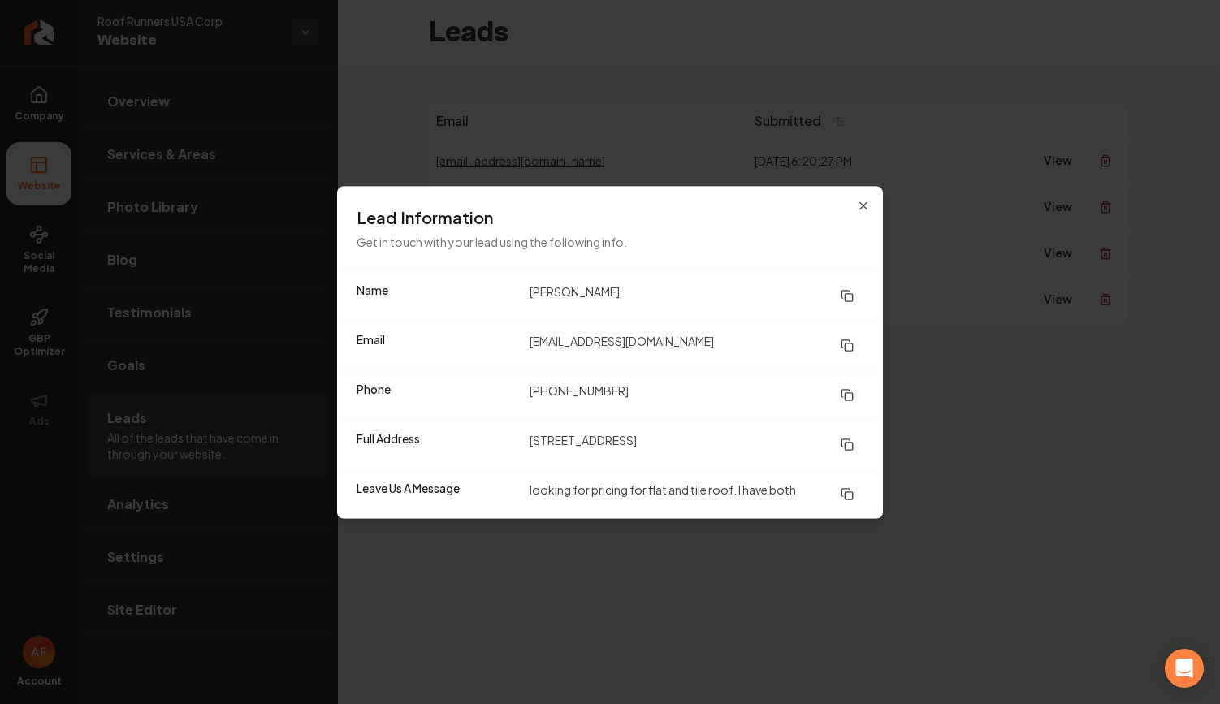
drag, startPoint x: 930, startPoint y: 102, endPoint x: 849, endPoint y: 113, distance: 81.9
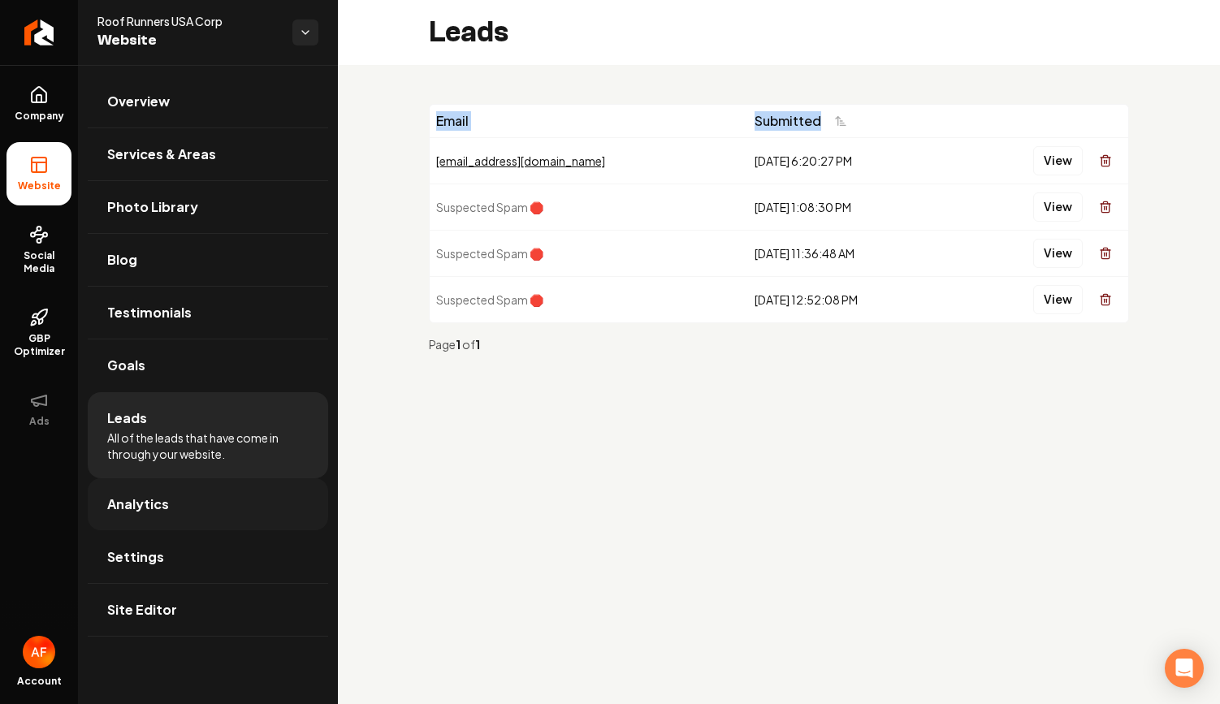
click at [152, 481] on link "Analytics" at bounding box center [208, 504] width 240 height 52
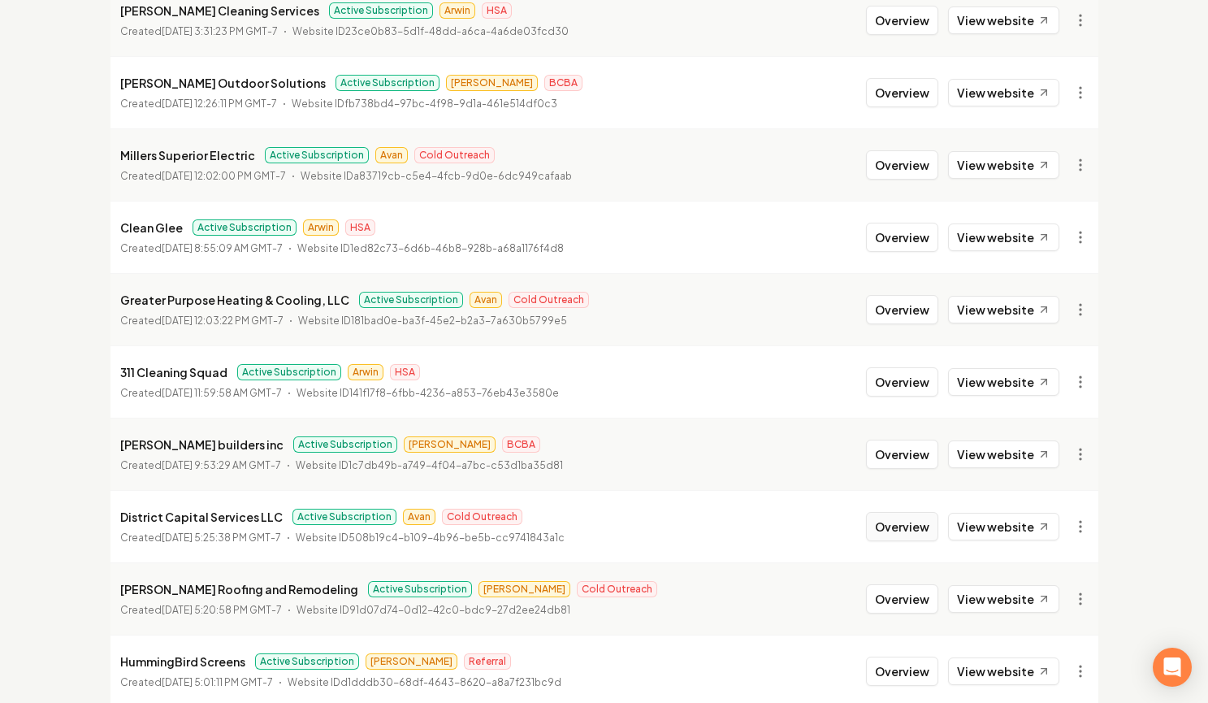
scroll to position [891, 0]
click at [918, 320] on button "Overview" at bounding box center [902, 308] width 72 height 29
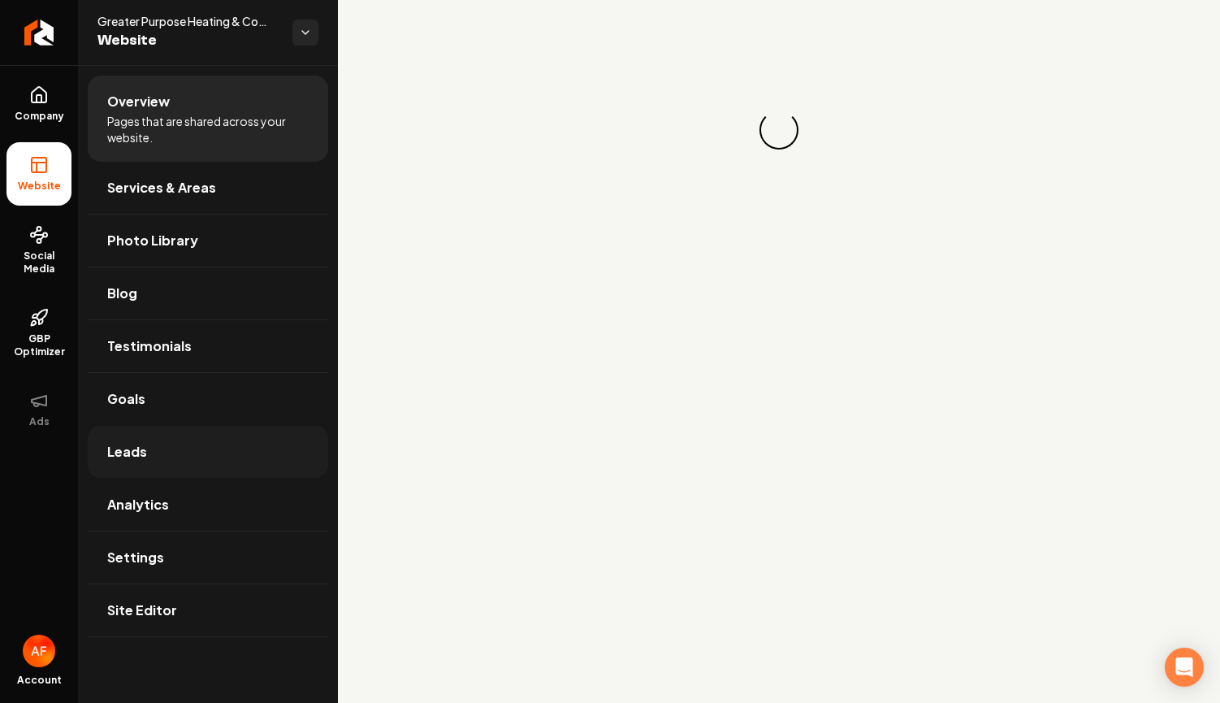
click at [174, 426] on link "Leads" at bounding box center [208, 452] width 240 height 52
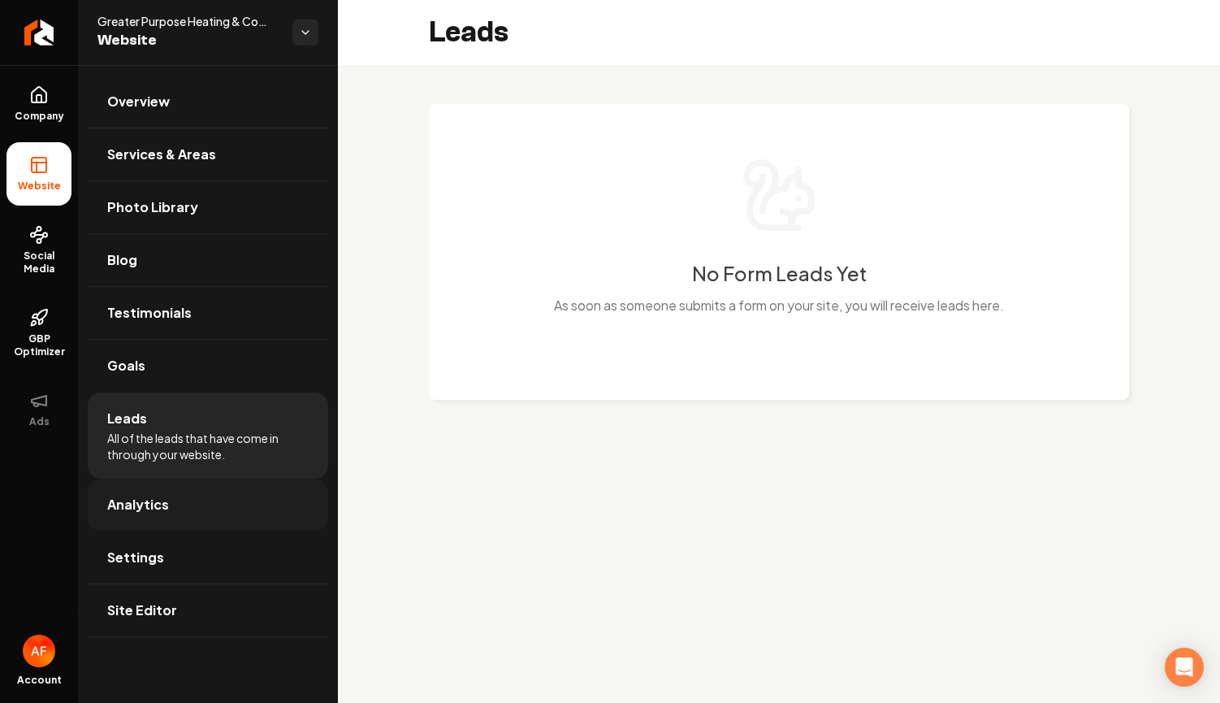
click at [230, 524] on link "Analytics" at bounding box center [208, 504] width 240 height 52
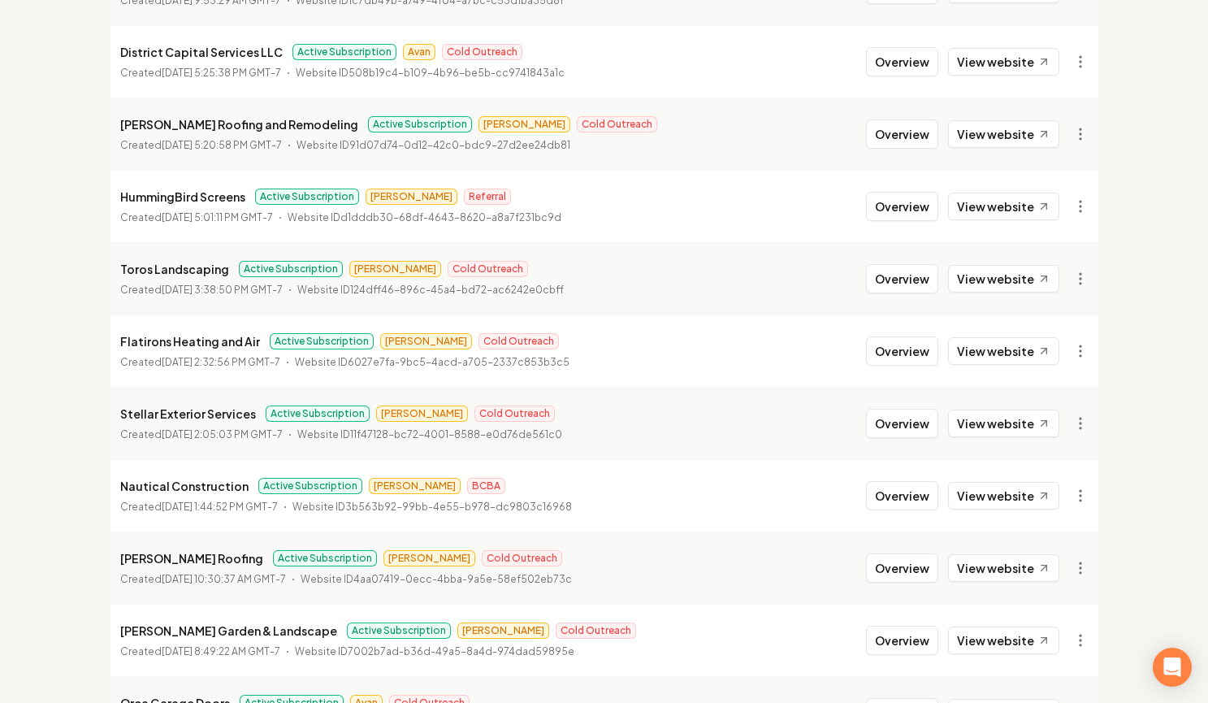
scroll to position [1758, 0]
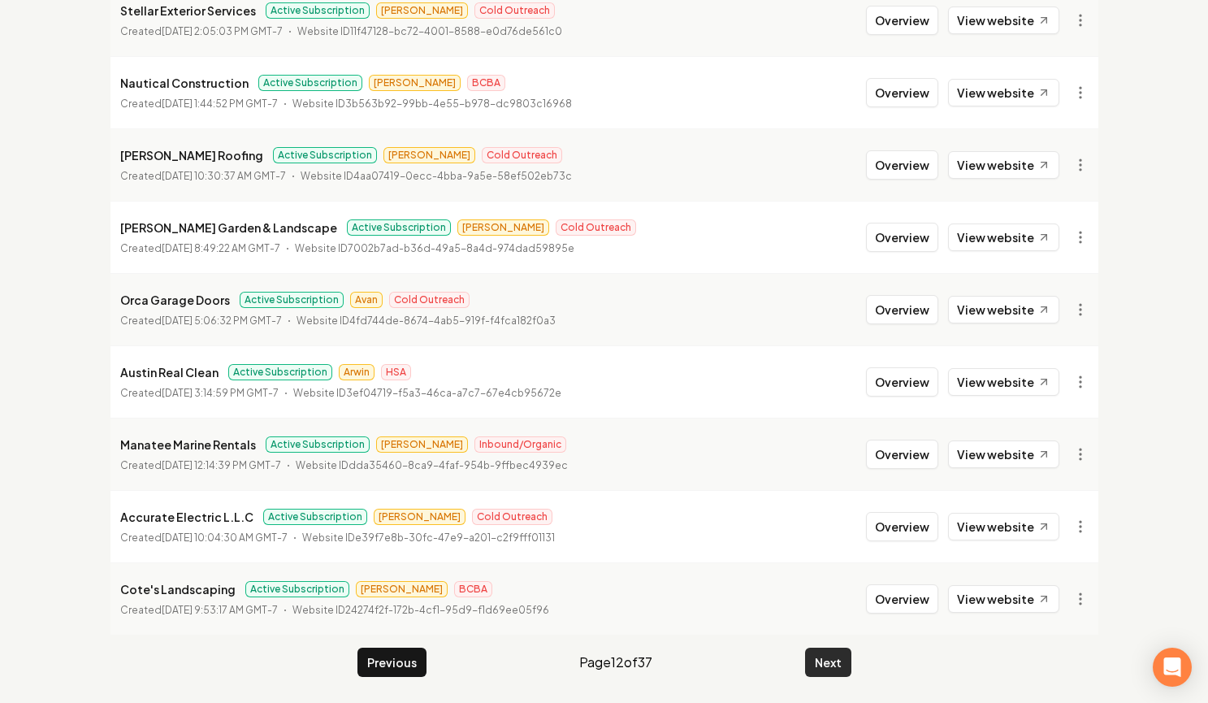
click at [821, 663] on button "Next" at bounding box center [828, 661] width 46 height 29
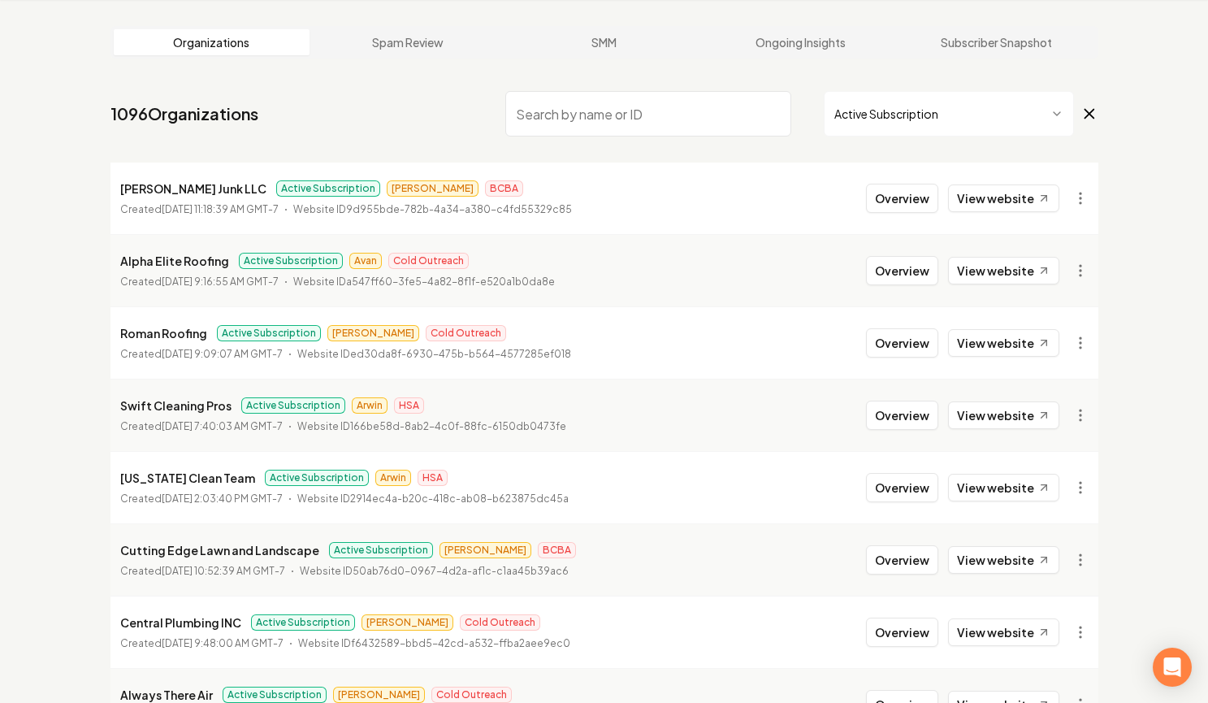
scroll to position [1758, 0]
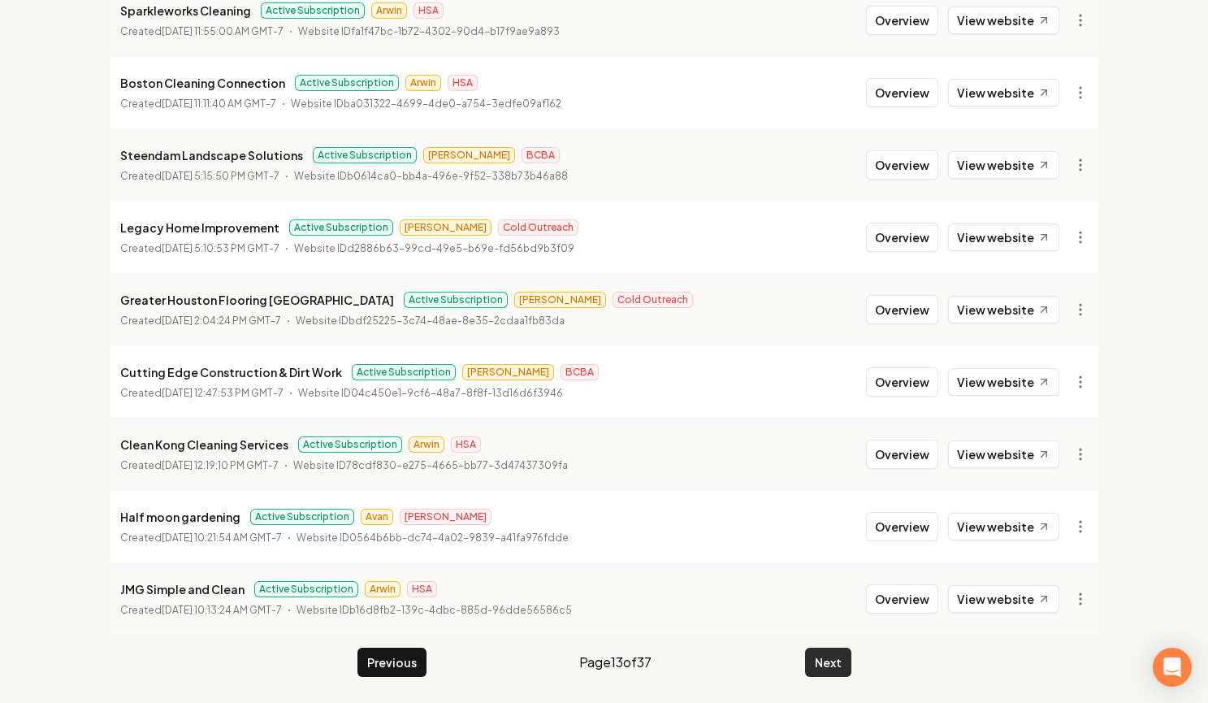
click at [824, 662] on button "Next" at bounding box center [828, 661] width 46 height 29
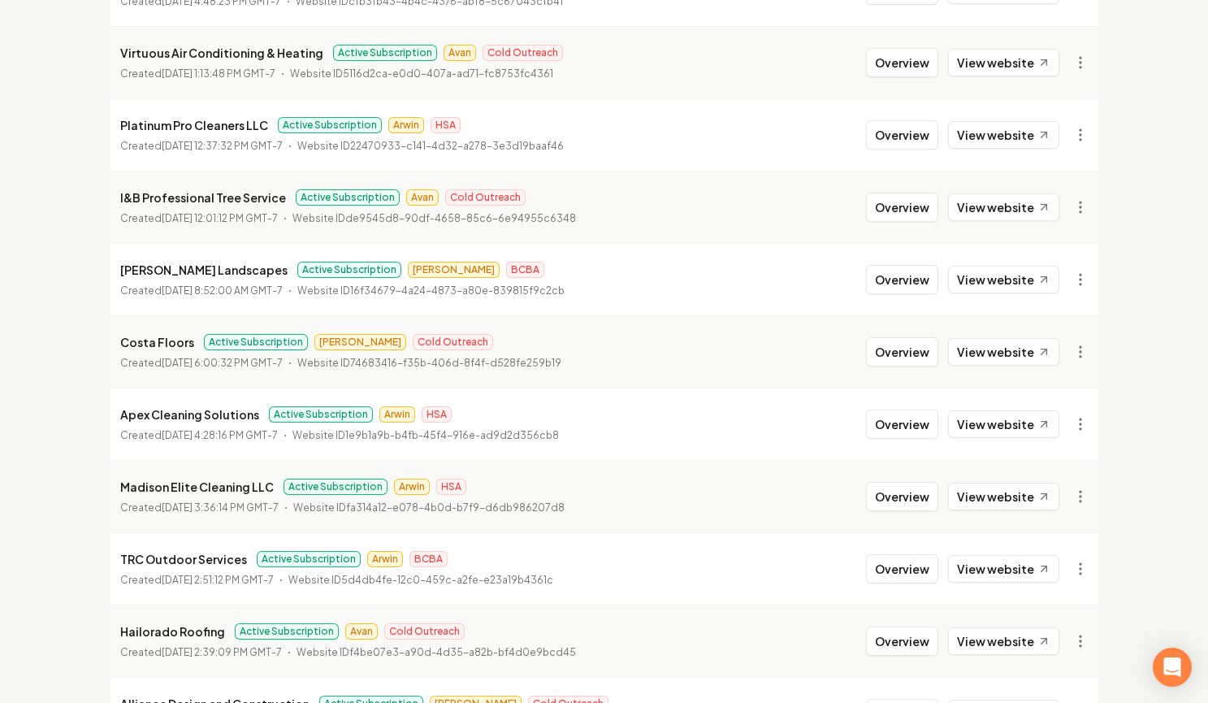
scroll to position [700, 0]
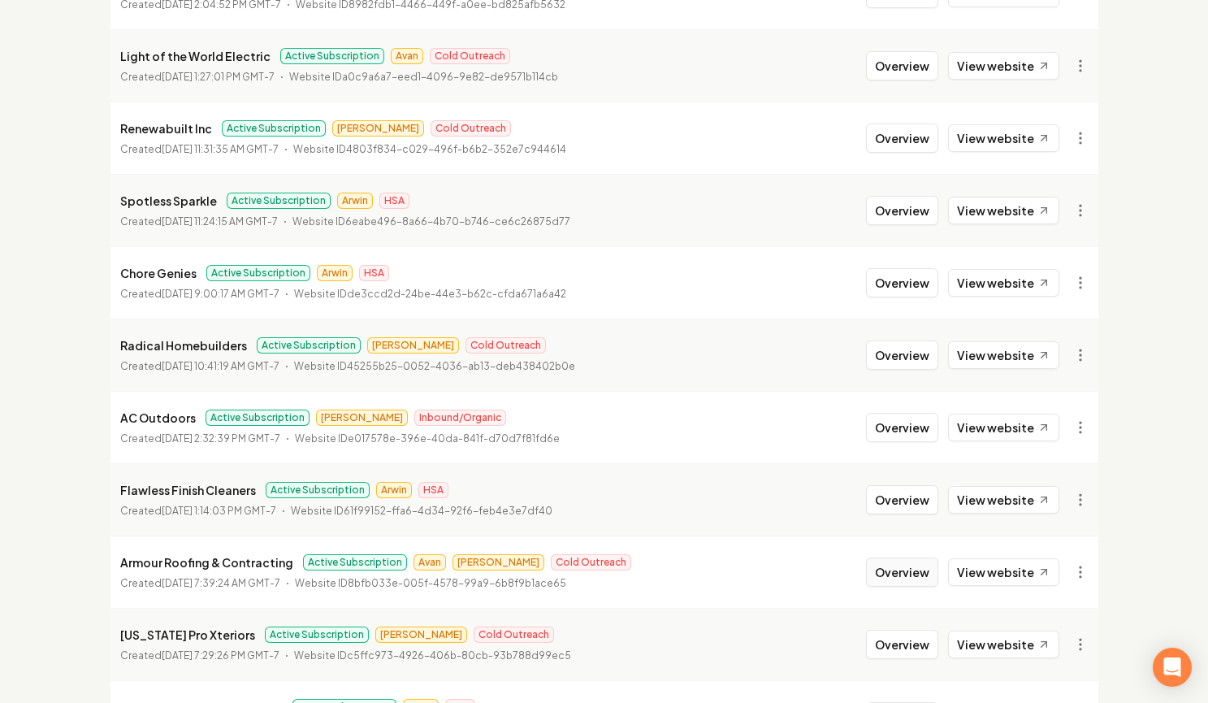
click at [900, 569] on button "Overview" at bounding box center [902, 571] width 72 height 29
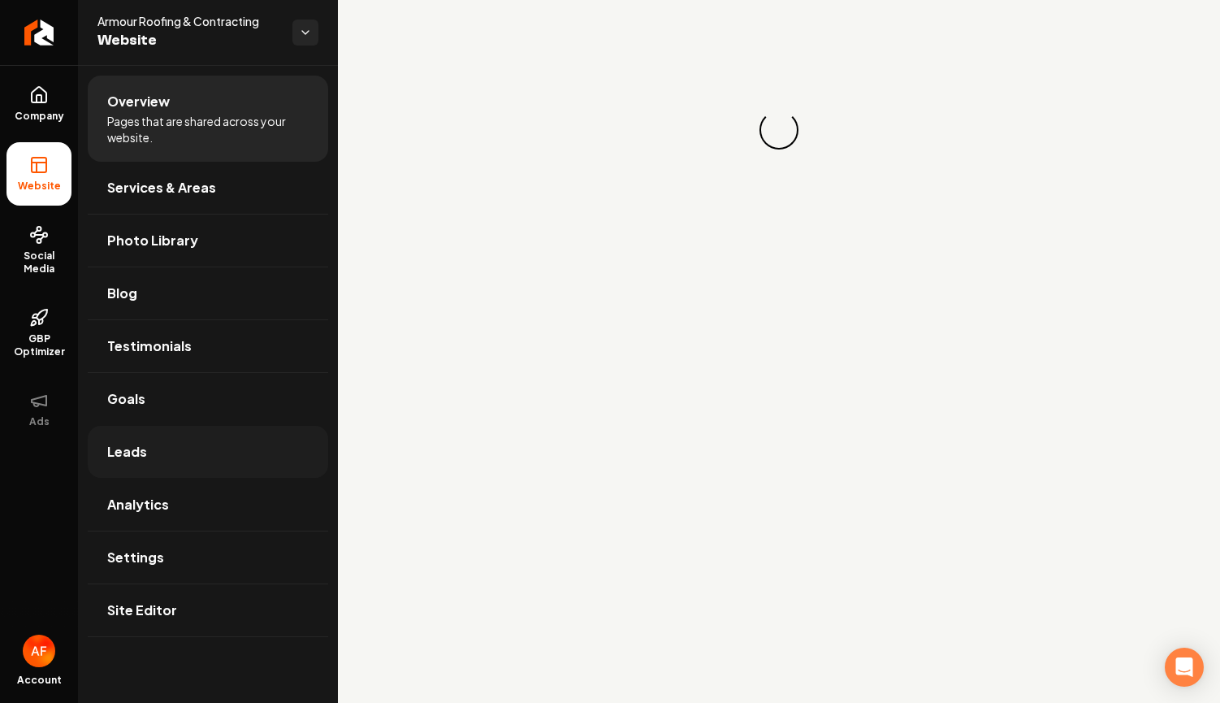
click at [201, 471] on link "Leads" at bounding box center [208, 452] width 240 height 52
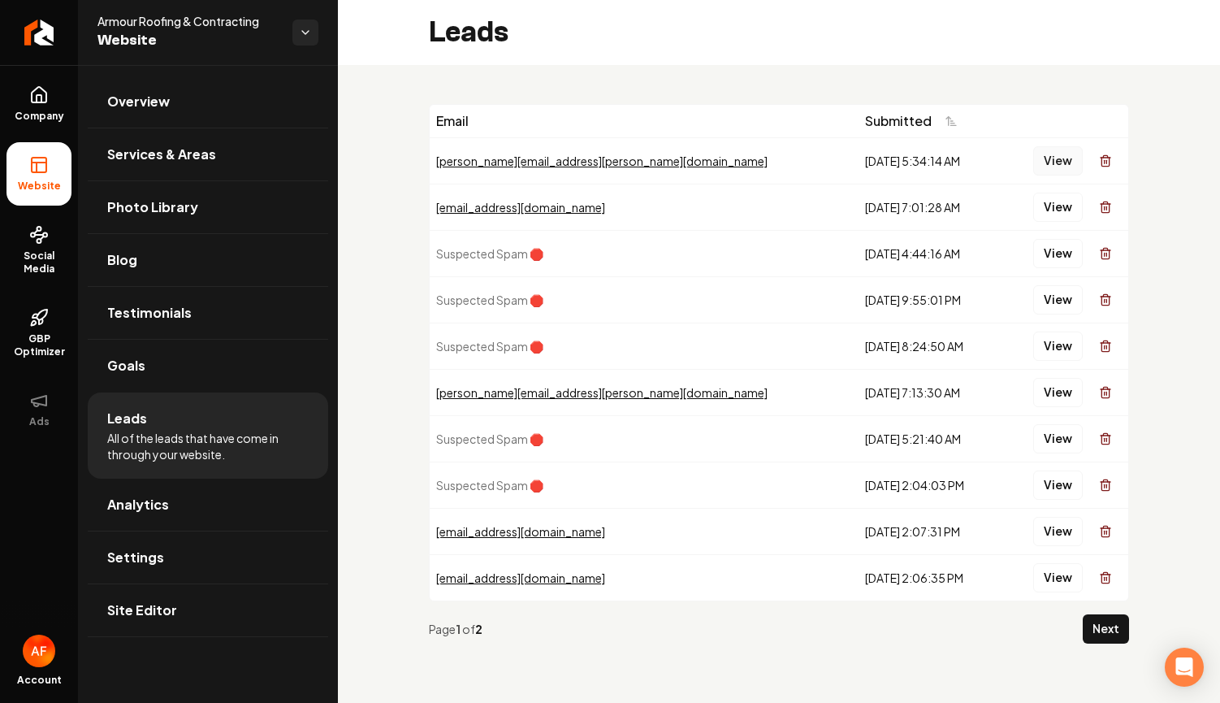
click at [1050, 157] on button "View" at bounding box center [1058, 160] width 50 height 29
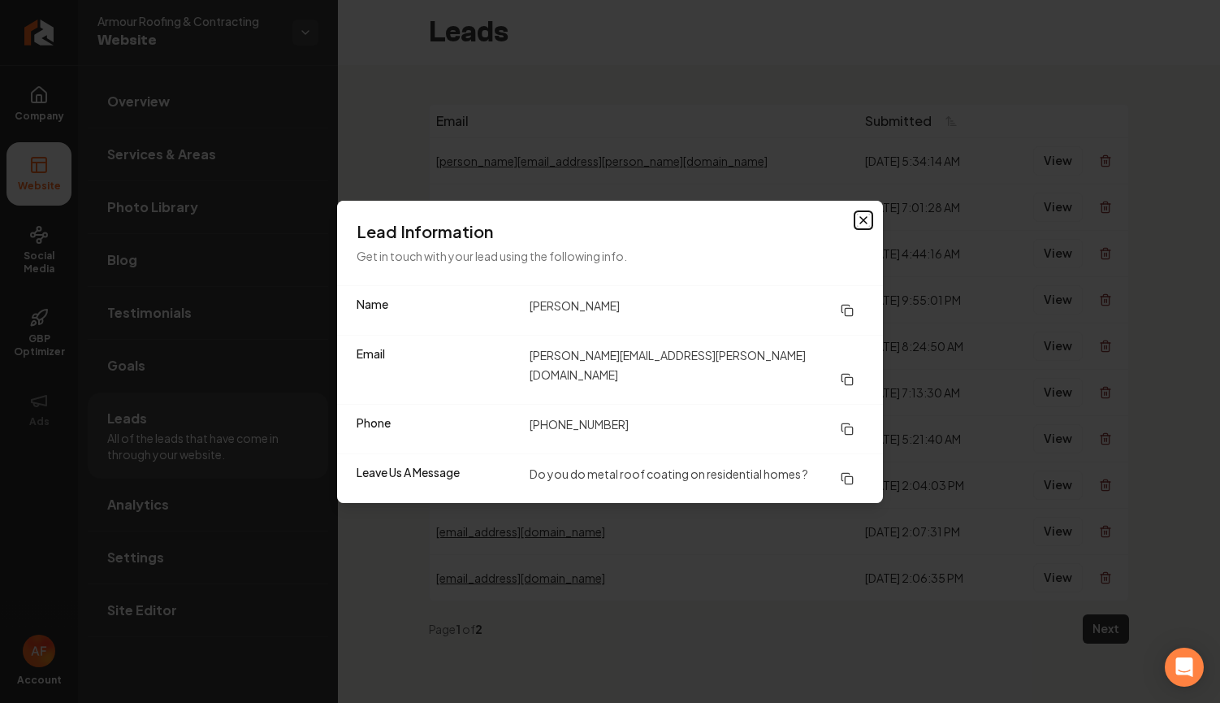
click at [866, 227] on icon "button" at bounding box center [863, 220] width 13 height 13
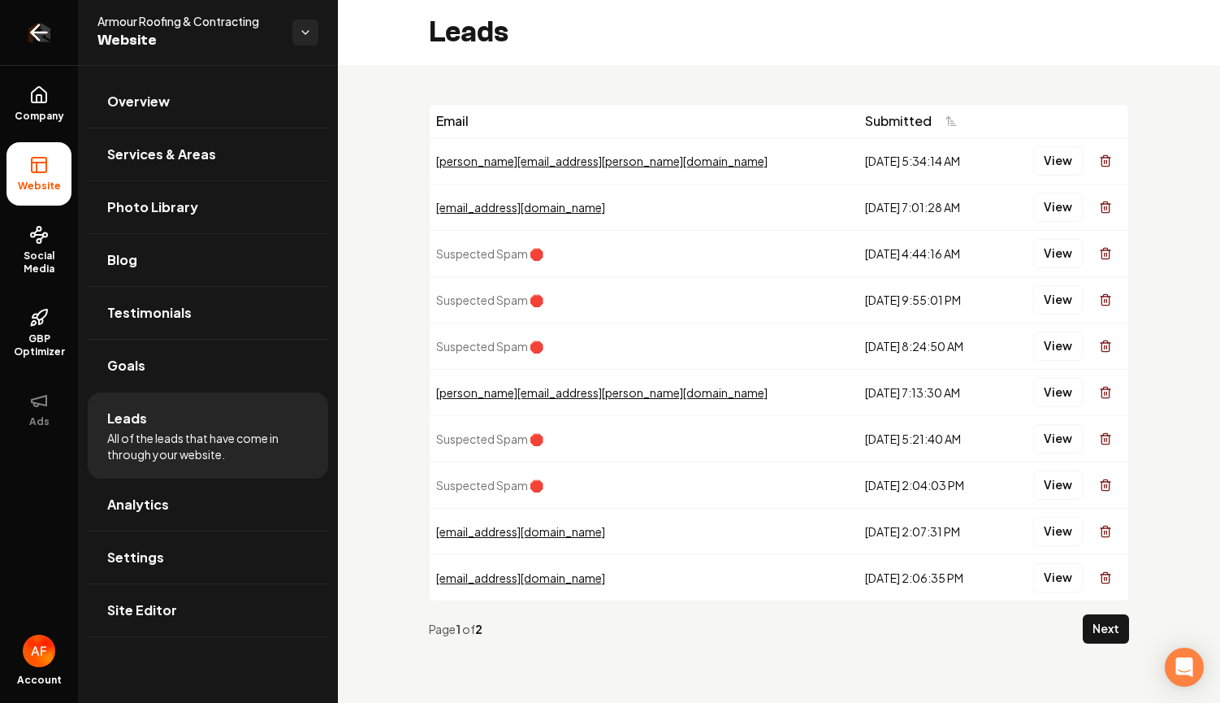
click at [26, 13] on link "Return to dashboard" at bounding box center [39, 32] width 78 height 65
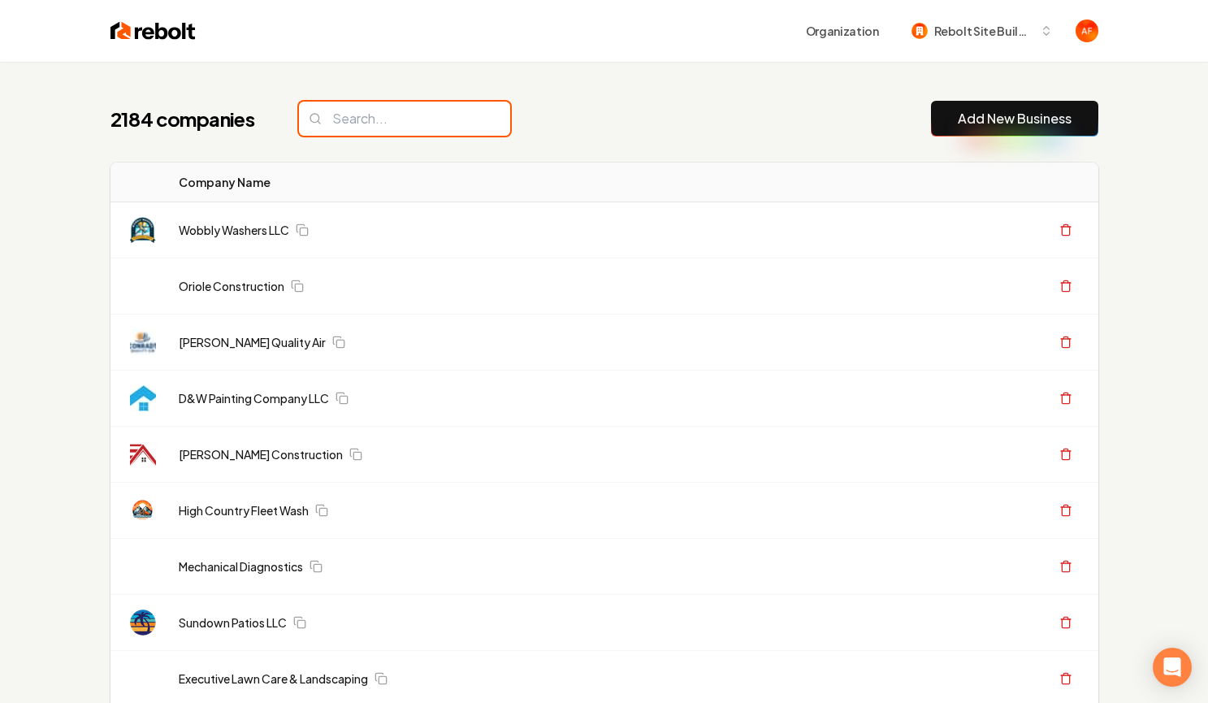
click at [410, 112] on input "search" at bounding box center [404, 119] width 211 height 34
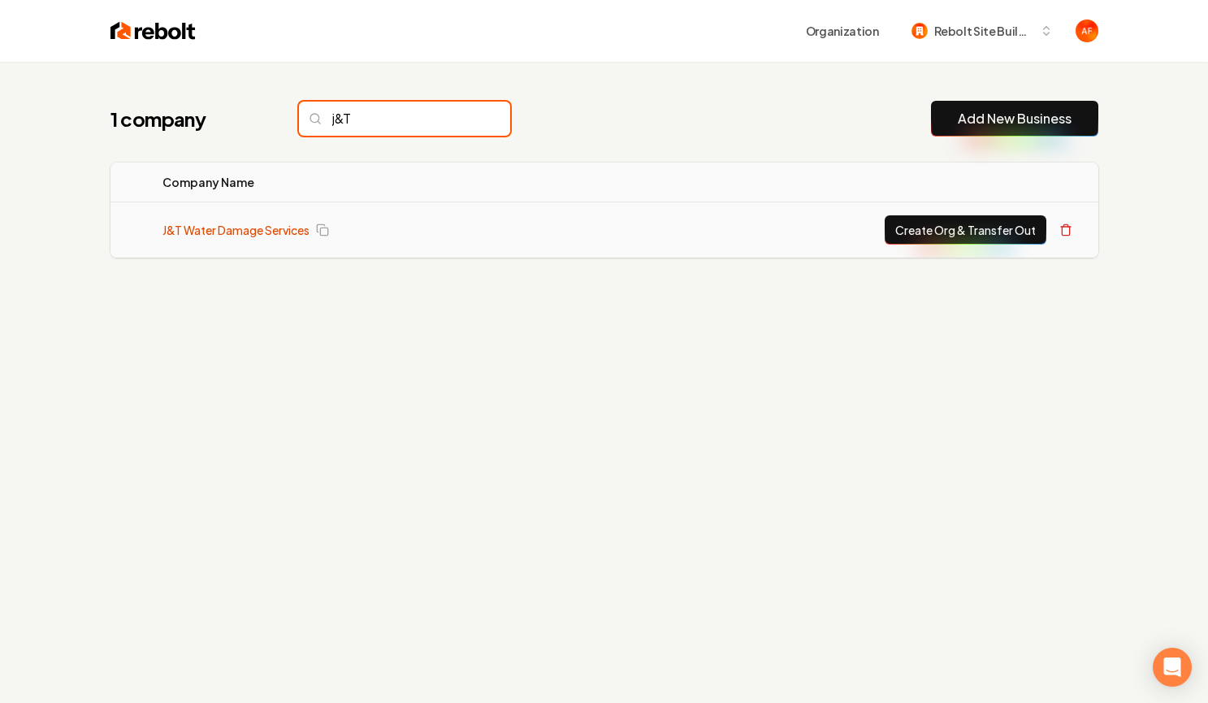
type input "j&T"
click at [255, 227] on link "J&T Water Damage Services" at bounding box center [235, 230] width 147 height 16
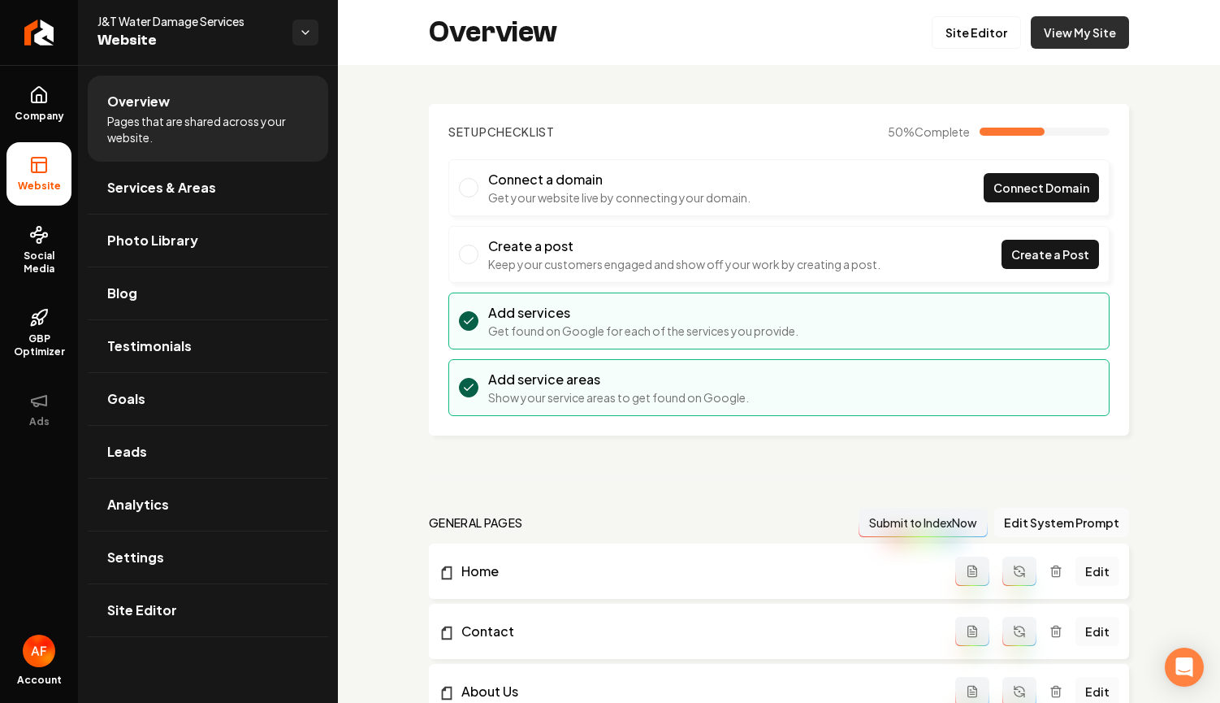
click at [1064, 40] on link "View My Site" at bounding box center [1080, 32] width 98 height 32
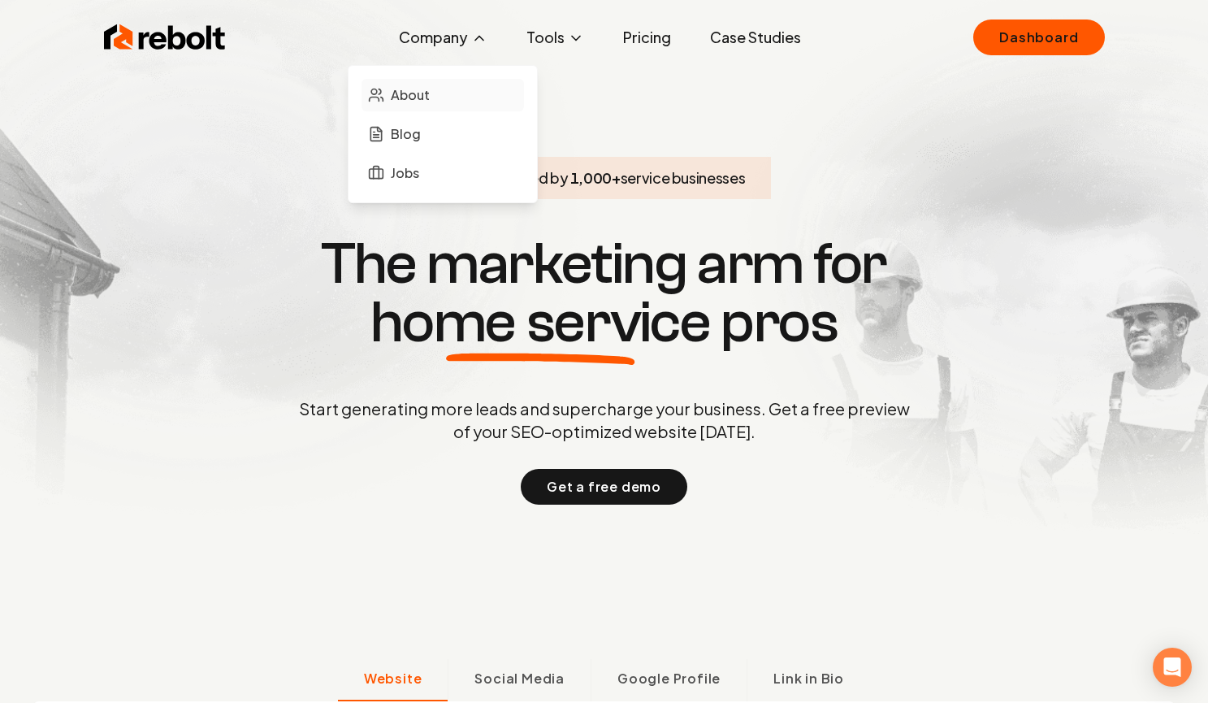
click at [425, 87] on span "About" at bounding box center [410, 94] width 39 height 19
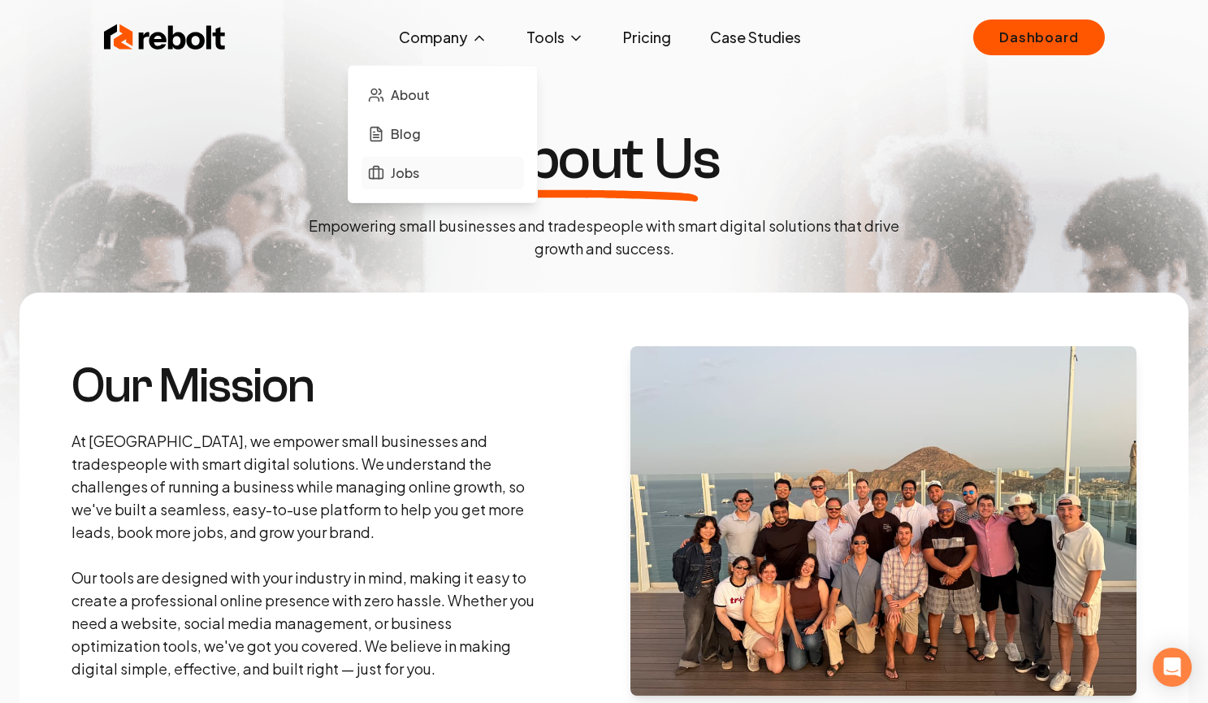
click at [419, 171] on span "Jobs" at bounding box center [405, 172] width 28 height 19
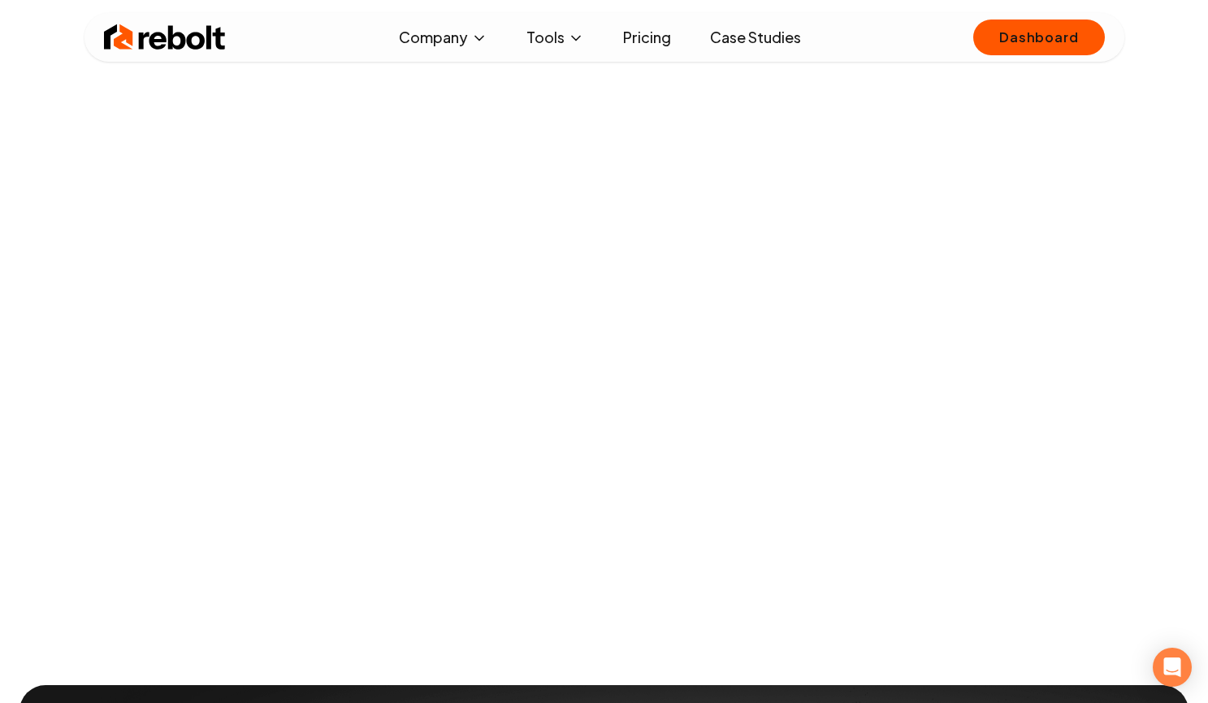
scroll to position [303, 0]
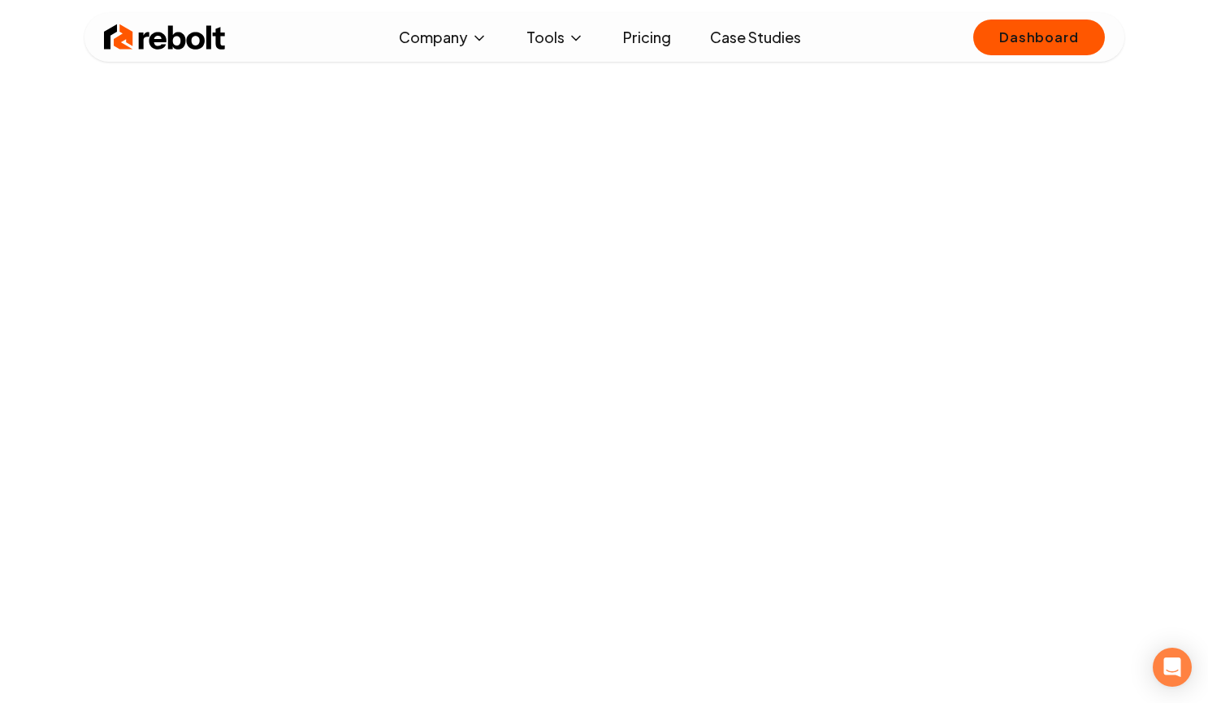
scroll to position [119, 0]
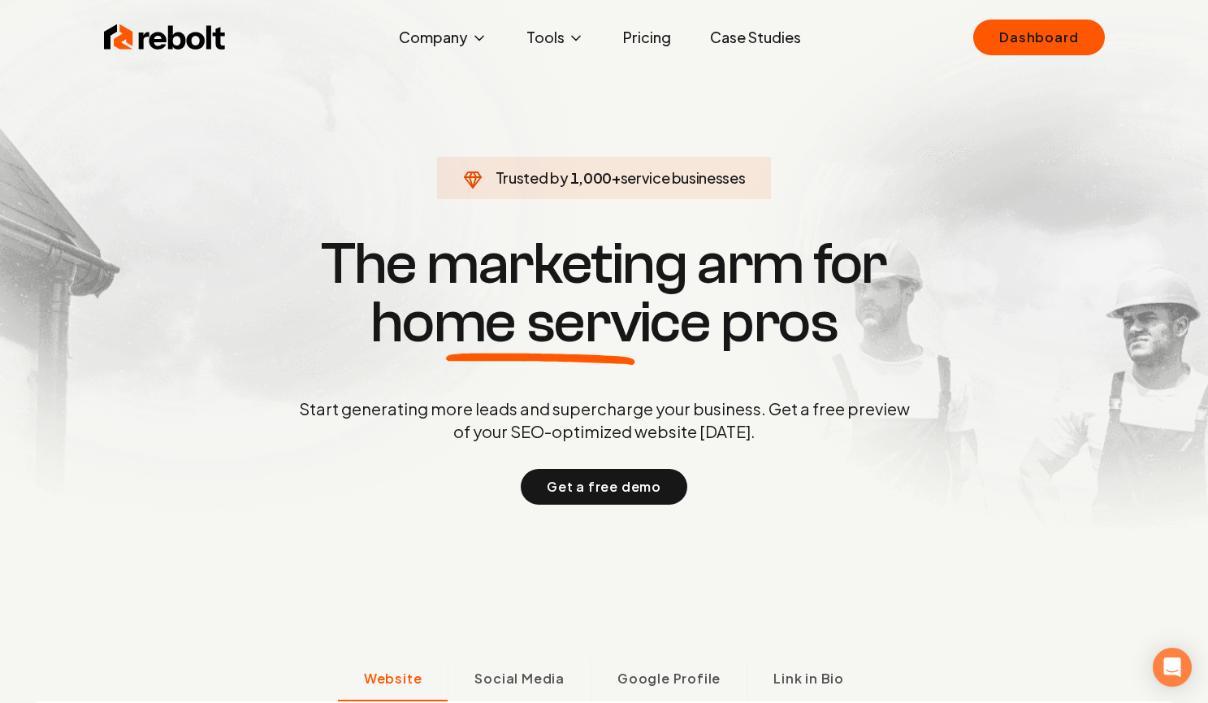
click at [769, 31] on link "Case Studies" at bounding box center [755, 37] width 117 height 32
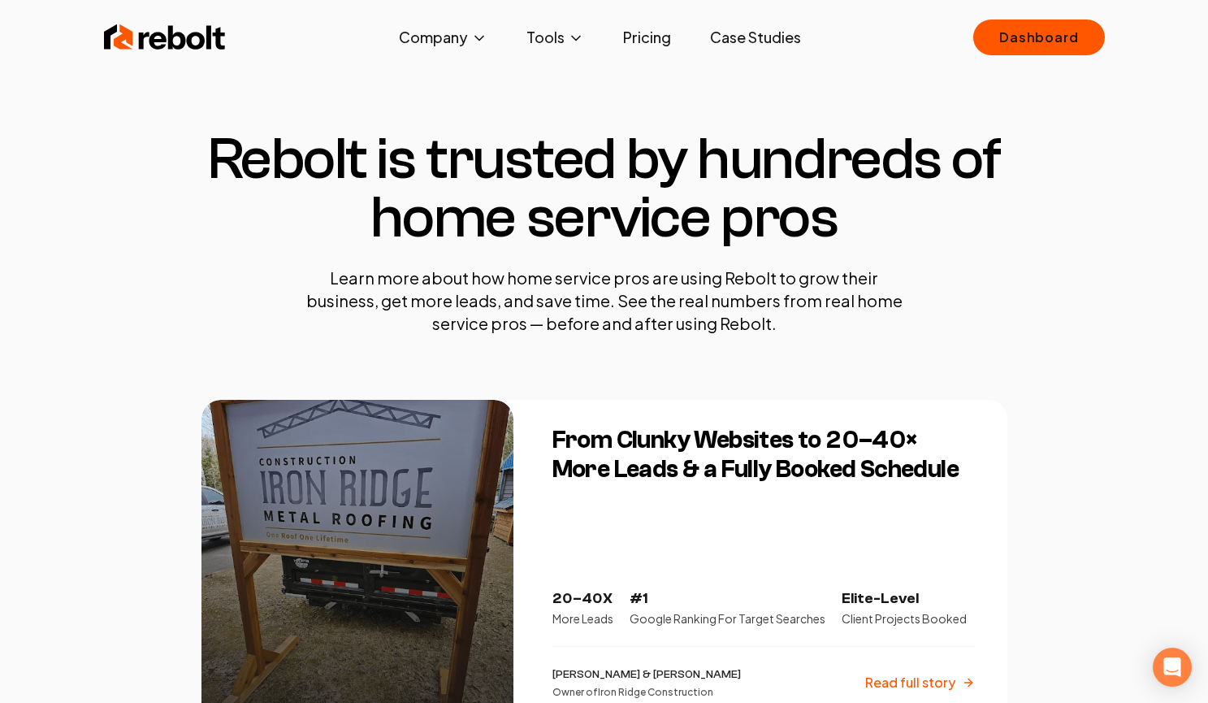
click at [646, 36] on link "Pricing" at bounding box center [647, 37] width 74 height 32
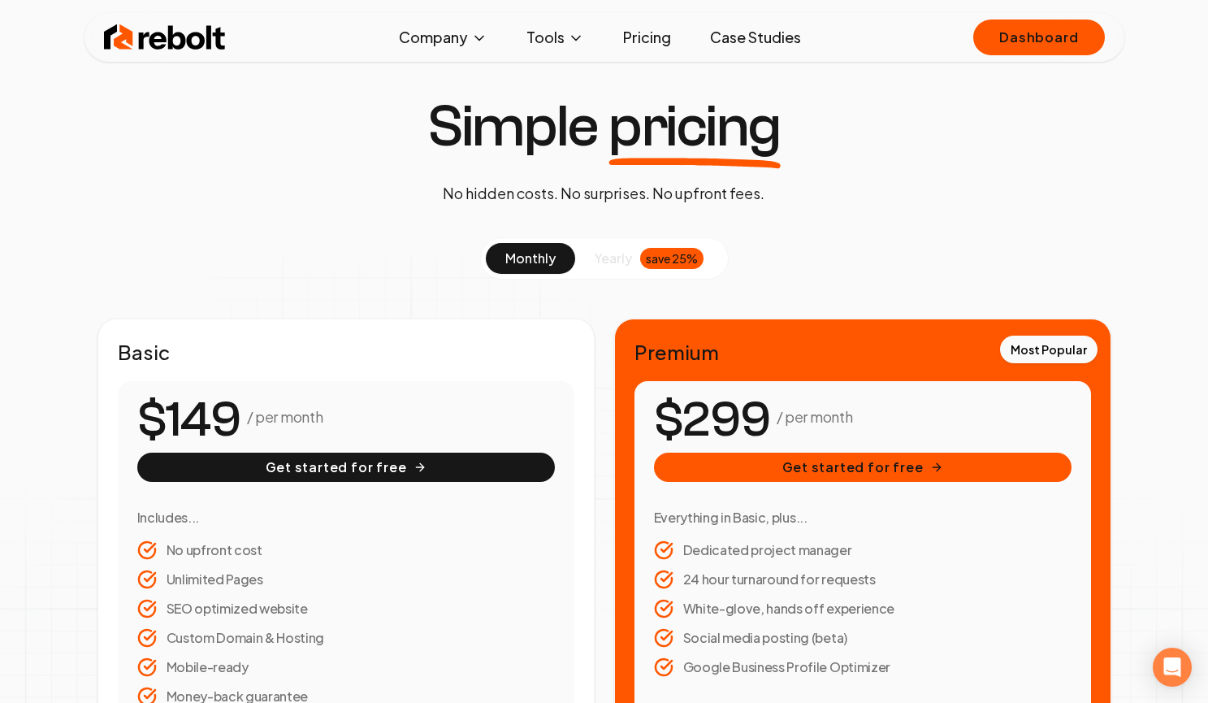
scroll to position [134, 0]
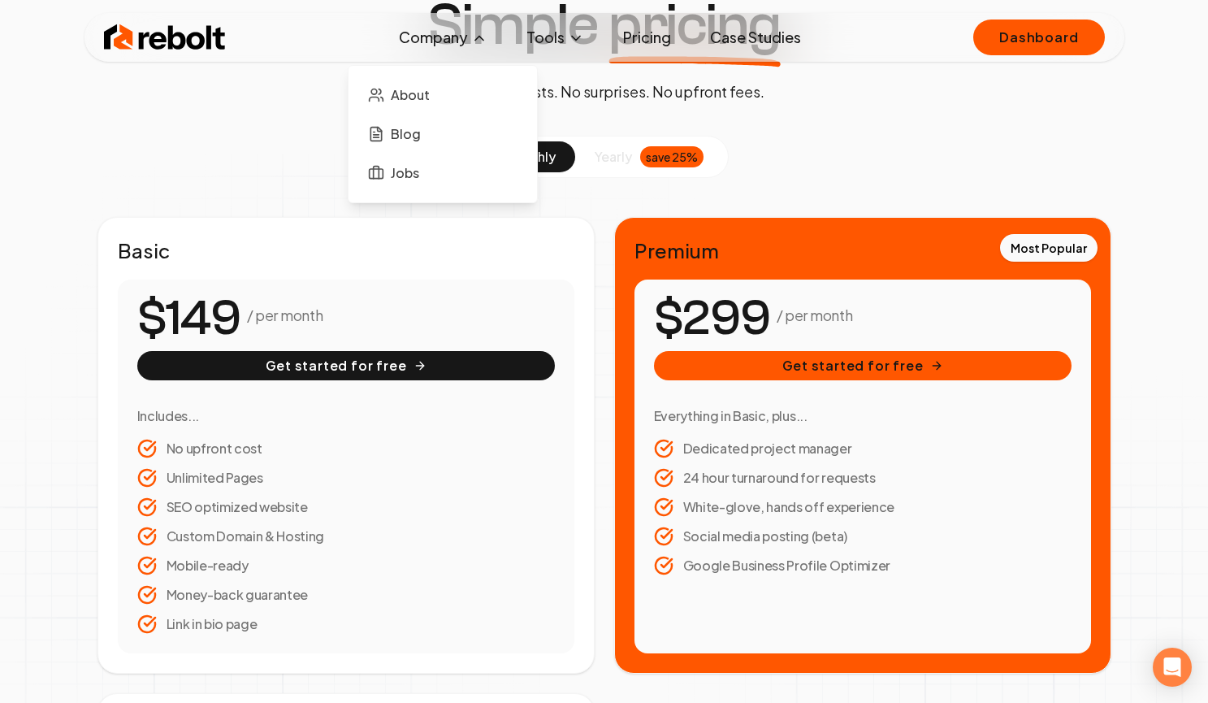
click at [444, 39] on button "Company" at bounding box center [443, 37] width 115 height 32
click at [418, 89] on span "About" at bounding box center [410, 94] width 39 height 19
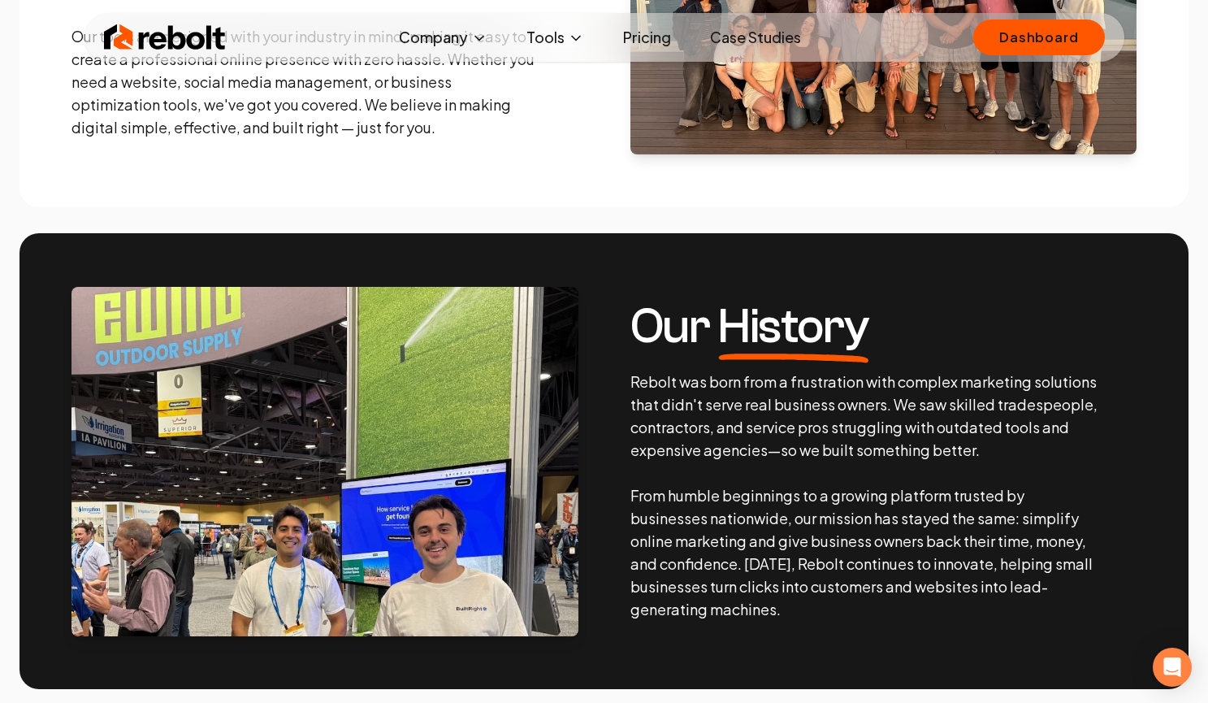
scroll to position [543, 0]
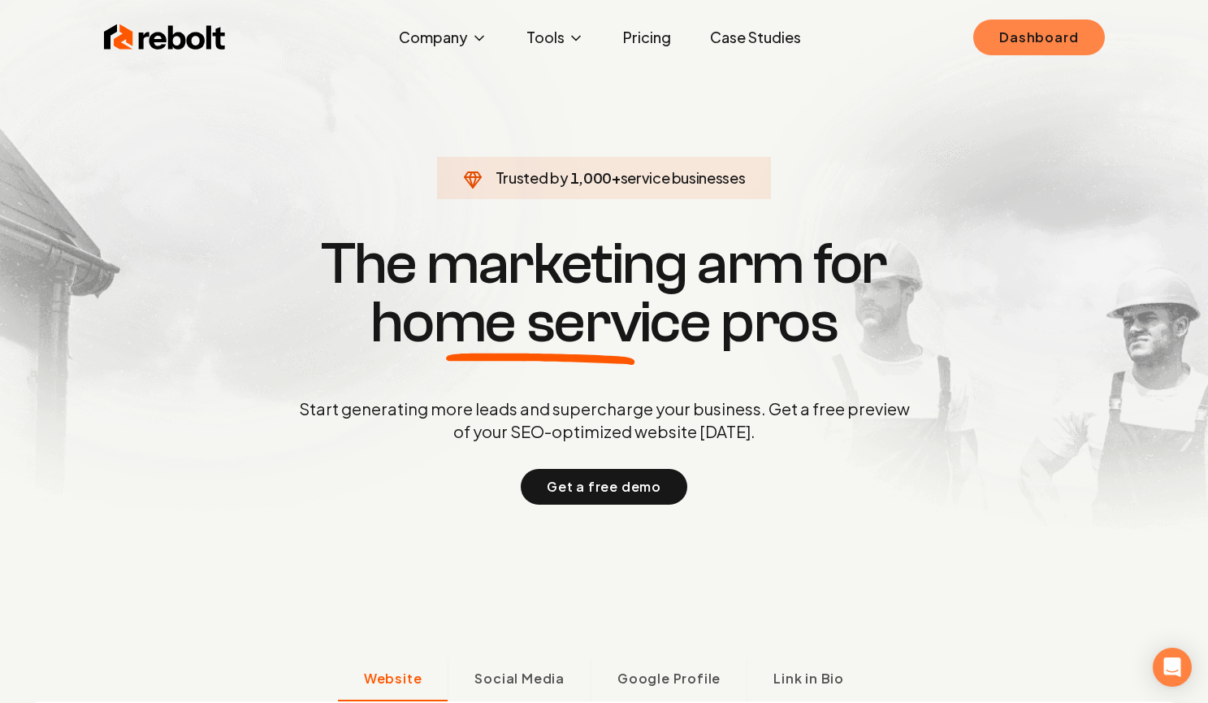
click at [1048, 45] on link "Dashboard" at bounding box center [1038, 37] width 131 height 36
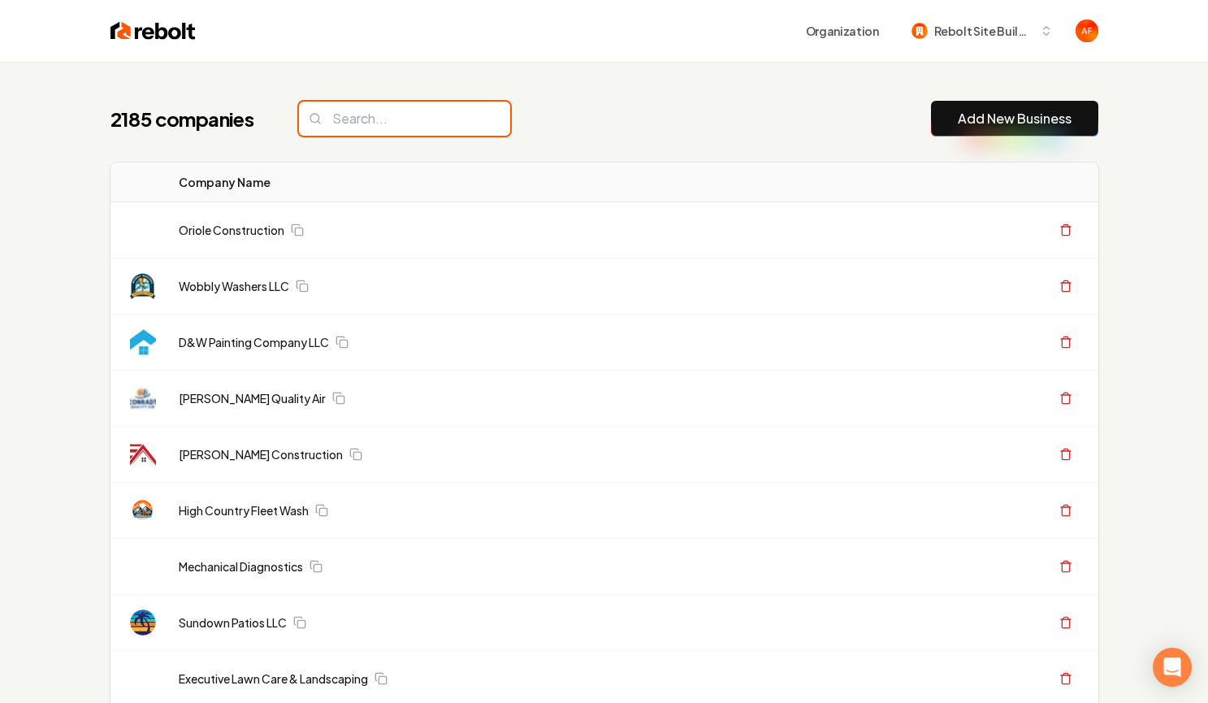
click at [370, 115] on input "search" at bounding box center [404, 119] width 211 height 34
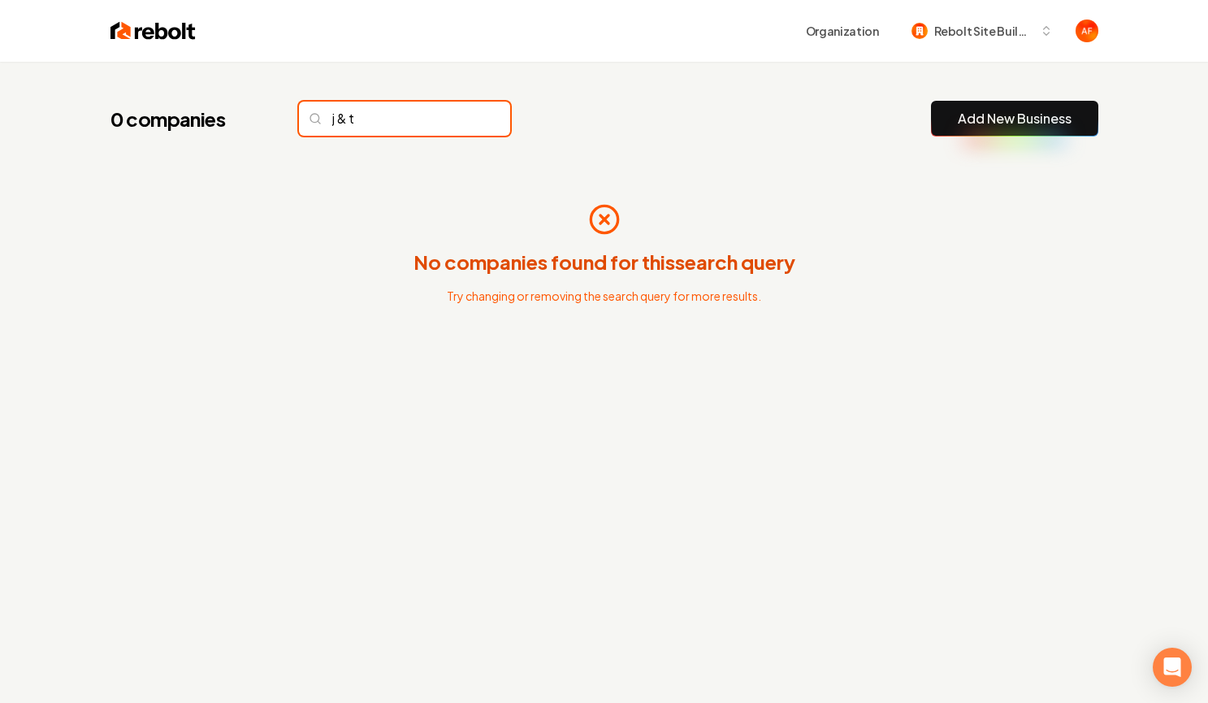
type input "j & t"
click at [400, 123] on input "j & t" at bounding box center [404, 119] width 211 height 34
click at [460, 123] on input "j & t" at bounding box center [404, 119] width 211 height 34
click at [462, 120] on input "j & t" at bounding box center [404, 119] width 211 height 34
click at [414, 131] on input "j & t" at bounding box center [404, 119] width 211 height 34
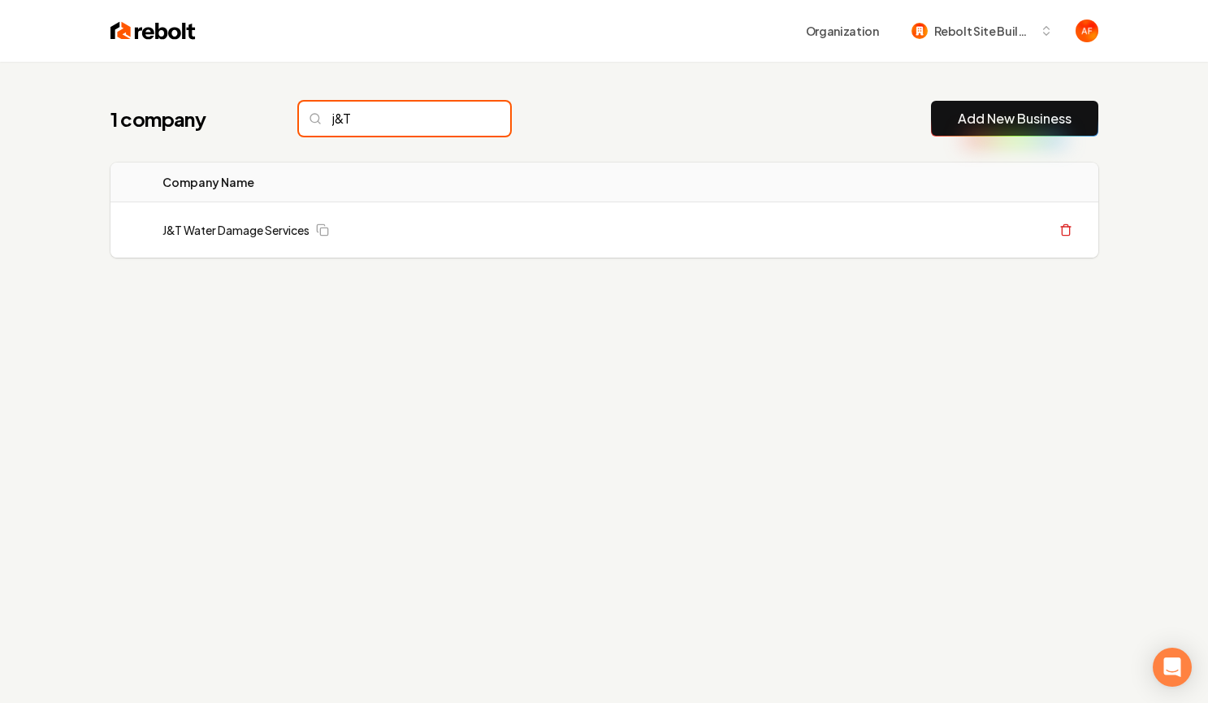
type input "j&T"
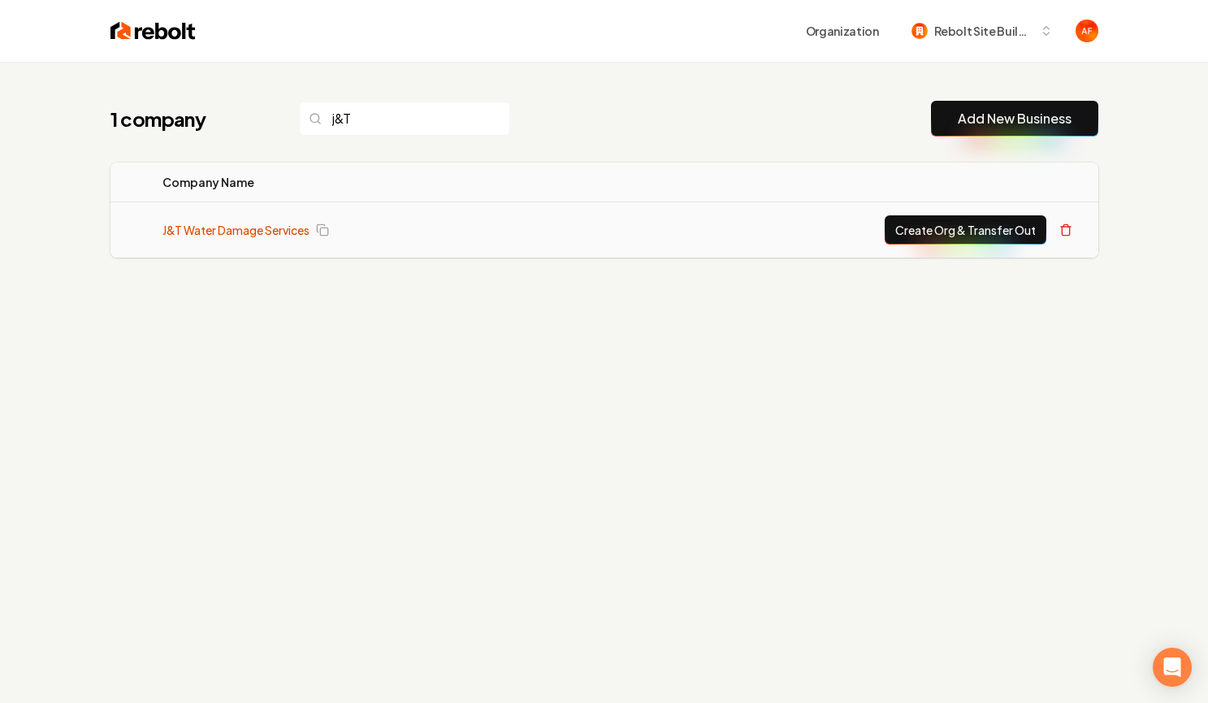
click at [254, 228] on link "J&T Water Damage Services" at bounding box center [235, 230] width 147 height 16
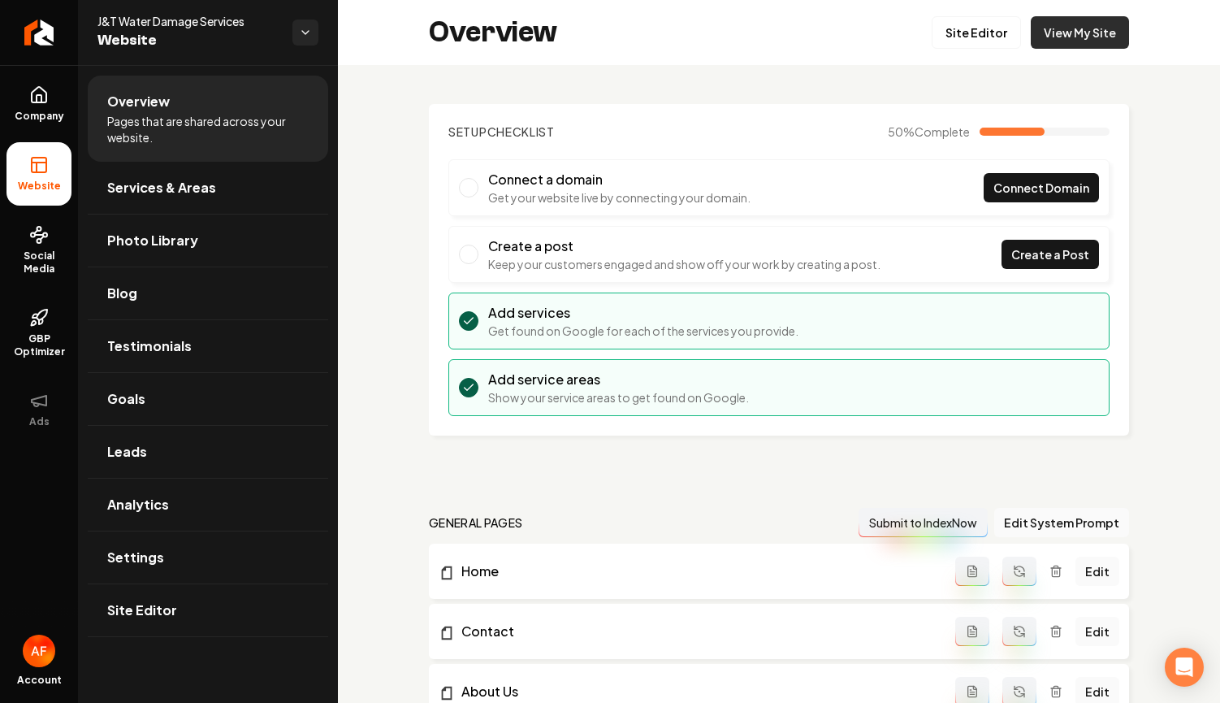
click at [1042, 44] on link "View My Site" at bounding box center [1080, 32] width 98 height 32
click at [1115, 38] on link "View My Site" at bounding box center [1080, 32] width 98 height 32
click at [1049, 37] on link "View My Site" at bounding box center [1080, 32] width 98 height 32
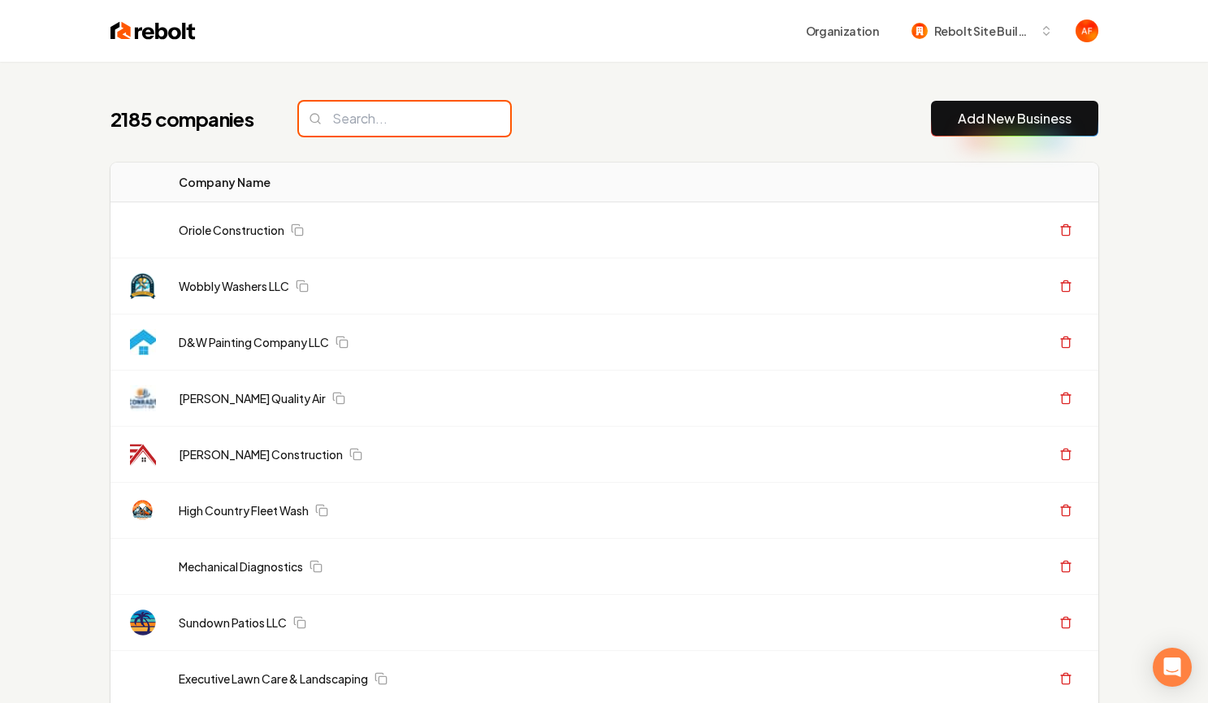
click at [395, 122] on input "search" at bounding box center [404, 119] width 211 height 34
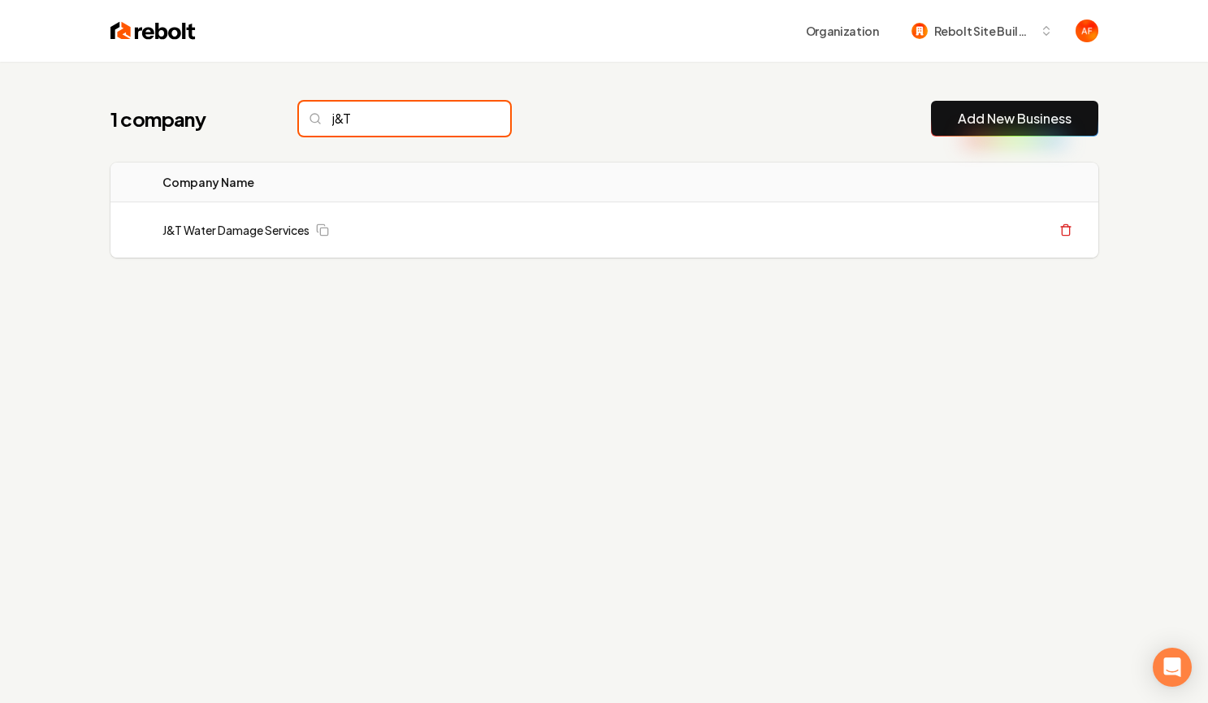
type input "j&T"
drag, startPoint x: 458, startPoint y: 118, endPoint x: 187, endPoint y: 39, distance: 282.5
click at [460, 118] on input "j&T" at bounding box center [404, 119] width 211 height 34
click at [151, 48] on div "Organization Rebolt Site Builder" at bounding box center [604, 31] width 1040 height 62
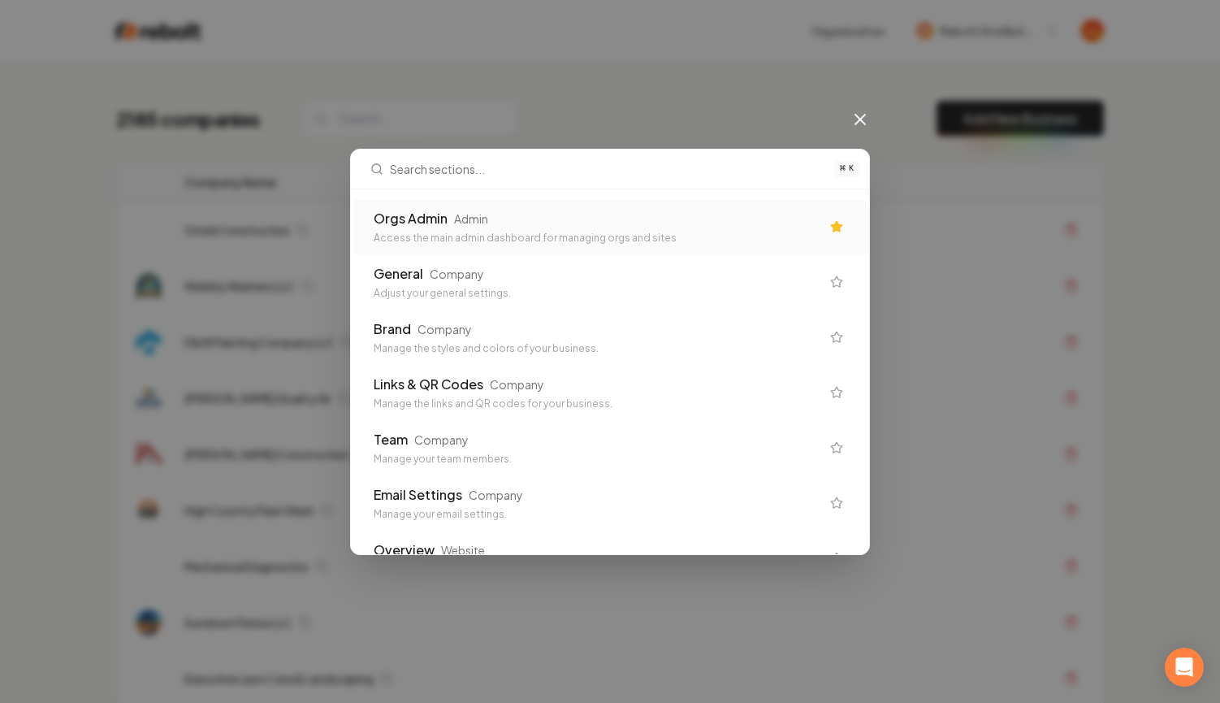
click at [521, 218] on div "Orgs Admin Admin" at bounding box center [597, 218] width 447 height 19
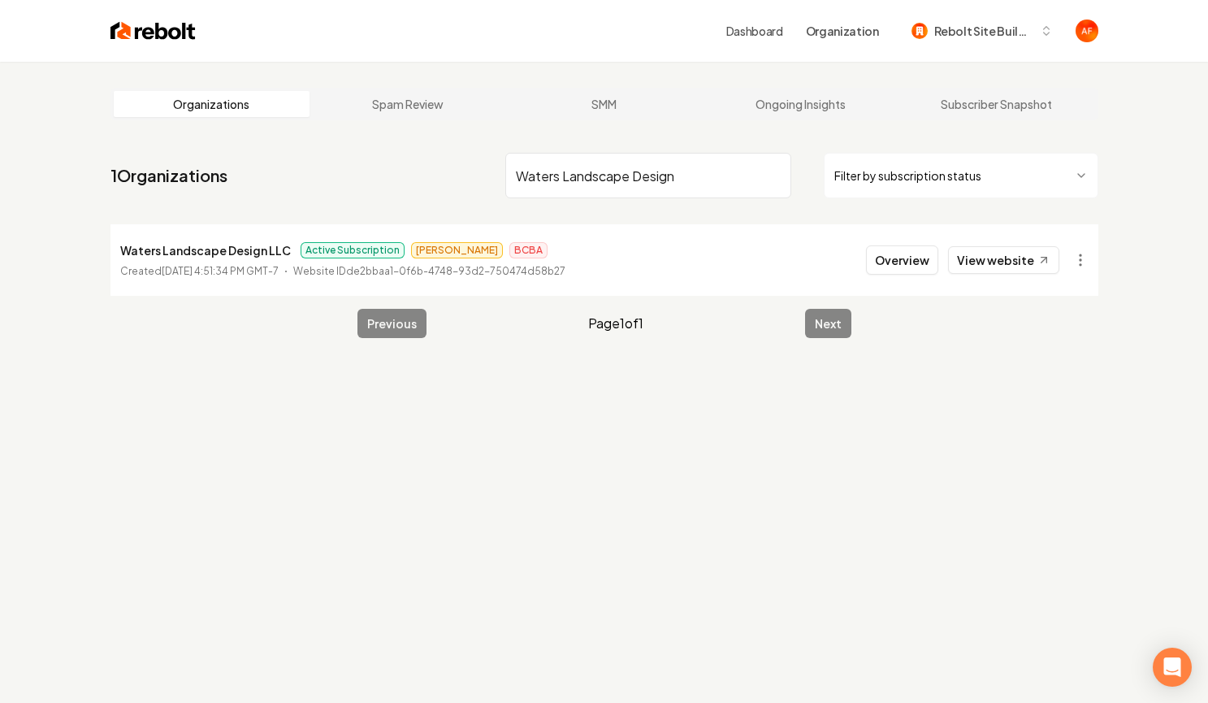
type input "Waters Landscape Design"
drag, startPoint x: 1012, startPoint y: 274, endPoint x: 1015, endPoint y: 250, distance: 23.8
click at [1014, 262] on div "Overview View website" at bounding box center [962, 259] width 193 height 29
click at [1015, 250] on link "View website" at bounding box center [1003, 260] width 111 height 28
click at [132, 41] on div "Dashboard Organization Rebolt Site Builder" at bounding box center [604, 31] width 1040 height 62
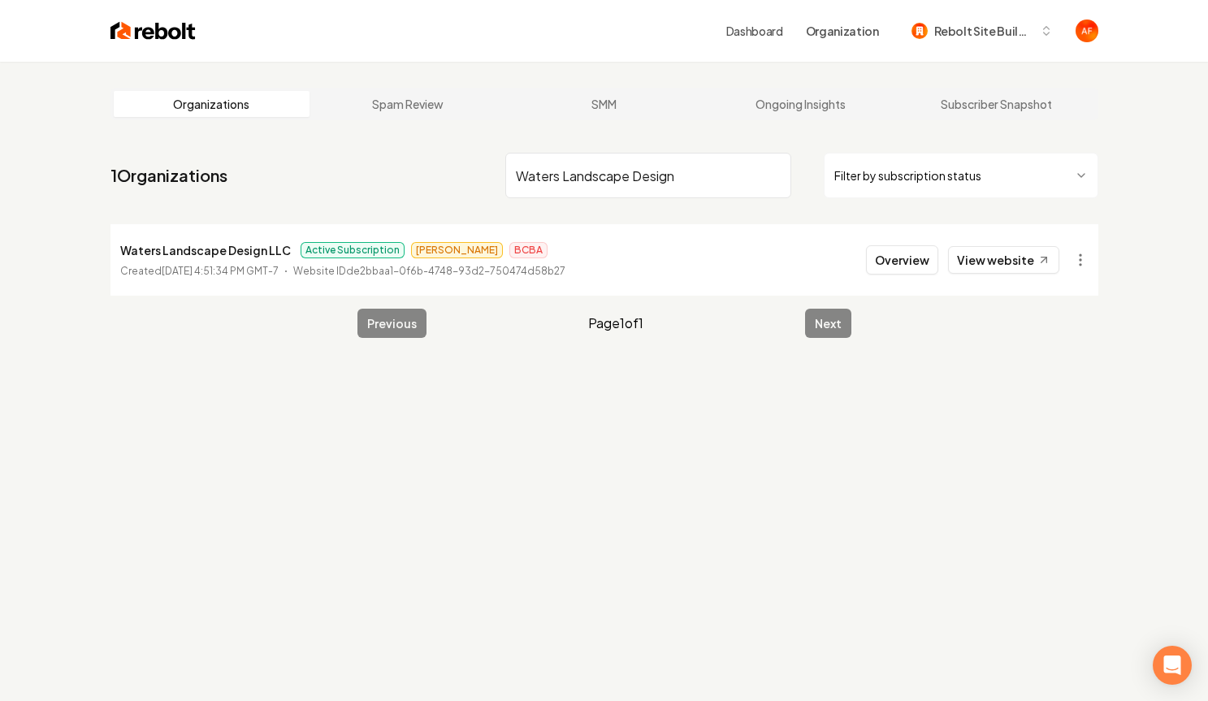
drag, startPoint x: 132, startPoint y: 40, endPoint x: 205, endPoint y: 2, distance: 82.5
click at [132, 40] on img at bounding box center [152, 30] width 85 height 23
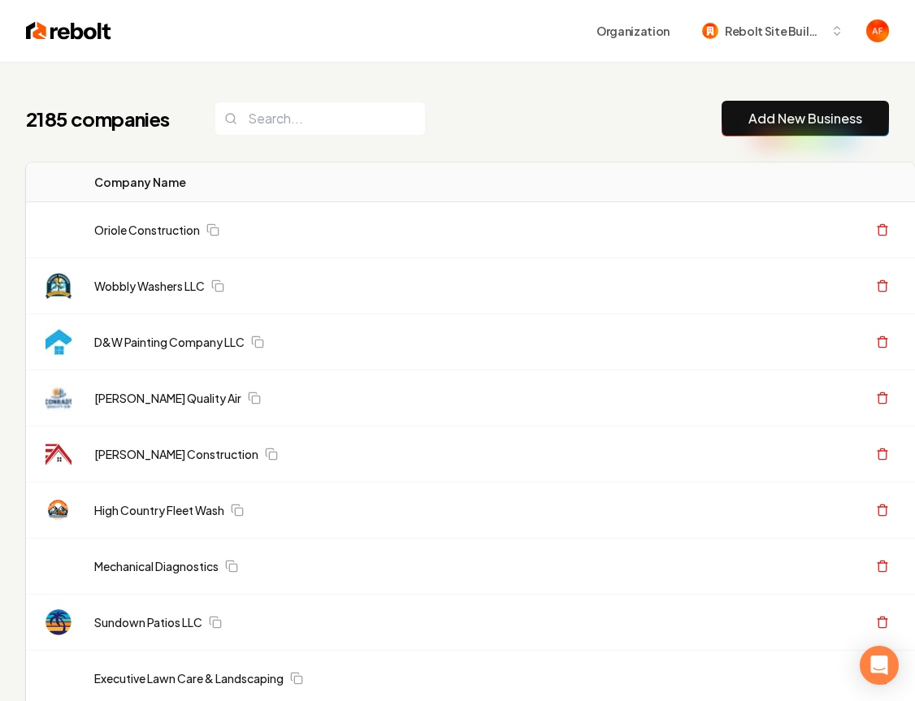
click at [41, 37] on img at bounding box center [68, 30] width 85 height 23
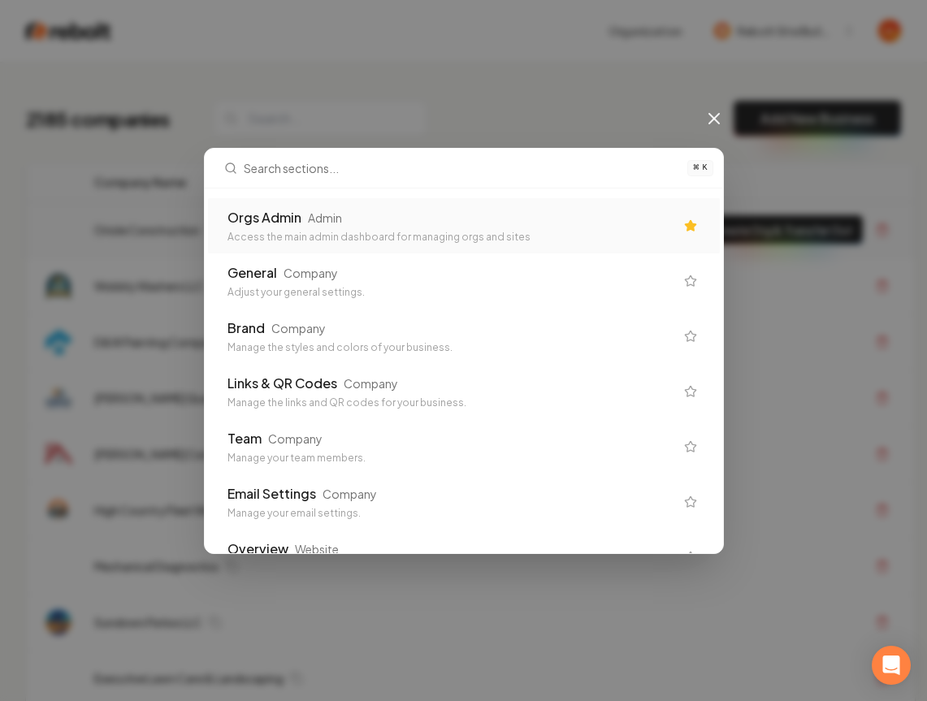
click at [353, 223] on div "Orgs Admin Admin" at bounding box center [450, 217] width 447 height 19
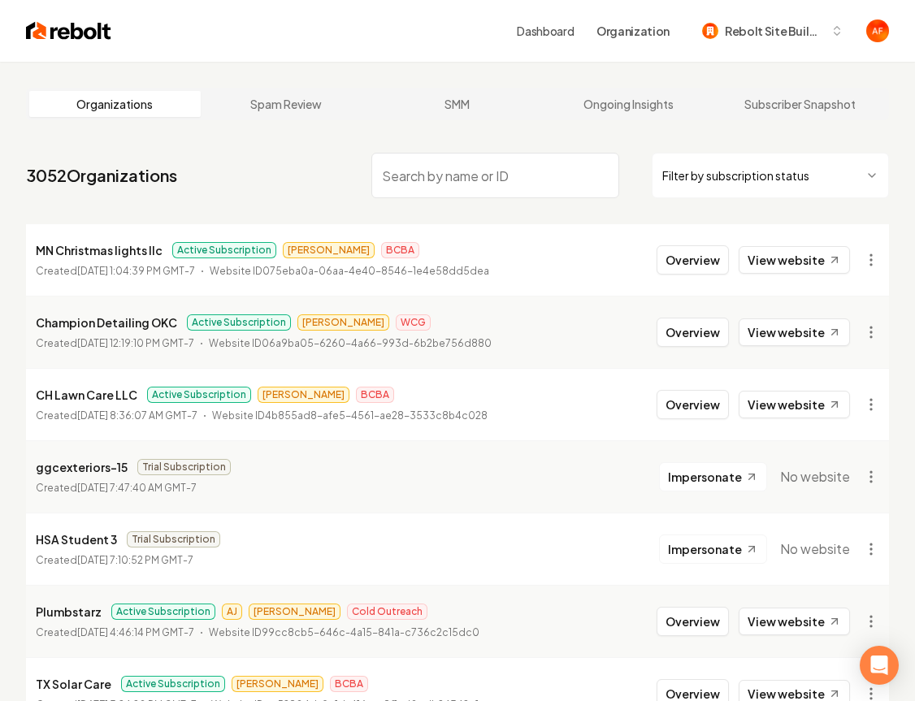
click at [439, 180] on input "search" at bounding box center [495, 175] width 249 height 45
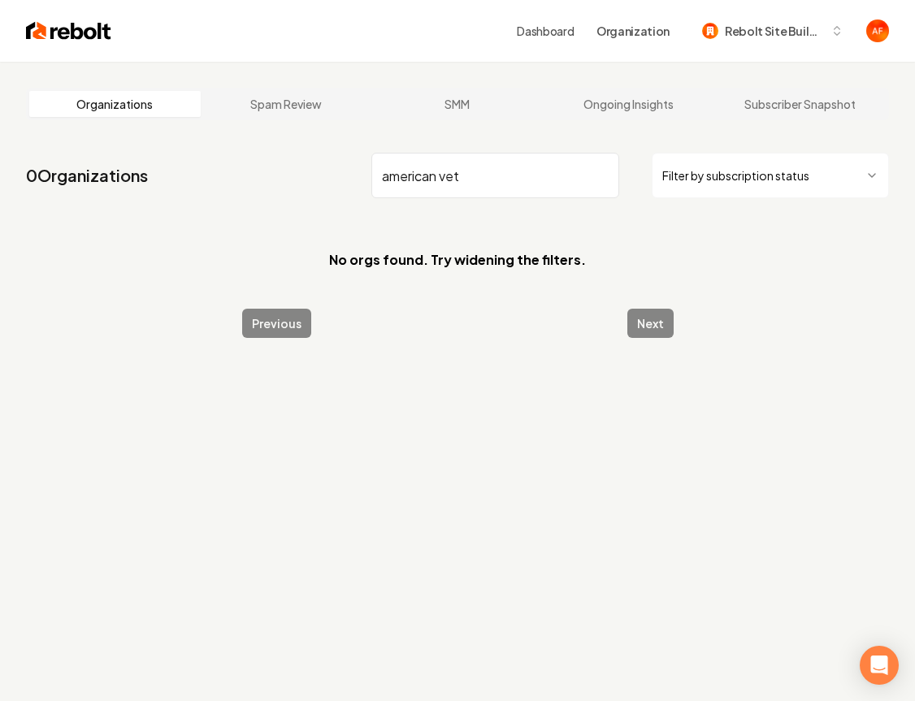
click at [400, 168] on input "american vet" at bounding box center [495, 175] width 249 height 45
type input "Americ vet"
drag, startPoint x: 487, startPoint y: 174, endPoint x: 335, endPoint y: 167, distance: 151.2
click at [335, 167] on nav "0 Organizations Americ vet Filter by subscription status" at bounding box center [457, 181] width 863 height 71
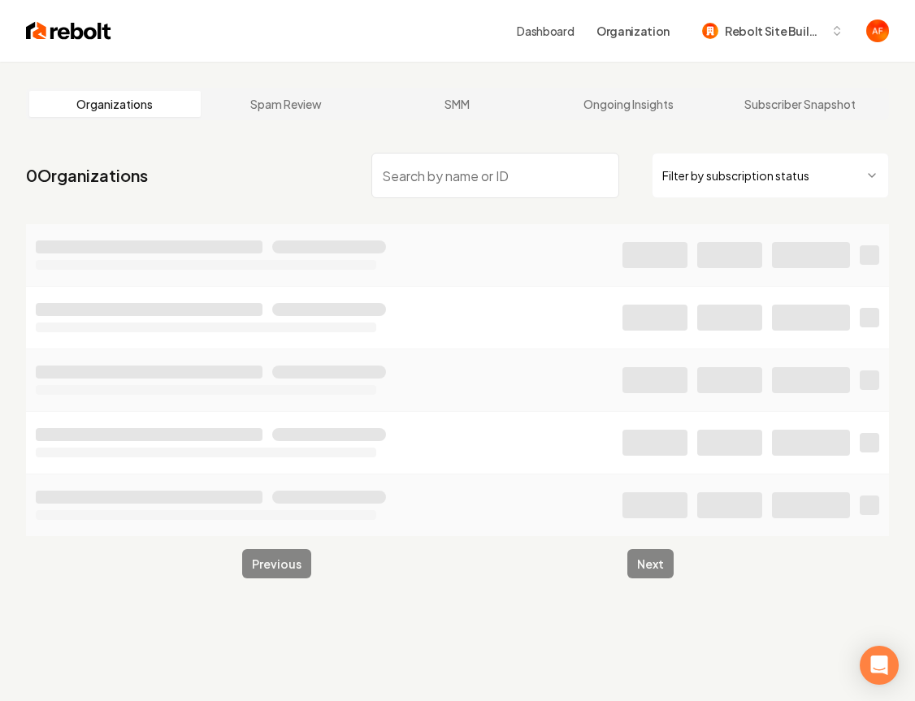
drag, startPoint x: 758, startPoint y: 128, endPoint x: 687, endPoint y: 129, distance: 70.7
click at [758, 128] on main "Organizations Spam Review SMM Ongoing Insights Subscriber Snapshot 0 Organizati…" at bounding box center [457, 333] width 915 height 543
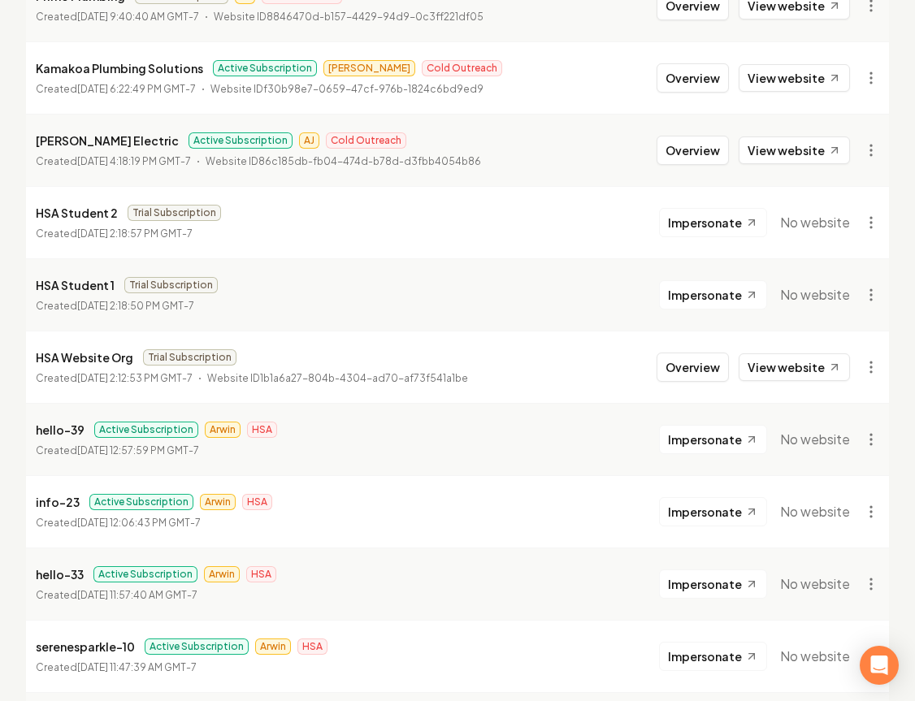
scroll to position [1355, 0]
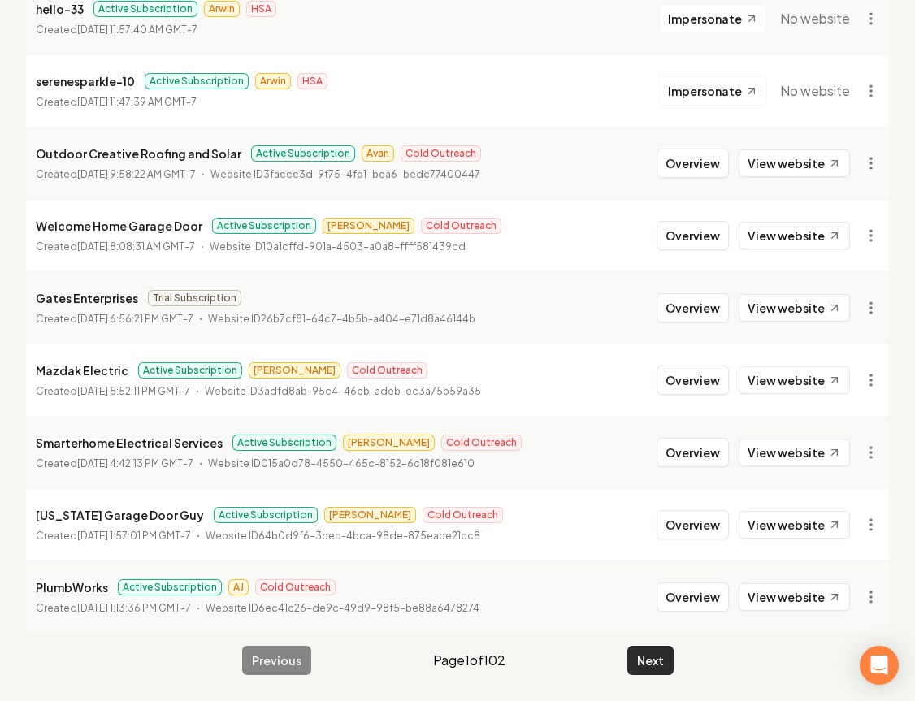
click at [666, 660] on button "Next" at bounding box center [650, 660] width 46 height 29
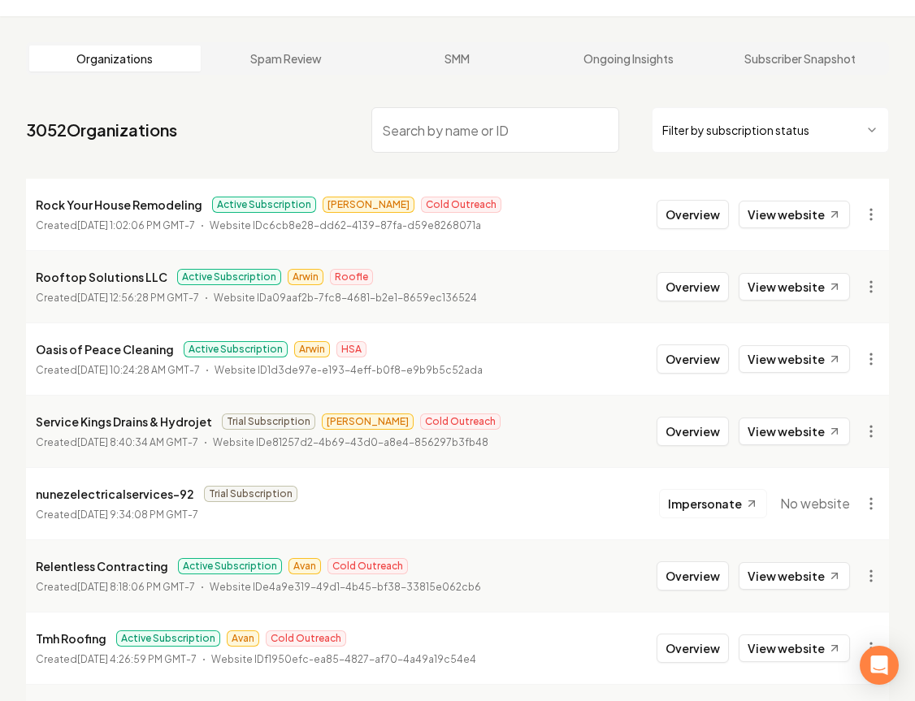
scroll to position [38, 0]
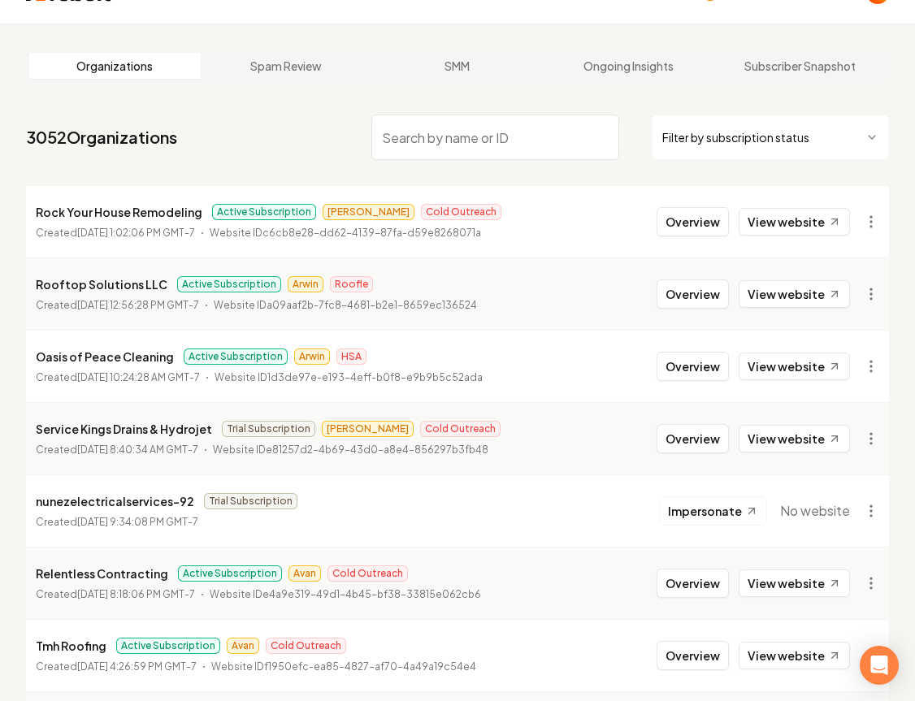
click at [455, 142] on input "search" at bounding box center [495, 137] width 249 height 45
paste input "BDH Landscaping"
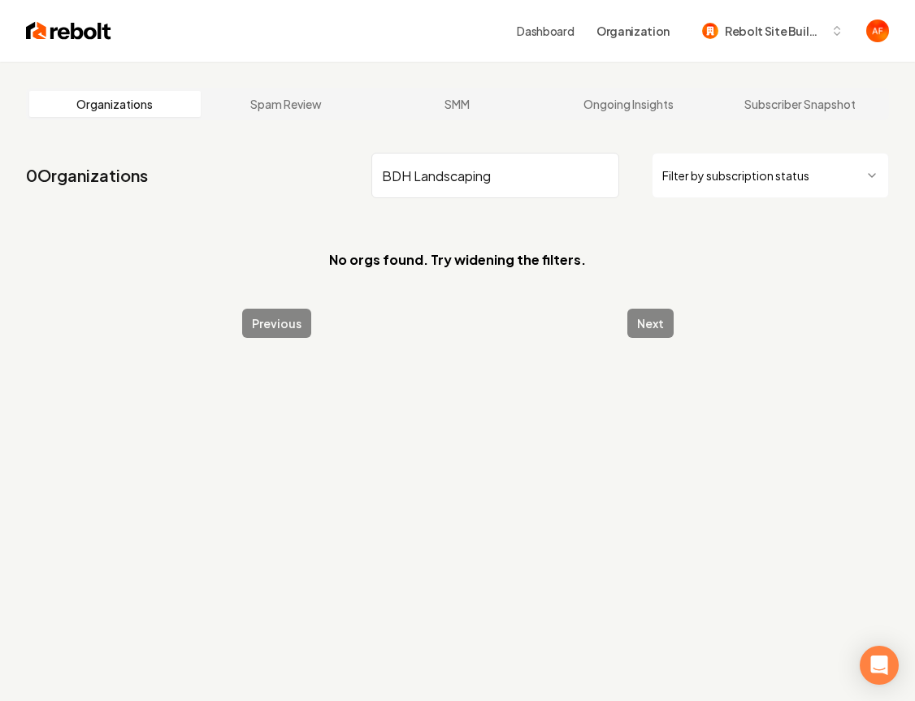
type input "BDH Landscaping"
click at [63, 24] on img at bounding box center [68, 30] width 85 height 23
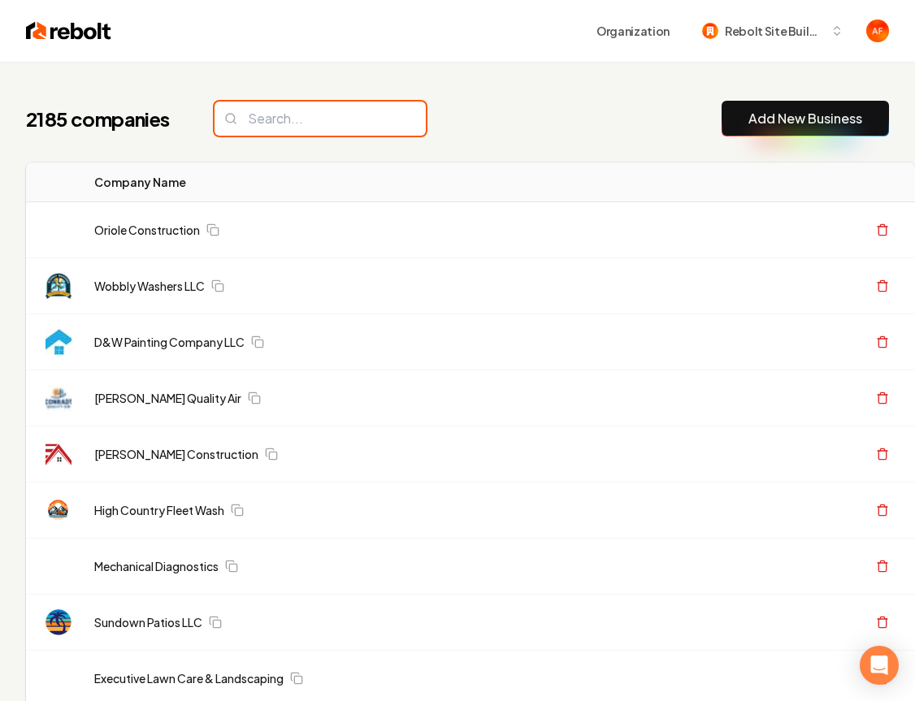
click at [344, 132] on input "search" at bounding box center [319, 119] width 211 height 34
paste input "BDH Landscaping"
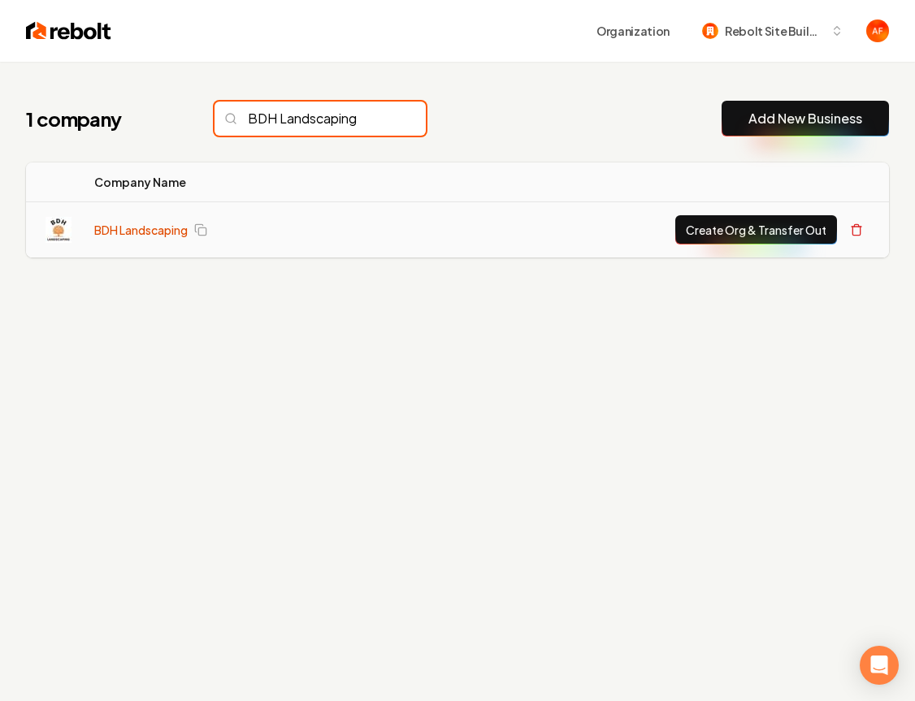
type input "BDH Landscaping"
click at [149, 226] on link "BDH Landscaping" at bounding box center [140, 230] width 93 height 16
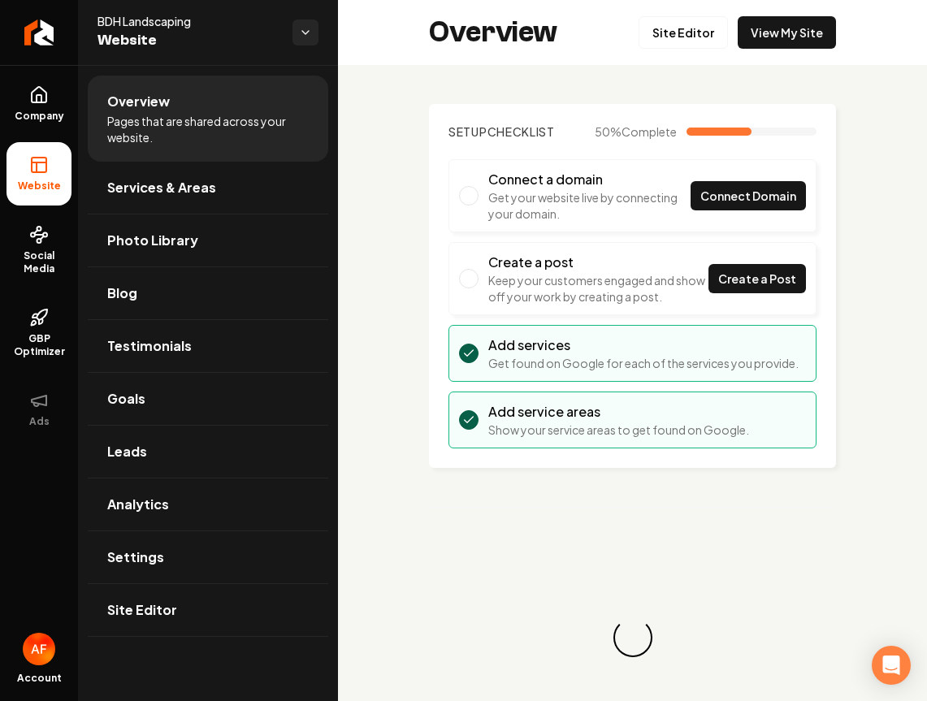
click at [775, 9] on div "Overview Site Editor View My Site" at bounding box center [632, 32] width 589 height 65
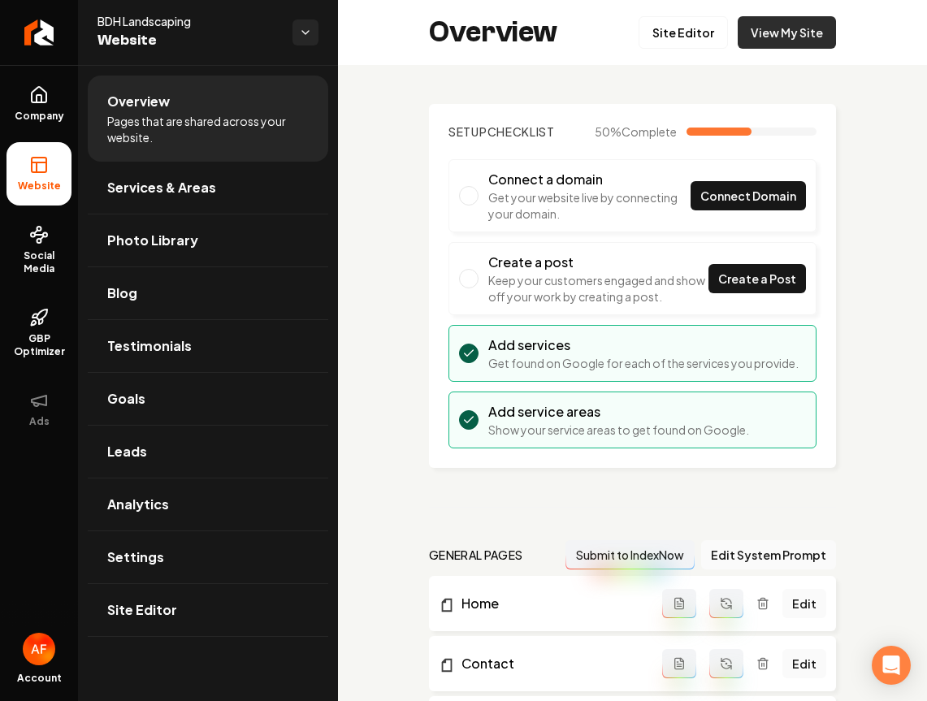
click at [774, 23] on link "View My Site" at bounding box center [787, 32] width 98 height 32
click at [41, 28] on icon "Return to dashboard" at bounding box center [39, 32] width 26 height 26
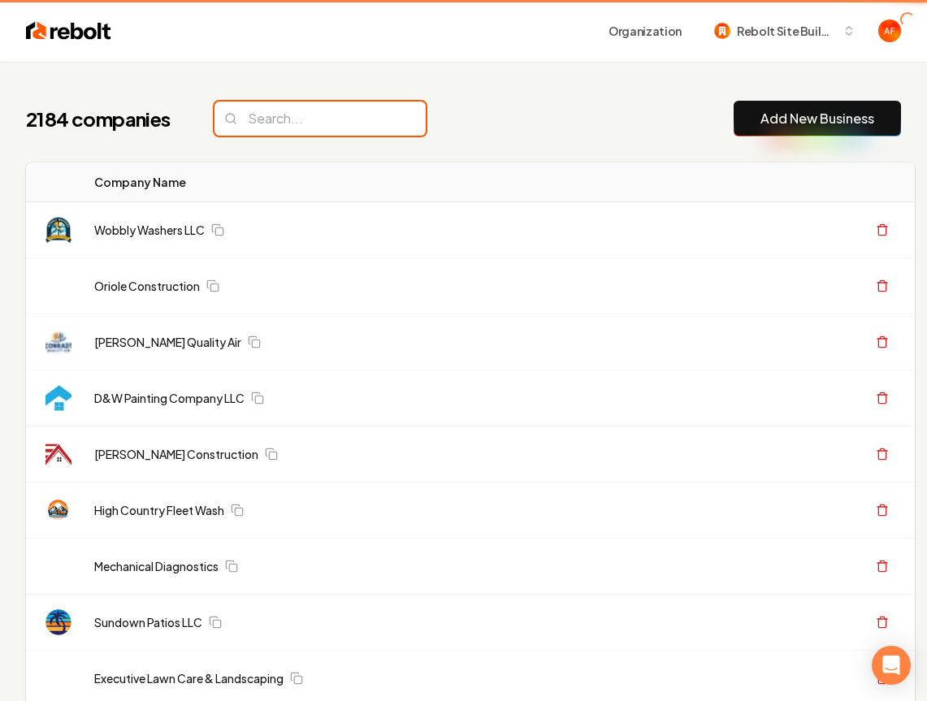
click at [331, 128] on input "search" at bounding box center [319, 119] width 211 height 34
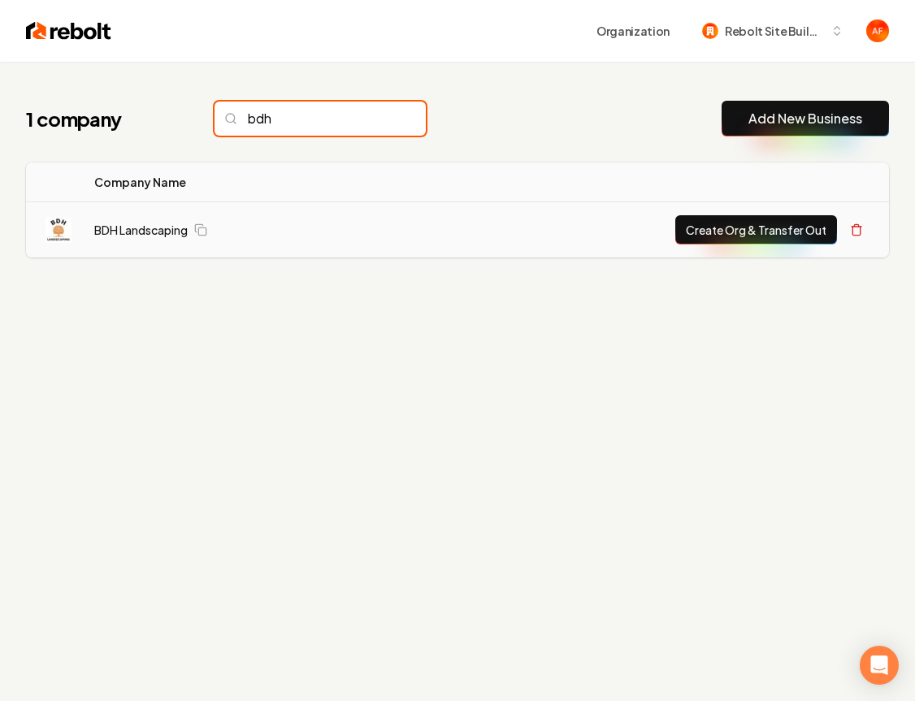
type input "bdh"
drag, startPoint x: 729, startPoint y: 205, endPoint x: 212, endPoint y: 240, distance: 517.8
click at [726, 205] on td "Create Org & Transfer Out" at bounding box center [638, 230] width 502 height 56
click at [723, 237] on button "Create Org & Transfer Out" at bounding box center [756, 229] width 162 height 29
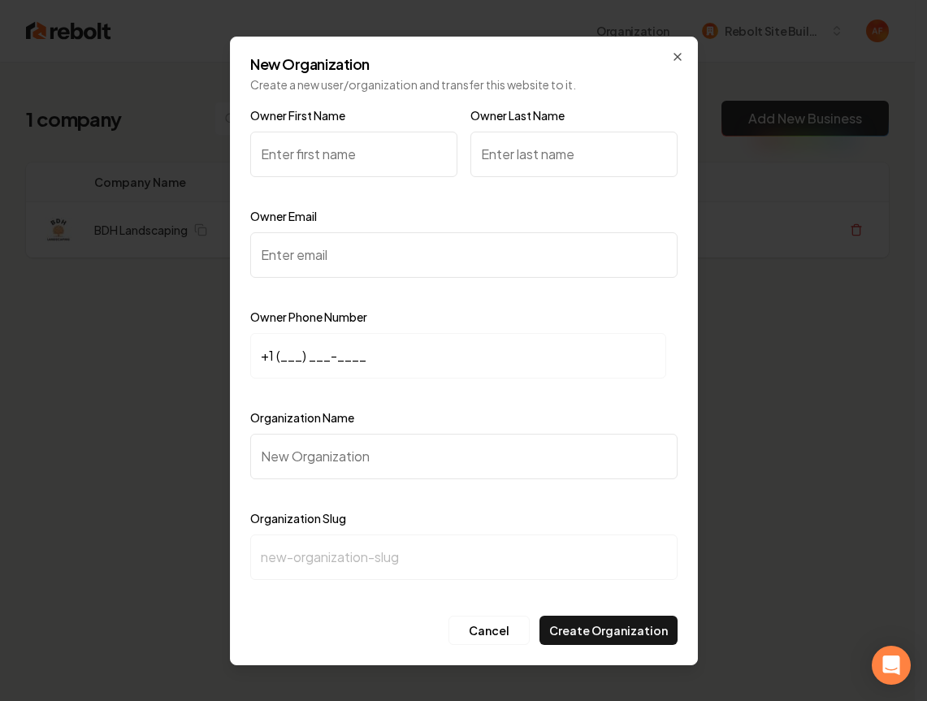
click at [329, 159] on input "Owner First Name" at bounding box center [353, 154] width 207 height 45
type input "Brandon"
click at [535, 149] on input "Owner Last Name" at bounding box center [573, 154] width 207 height 45
type input "Hartman"
click at [355, 275] on input "Owner Email" at bounding box center [463, 254] width 427 height 45
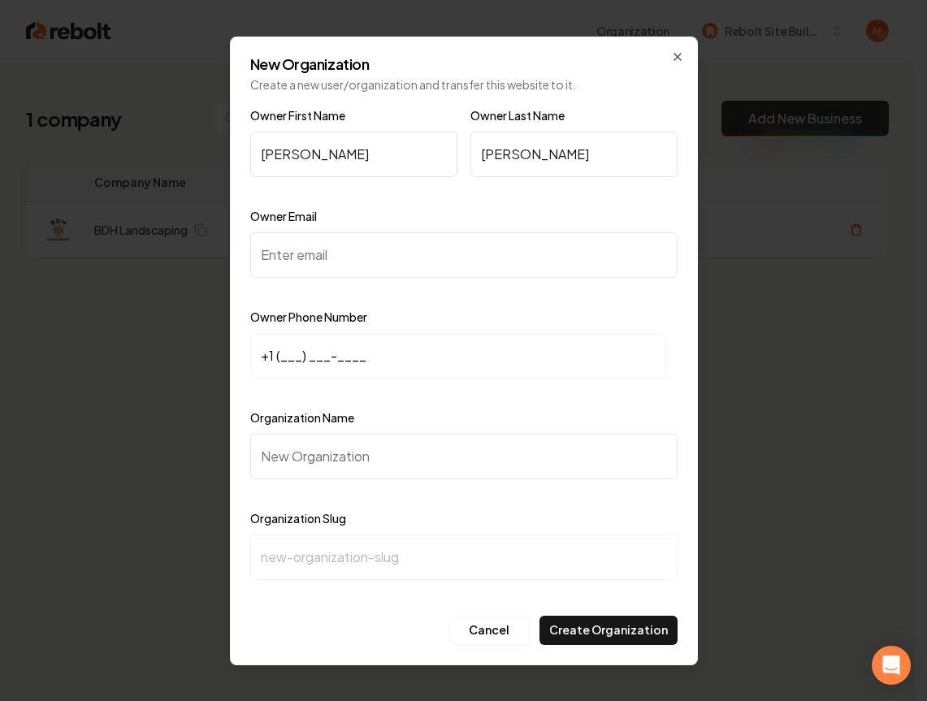
type input "D"
type input "BDHlandscaping6.0@gmail.com"
click at [279, 356] on input "+1 (___) ___-____" at bounding box center [458, 355] width 416 height 45
type input "+1 (412) 860-9969"
click at [352, 448] on input "Organization Name" at bounding box center [463, 456] width 427 height 45
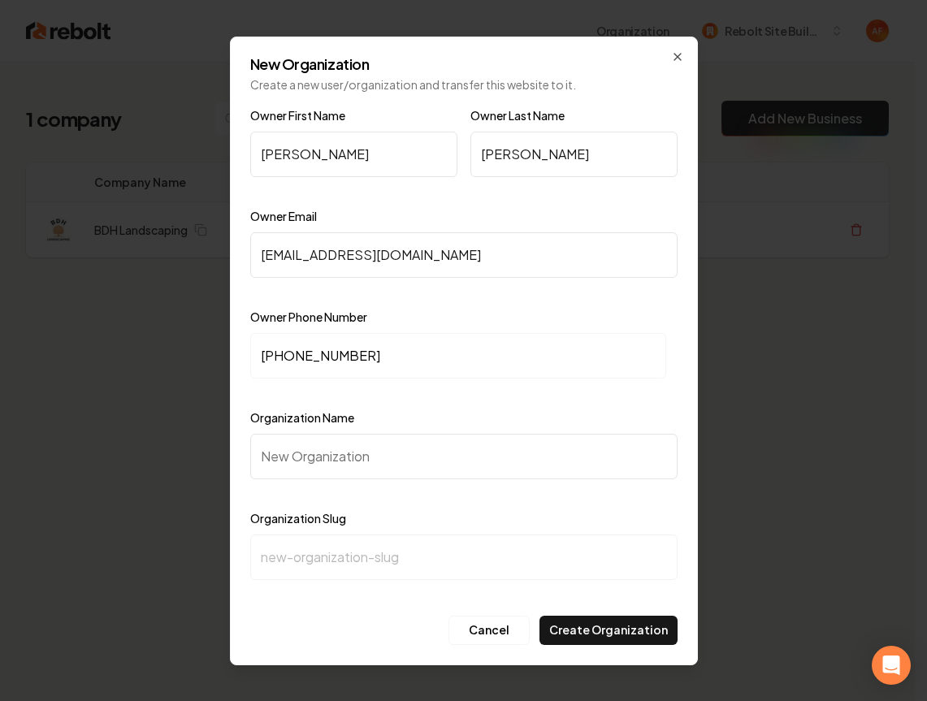
type input "B"
type input "b"
type input "BD"
type input "bd"
type input "BDH"
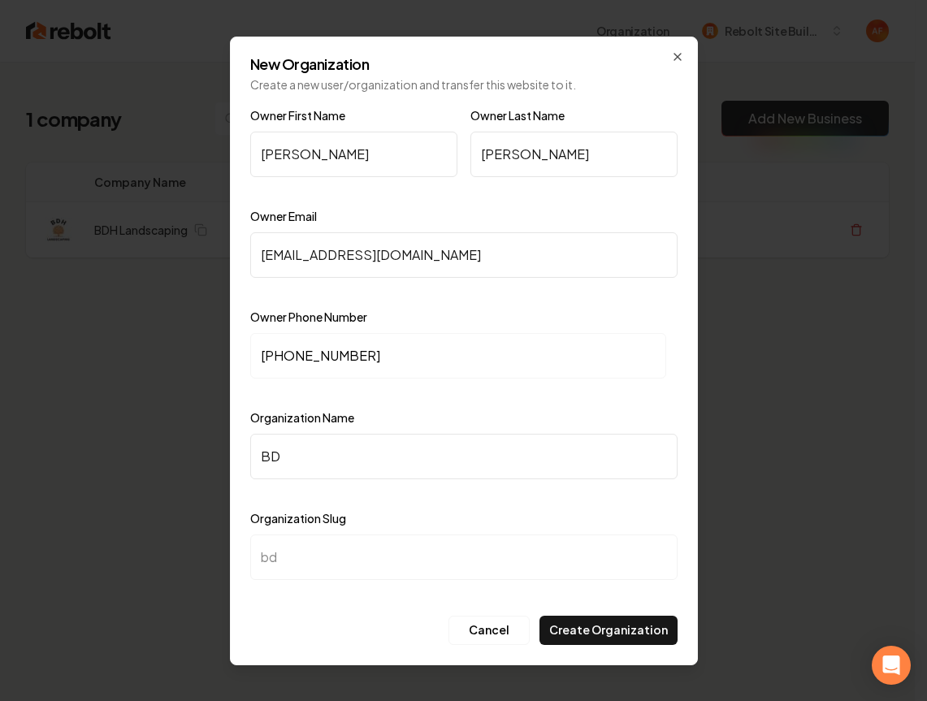
type input "bdh"
type input "BDH L"
type input "bdh-l"
type input "BDH LA"
type input "bdh-la"
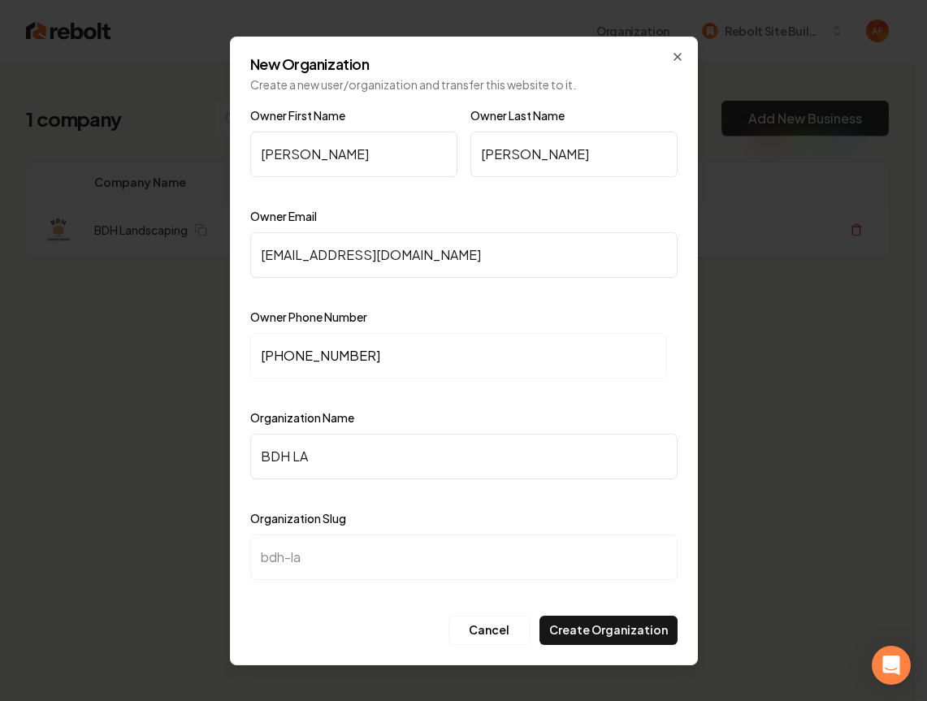
type input "BDH L"
type input "bdh-l"
type input "BDH La"
type input "bdh-la"
type input "BDH Lan"
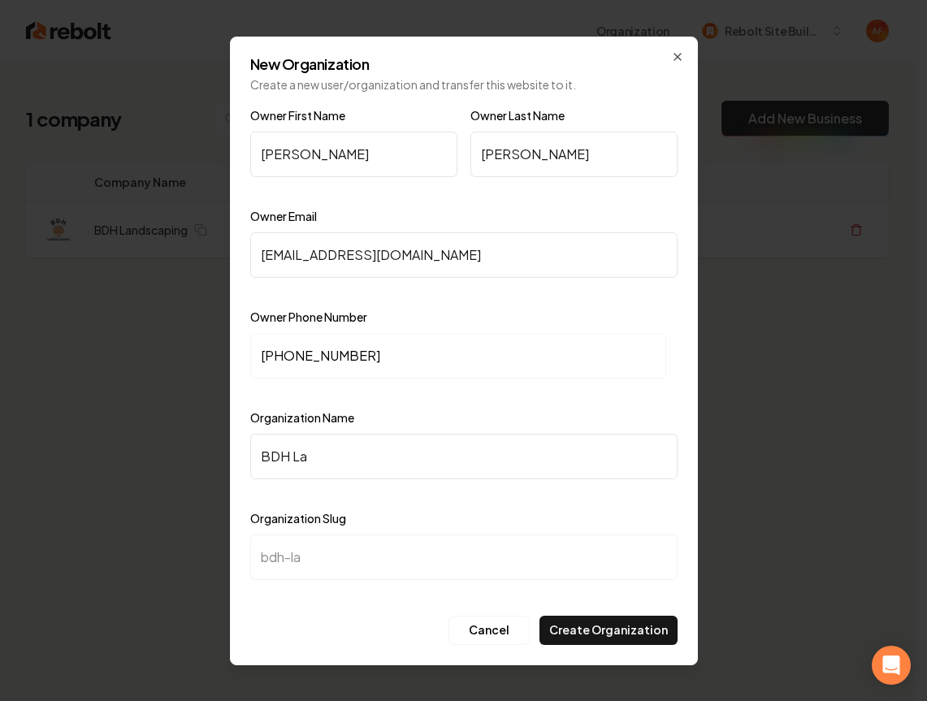
type input "bdh-lan"
type input "BDH Land"
type input "bdh-land"
type input "BDH Lands"
type input "bdh-lands"
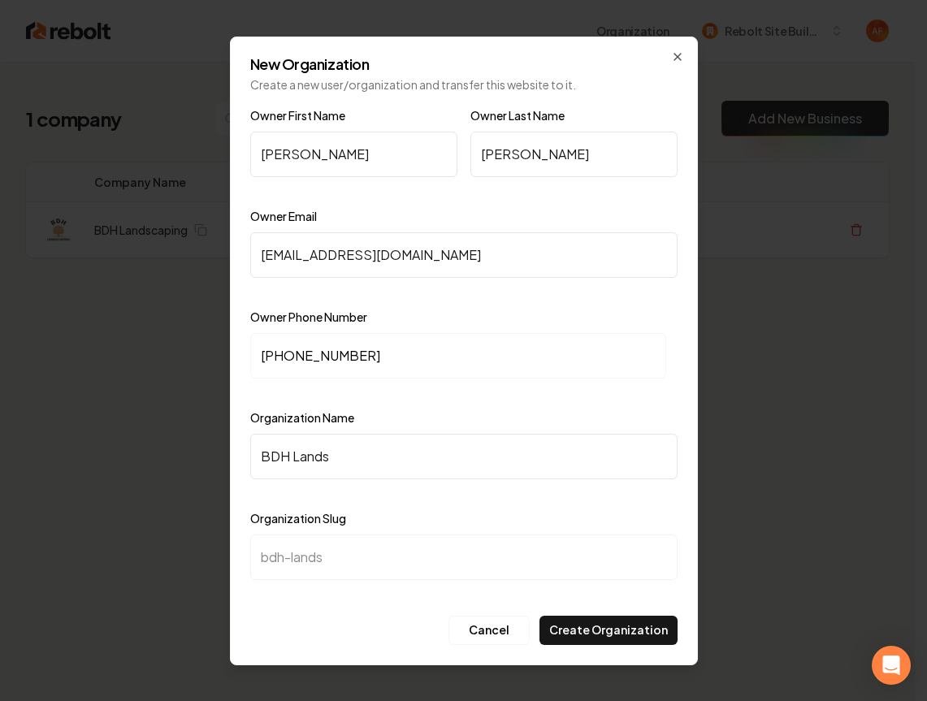
type input "BDH Landsc"
type input "bdh-landsc"
type input "BDH Landsca"
type input "bdh-landsca"
type input "BDH Landscap"
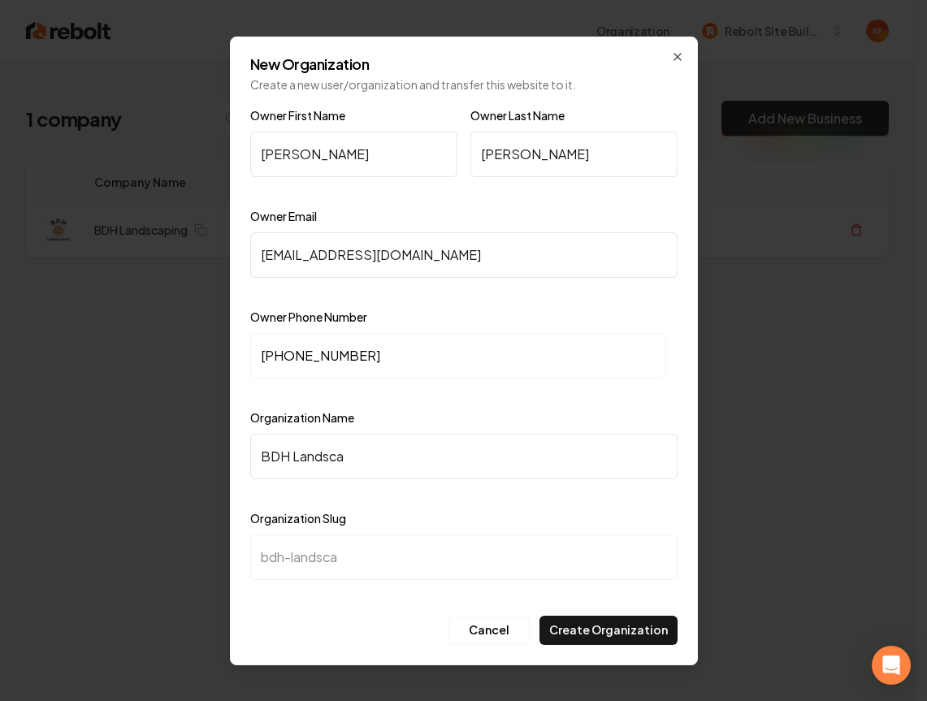
type input "bdh-landscap"
type input "BDH Landscapi"
type input "bdh-landscapi"
type input "BDH Landscapin"
type input "bdh-landscapin"
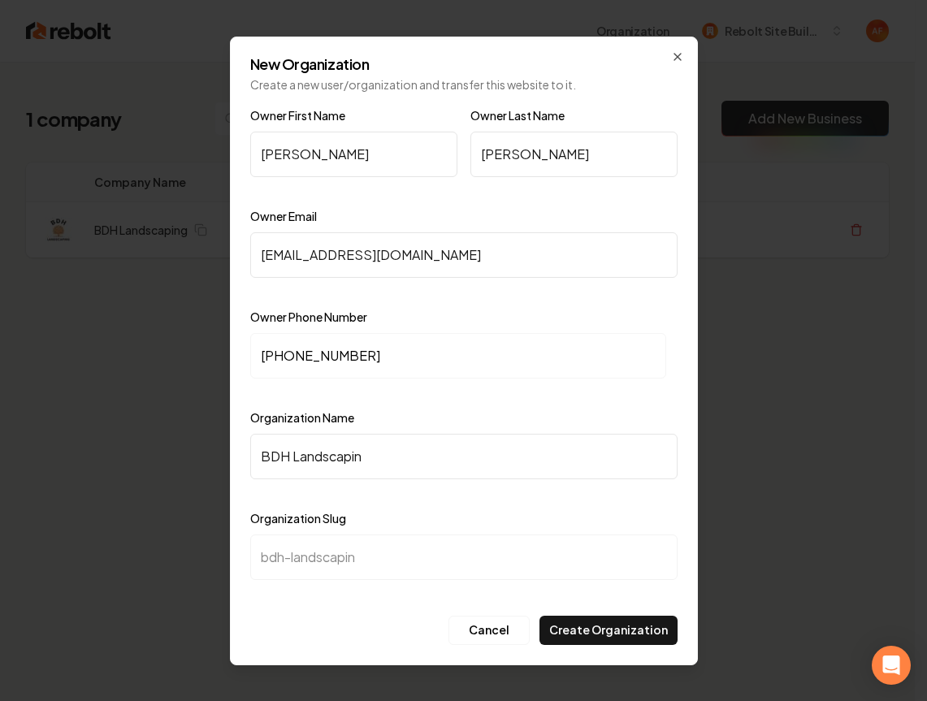
type input "BDH Landscaping"
type input "bdh-landscaping"
type input "BDH Landscaping"
click at [636, 625] on button "Create Organization" at bounding box center [608, 630] width 138 height 29
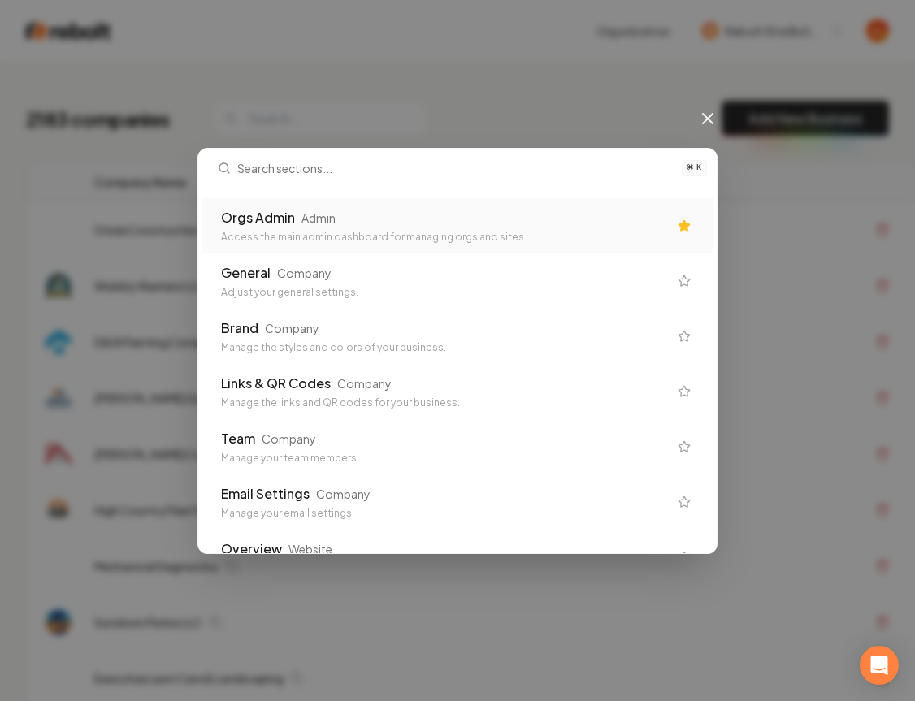
click at [390, 244] on div "Orgs Admin Admin Access the main admin dashboard for managing orgs and sites" at bounding box center [457, 225] width 512 height 55
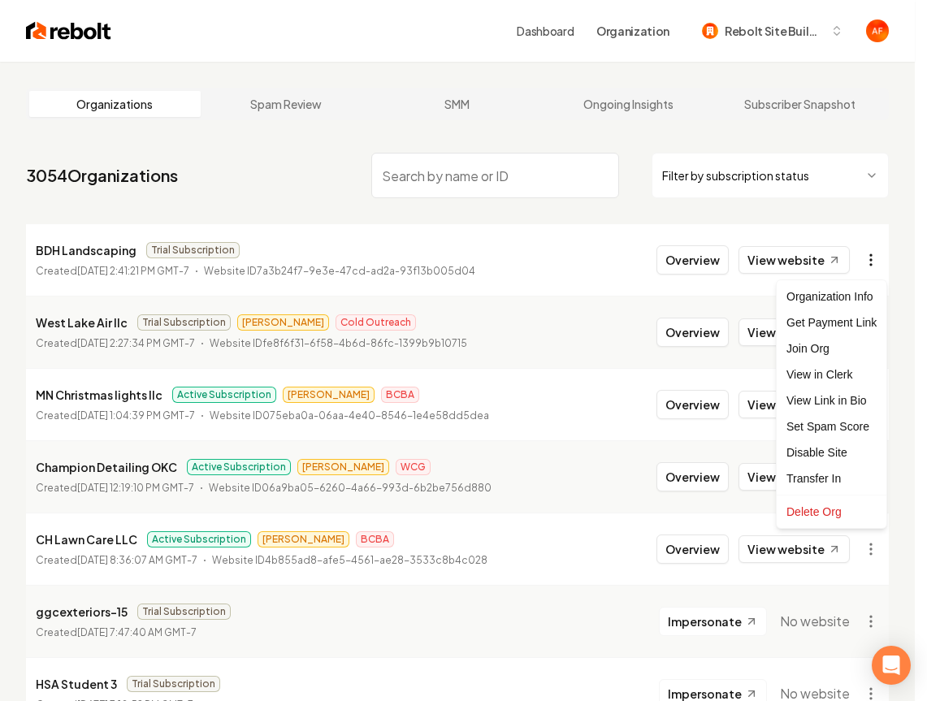
click at [867, 262] on html "Dashboard Organization Rebolt Site Builder Organizations Spam Review SMM Ongoin…" at bounding box center [463, 350] width 927 height 701
click at [831, 318] on div "Get Payment Link" at bounding box center [831, 322] width 103 height 26
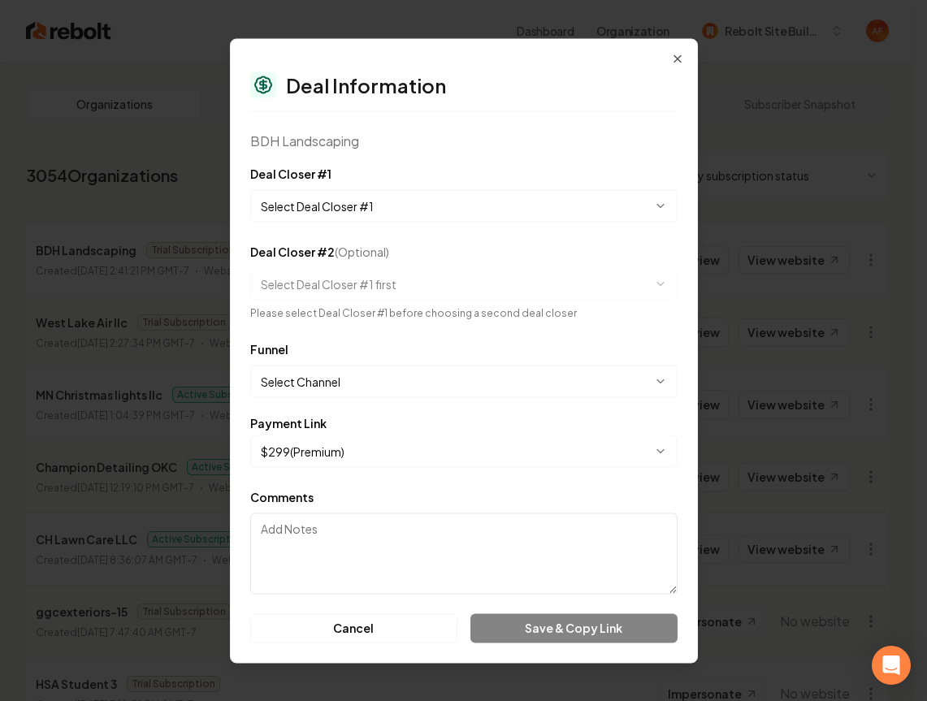
click at [354, 210] on body "Dashboard Organization Rebolt Site Builder Organizations Spam Review SMM Ongoin…" at bounding box center [457, 350] width 915 height 701
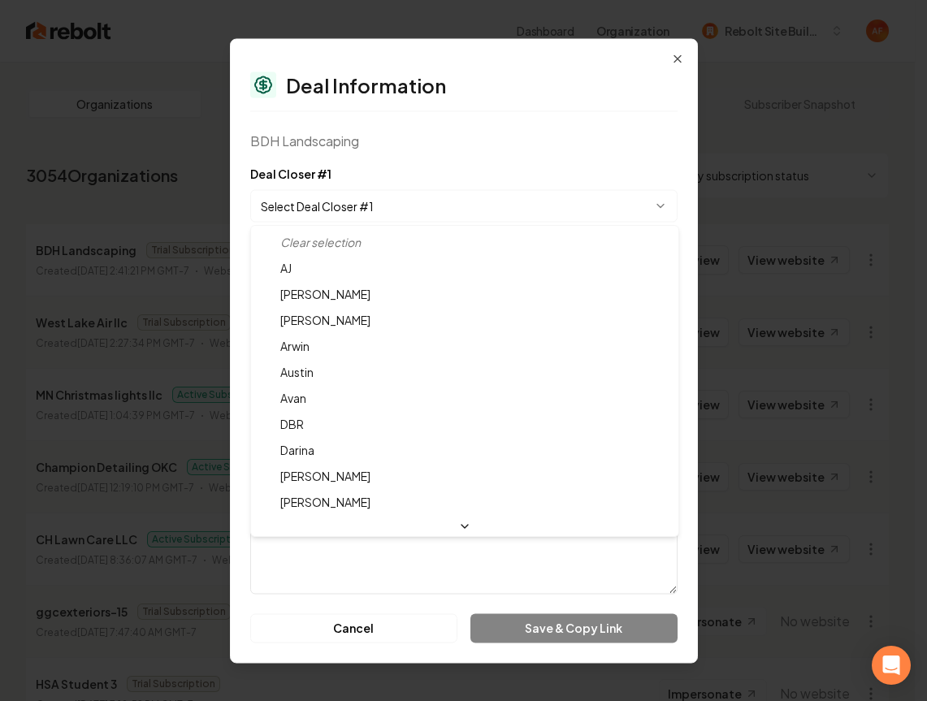
select select "**********"
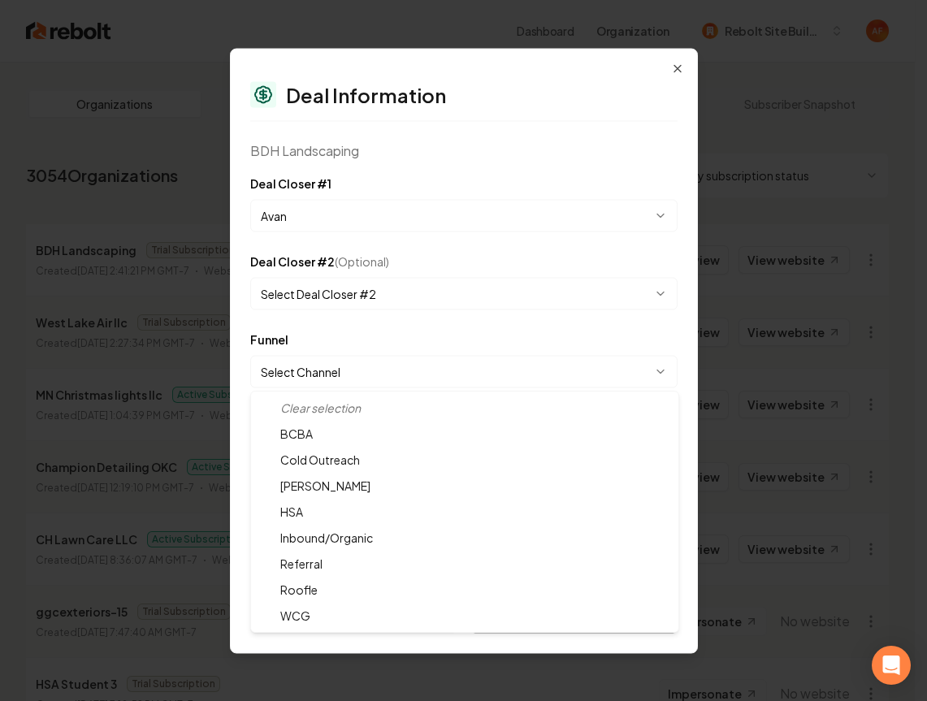
click at [377, 370] on body "Dashboard Organization Rebolt Site Builder Organizations Spam Review SMM Ongoin…" at bounding box center [457, 350] width 915 height 701
select select "**********"
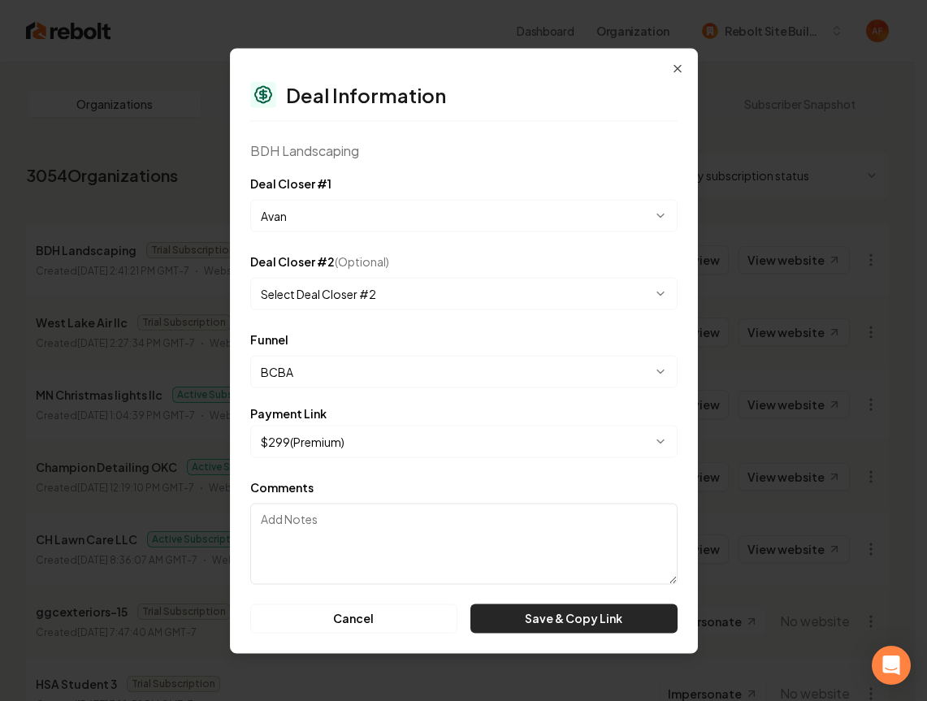
click at [560, 620] on button "Save & Copy Link" at bounding box center [573, 618] width 206 height 29
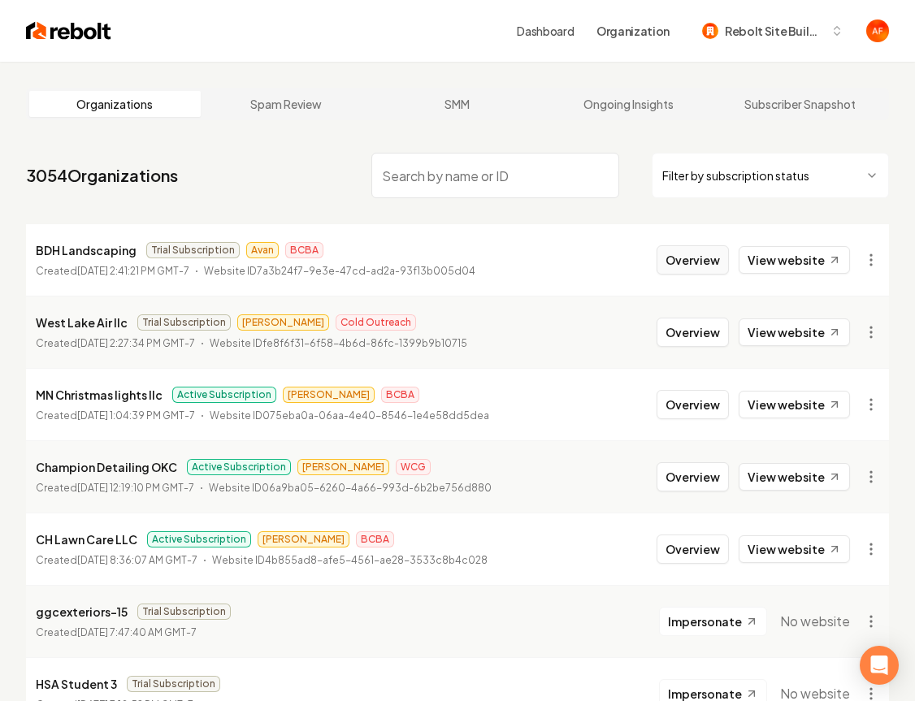
click at [687, 265] on button "Overview" at bounding box center [692, 259] width 72 height 29
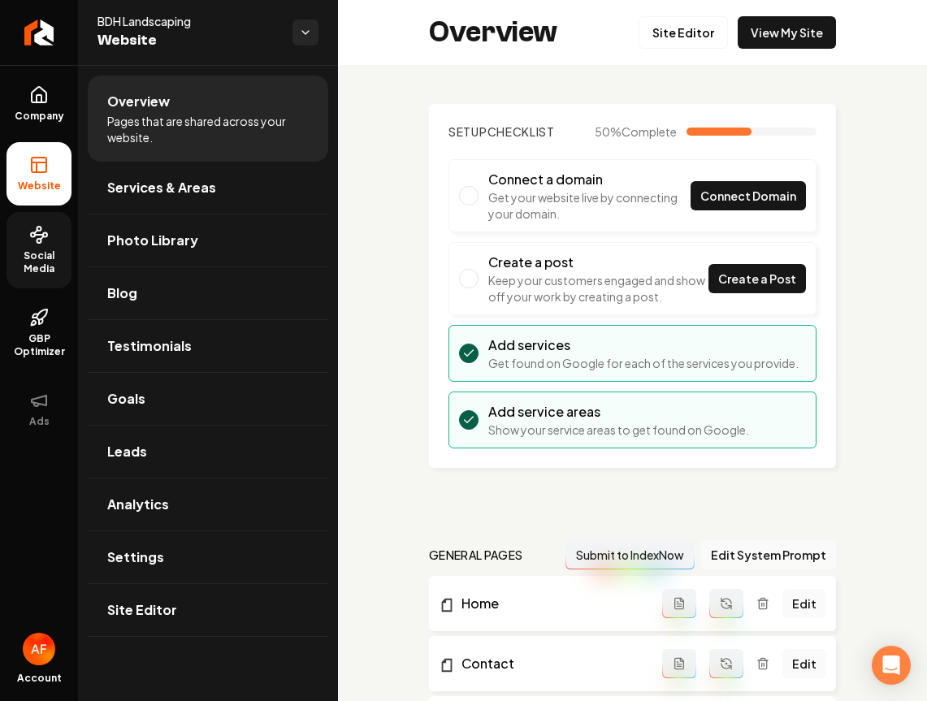
click at [33, 264] on span "Social Media" at bounding box center [38, 262] width 65 height 26
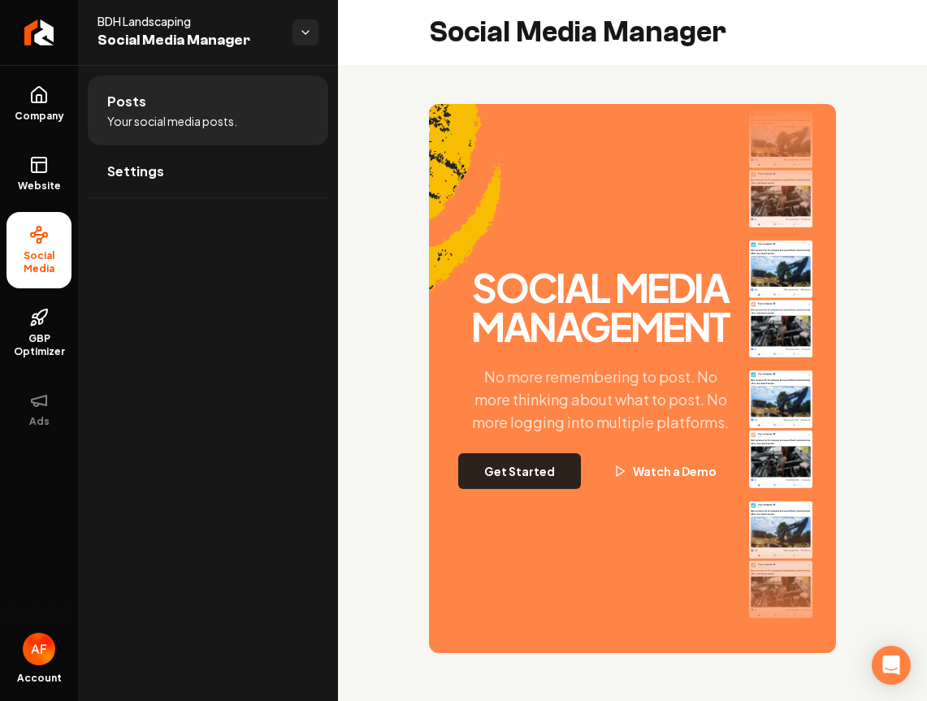
click at [533, 489] on button "Get Started" at bounding box center [519, 471] width 123 height 36
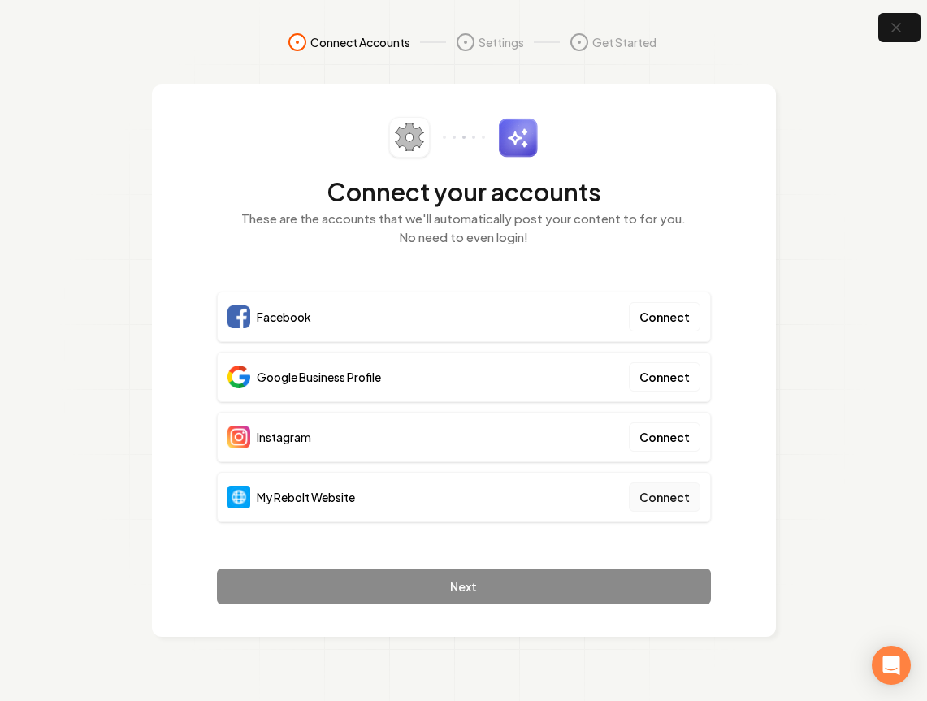
click at [695, 497] on button "Connect" at bounding box center [664, 497] width 71 height 29
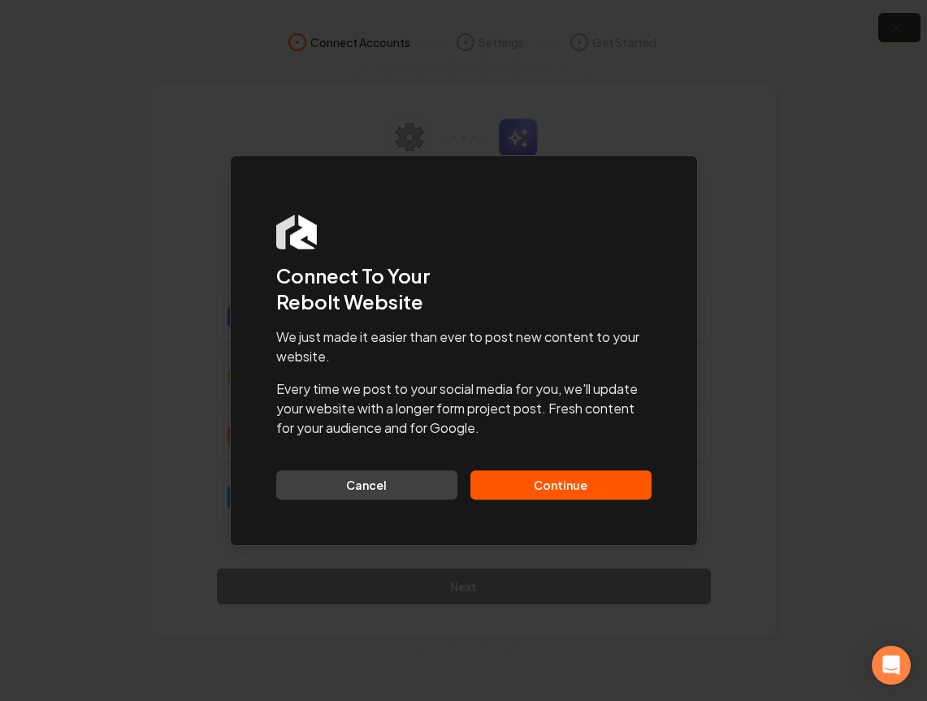
click at [559, 487] on button "Continue" at bounding box center [560, 484] width 181 height 29
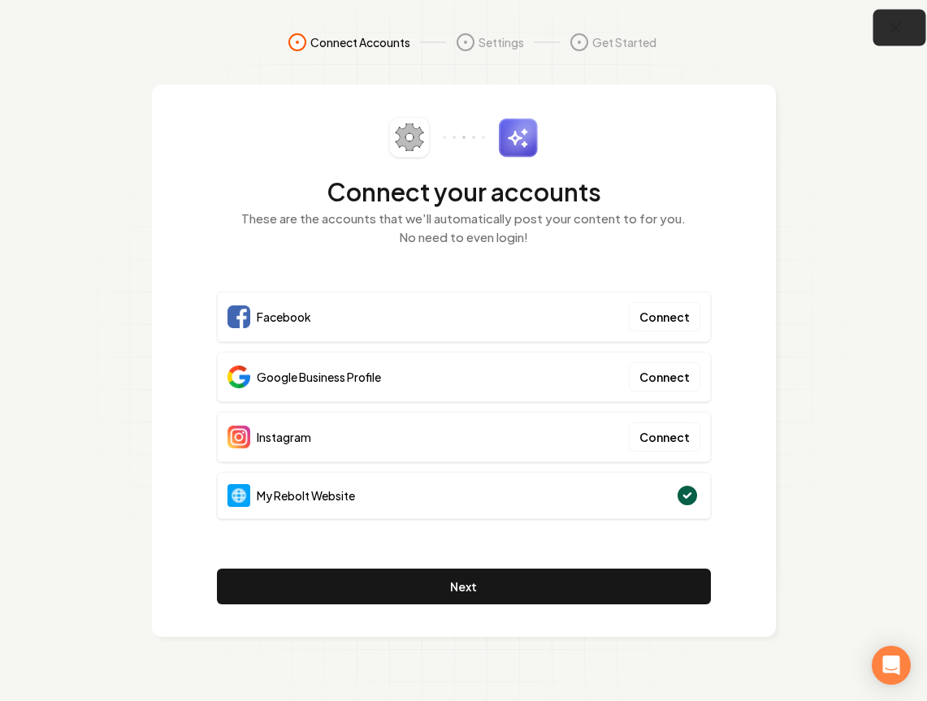
click at [910, 25] on button "button" at bounding box center [899, 28] width 53 height 37
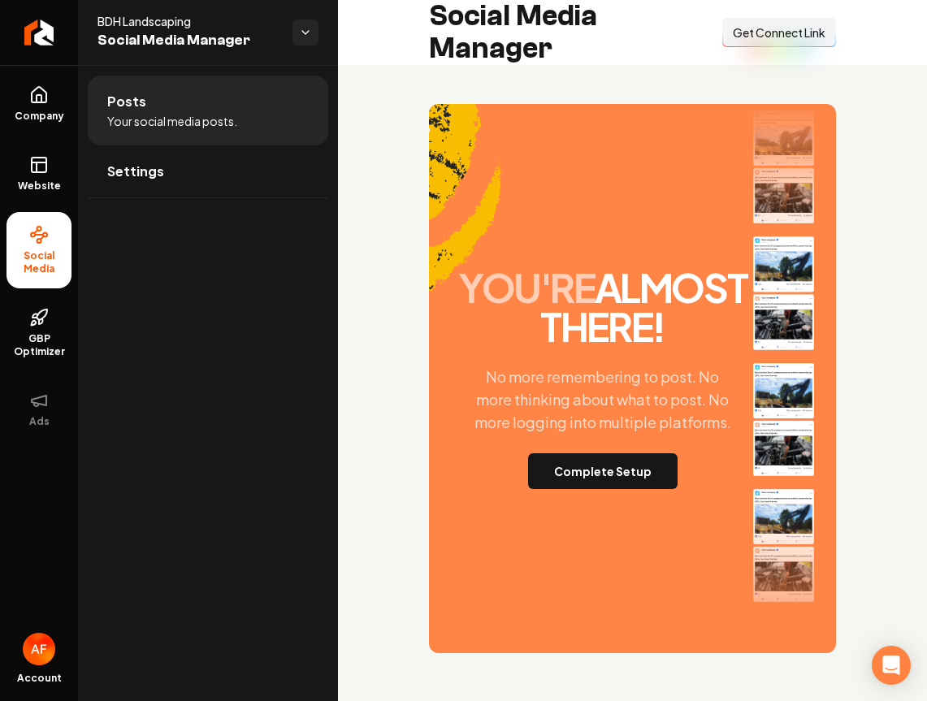
click at [780, 29] on span "Get Connect Link" at bounding box center [779, 32] width 93 height 16
click at [771, 24] on span "Get Connect Link" at bounding box center [779, 32] width 93 height 16
click at [53, 175] on link "Website" at bounding box center [38, 173] width 65 height 63
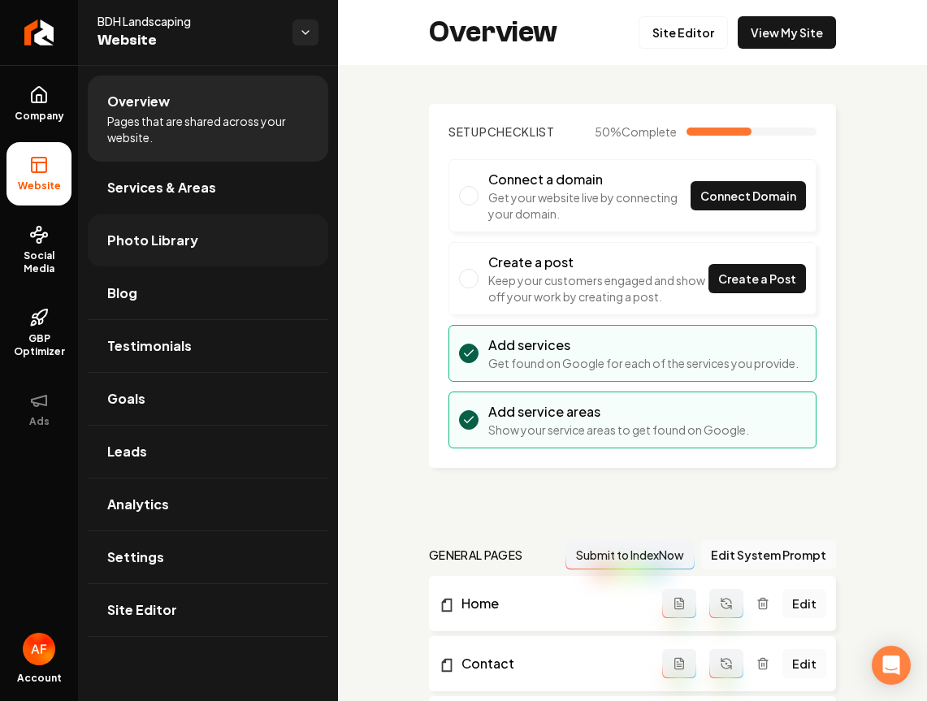
click at [186, 214] on link "Photo Library" at bounding box center [208, 240] width 240 height 52
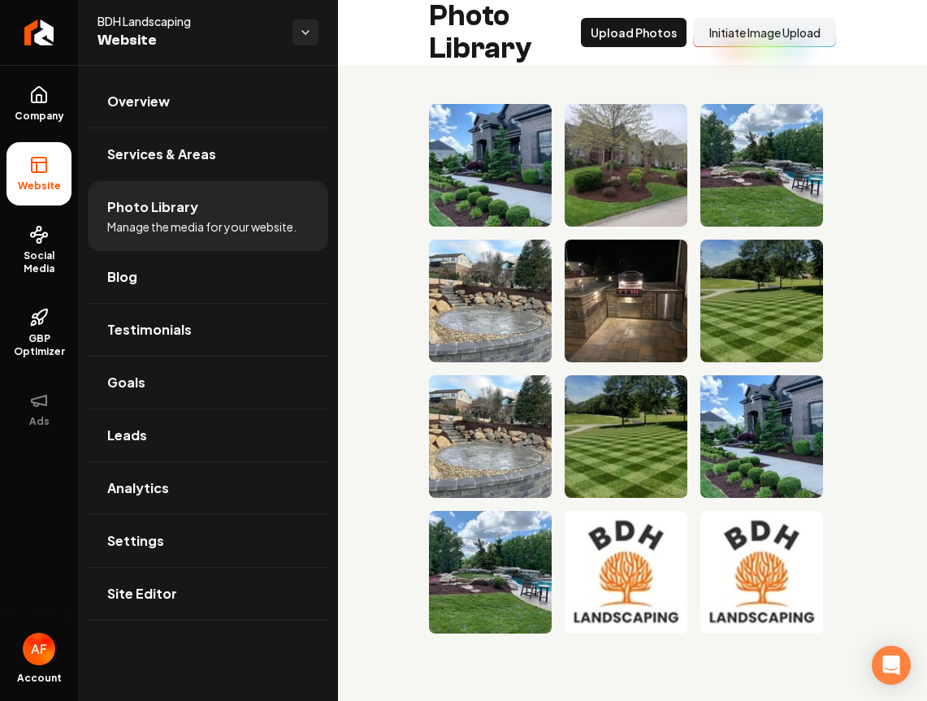
click at [771, 39] on button "Initiate Image Upload" at bounding box center [764, 32] width 143 height 29
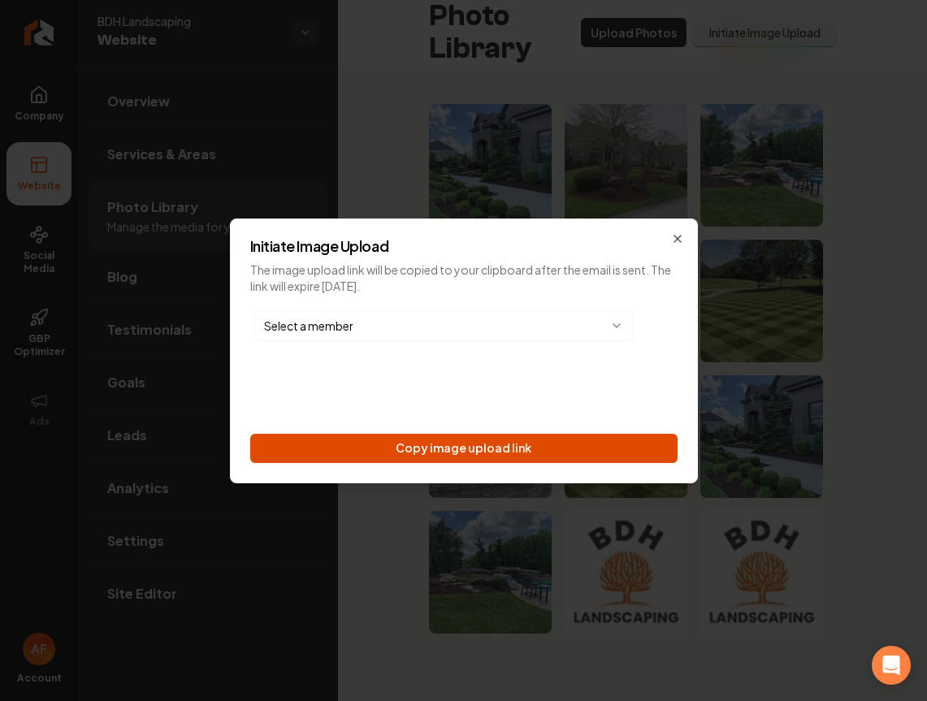
click at [454, 457] on button "Copy image upload link" at bounding box center [463, 448] width 427 height 29
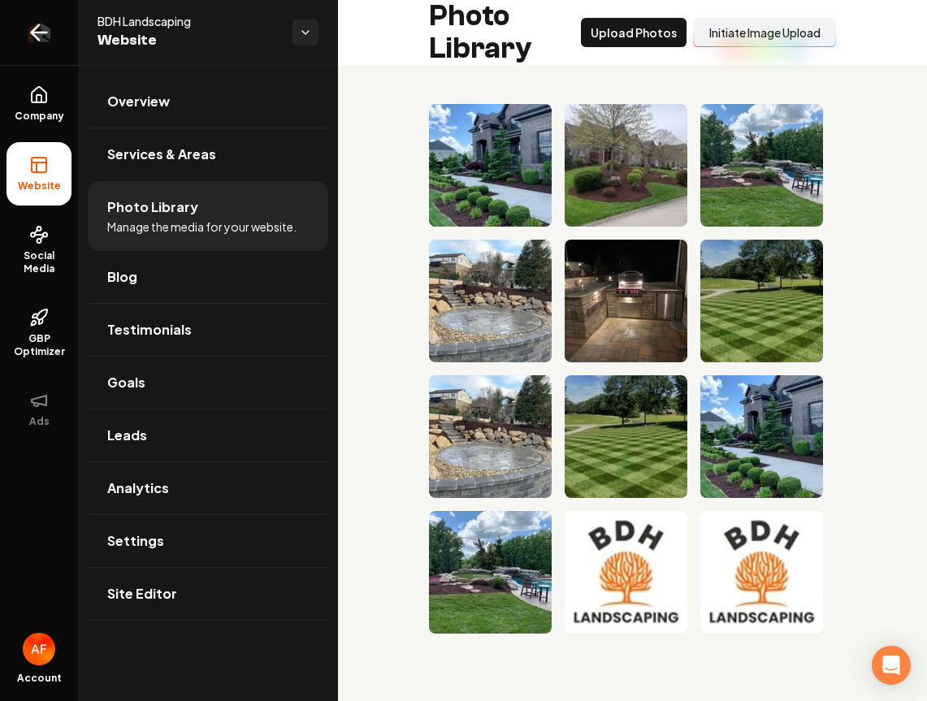
click at [24, 18] on link "Return to dashboard" at bounding box center [39, 32] width 78 height 65
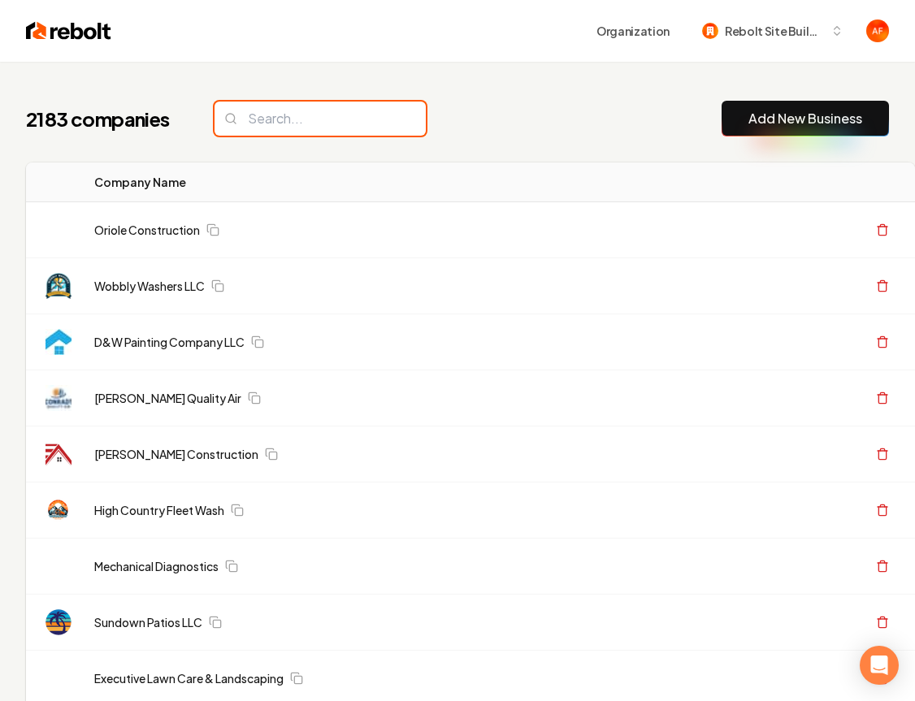
click at [374, 123] on input "search" at bounding box center [319, 119] width 211 height 34
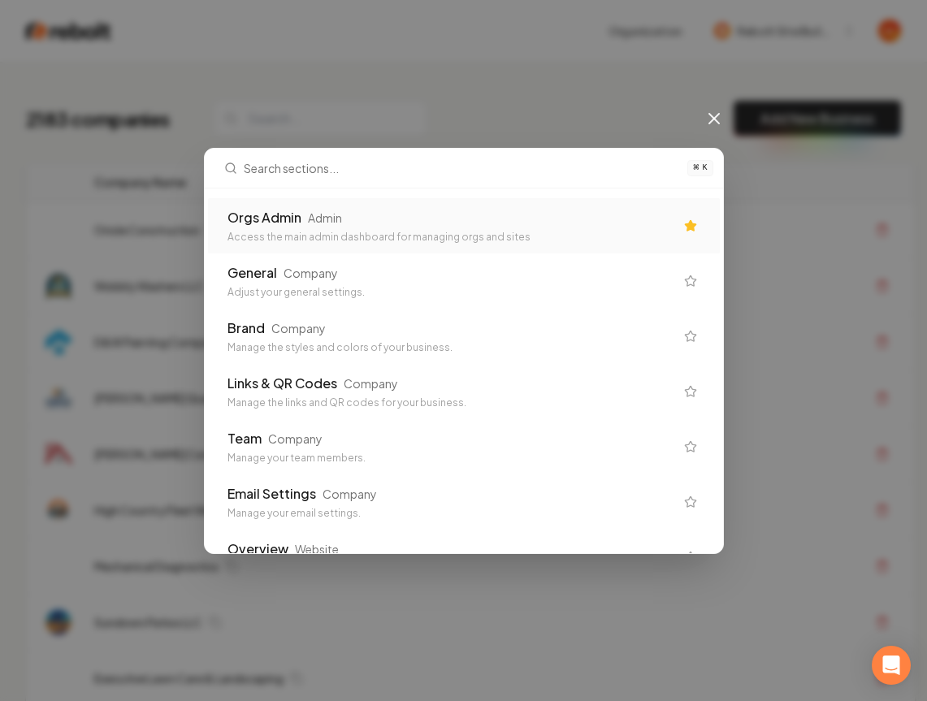
click at [578, 233] on div "Access the main admin dashboard for managing orgs and sites" at bounding box center [450, 237] width 447 height 13
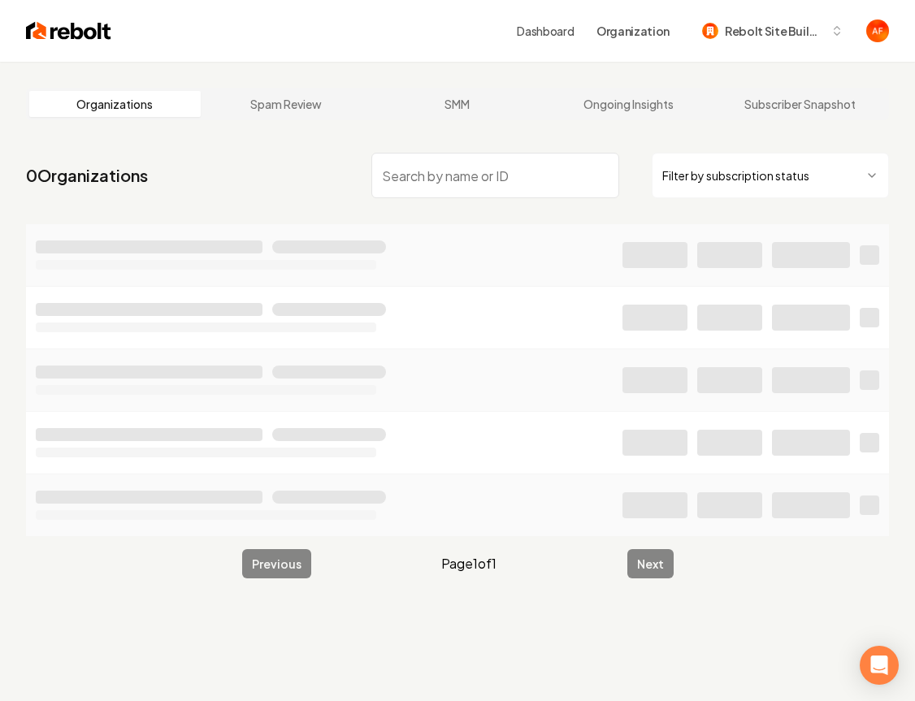
click at [452, 188] on input "search" at bounding box center [495, 175] width 249 height 45
type input "american"
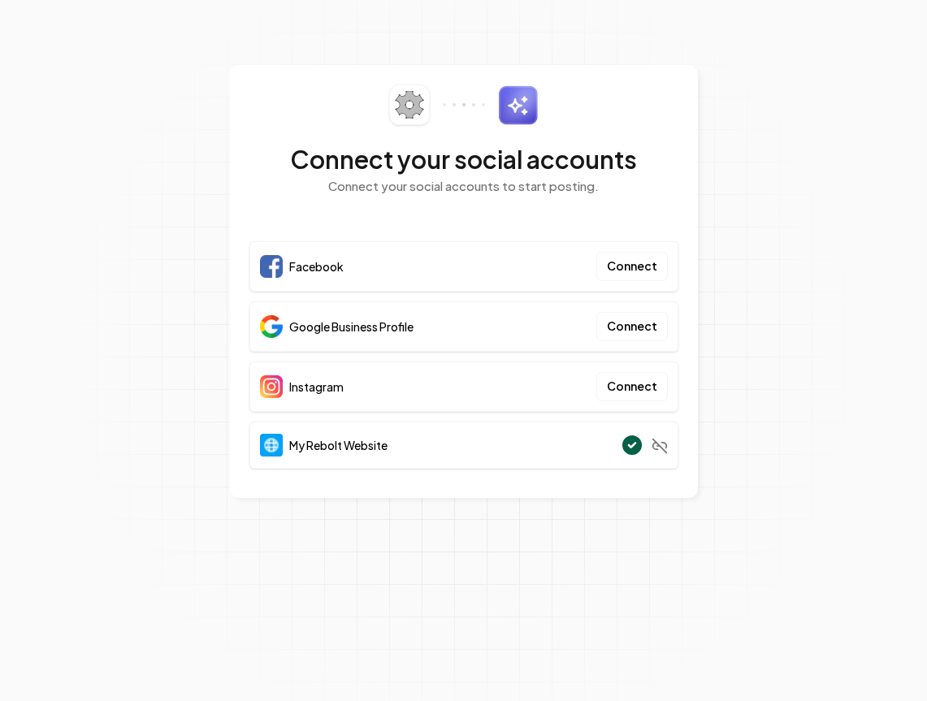
click at [833, 79] on section "Connect your social accounts Connect your social accounts to start posting. Fac…" at bounding box center [463, 350] width 927 height 701
drag, startPoint x: 833, startPoint y: 50, endPoint x: 832, endPoint y: 3, distance: 47.1
click at [833, 50] on section "Connect your social accounts Connect your social accounts to start posting. Fac…" at bounding box center [463, 350] width 927 height 701
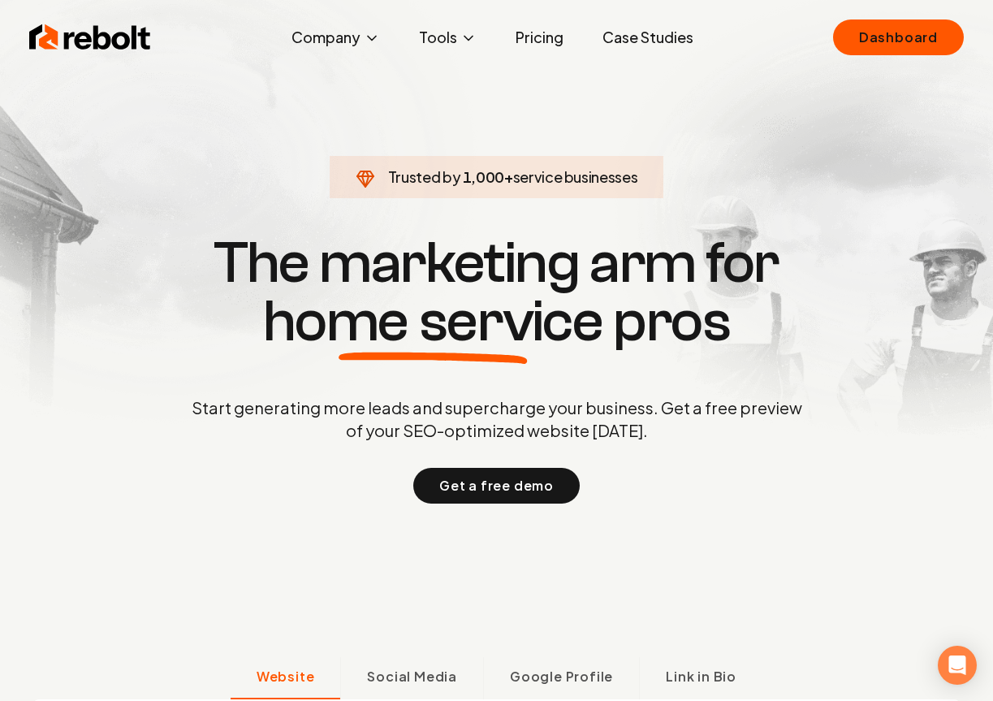
click at [884, 55] on div "Rebolt Company About Blog Jobs Tools Google Review QR Code Generator Google Bus…" at bounding box center [497, 37] width 974 height 49
click at [891, 45] on link "Dashboard" at bounding box center [898, 37] width 131 height 36
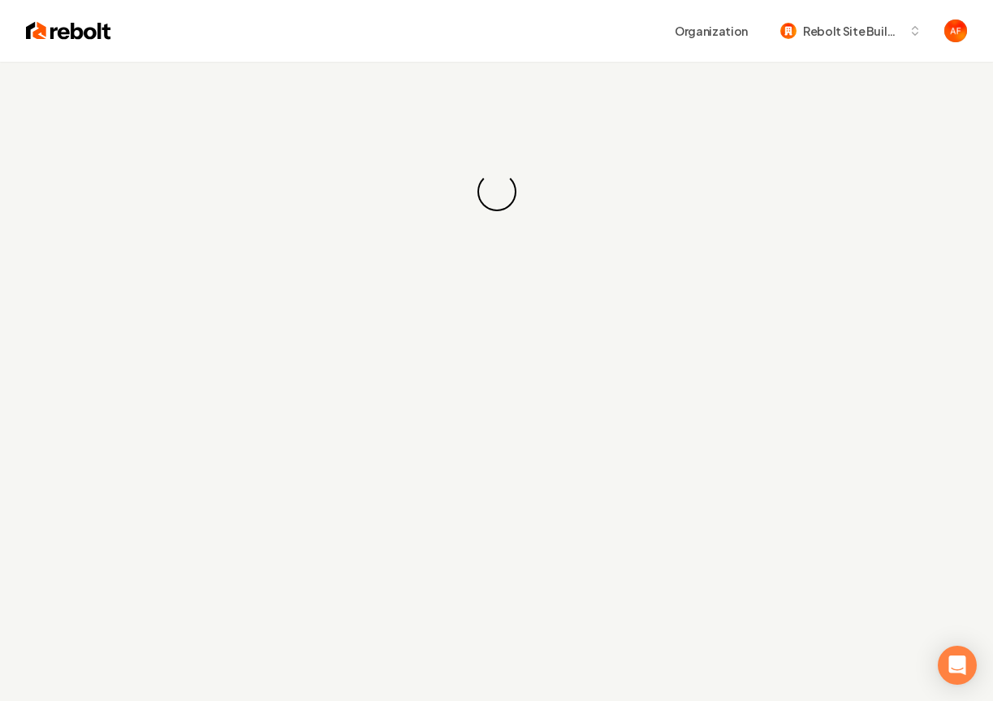
click at [409, 149] on div "Loading... Loading..." at bounding box center [496, 192] width 993 height 260
drag, startPoint x: 582, startPoint y: 235, endPoint x: 429, endPoint y: 93, distance: 208.7
click at [582, 234] on div "Loading... Loading..." at bounding box center [496, 192] width 993 height 260
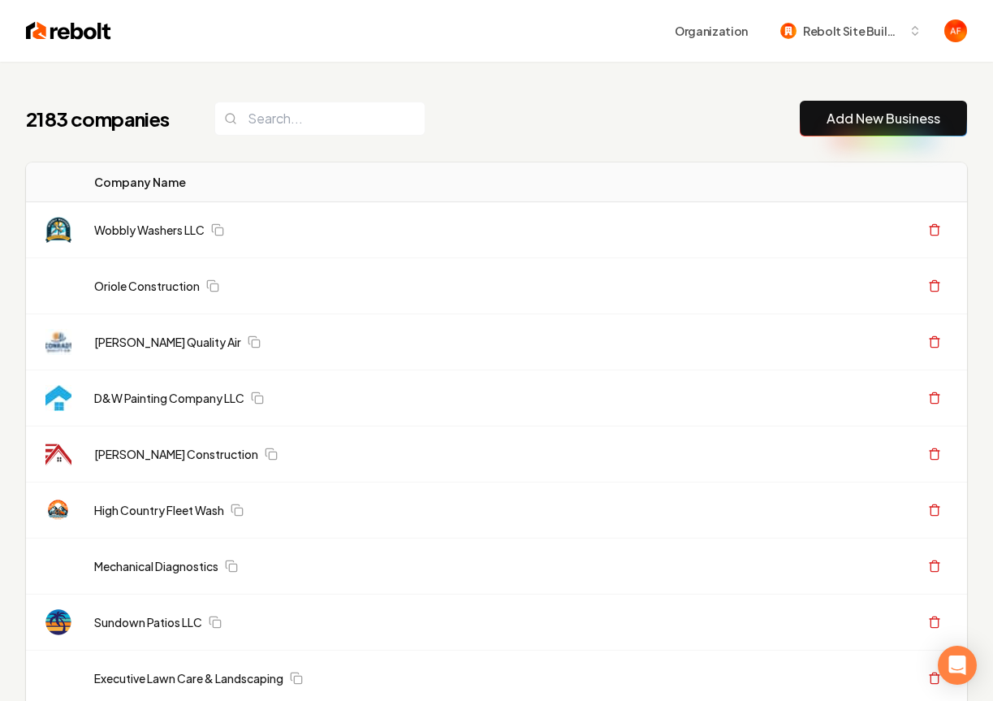
drag, startPoint x: 322, startPoint y: 97, endPoint x: 320, endPoint y: 106, distance: 9.3
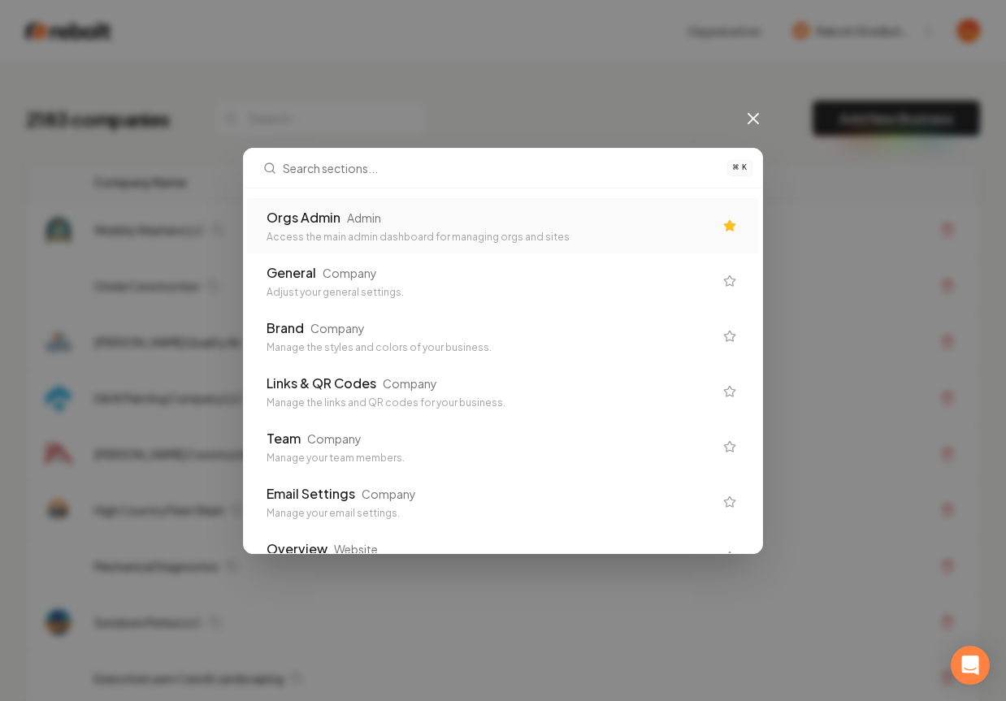
click at [381, 218] on div "Orgs Admin Admin" at bounding box center [489, 217] width 447 height 19
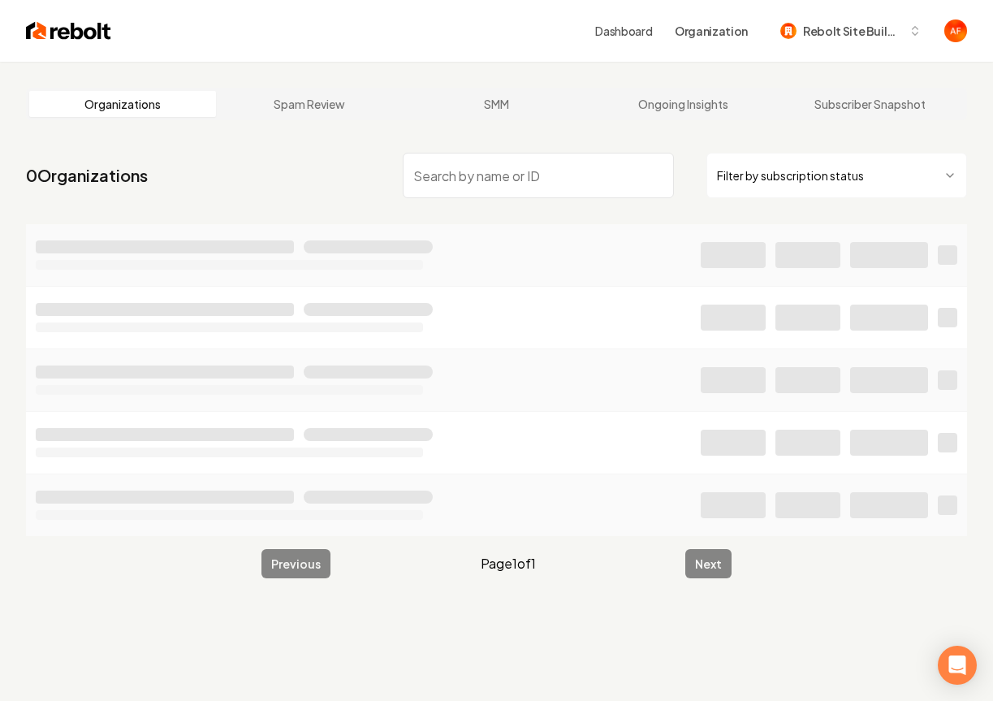
click at [452, 183] on input "search" at bounding box center [539, 175] width 272 height 45
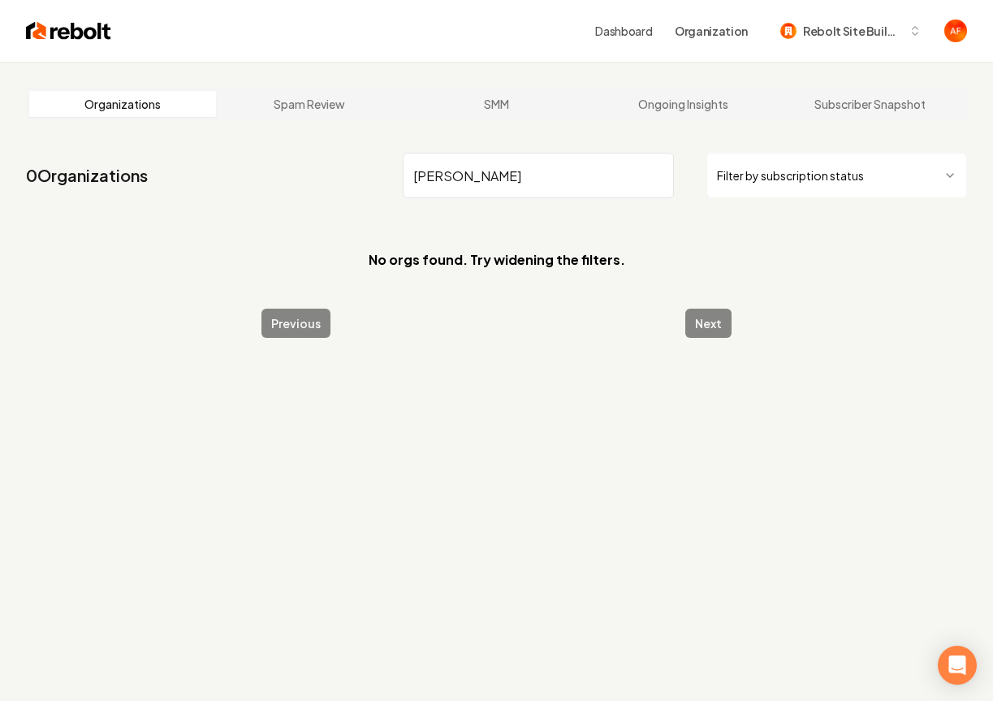
click at [472, 169] on input "[PERSON_NAME]" at bounding box center [539, 175] width 272 height 45
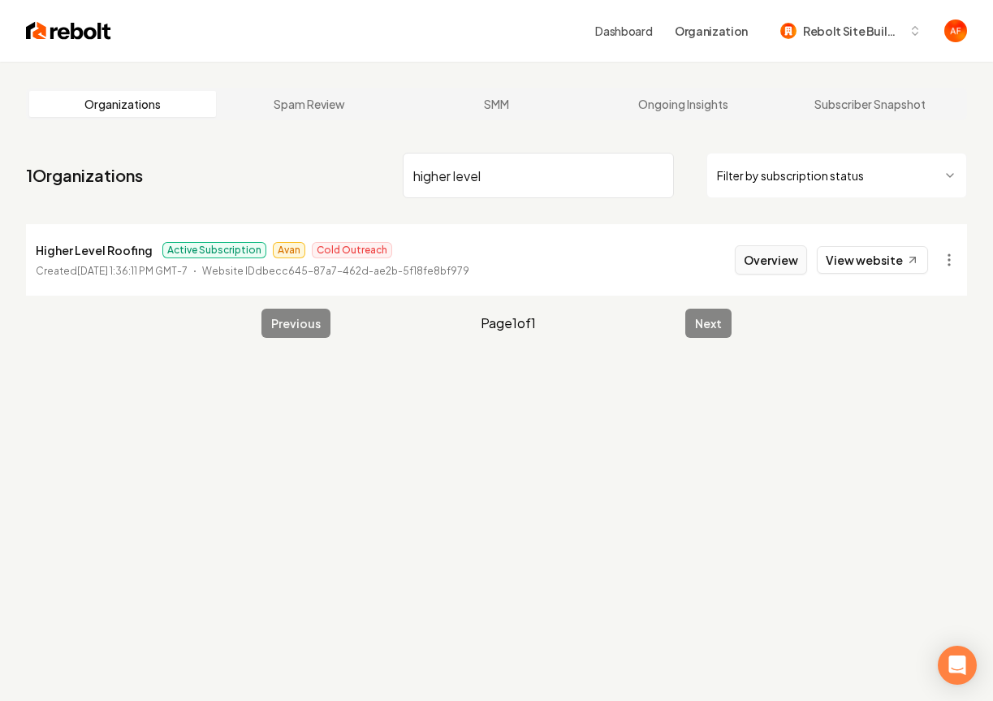
type input "higher level"
click at [789, 258] on button "Overview" at bounding box center [771, 259] width 72 height 29
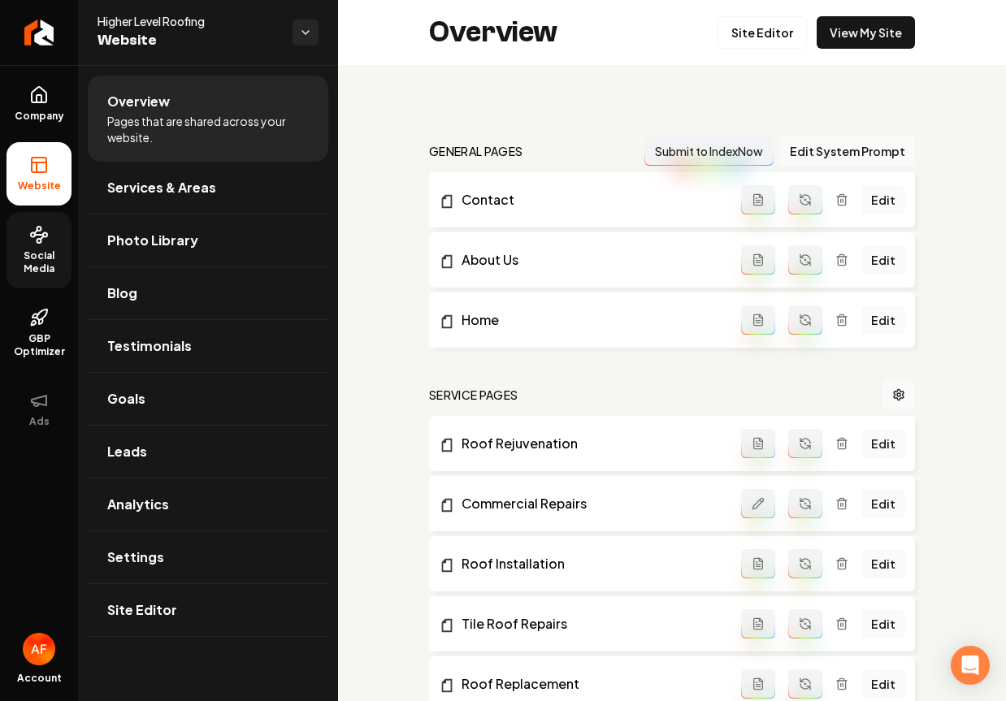
click at [50, 264] on span "Social Media" at bounding box center [38, 262] width 65 height 26
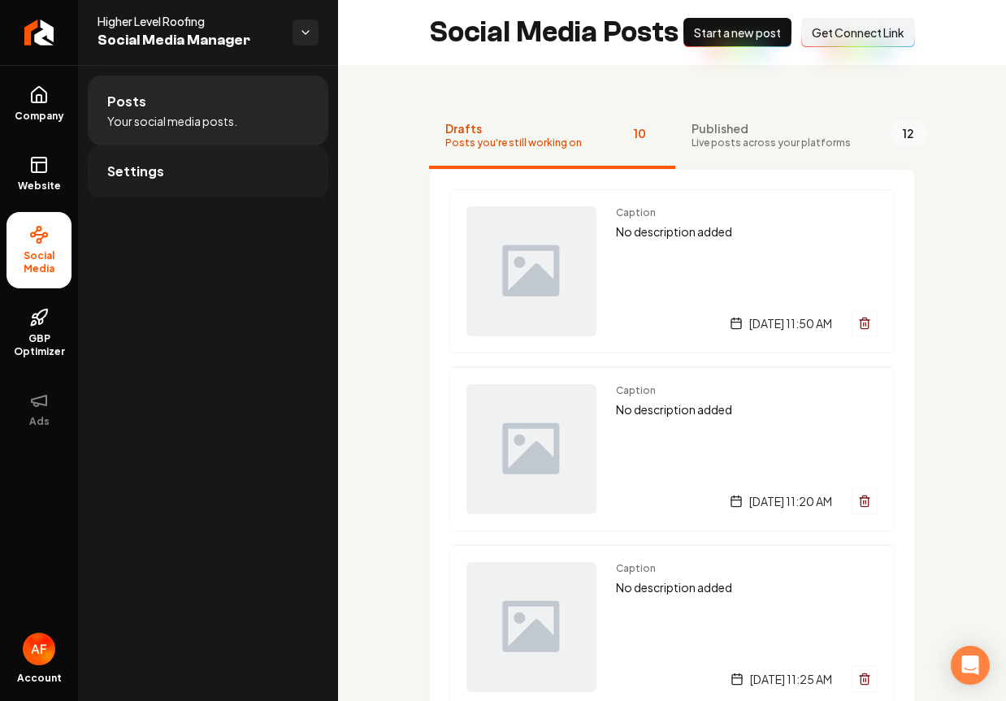
click at [207, 179] on link "Settings" at bounding box center [208, 171] width 240 height 52
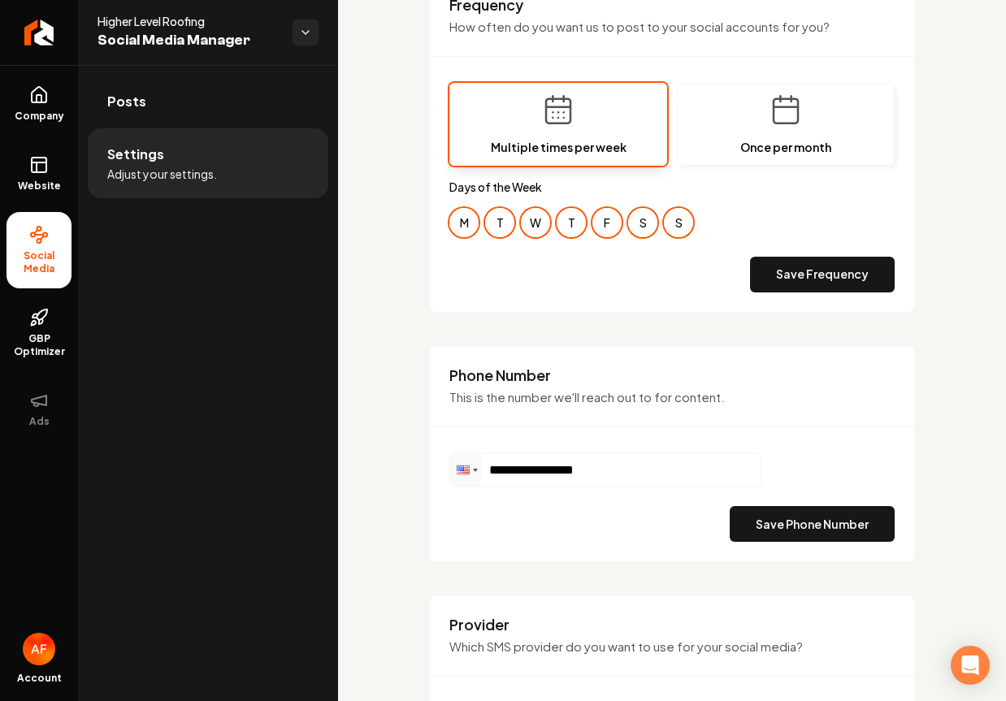
scroll to position [772, 0]
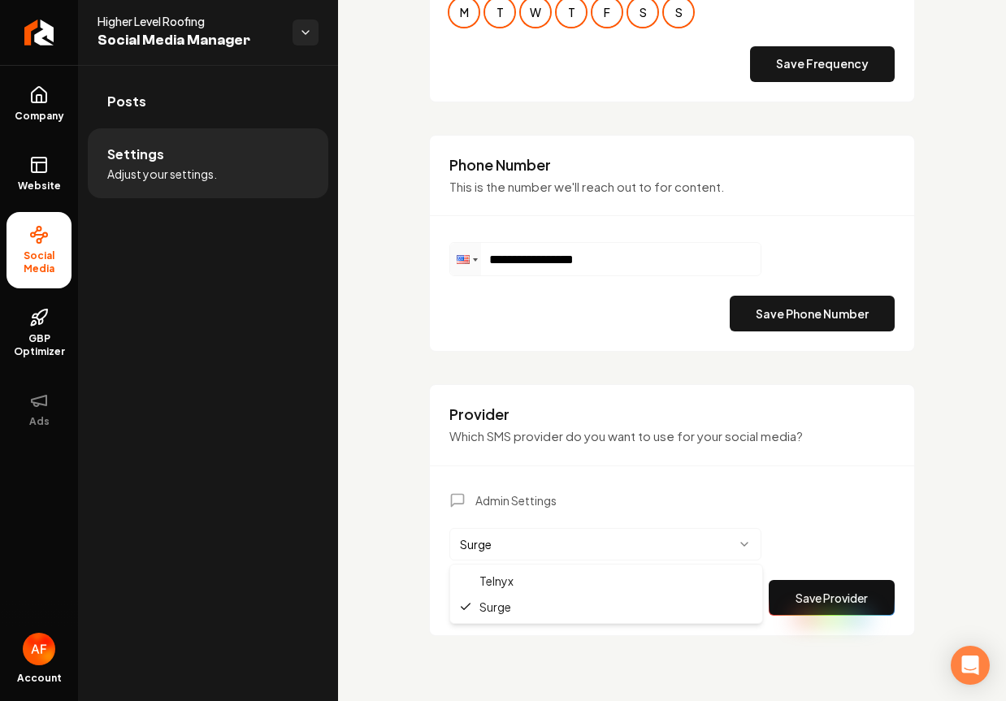
click at [607, 541] on html "**********" at bounding box center [503, 350] width 1006 height 701
click at [547, 559] on html "**********" at bounding box center [503, 350] width 1006 height 701
click at [514, 534] on html "**********" at bounding box center [503, 350] width 1006 height 701
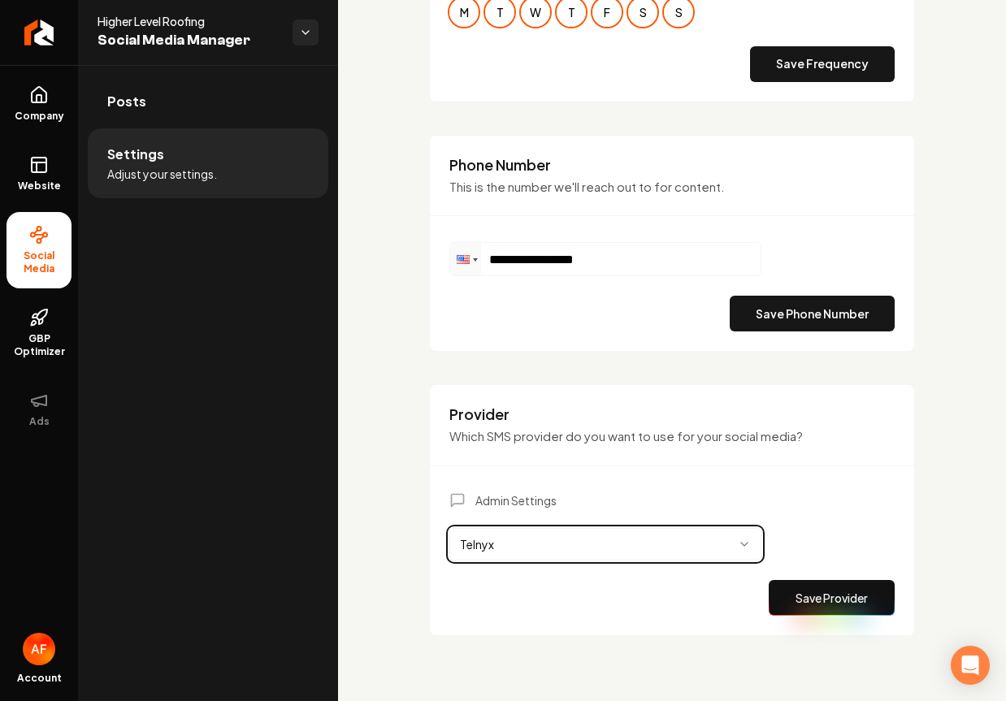
click at [847, 599] on html "**********" at bounding box center [503, 350] width 1006 height 701
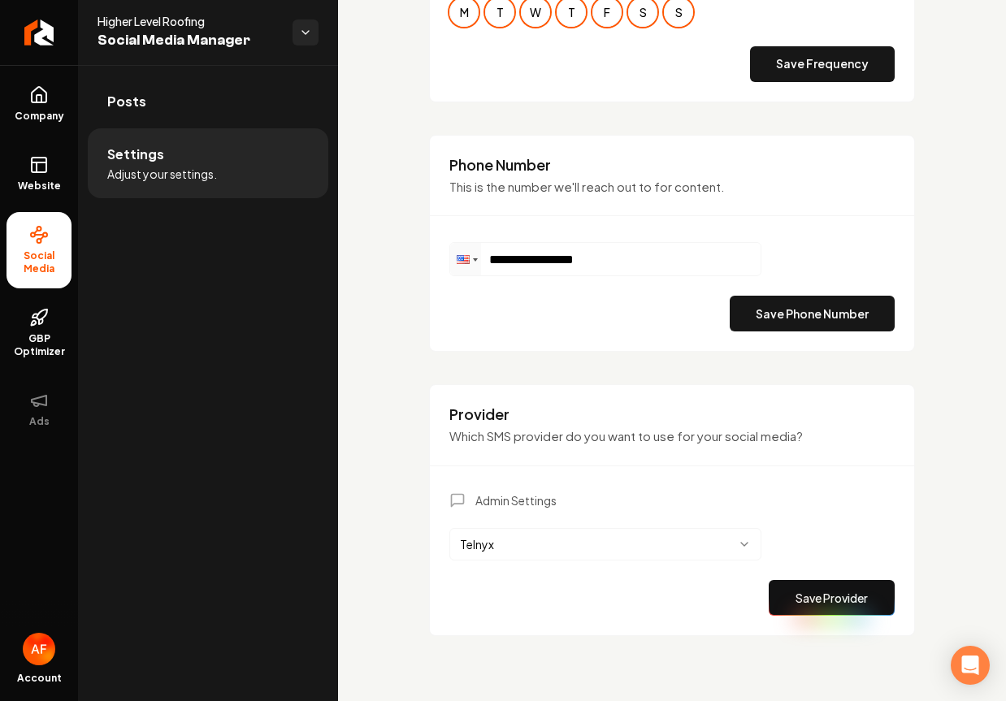
click at [808, 590] on button "Save Provider" at bounding box center [831, 598] width 126 height 36
click at [739, 539] on html "**********" at bounding box center [503, 350] width 1006 height 701
click at [807, 589] on button "Save Provider" at bounding box center [831, 598] width 126 height 36
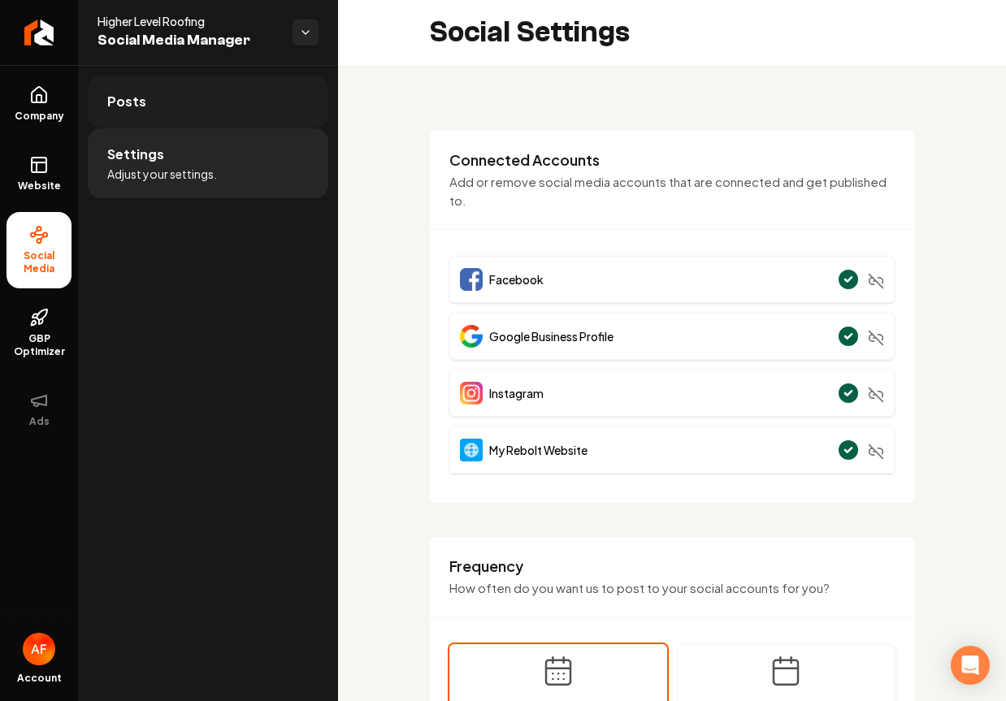
click at [156, 115] on link "Posts" at bounding box center [208, 102] width 240 height 52
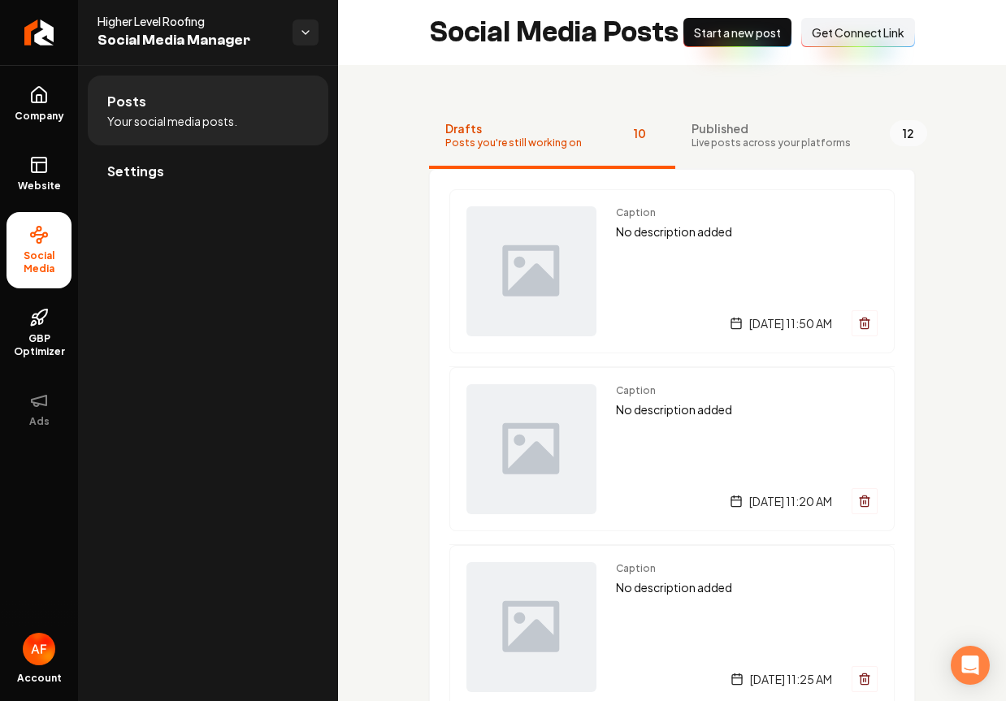
click at [734, 35] on span "Start a new post" at bounding box center [737, 32] width 87 height 16
click at [742, 134] on span "Published" at bounding box center [766, 128] width 159 height 16
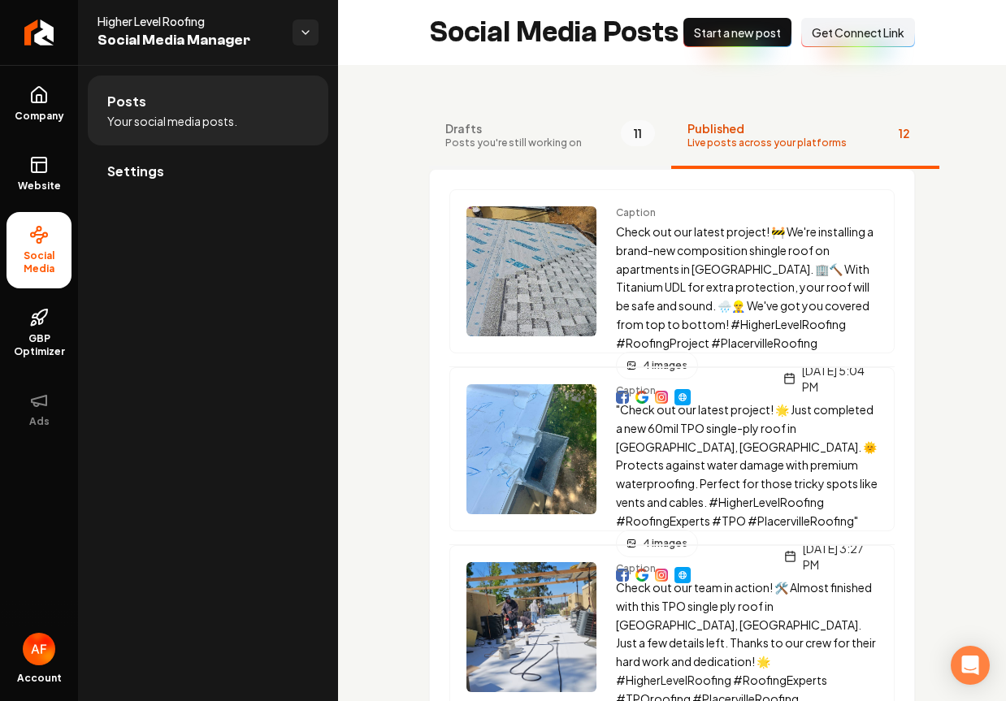
click at [556, 146] on span "Posts you're still working on" at bounding box center [513, 142] width 136 height 13
